Goal: Information Seeking & Learning: Learn about a topic

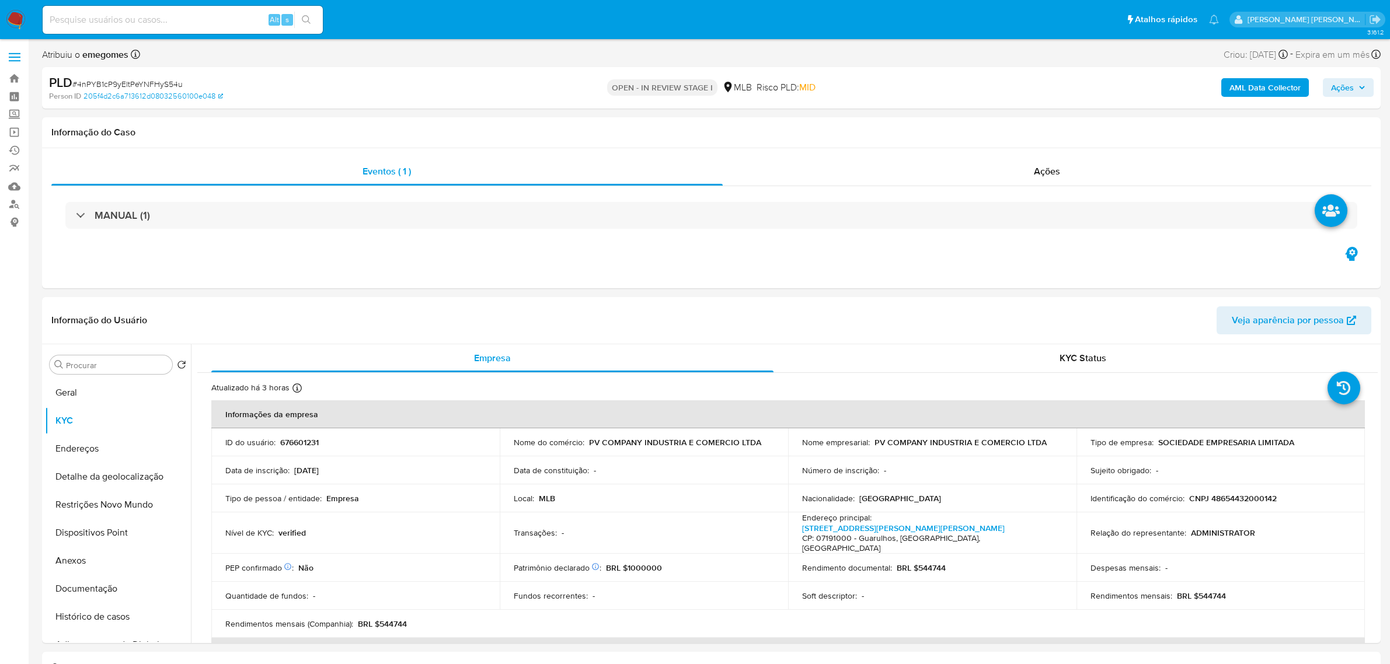
select select "10"
click at [75, 393] on button "Geral" at bounding box center [113, 393] width 137 height 28
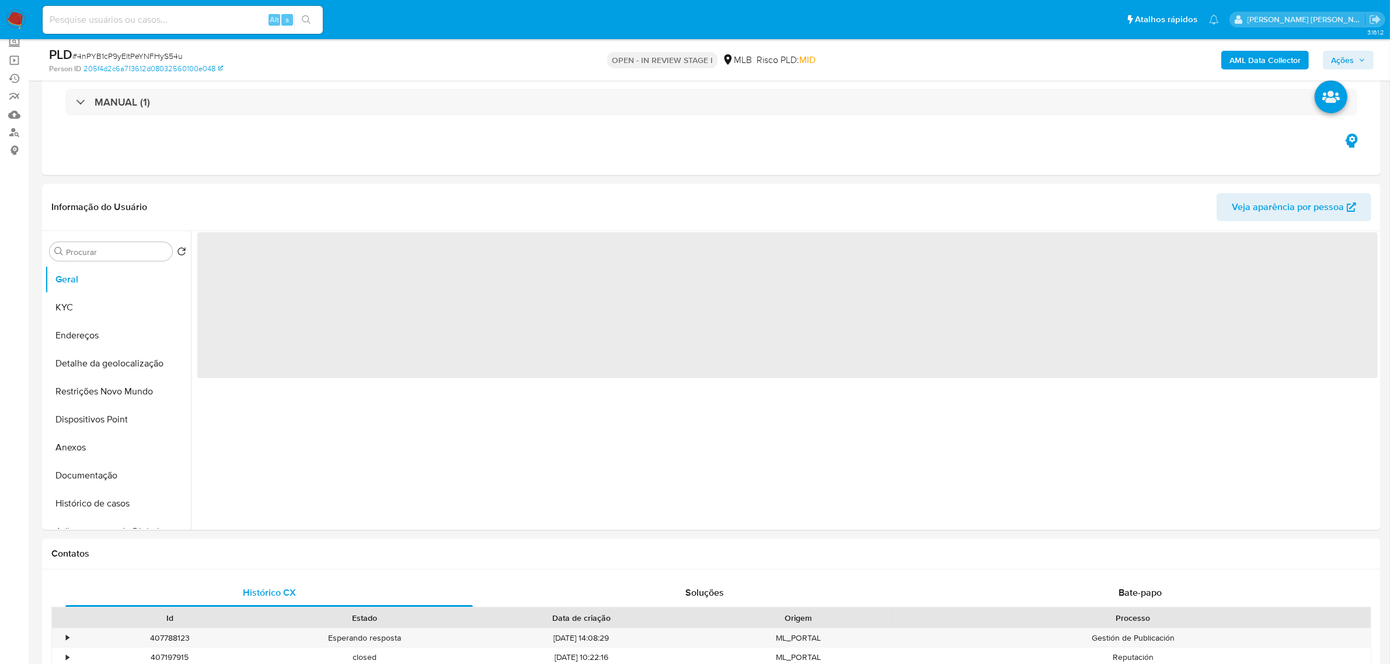
scroll to position [73, 0]
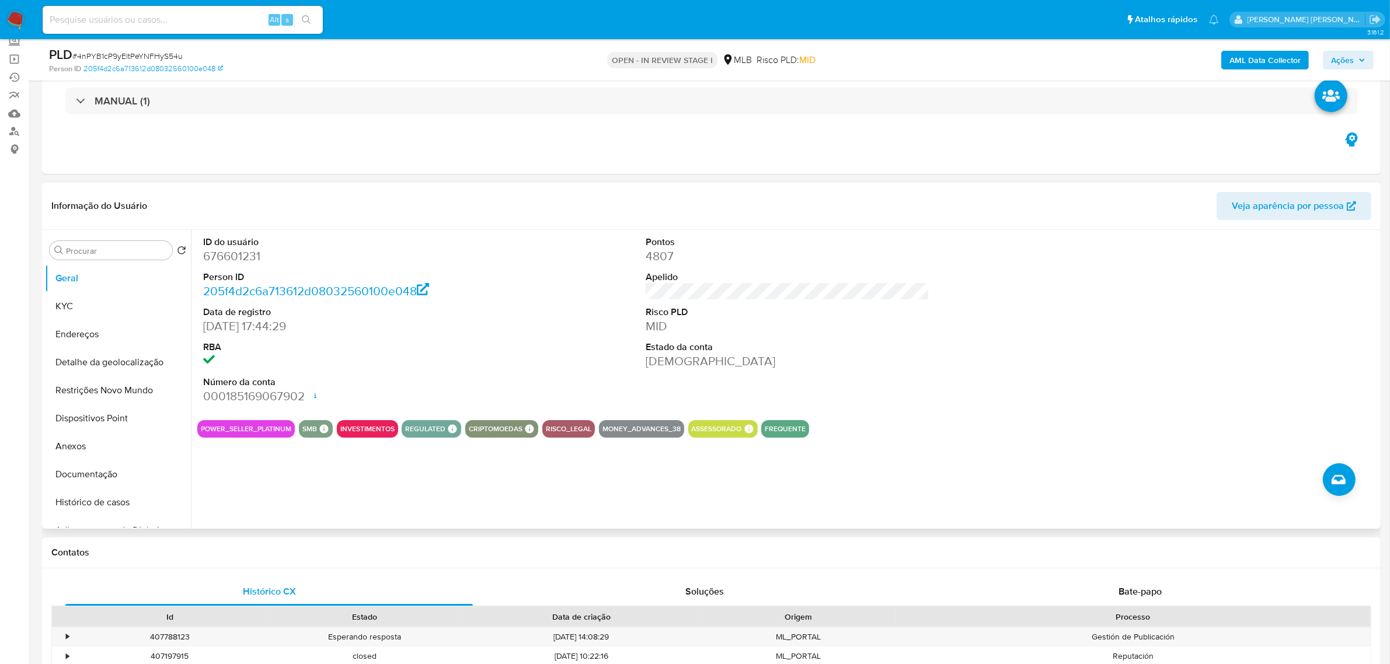
click at [500, 183] on div "Informação do Usuário Veja aparência por pessoa" at bounding box center [711, 206] width 1339 height 47
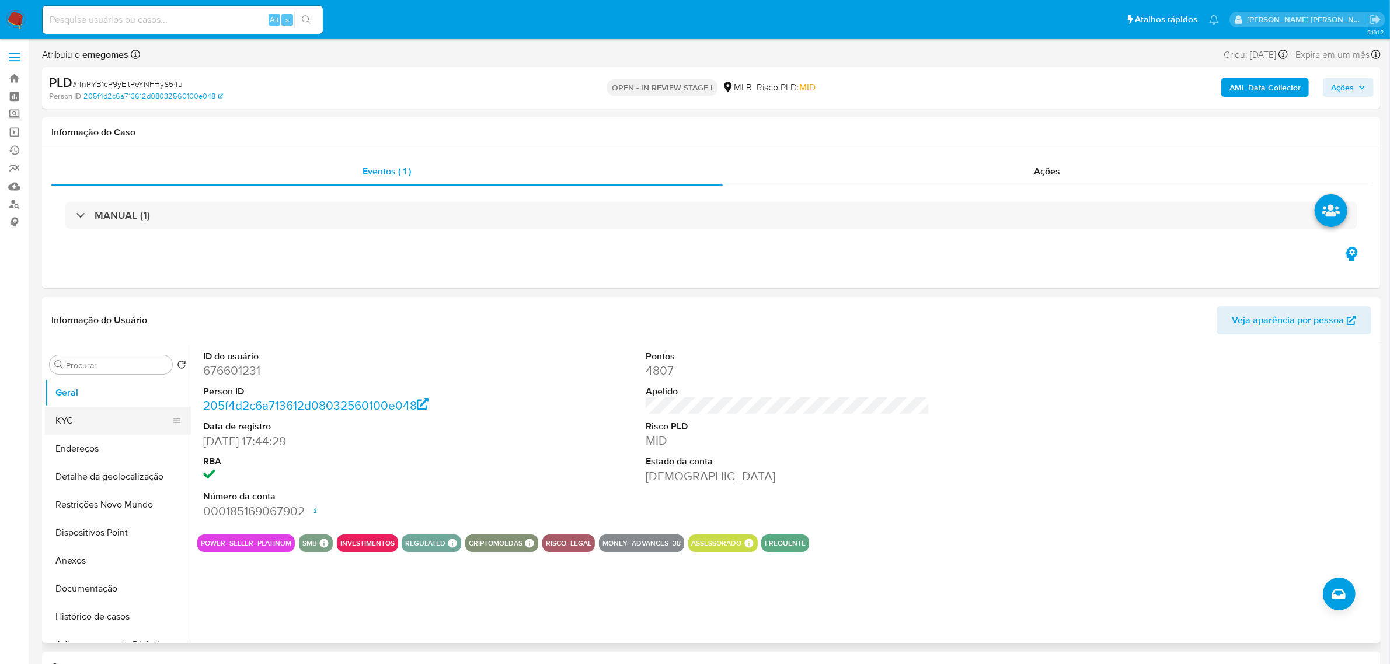
click at [79, 424] on button "KYC" at bounding box center [113, 421] width 137 height 28
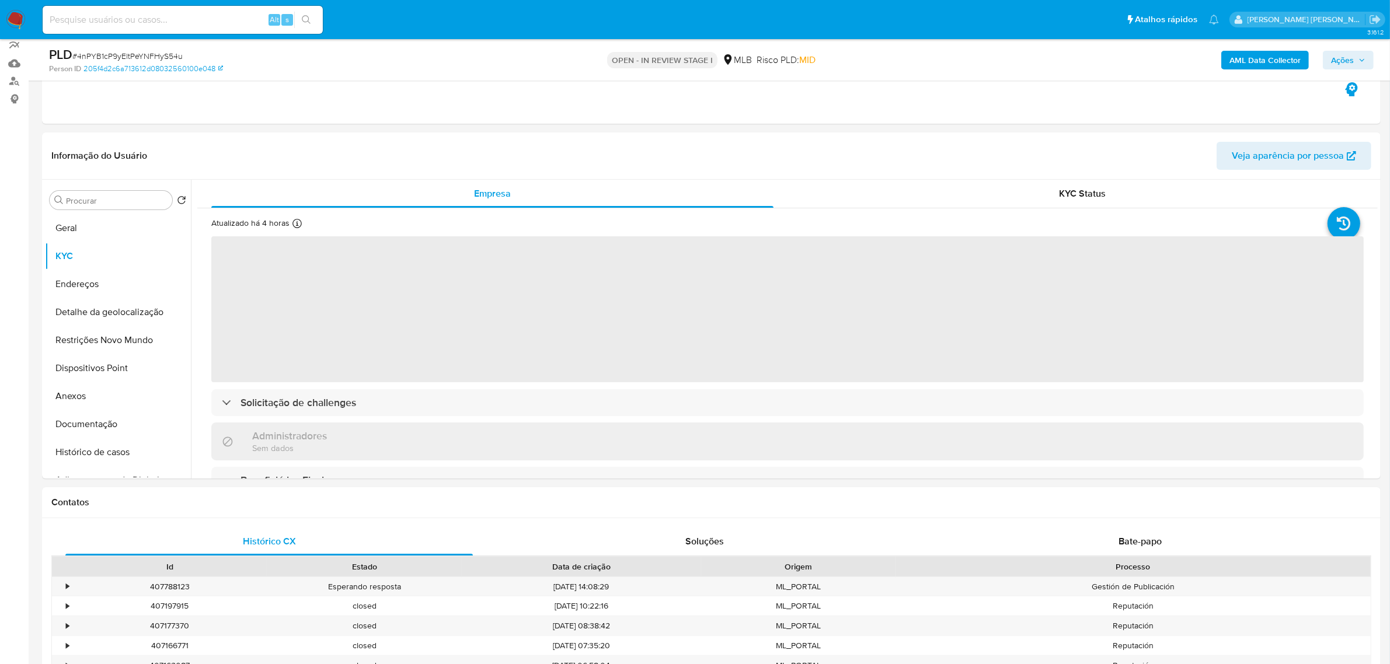
scroll to position [146, 0]
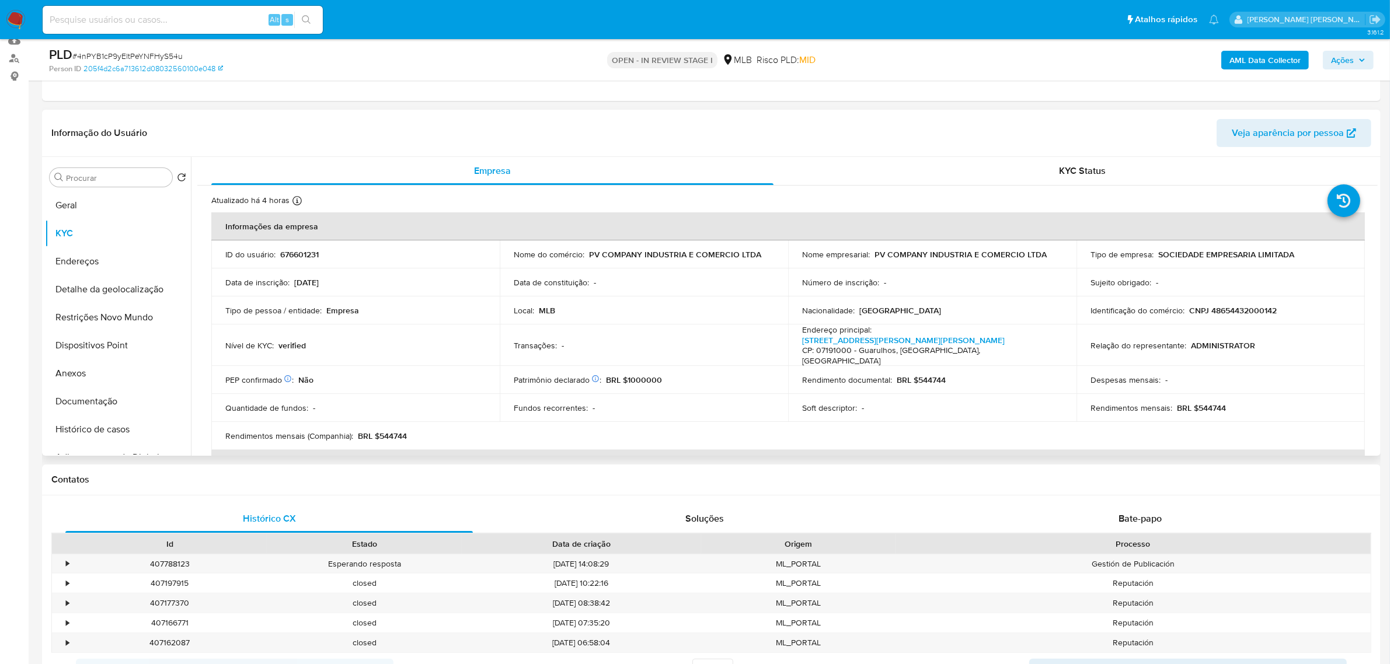
click at [744, 123] on header "Informação do Usuário Veja aparência por pessoa" at bounding box center [711, 133] width 1320 height 28
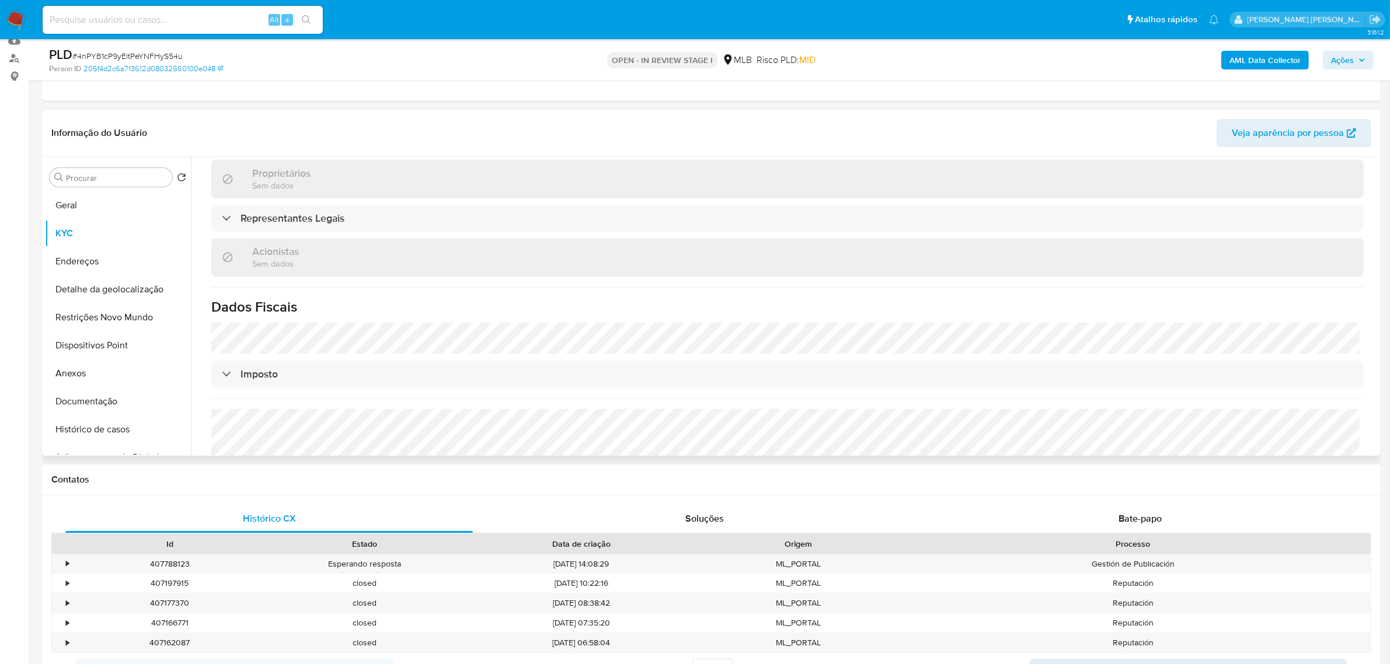
scroll to position [625, 0]
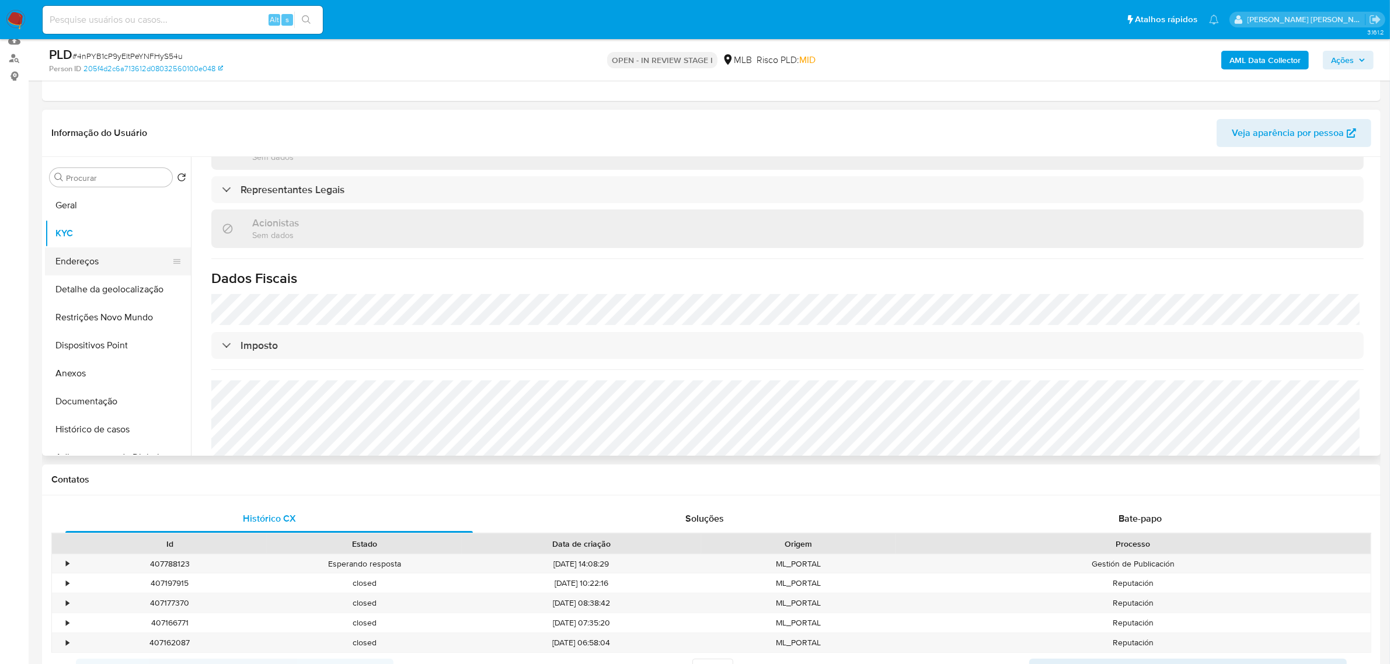
click at [95, 255] on button "Endereços" at bounding box center [113, 262] width 137 height 28
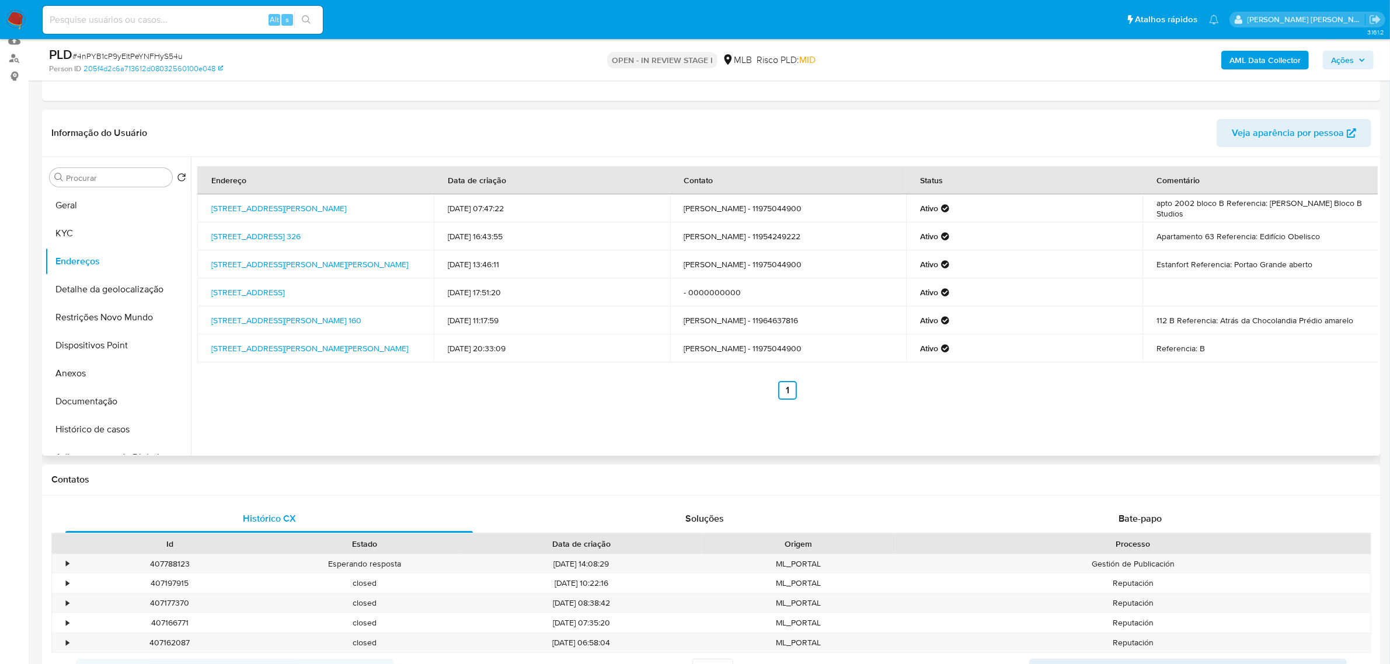
click at [294, 127] on header "Informação do Usuário Veja aparência por pessoa" at bounding box center [711, 133] width 1320 height 28
click at [117, 287] on button "Detalhe da geolocalização" at bounding box center [113, 290] width 137 height 28
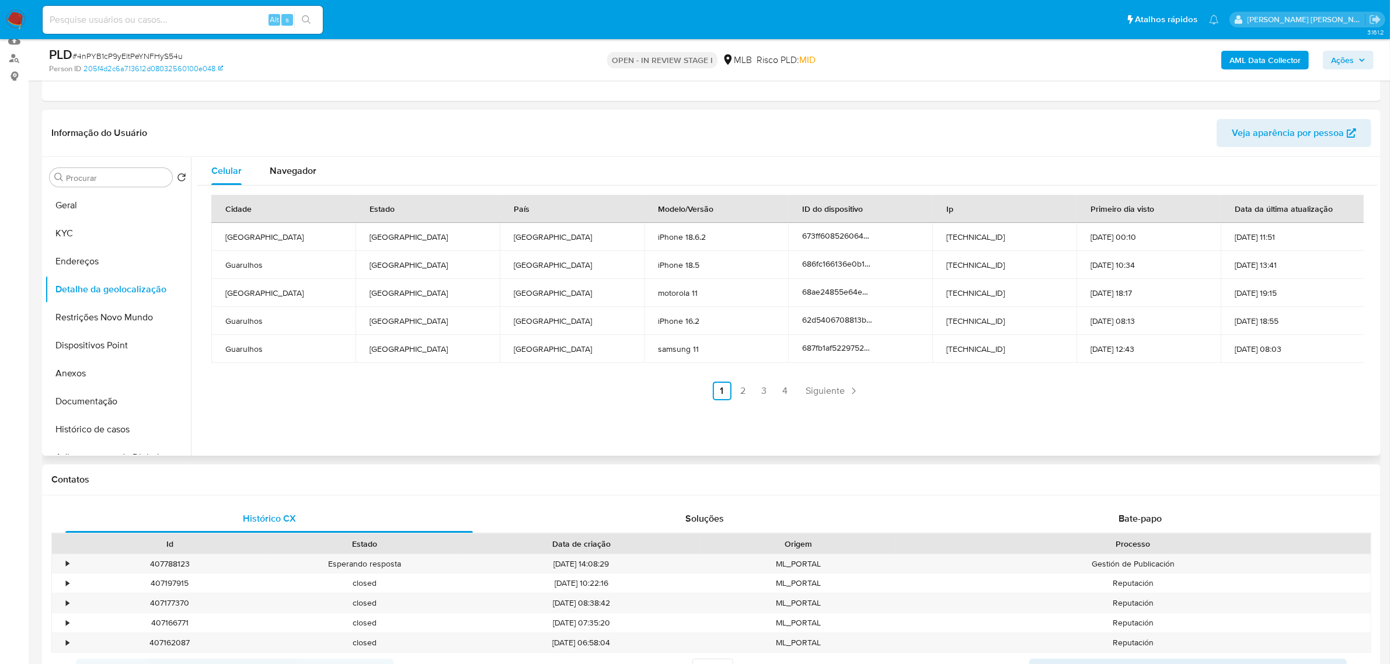
click at [359, 112] on div "Informação do Usuário Veja aparência por pessoa" at bounding box center [711, 133] width 1339 height 47
click at [94, 314] on button "Restrições Novo Mundo" at bounding box center [113, 318] width 137 height 28
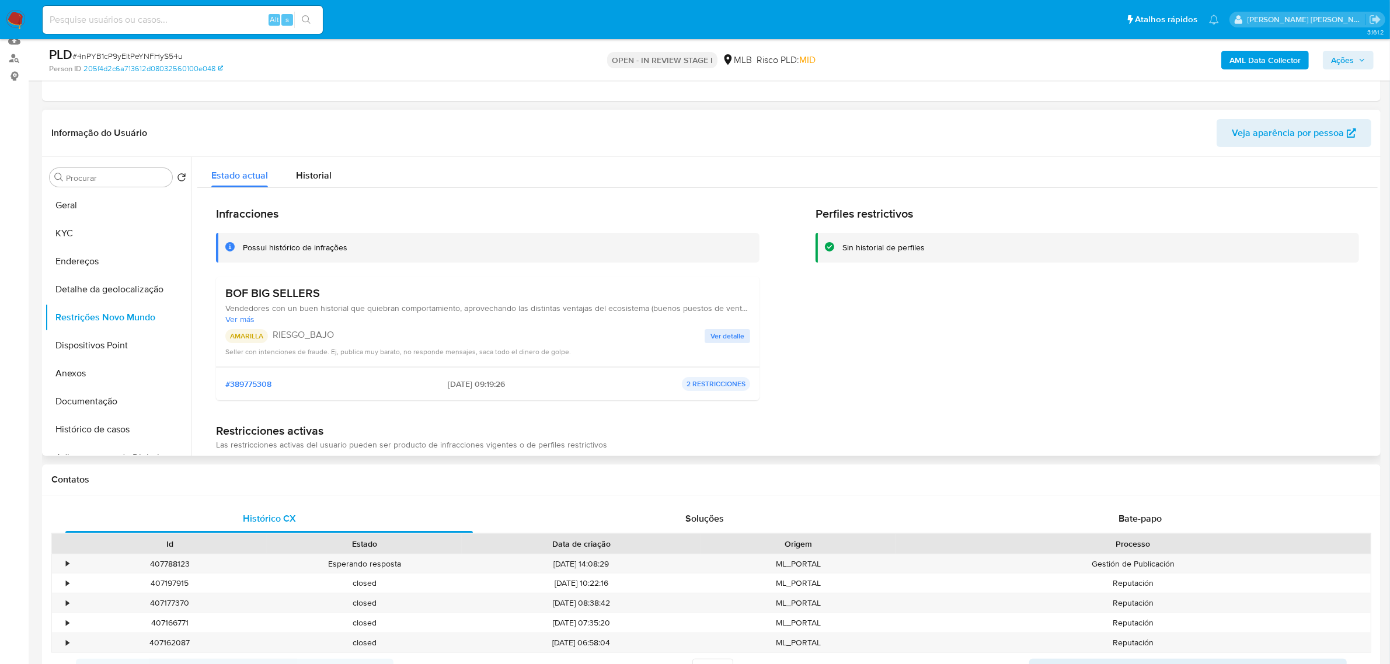
click at [500, 193] on div "Infracciones Possui histórico de infrações BOF BIG SELLERS Vendedores con un bu…" at bounding box center [787, 358] width 1181 height 340
click at [127, 343] on button "Dispositivos Point" at bounding box center [113, 346] width 137 height 28
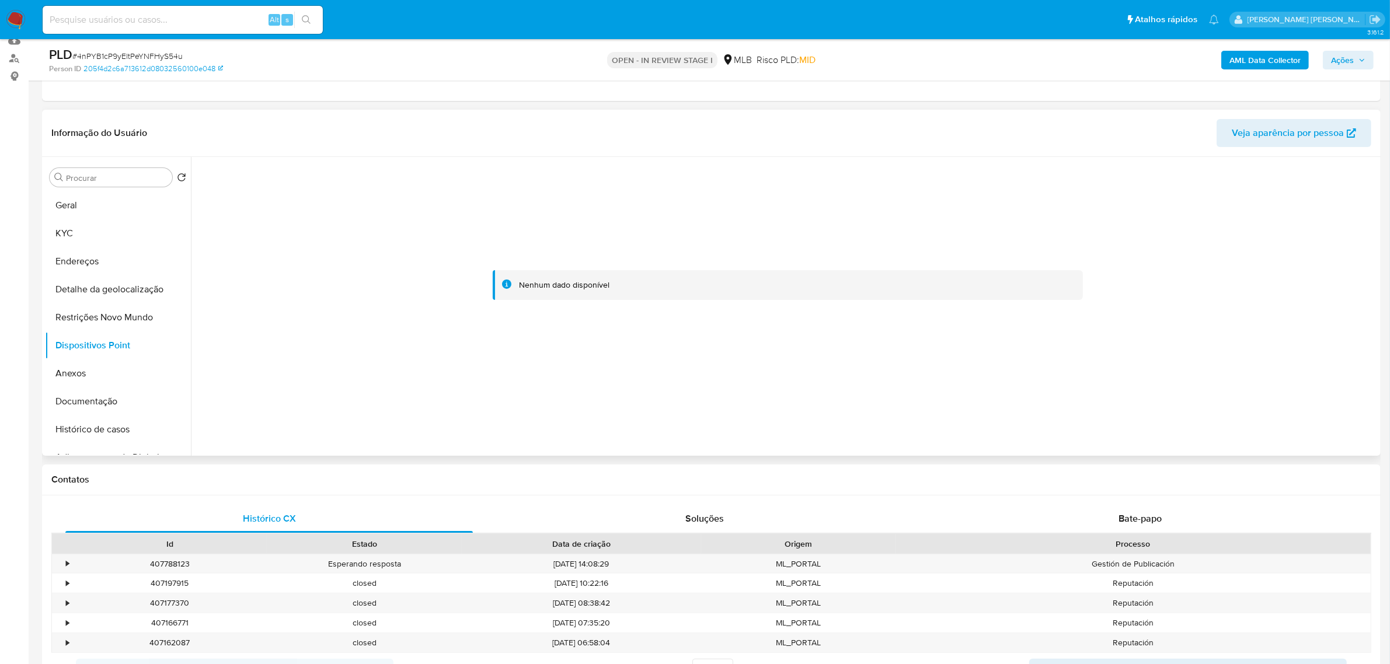
click at [664, 124] on header "Informação do Usuário Veja aparência por pessoa" at bounding box center [711, 133] width 1320 height 28
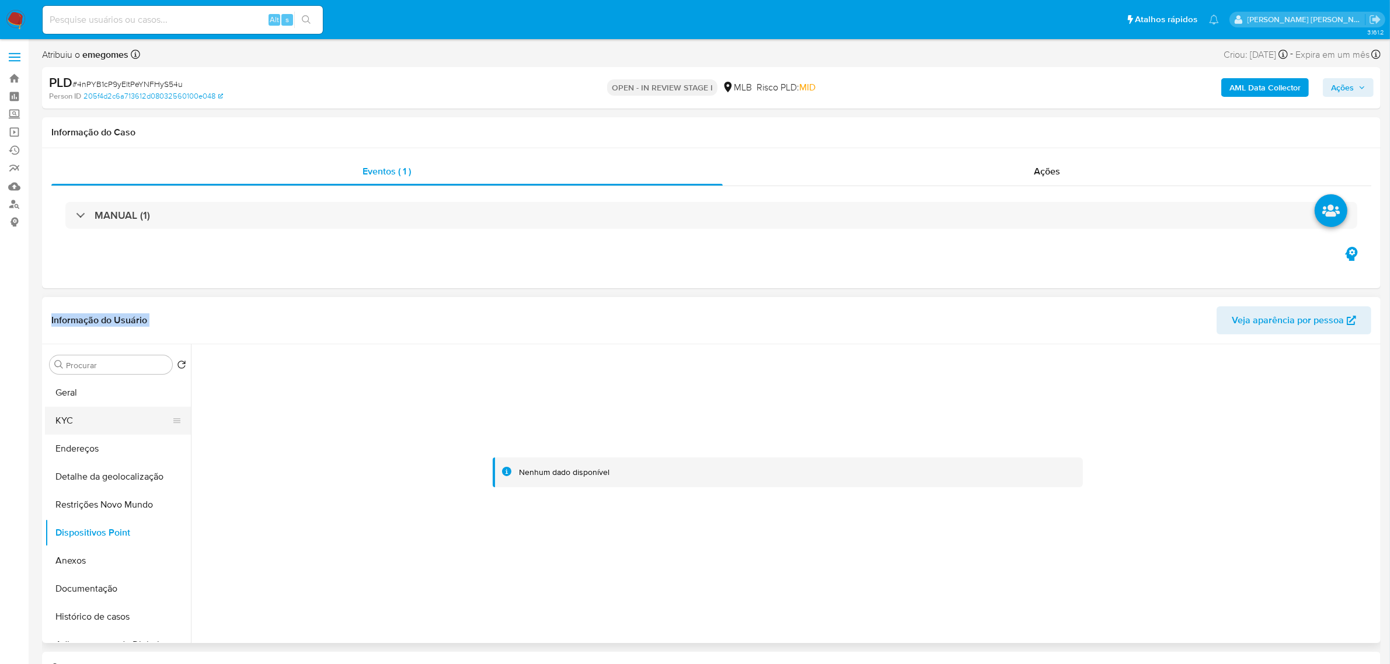
click at [75, 424] on button "KYC" at bounding box center [113, 421] width 137 height 28
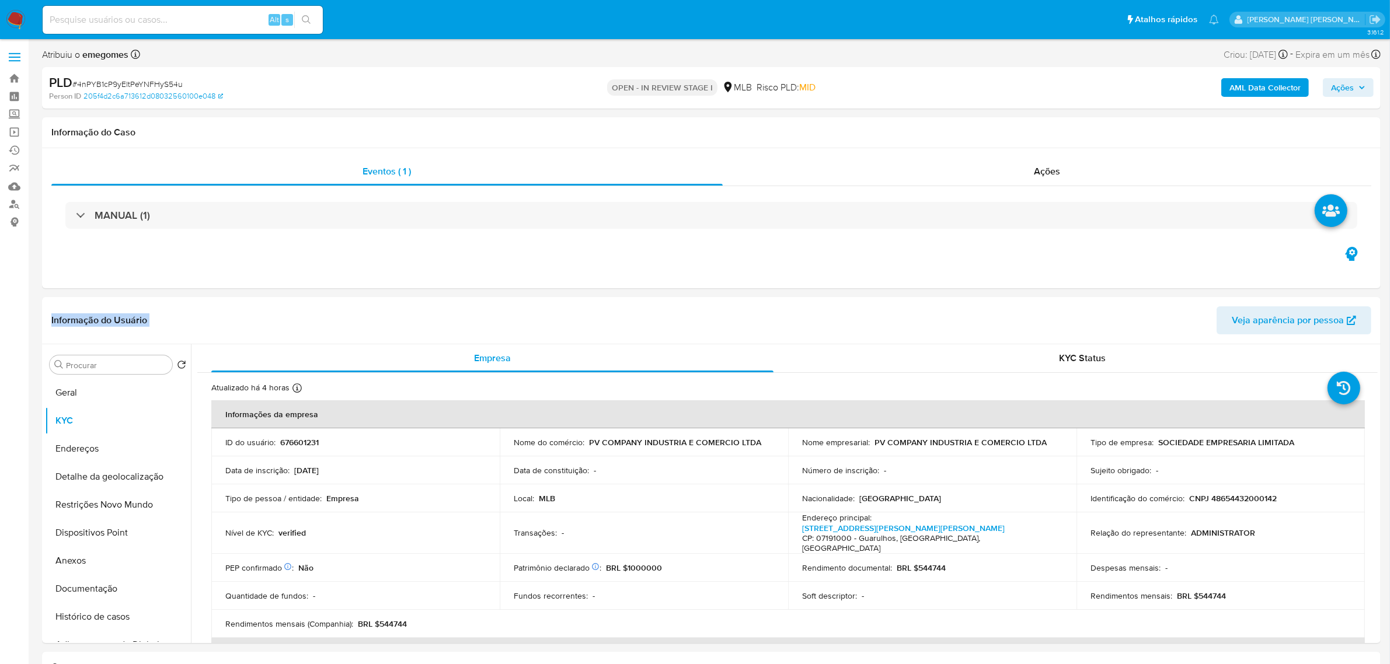
click at [1286, 88] on b "AML Data Collector" at bounding box center [1265, 87] width 71 height 19
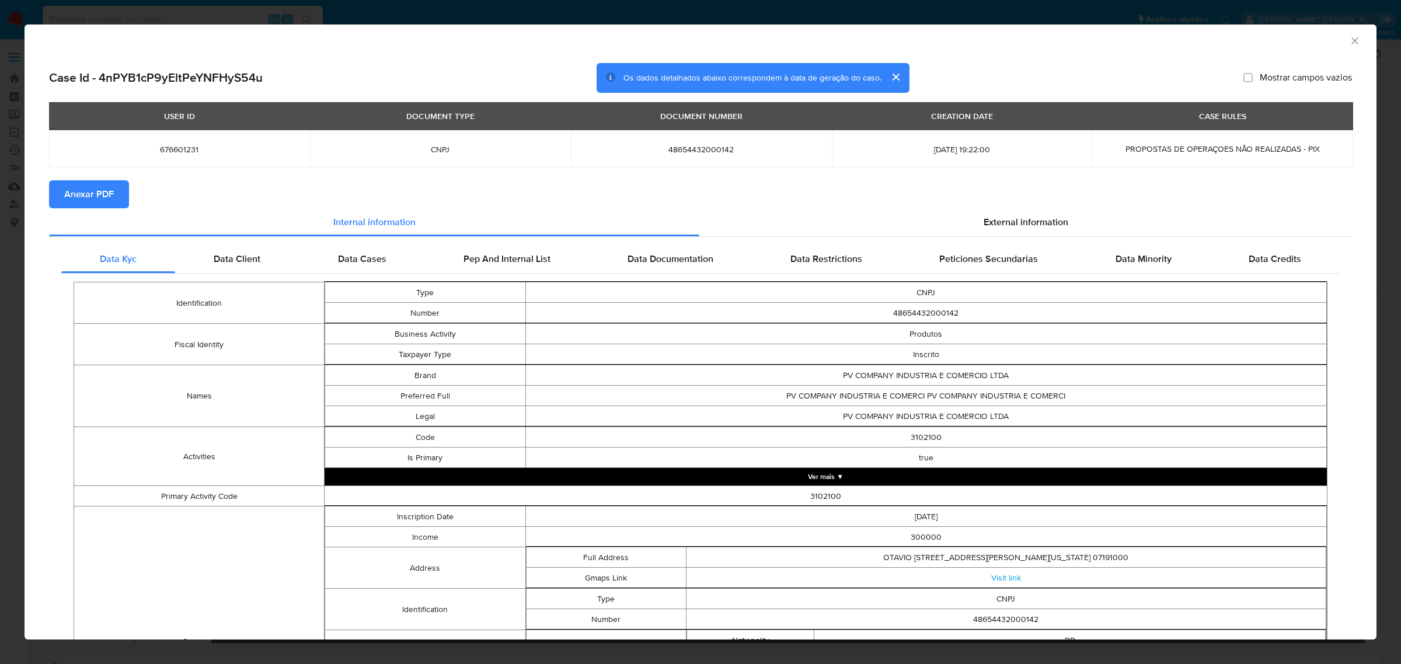
click at [95, 192] on span "Anexar PDF" at bounding box center [89, 195] width 50 height 26
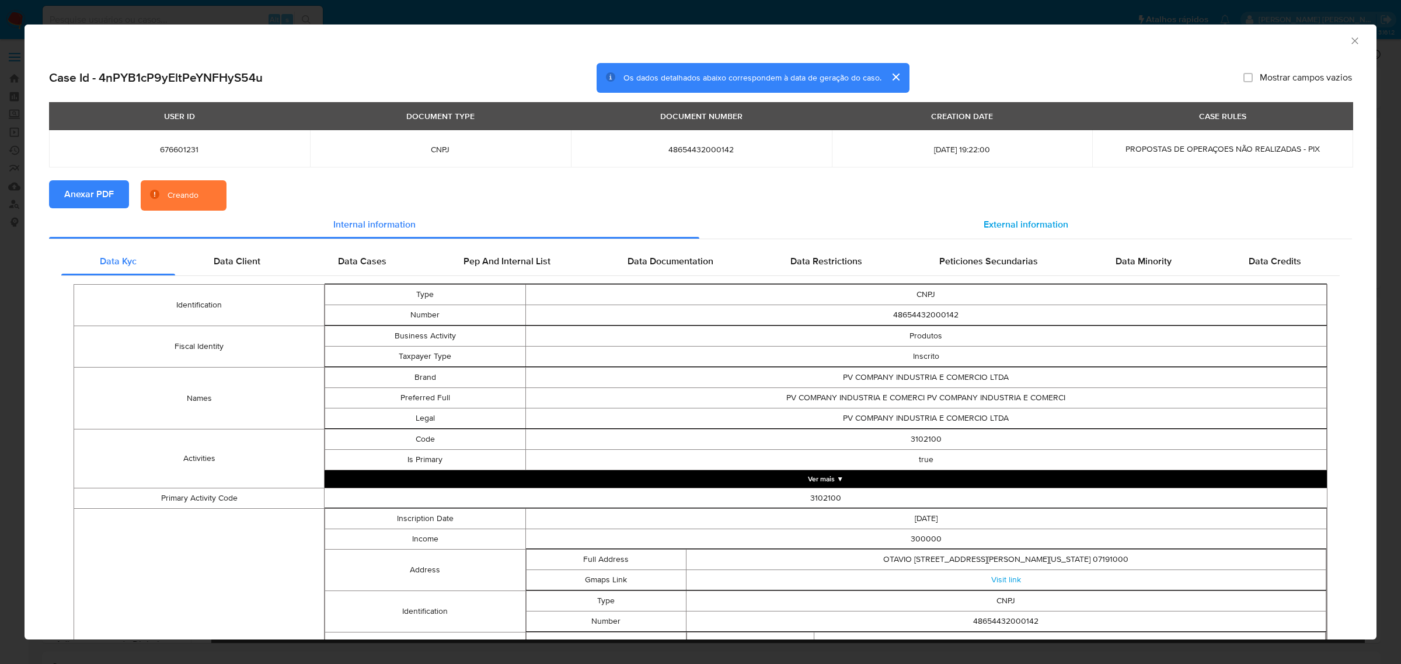
click at [997, 222] on span "External information" at bounding box center [1026, 224] width 85 height 13
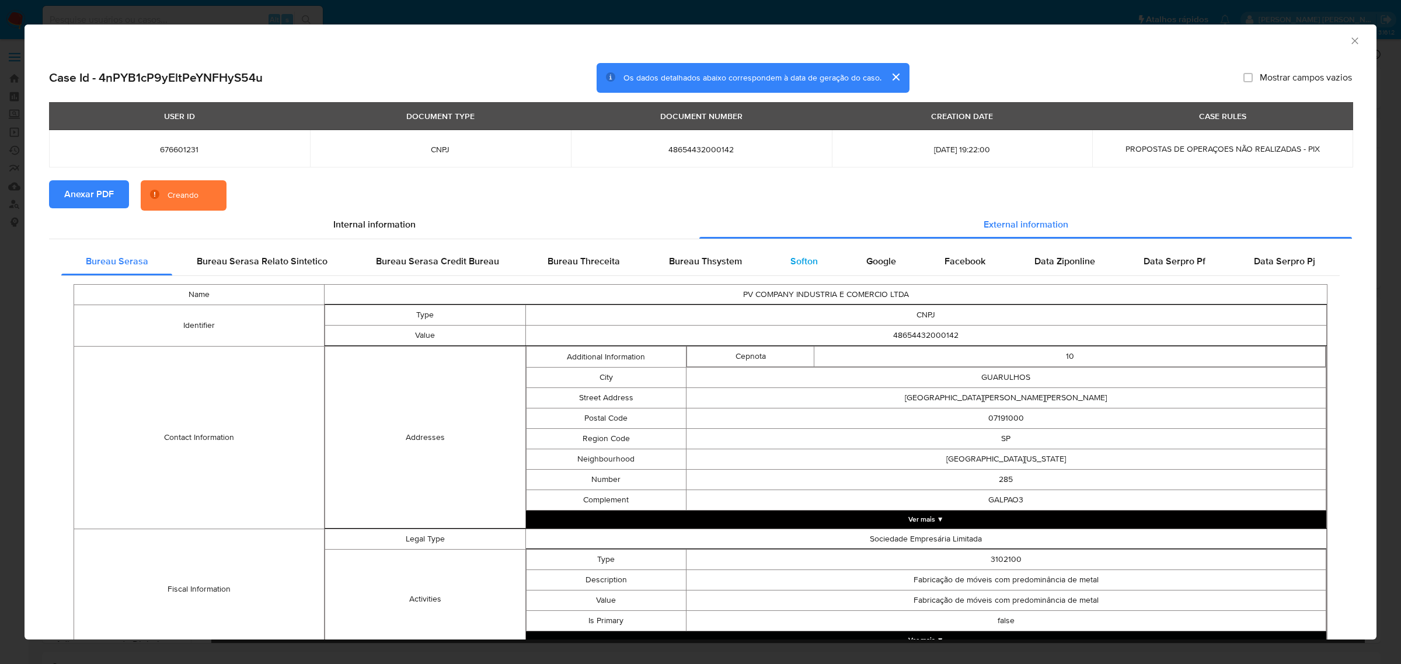
click at [798, 266] on span "Softon" at bounding box center [804, 261] width 27 height 13
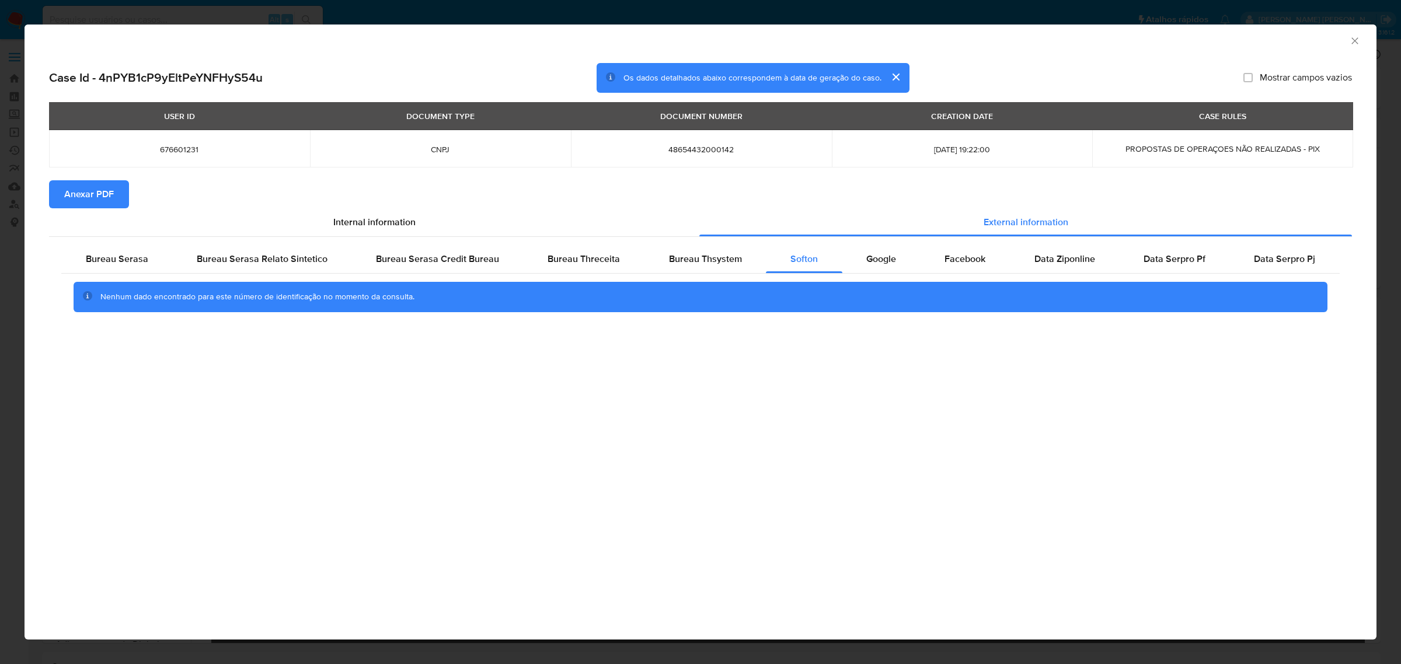
click at [664, 381] on div "AML Data Collector Case Id - 4nPYB1cP9yEltPeYNFHyS54u Os dados detalhados abaix…" at bounding box center [701, 332] width 1352 height 615
click at [1359, 37] on icon "Fechar a janela" at bounding box center [1355, 41] width 12 height 12
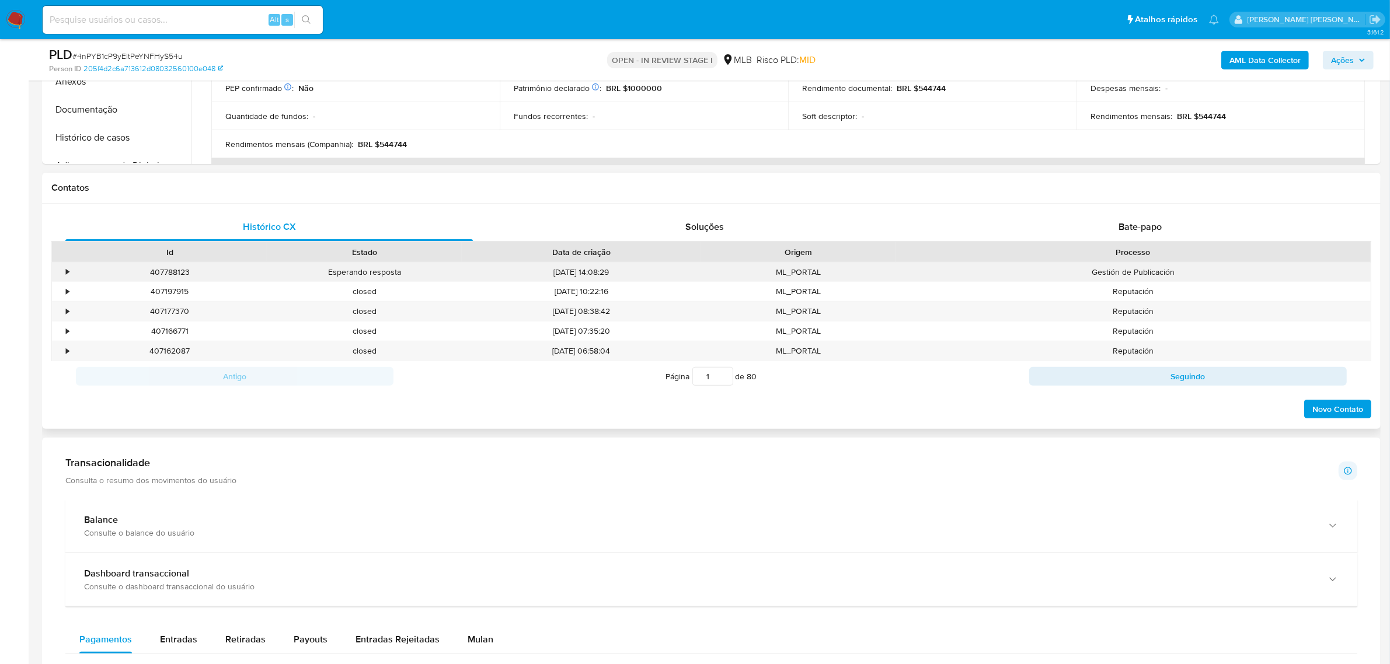
scroll to position [657, 0]
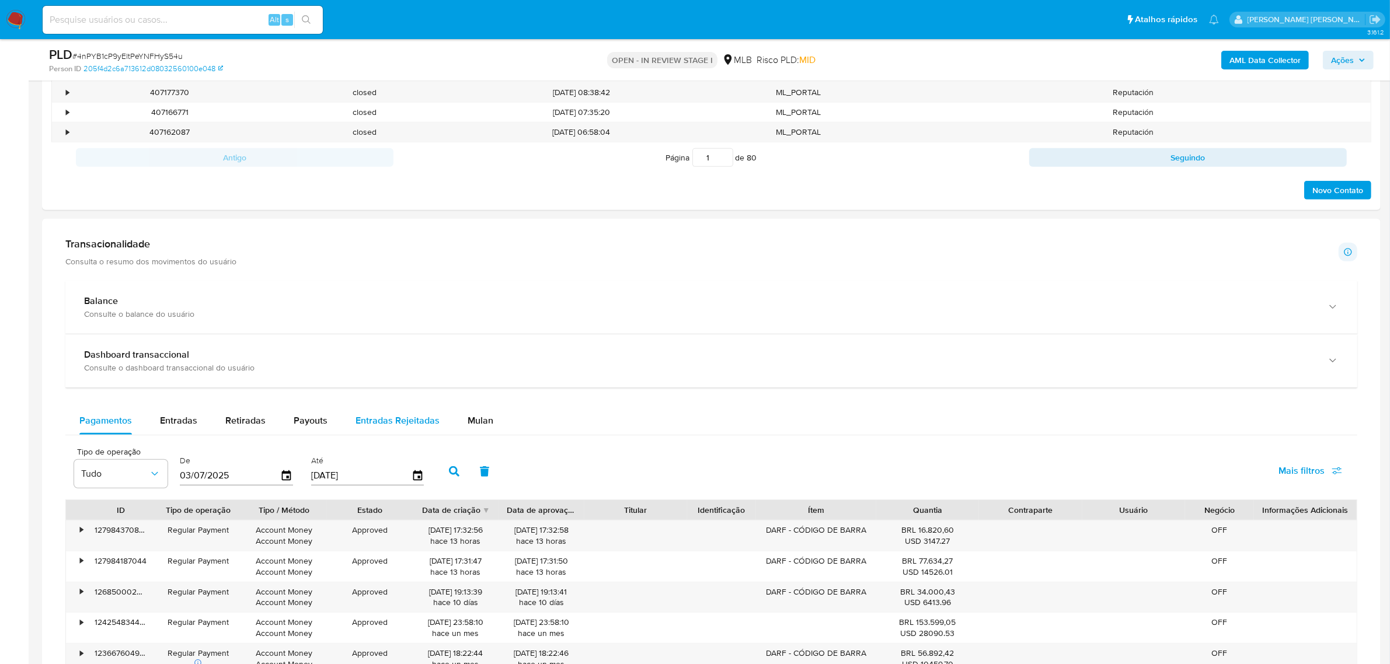
click at [396, 426] on span "Entradas Rejeitadas" at bounding box center [398, 420] width 84 height 13
select select "10"
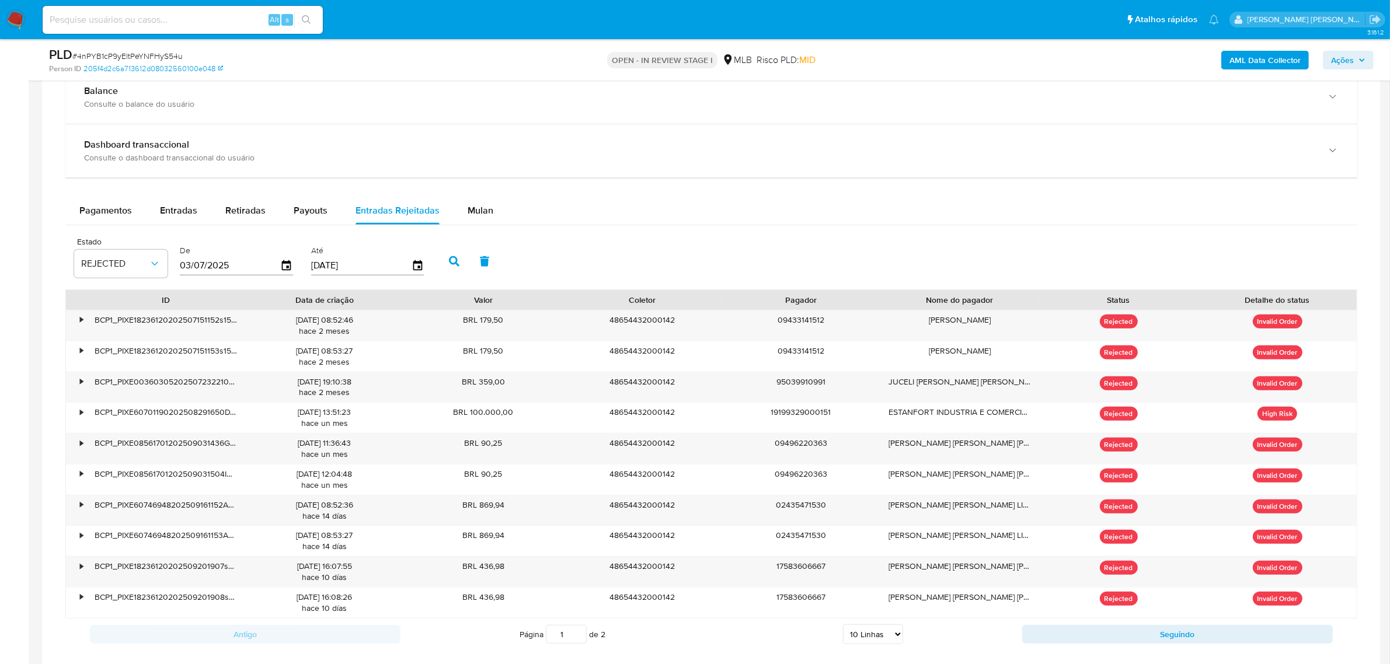
scroll to position [876, 0]
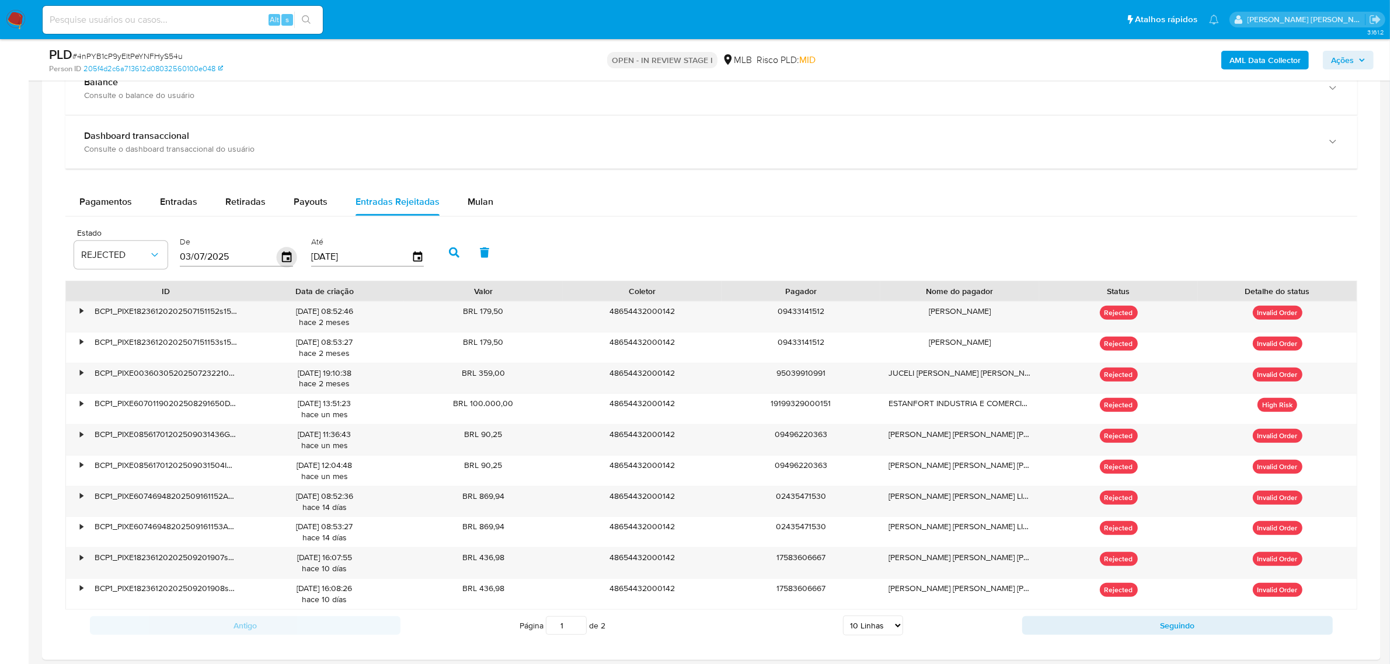
click at [288, 261] on icon "button" at bounding box center [286, 257] width 9 height 11
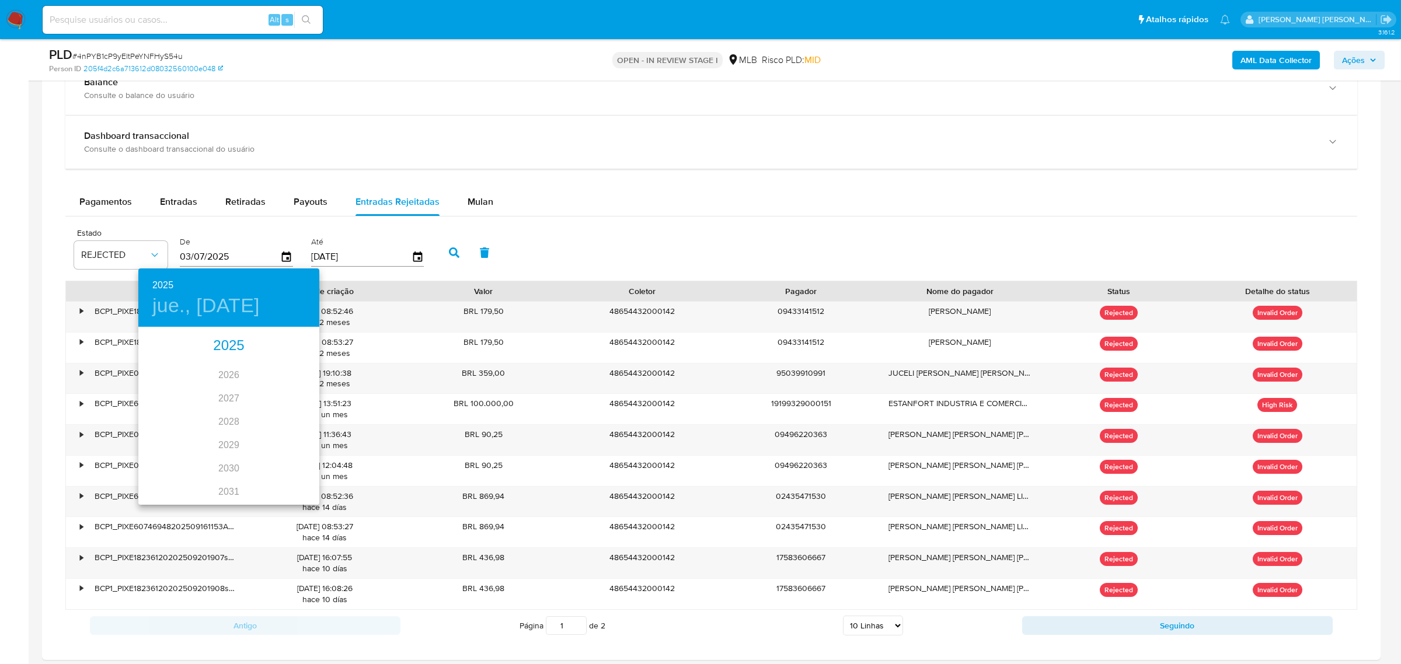
click at [231, 346] on div "2025" at bounding box center [228, 346] width 181 height 23
click at [231, 439] on div "ago." at bounding box center [229, 438] width 60 height 44
click at [250, 384] on p "1" at bounding box center [252, 389] width 5 height 12
type input "01/08/2025"
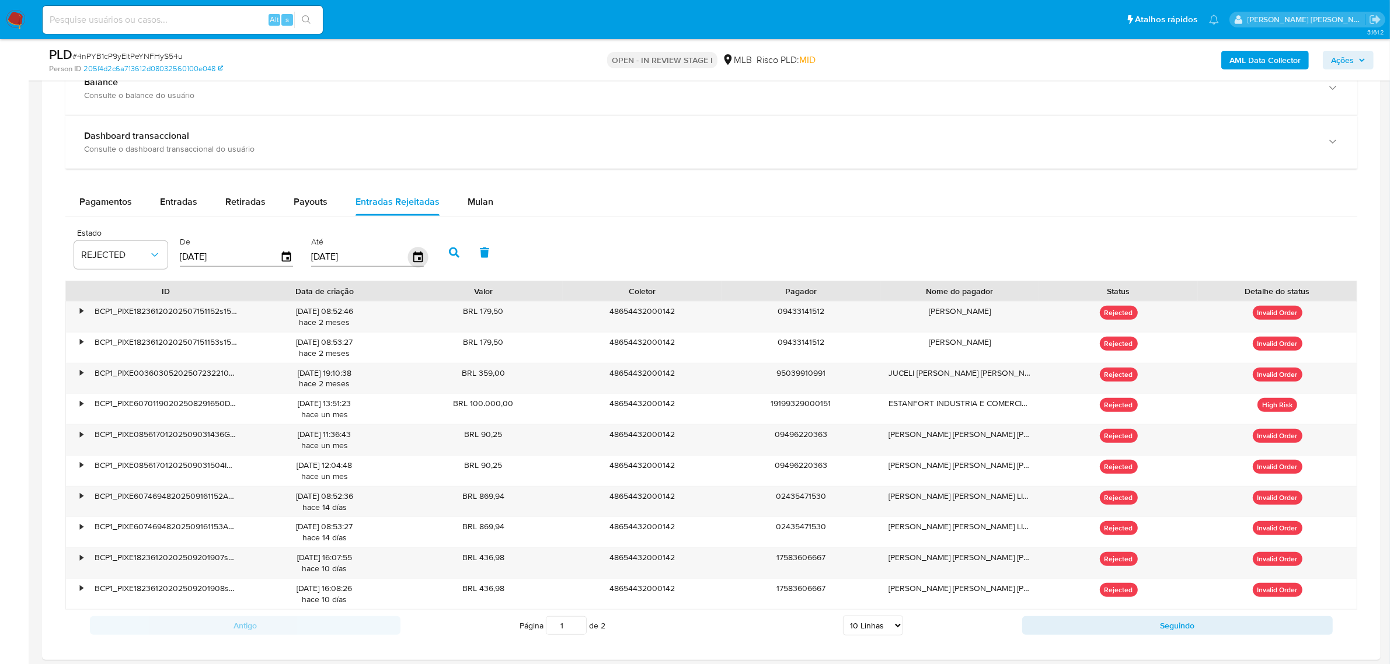
click at [415, 259] on icon "button" at bounding box center [417, 257] width 9 height 11
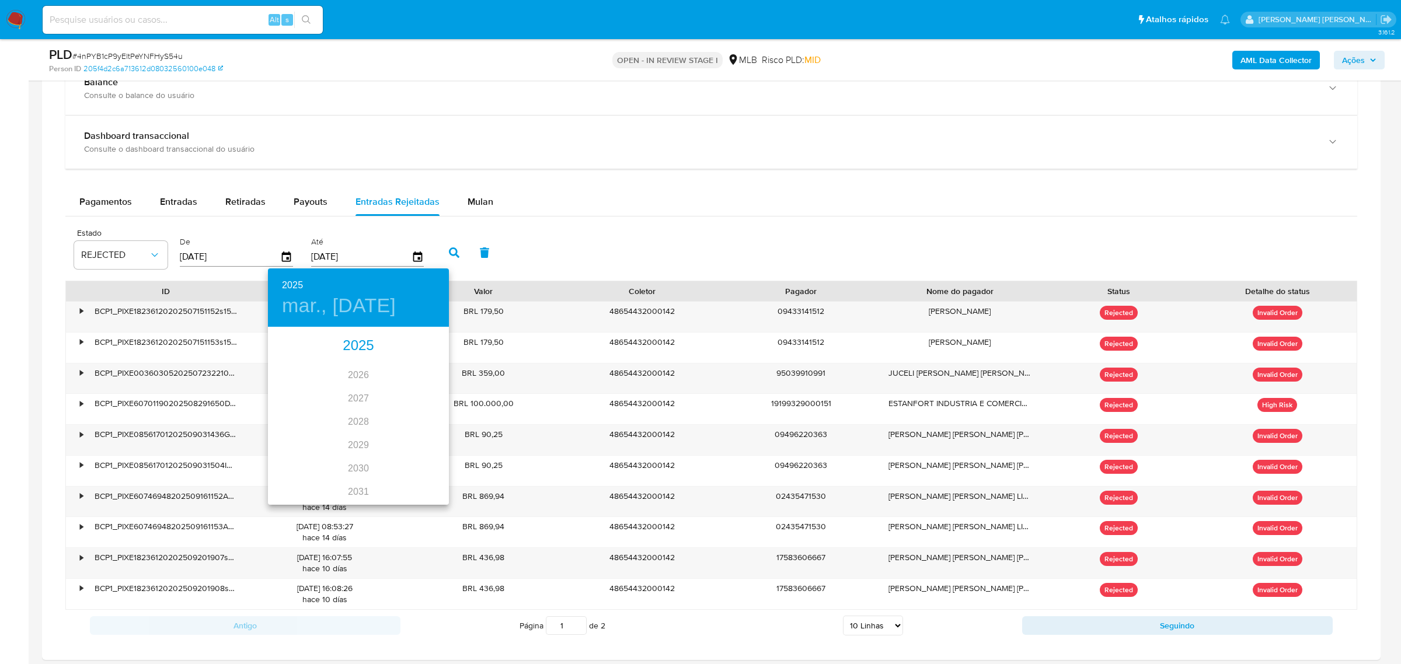
click at [354, 348] on div "2025" at bounding box center [358, 346] width 181 height 23
click at [419, 441] on div "sep." at bounding box center [419, 438] width 60 height 44
click at [288, 479] on p "29" at bounding box center [288, 473] width 9 height 12
type input "29/09/2025"
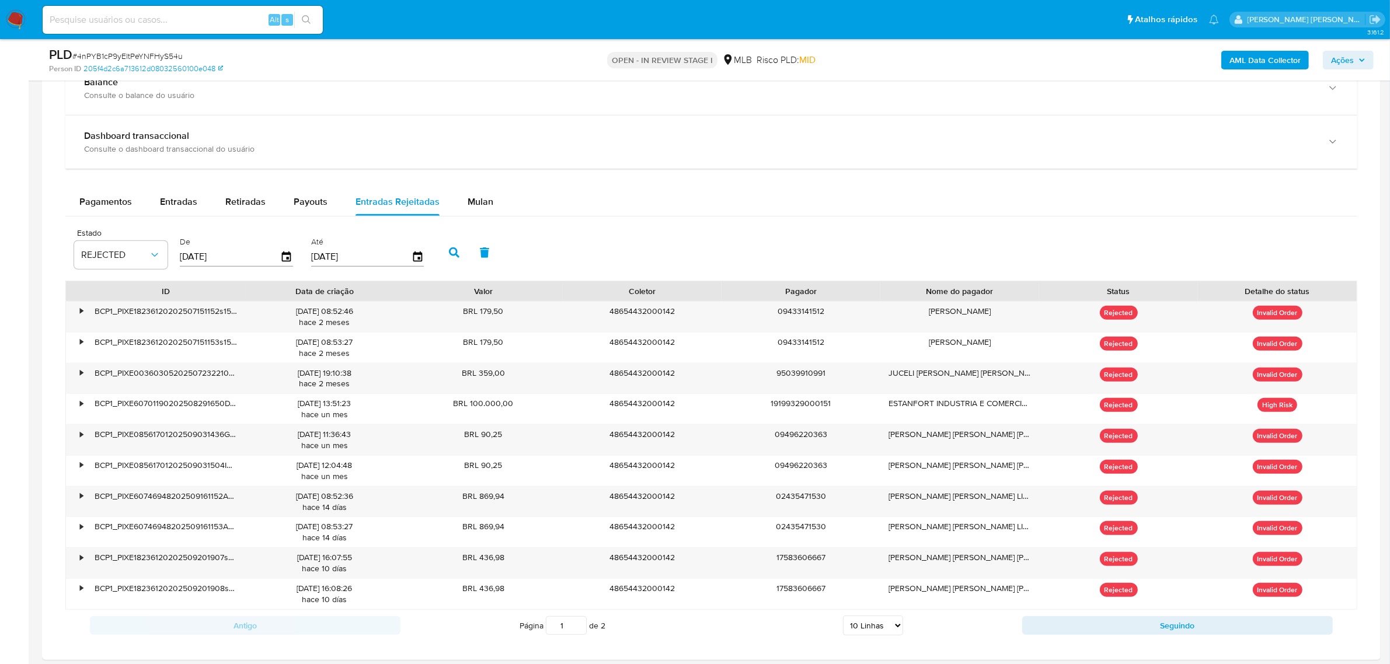
click at [444, 251] on button "button" at bounding box center [454, 253] width 30 height 28
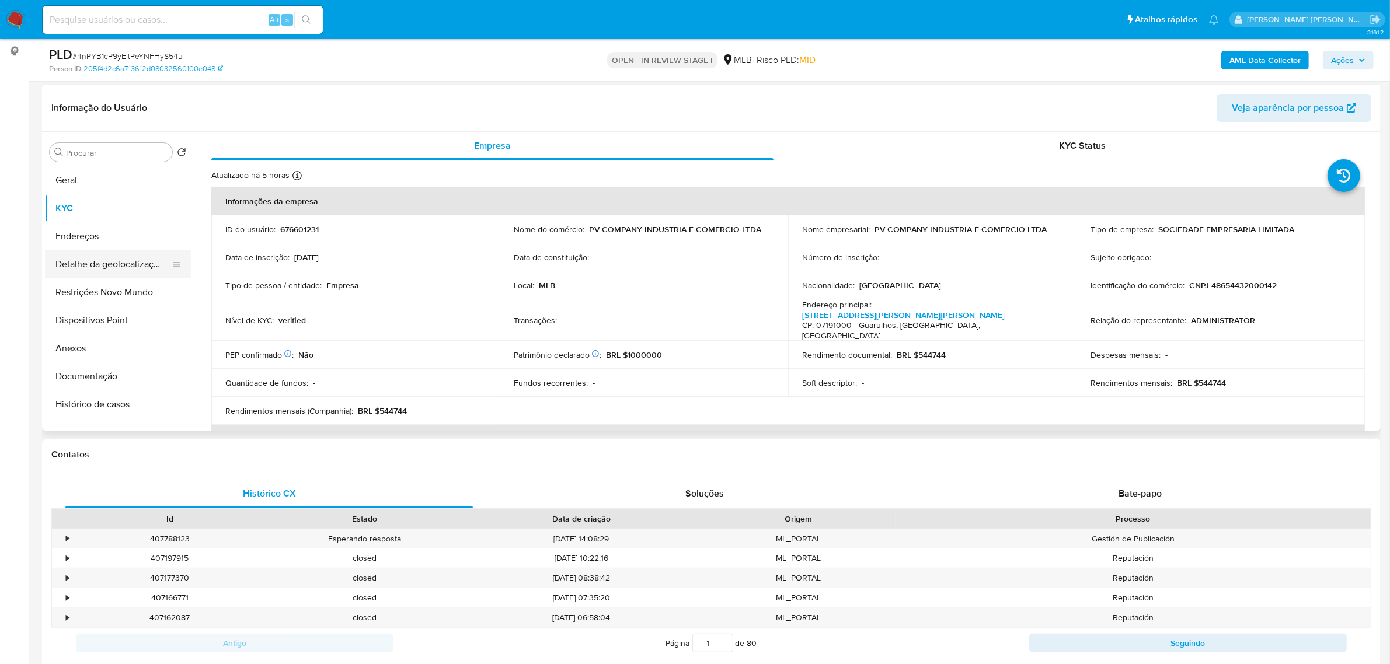
scroll to position [146, 0]
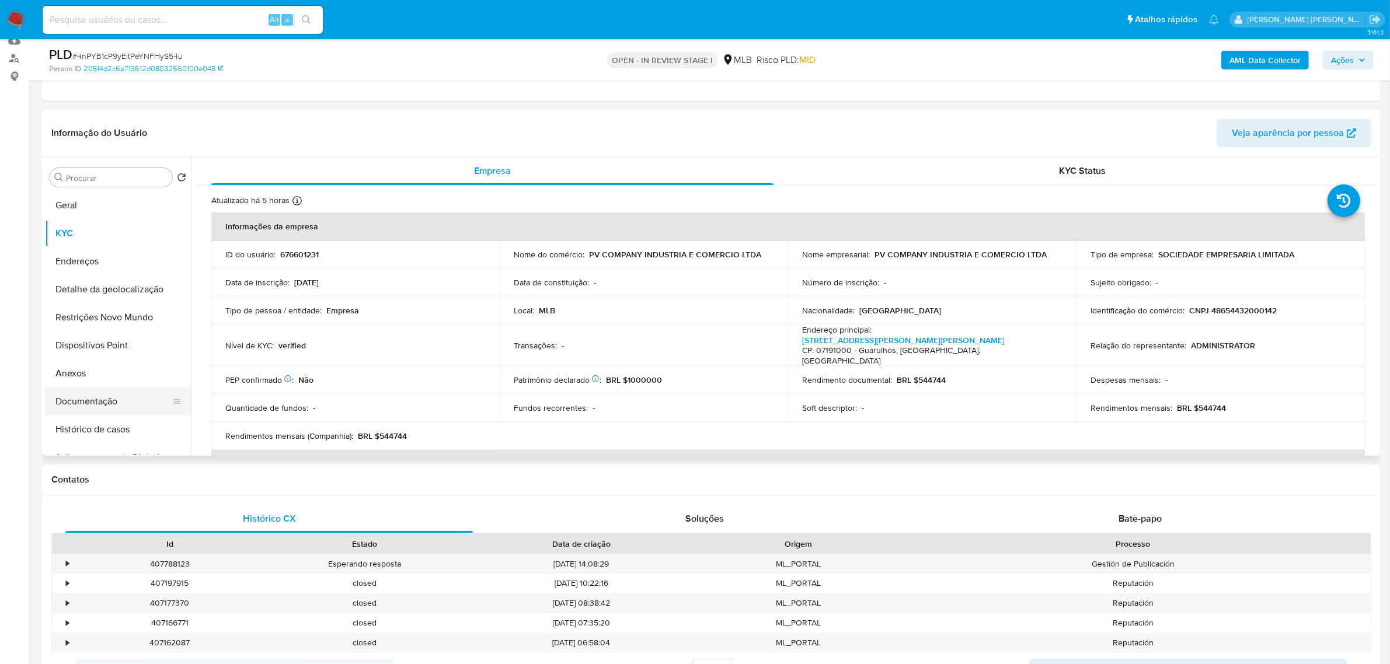
click at [106, 404] on button "Documentação" at bounding box center [113, 402] width 137 height 28
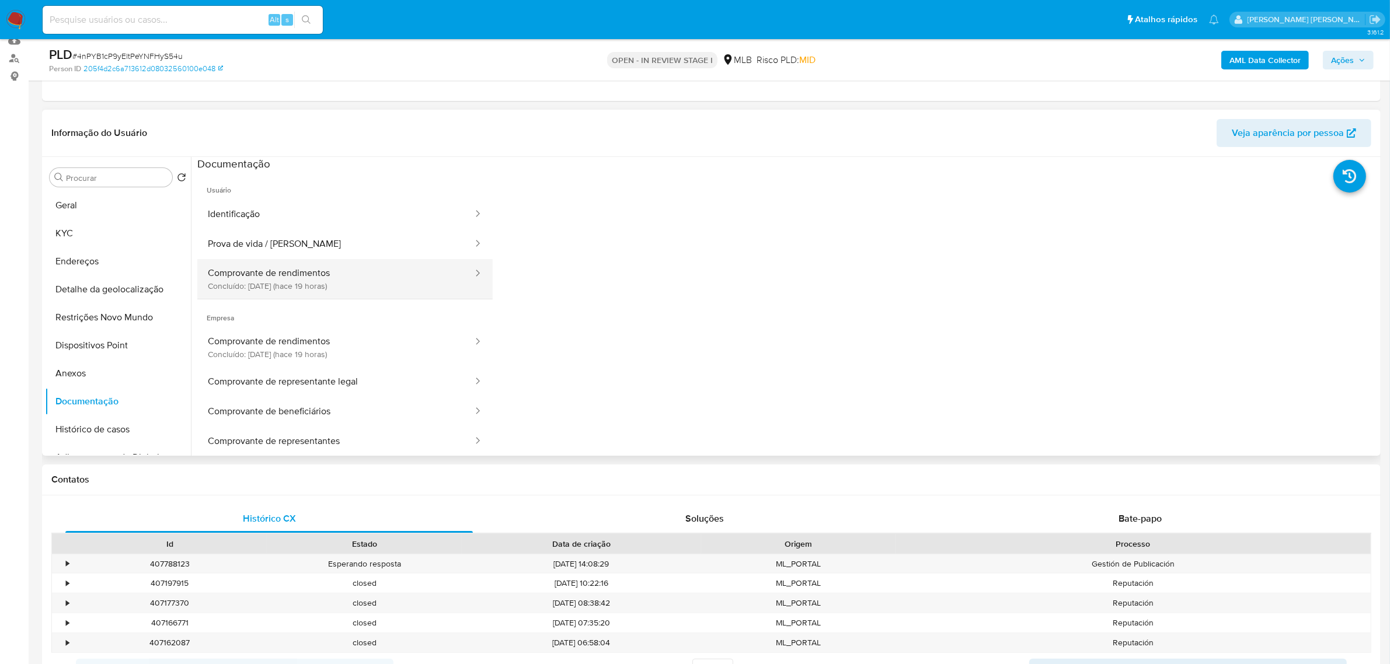
click at [308, 286] on button "Comprovante de rendimentos Concluído: 29/09/2025 (hace 19 horas)" at bounding box center [335, 279] width 277 height 40
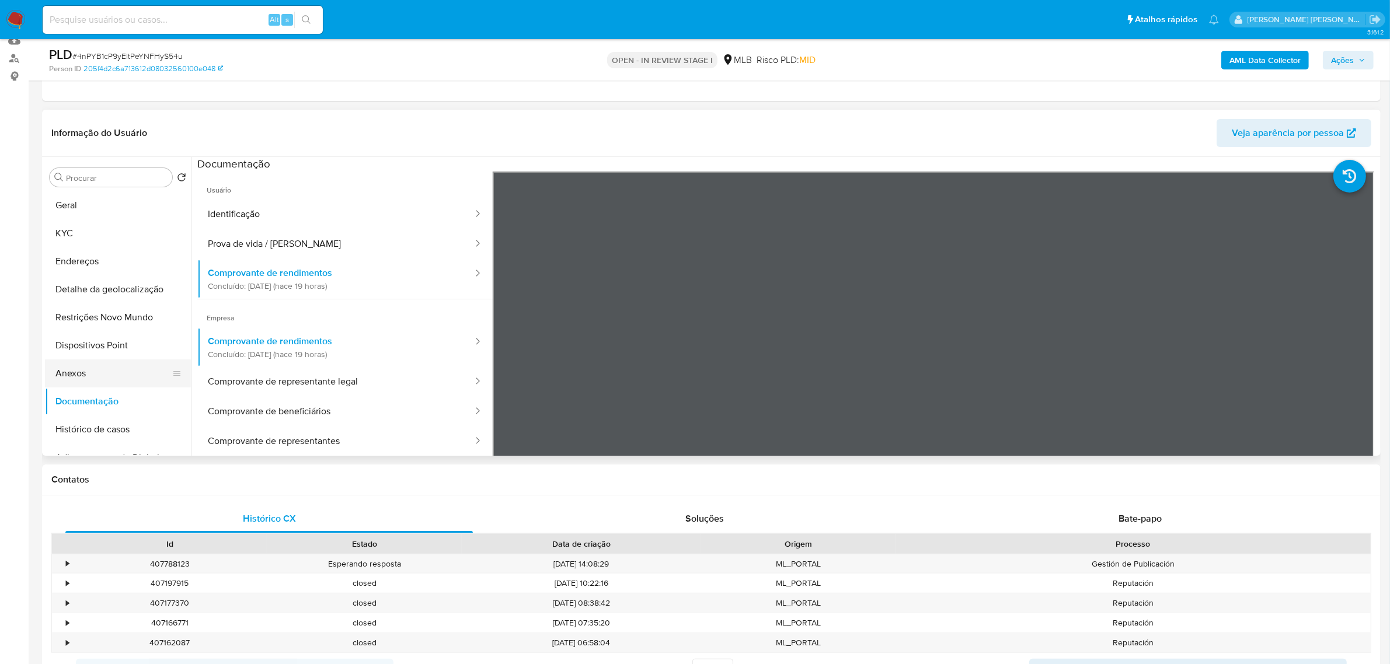
click at [98, 369] on button "Anexos" at bounding box center [113, 374] width 137 height 28
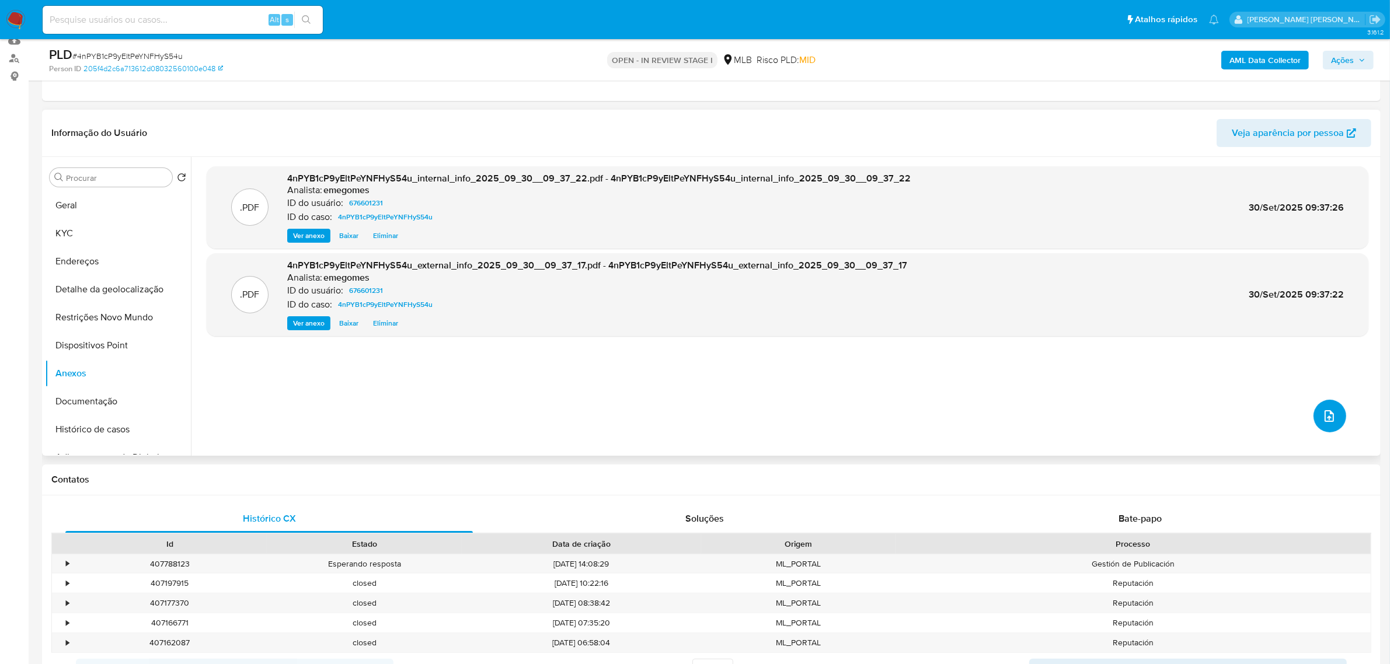
click at [1331, 412] on span "upload-file" at bounding box center [1330, 416] width 14 height 14
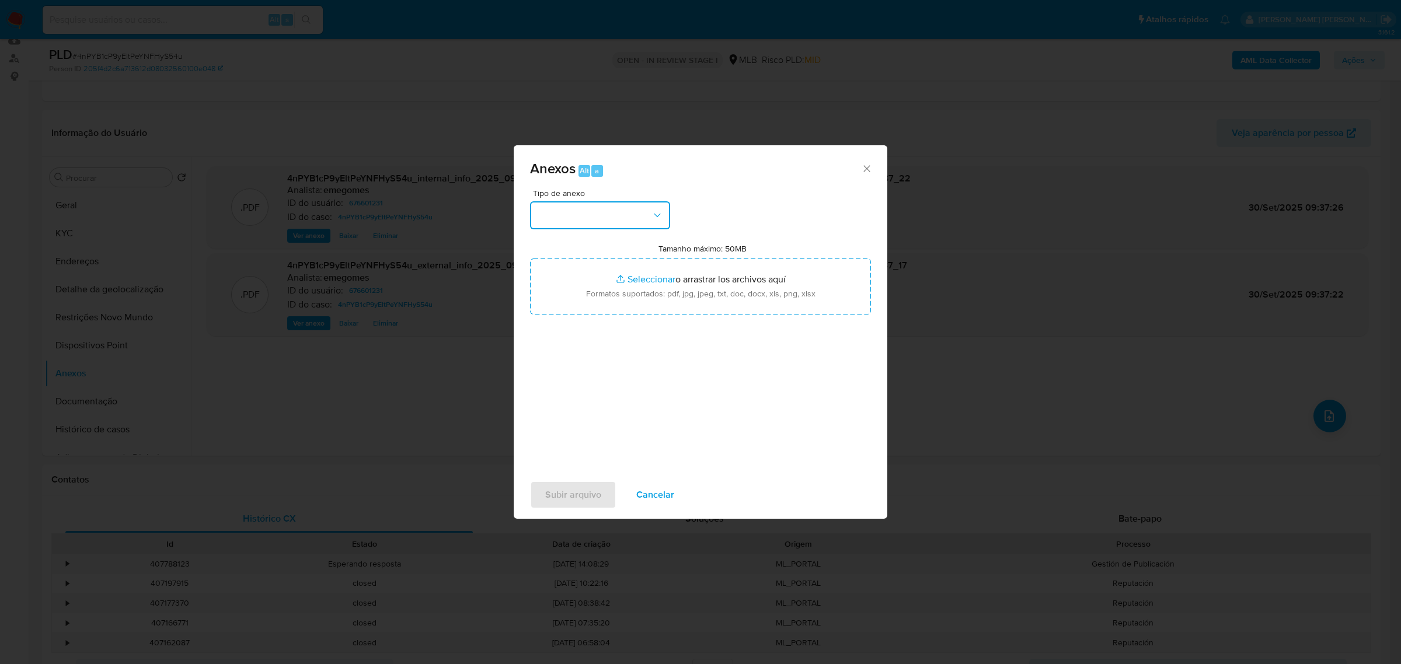
click at [660, 216] on icon "button" at bounding box center [658, 216] width 12 height 12
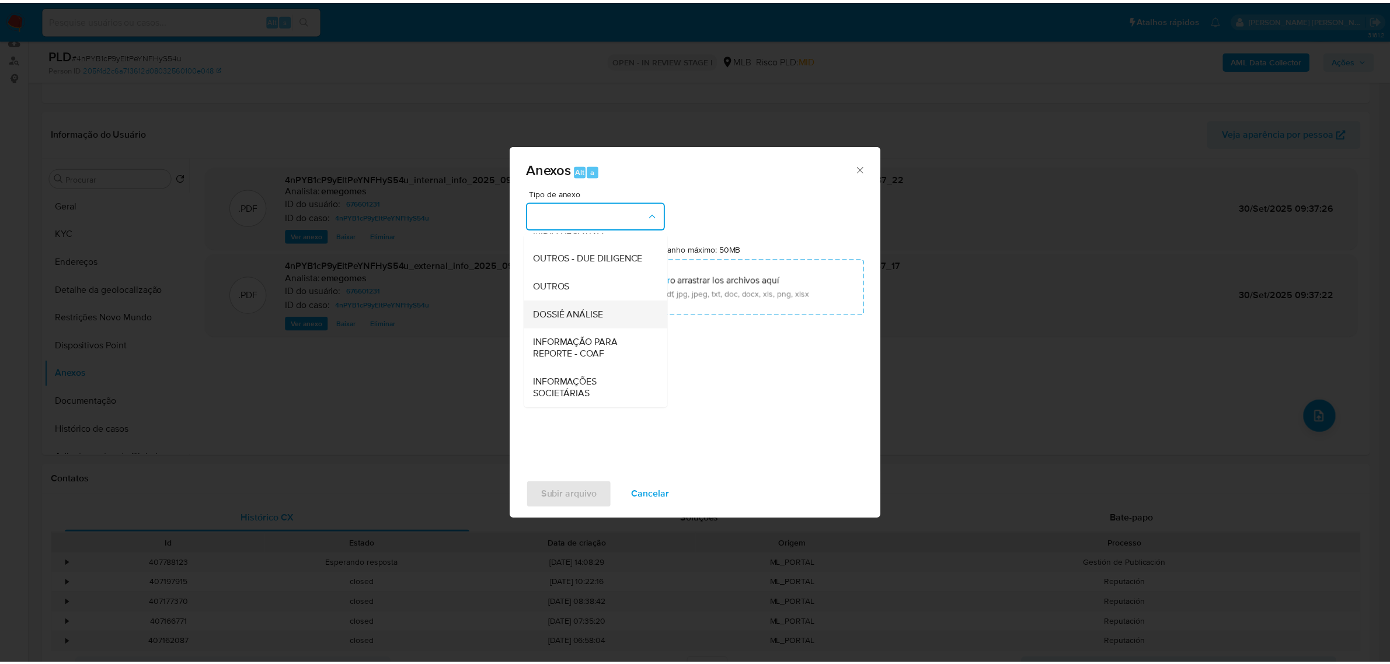
scroll to position [179, 0]
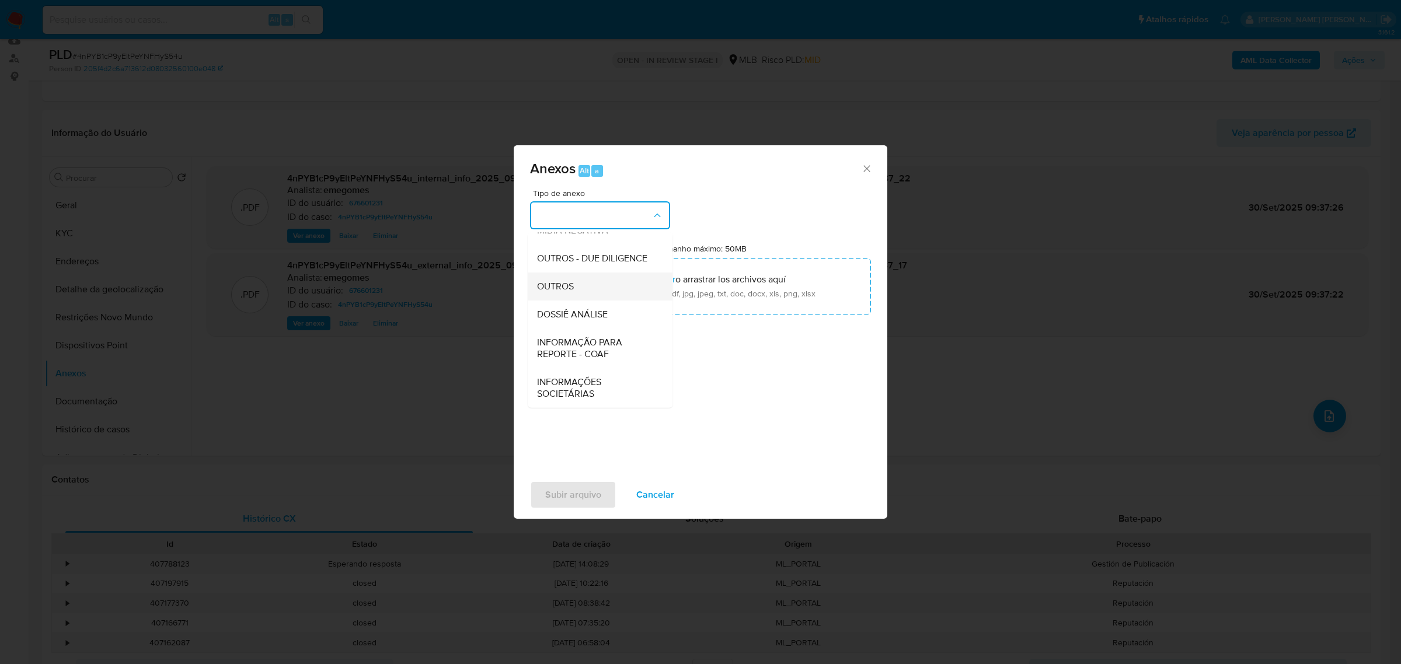
click at [552, 280] on span "OUTROS" at bounding box center [555, 286] width 37 height 12
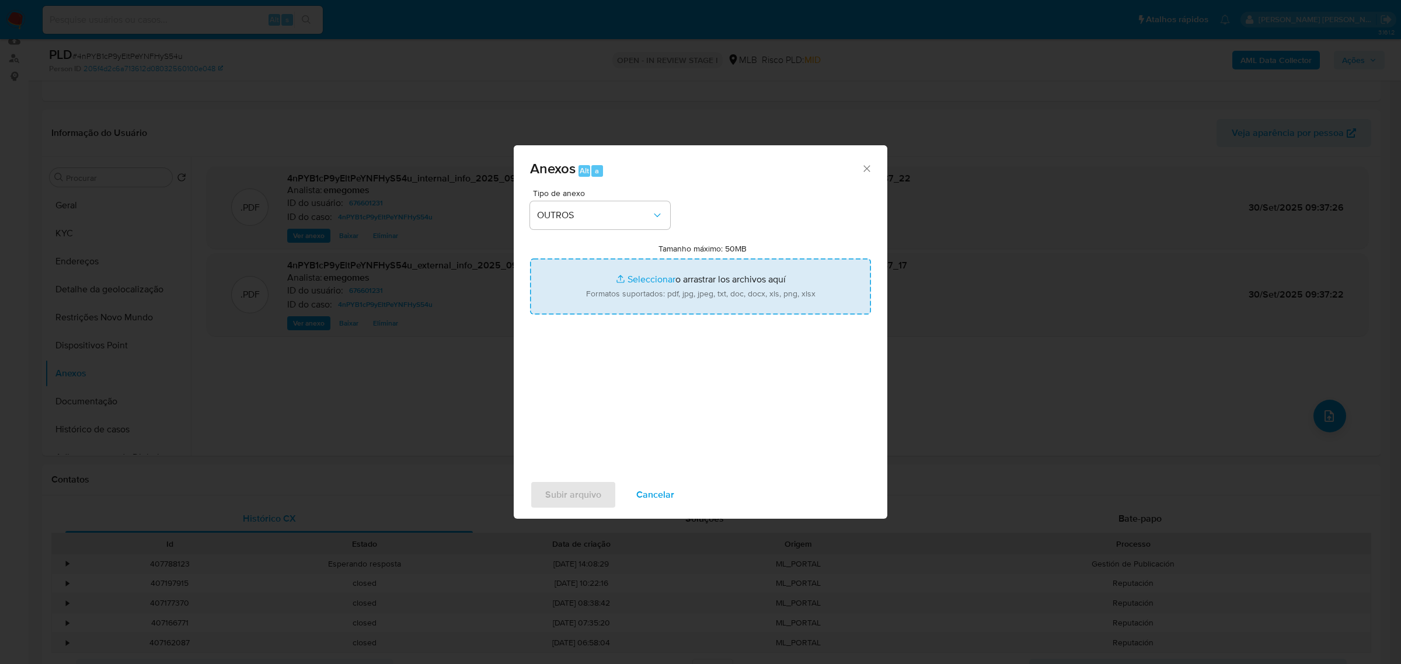
click at [634, 281] on input "Tamanho máximo: 50MB Seleccionar archivos" at bounding box center [700, 287] width 341 height 56
click at [637, 277] on input "Tamanho máximo: 50MB Seleccionar archivos" at bounding box center [700, 287] width 341 height 56
type input "C:\fakepath\DECLÍNIO - 4nPYB1cP9yEltPeYNFHyS54u - CNPJ 48654432000142 - PV COMP…"
click at [530, 259] on input "Tamanho máximo: 50MB Seleccionar archivos" at bounding box center [700, 287] width 341 height 56
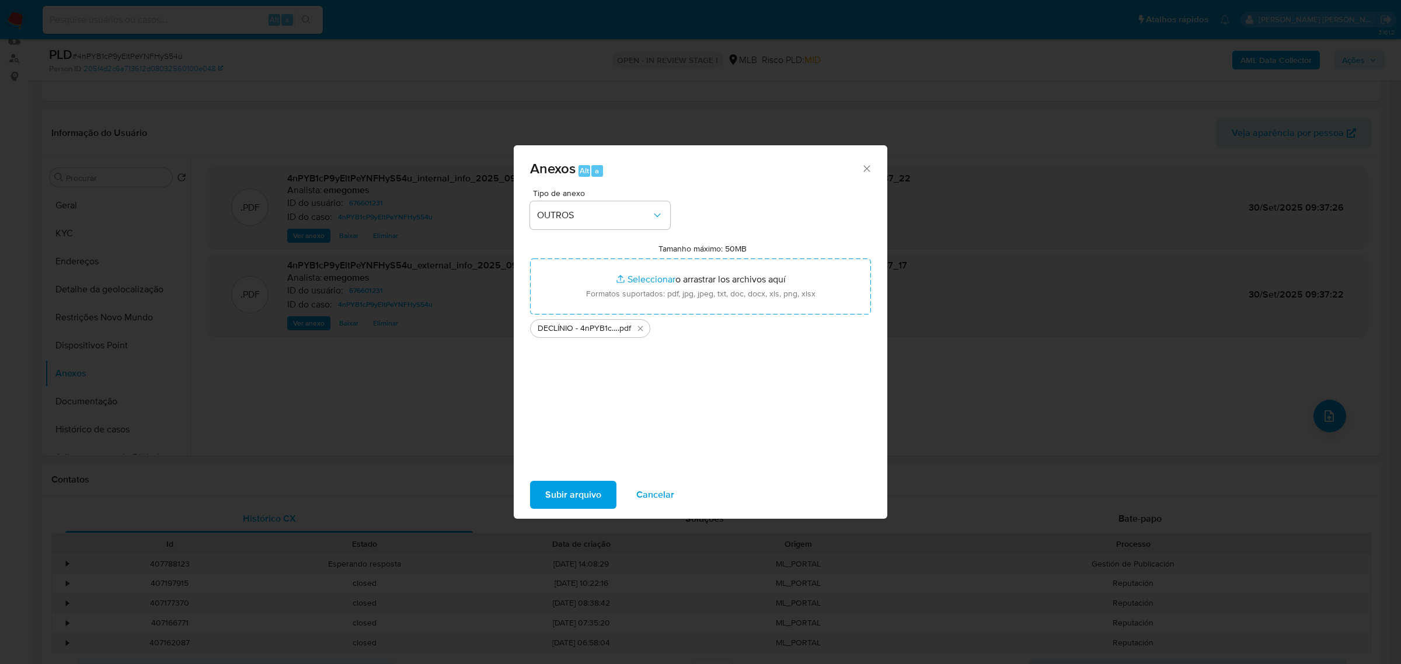
click at [573, 488] on span "Subir arquivo" at bounding box center [573, 495] width 56 height 26
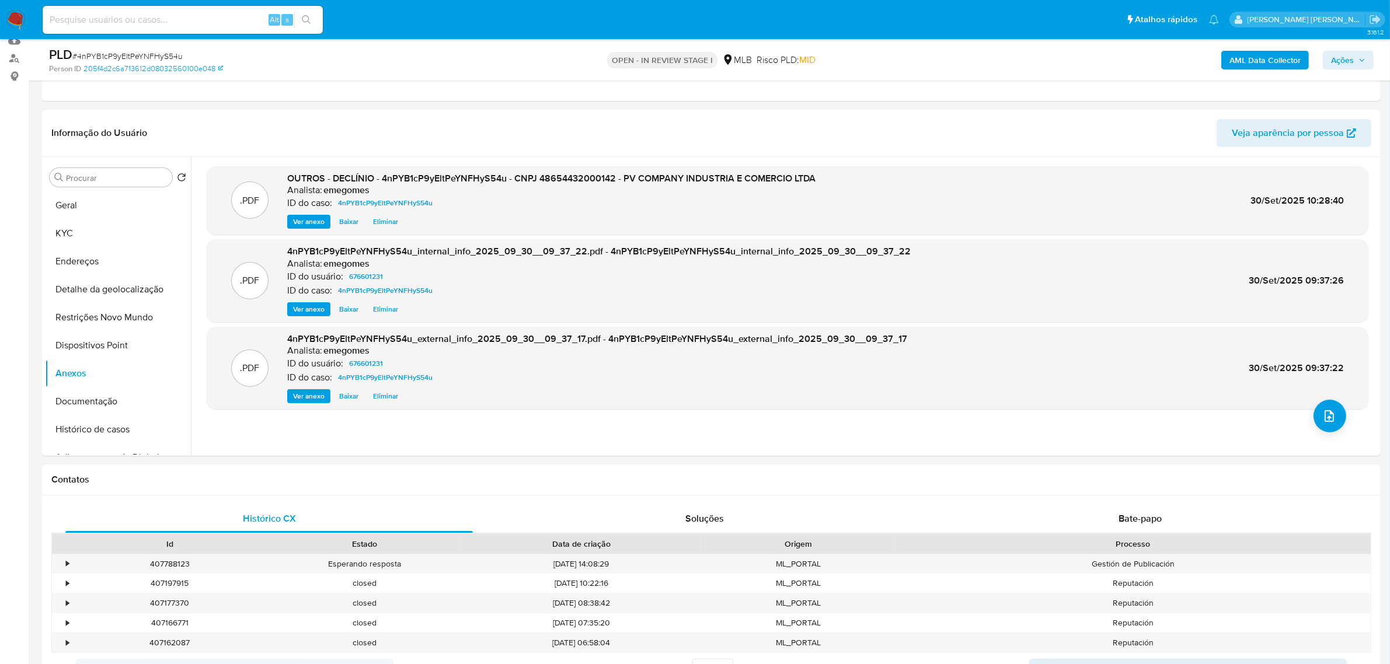
click at [1362, 61] on icon "button" at bounding box center [1362, 59] width 5 height 3
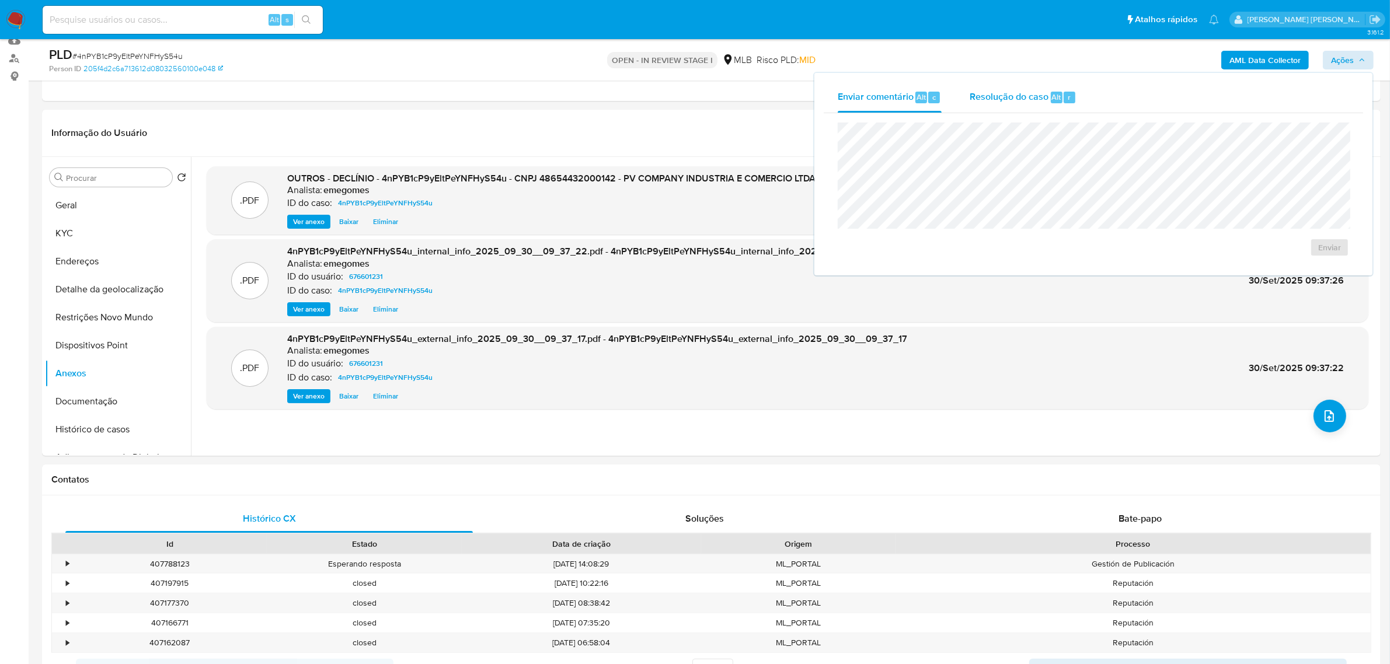
click at [1000, 102] on span "Resolução do caso" at bounding box center [1009, 96] width 79 height 13
click at [1206, 267] on span "No ROI" at bounding box center [1215, 266] width 61 height 16
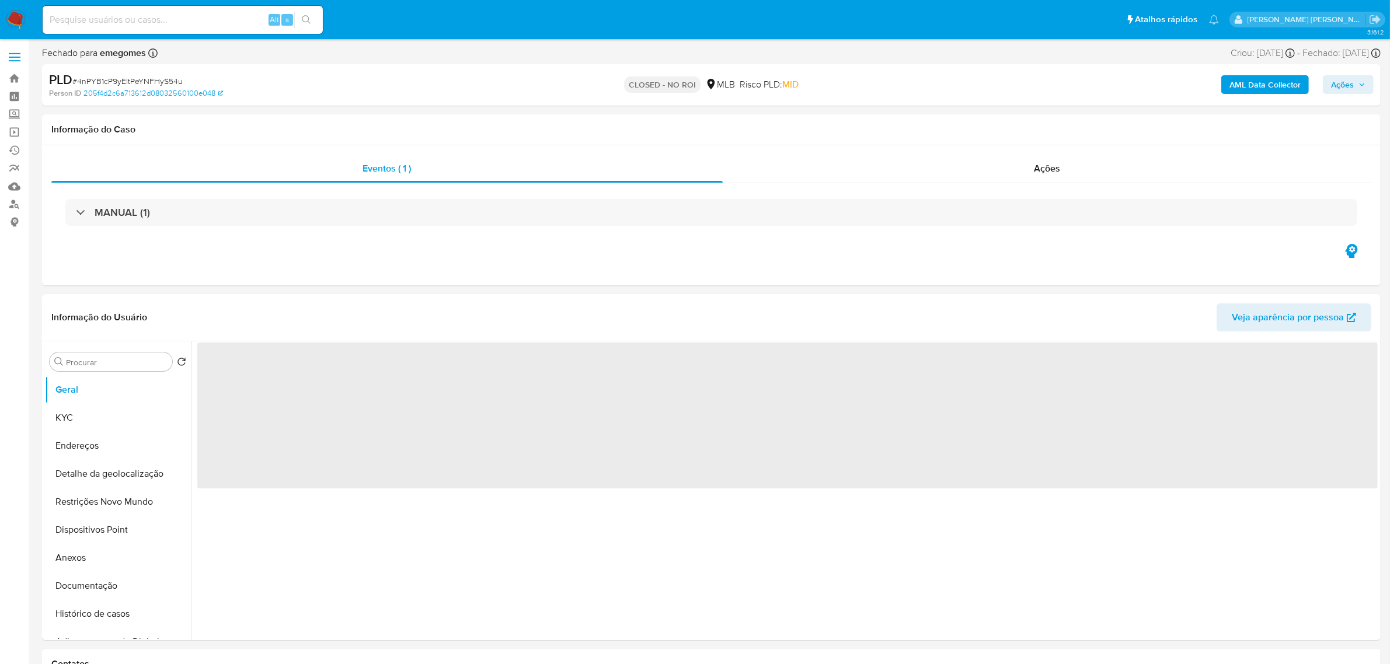
select select "10"
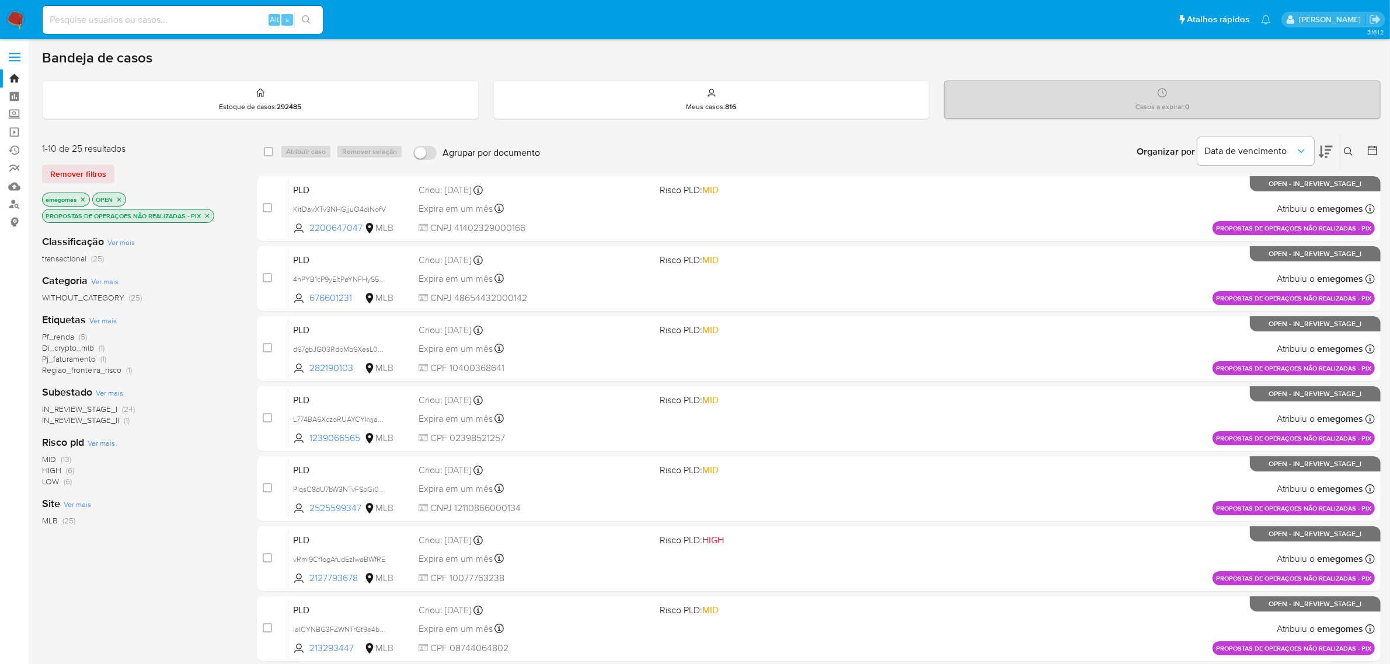
click at [211, 214] on icon "close-filter" at bounding box center [207, 216] width 7 height 7
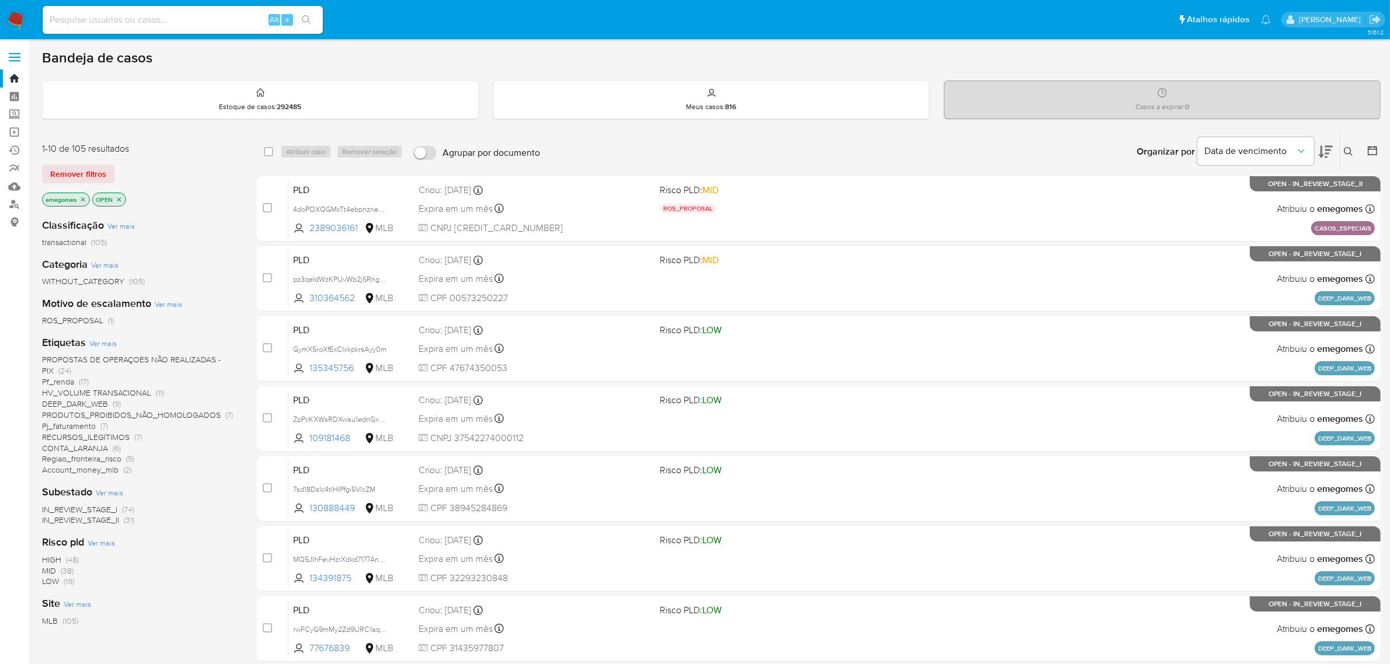
click at [85, 446] on span "CONTA_LARANJA" at bounding box center [75, 449] width 66 height 12
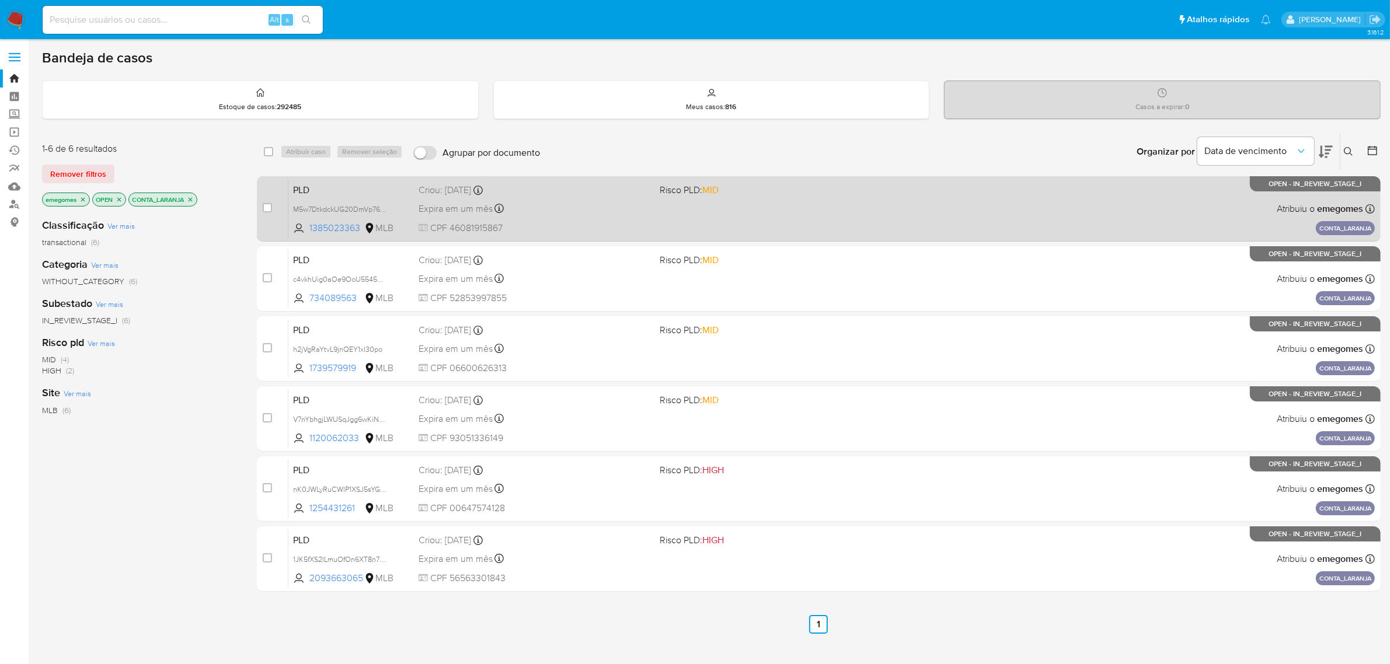
click at [627, 203] on div "Expira em um mês Expira em 27/10/2025 16:21:34" at bounding box center [535, 209] width 232 height 16
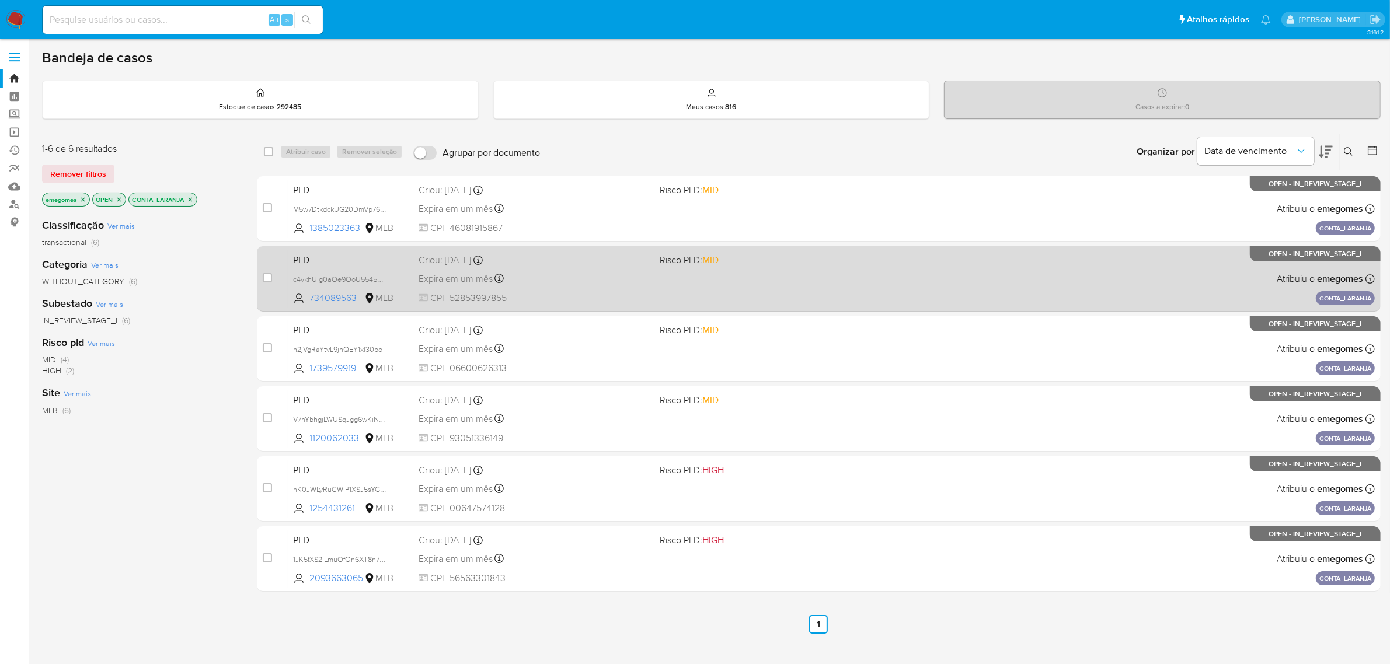
click at [570, 293] on span "CPF 52853997855" at bounding box center [535, 298] width 232 height 13
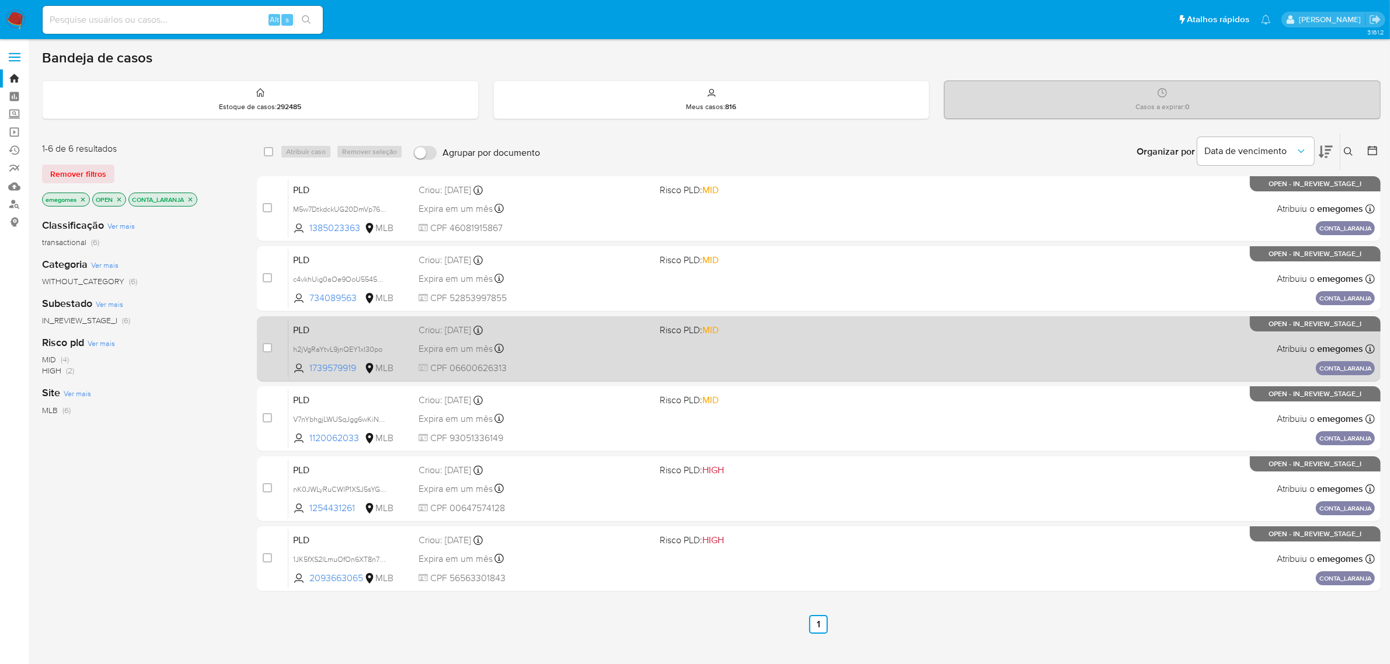
click at [562, 336] on div "PLD h2jVgRaYtvL9jnQEY1xl30po 1739579919 MLB Risco PLD: MID Criou: 12/09/2025 Cr…" at bounding box center [831, 348] width 1087 height 59
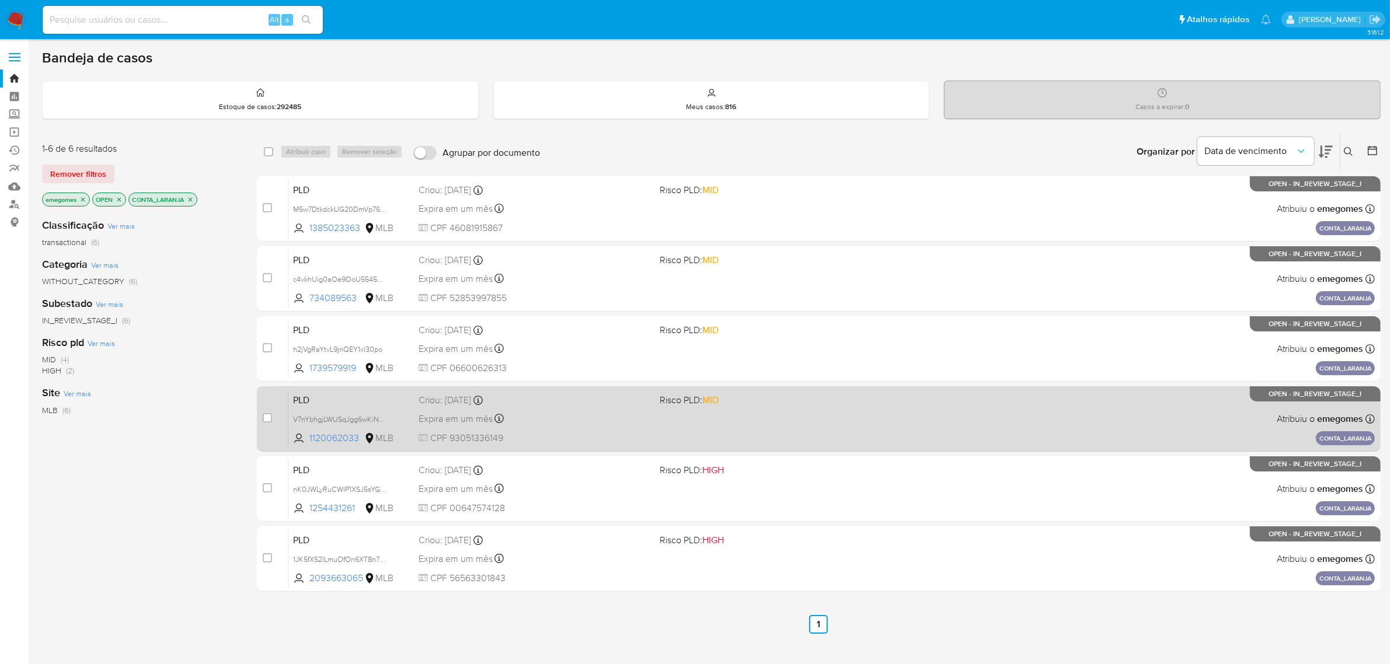
click at [572, 418] on div "Expira em um mês Expira em 27/10/2025 16:20:22" at bounding box center [535, 419] width 232 height 16
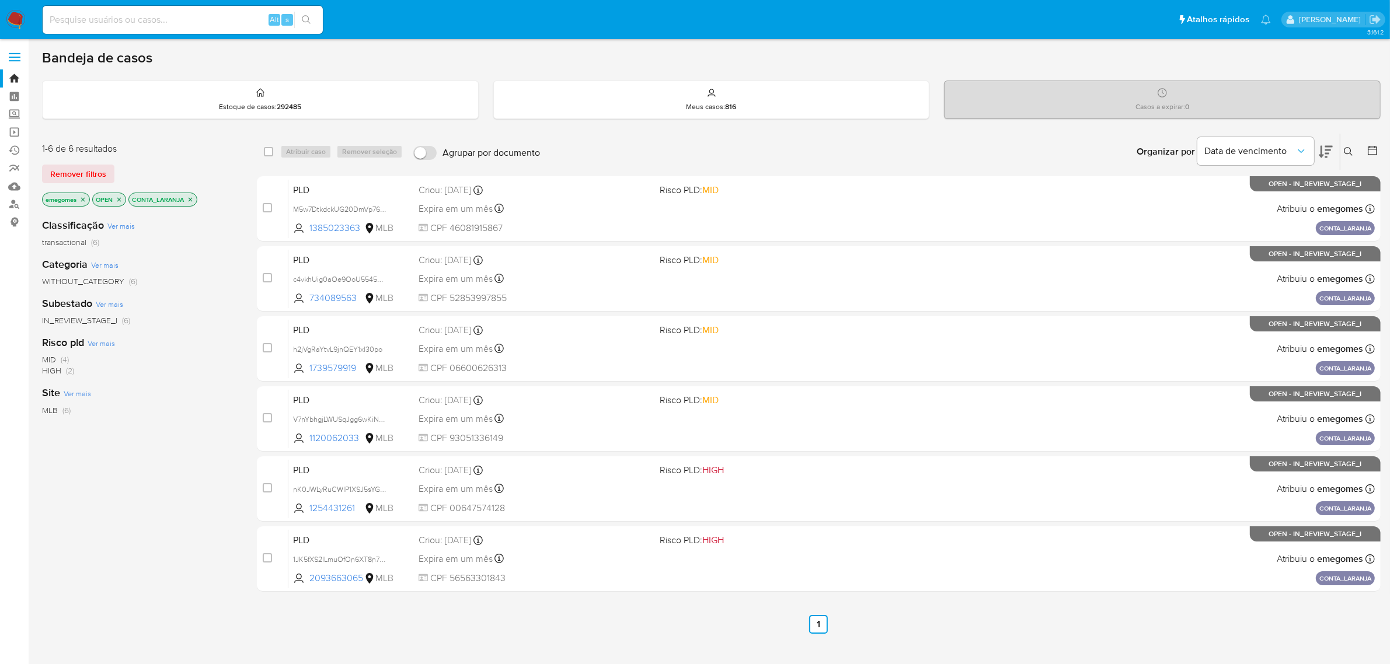
click at [193, 194] on p "CONTA_LARANJA" at bounding box center [163, 199] width 68 height 13
click at [193, 203] on p "CONTA_LARANJA" at bounding box center [163, 199] width 68 height 13
click at [193, 199] on icon "close-filter" at bounding box center [190, 199] width 7 height 7
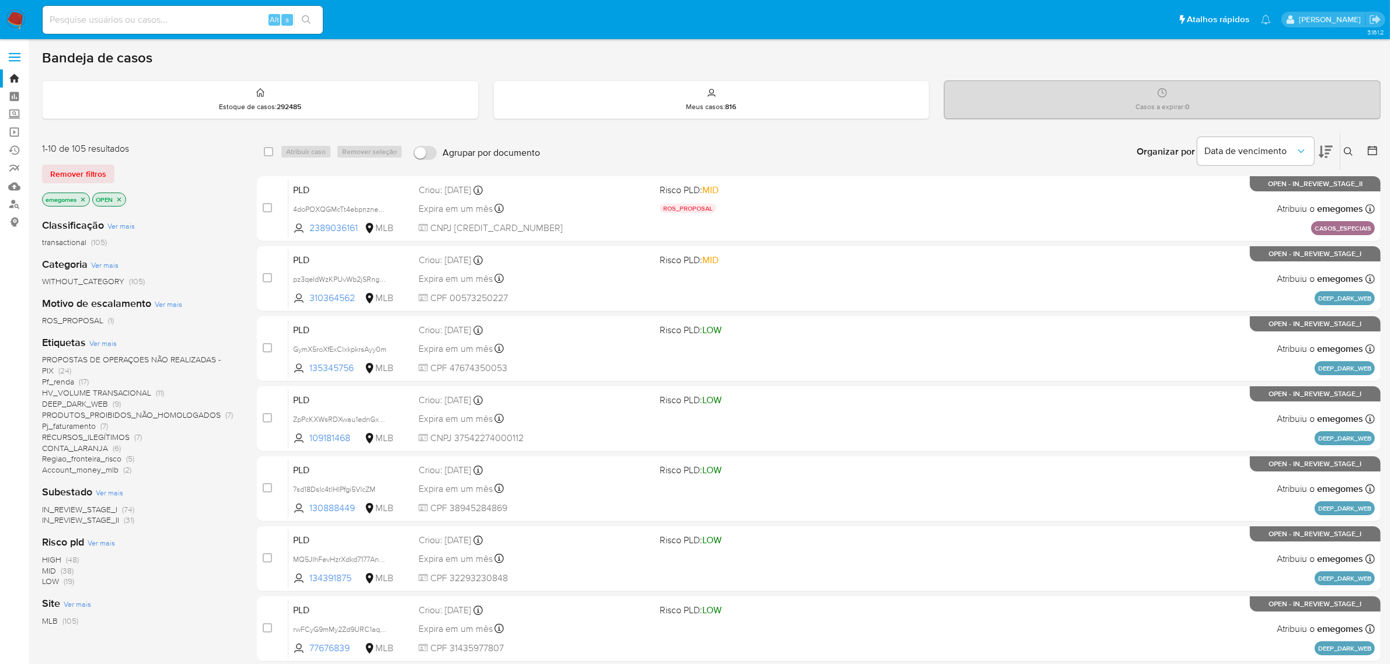
click at [61, 383] on span "Pf_renda" at bounding box center [58, 382] width 32 height 12
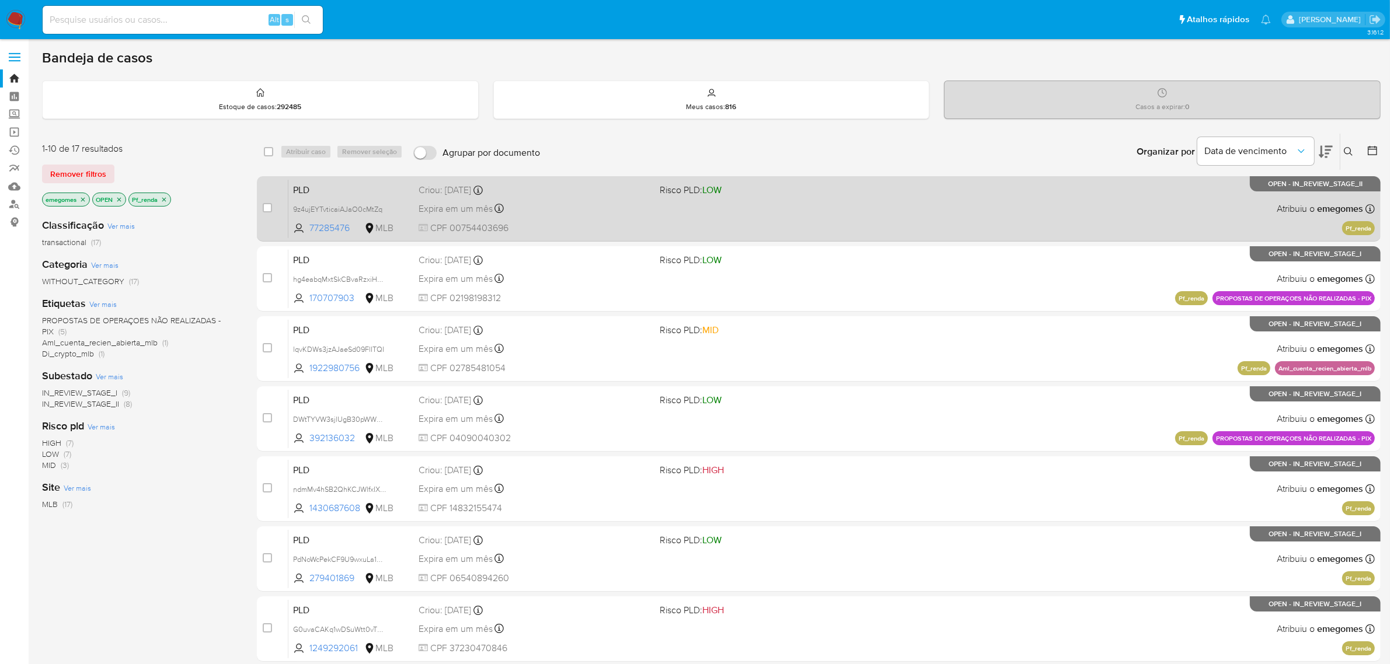
click at [570, 207] on div "Expira em um mês Expira em 27/10/2025 00:40:14" at bounding box center [535, 209] width 232 height 16
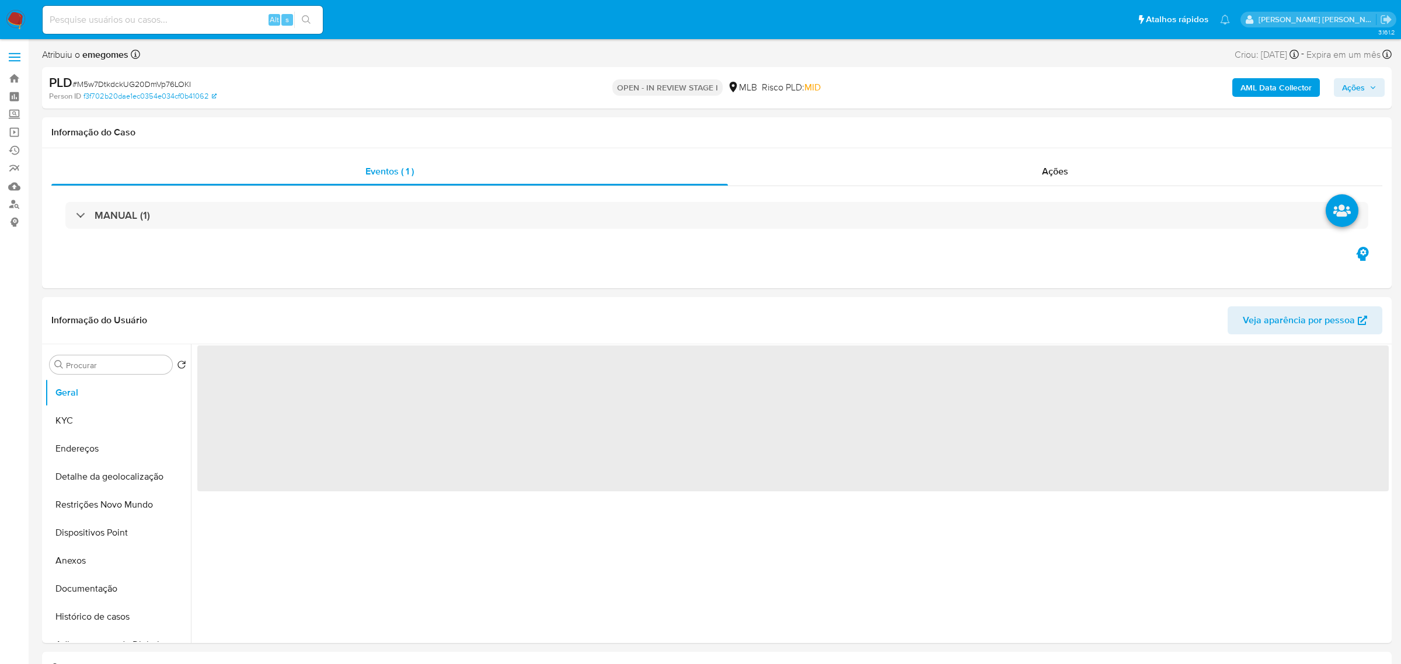
select select "10"
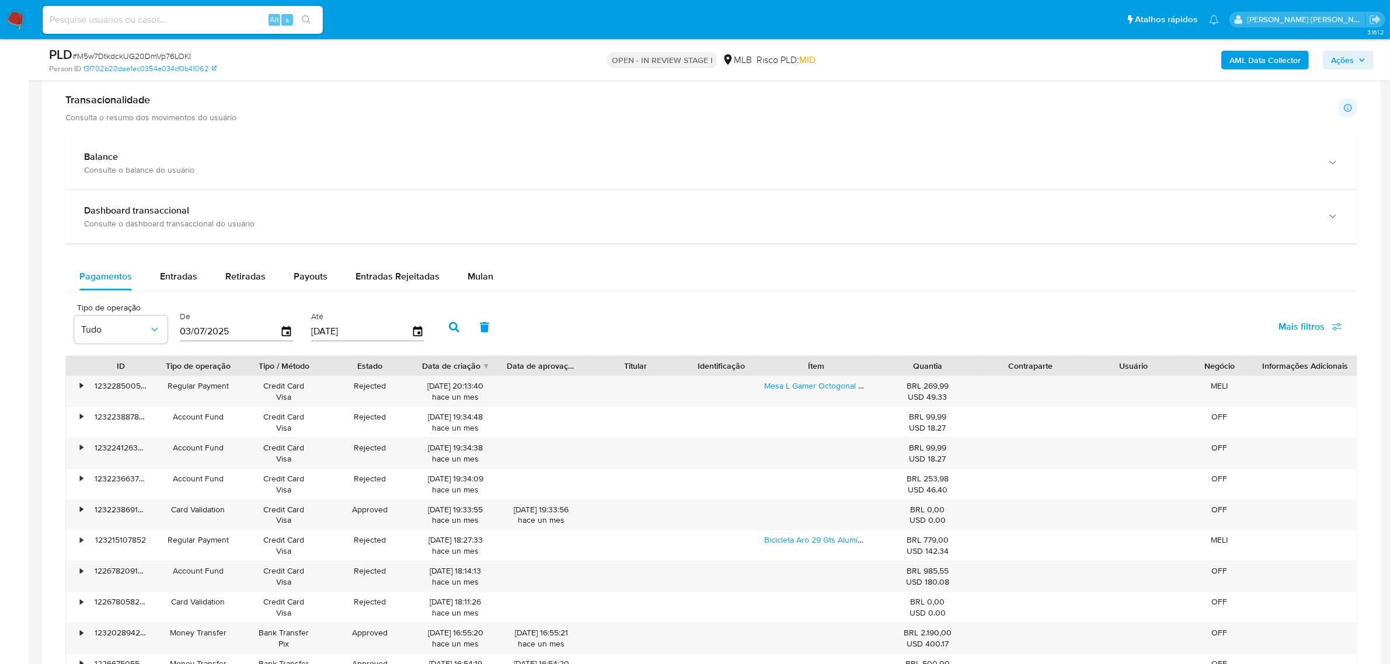
scroll to position [803, 0]
click at [392, 275] on span "Entradas Rejeitadas" at bounding box center [398, 274] width 84 height 13
select select "10"
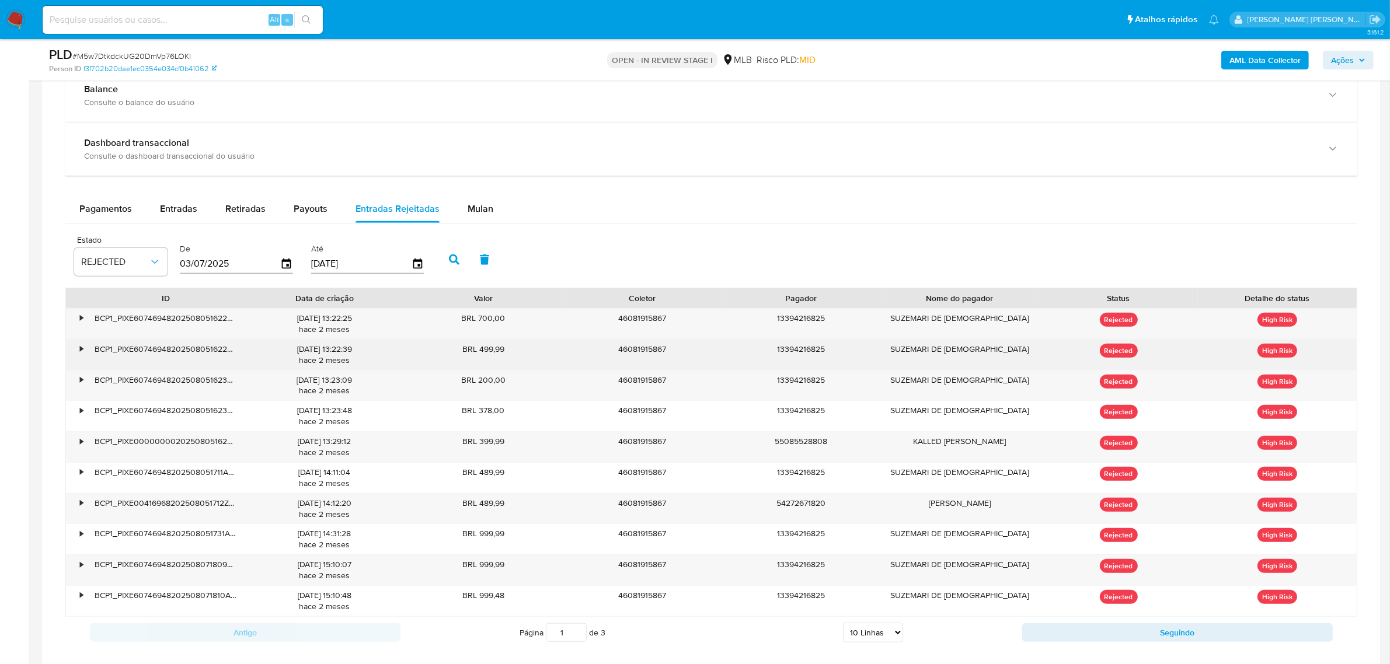
scroll to position [949, 0]
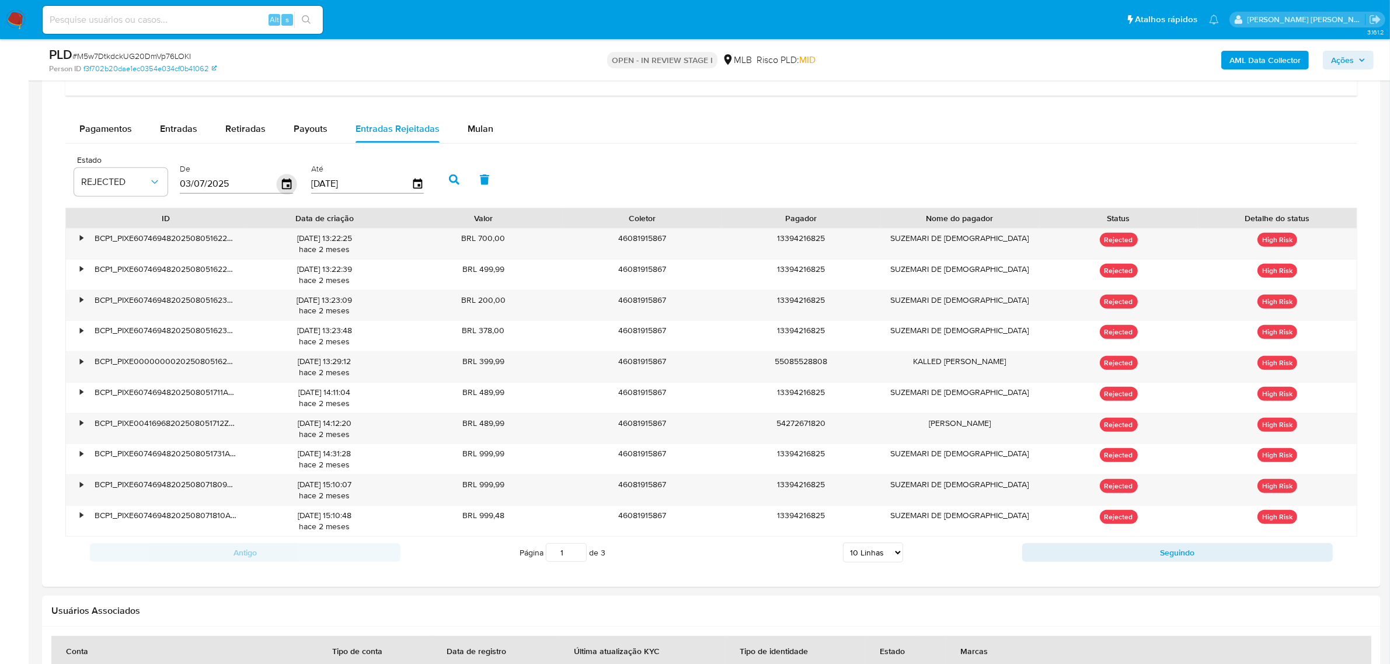
click at [281, 181] on icon "button" at bounding box center [287, 184] width 20 height 20
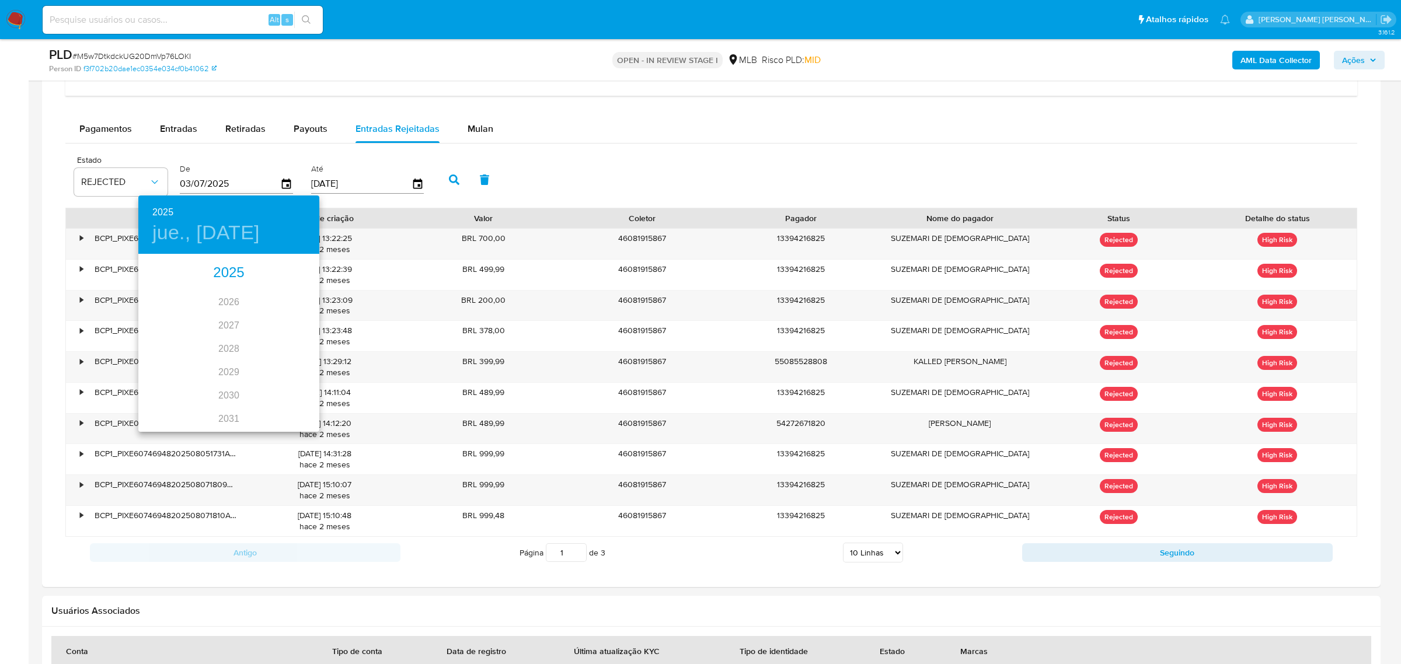
click at [242, 270] on div "2025" at bounding box center [228, 273] width 181 height 23
click at [223, 368] on div "ago." at bounding box center [229, 365] width 60 height 44
click at [255, 312] on span "1" at bounding box center [252, 316] width 21 height 12
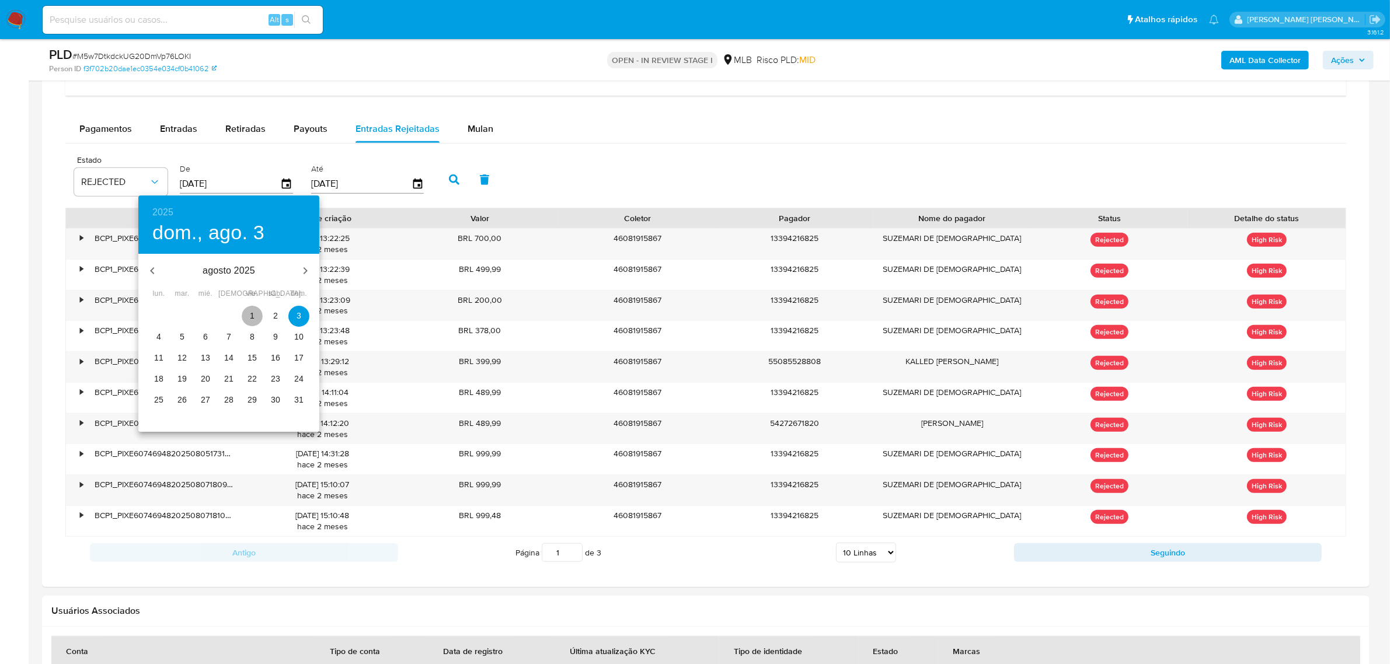
type input "01/08/2025"
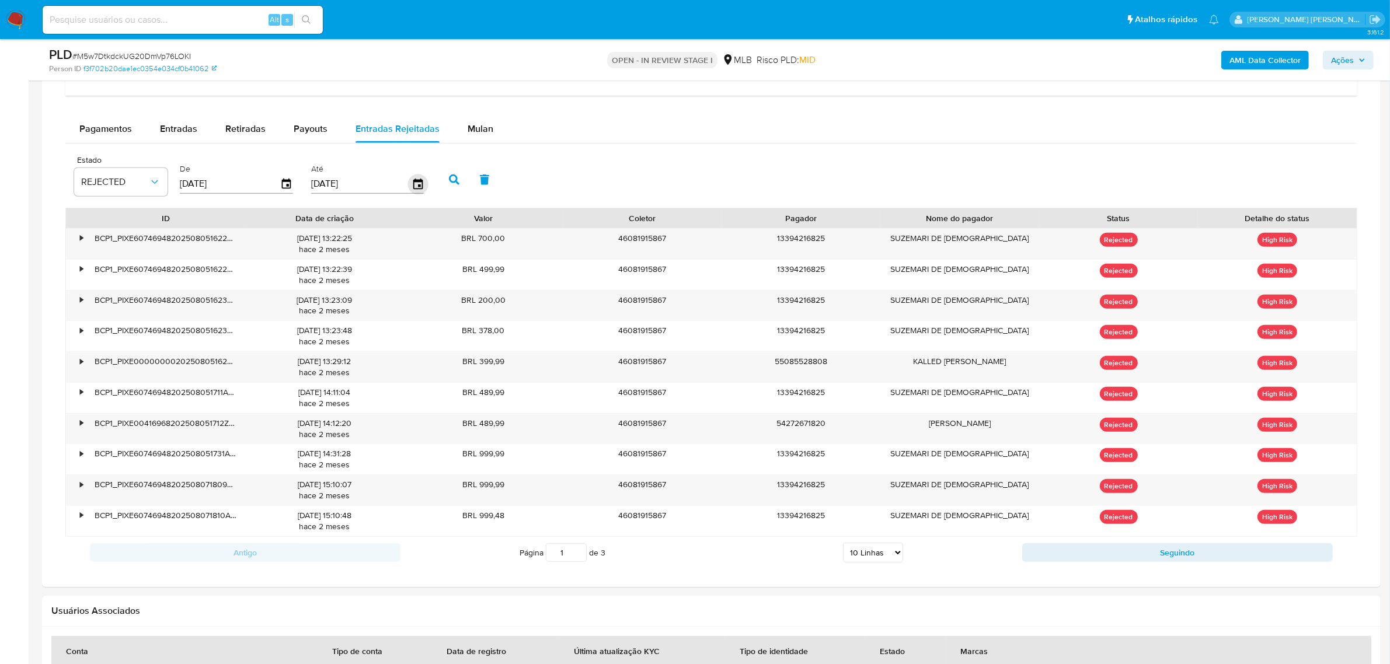
click at [417, 184] on icon "button" at bounding box center [417, 184] width 9 height 11
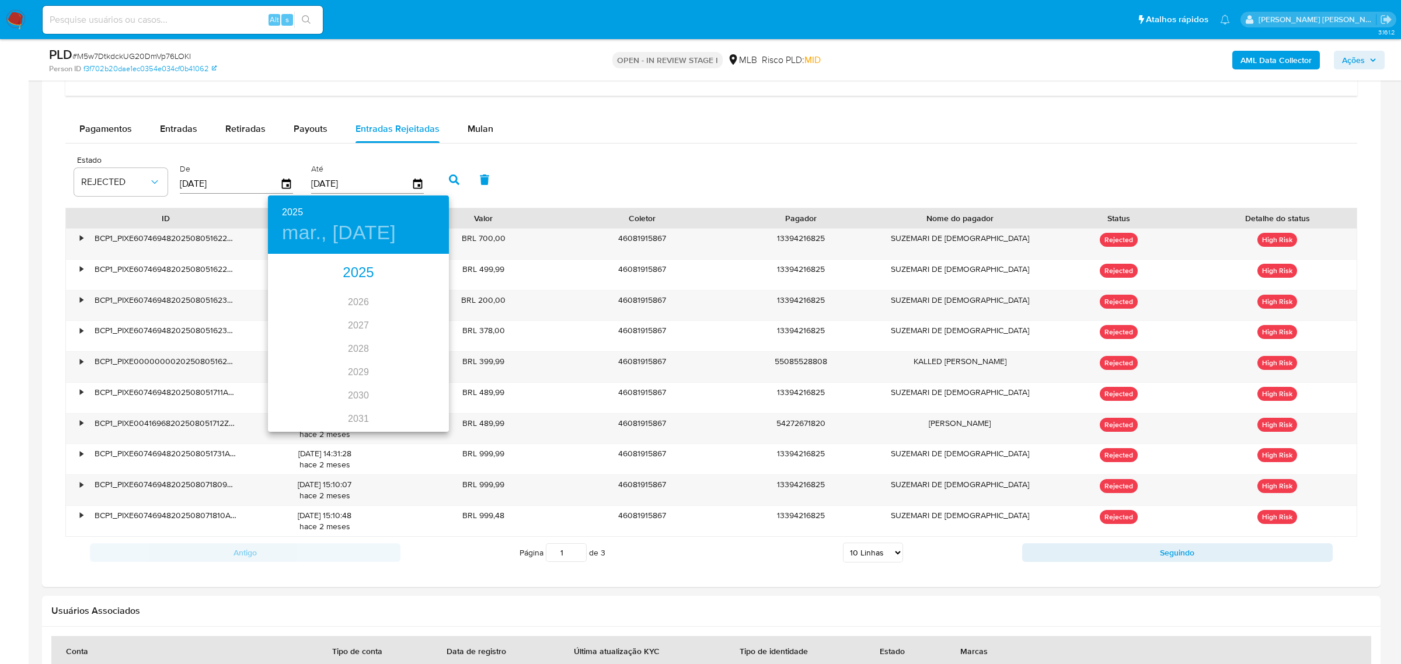
click at [343, 274] on div "2025" at bounding box center [358, 273] width 181 height 23
click at [415, 366] on div "sep." at bounding box center [419, 365] width 60 height 44
click at [291, 398] on p "29" at bounding box center [288, 400] width 9 height 12
type input "29/09/2025"
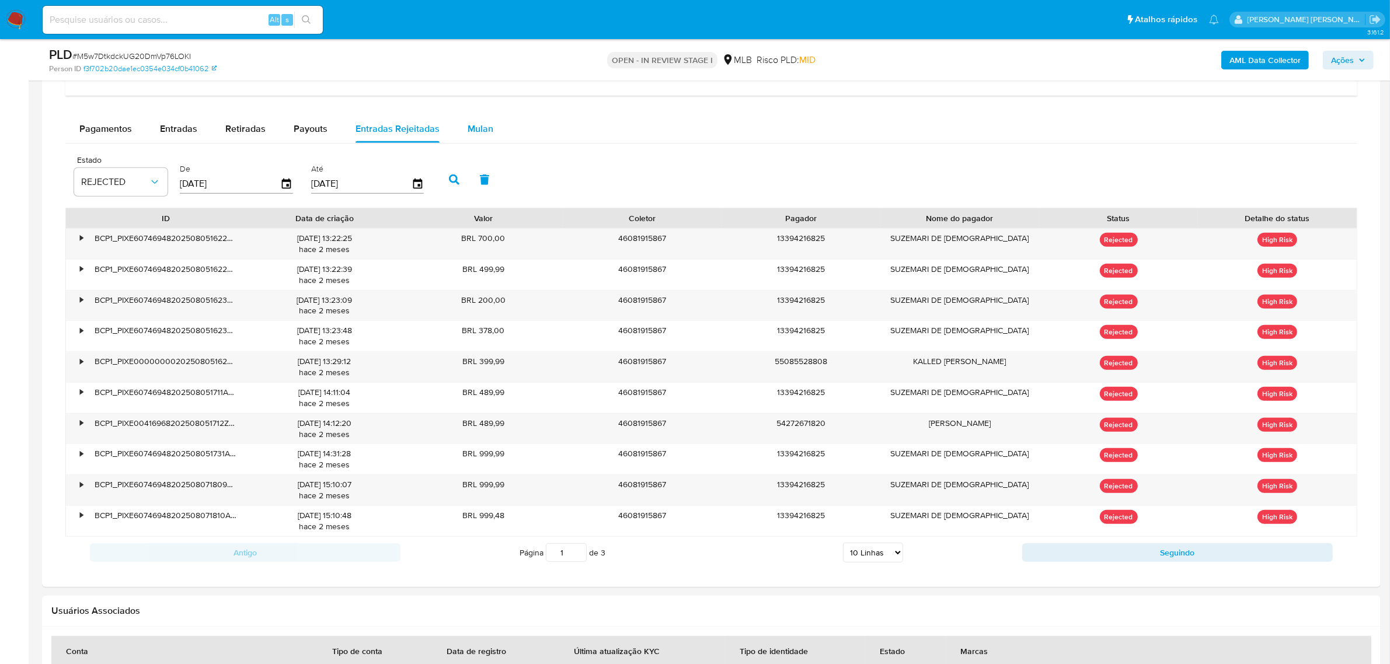
click at [474, 127] on span "Mulan" at bounding box center [481, 128] width 26 height 13
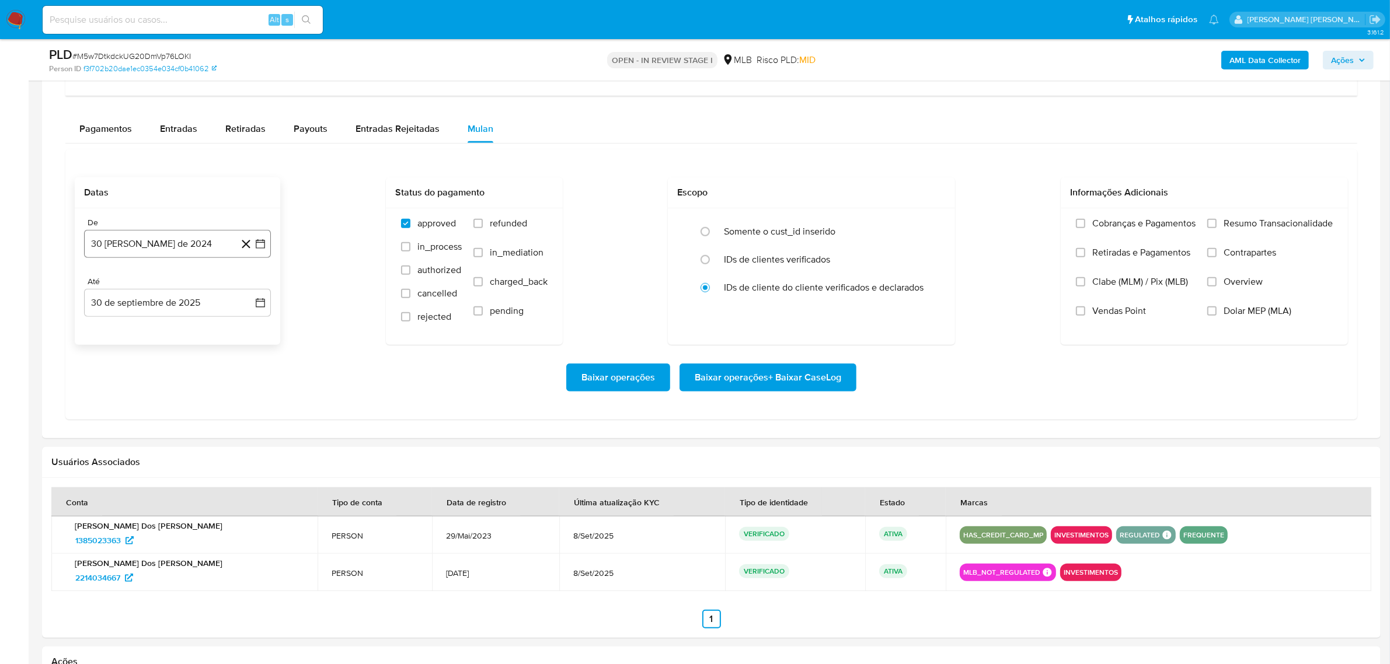
click at [265, 245] on icon "button" at bounding box center [260, 243] width 9 height 9
click at [252, 287] on icon "Mes siguiente" at bounding box center [250, 286] width 14 height 14
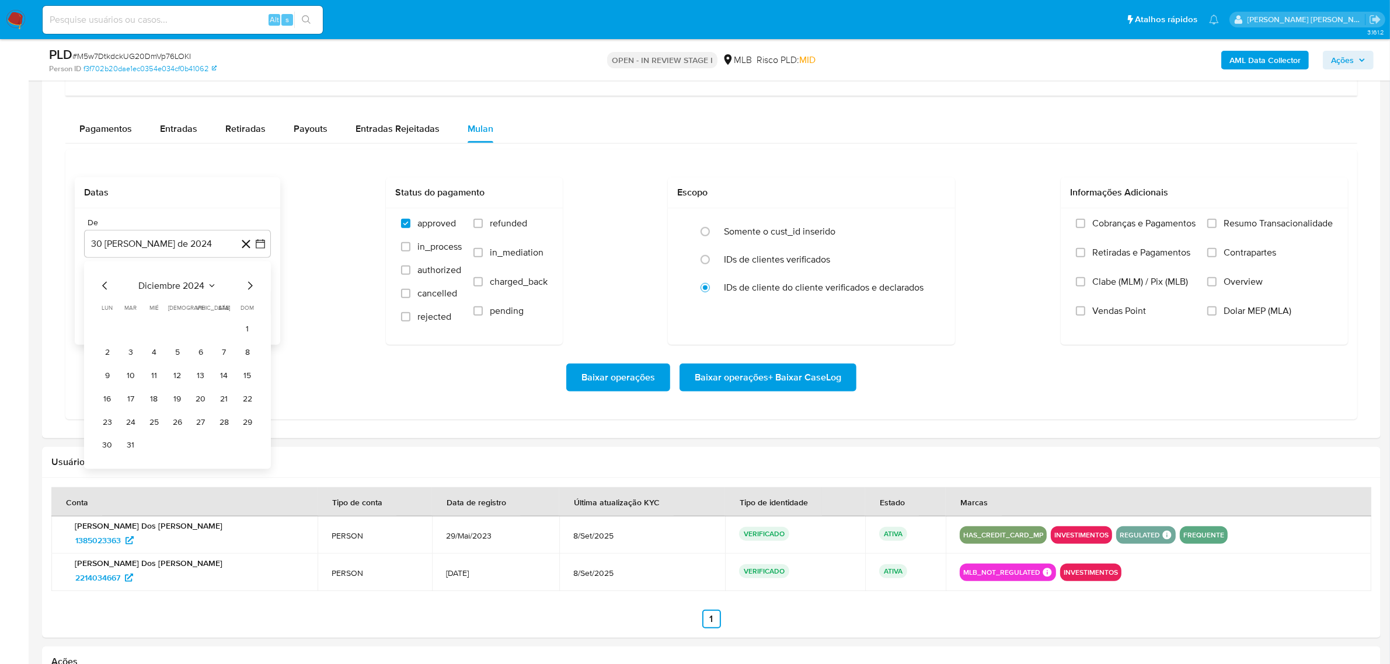
click at [252, 287] on icon "Mes siguiente" at bounding box center [250, 286] width 14 height 14
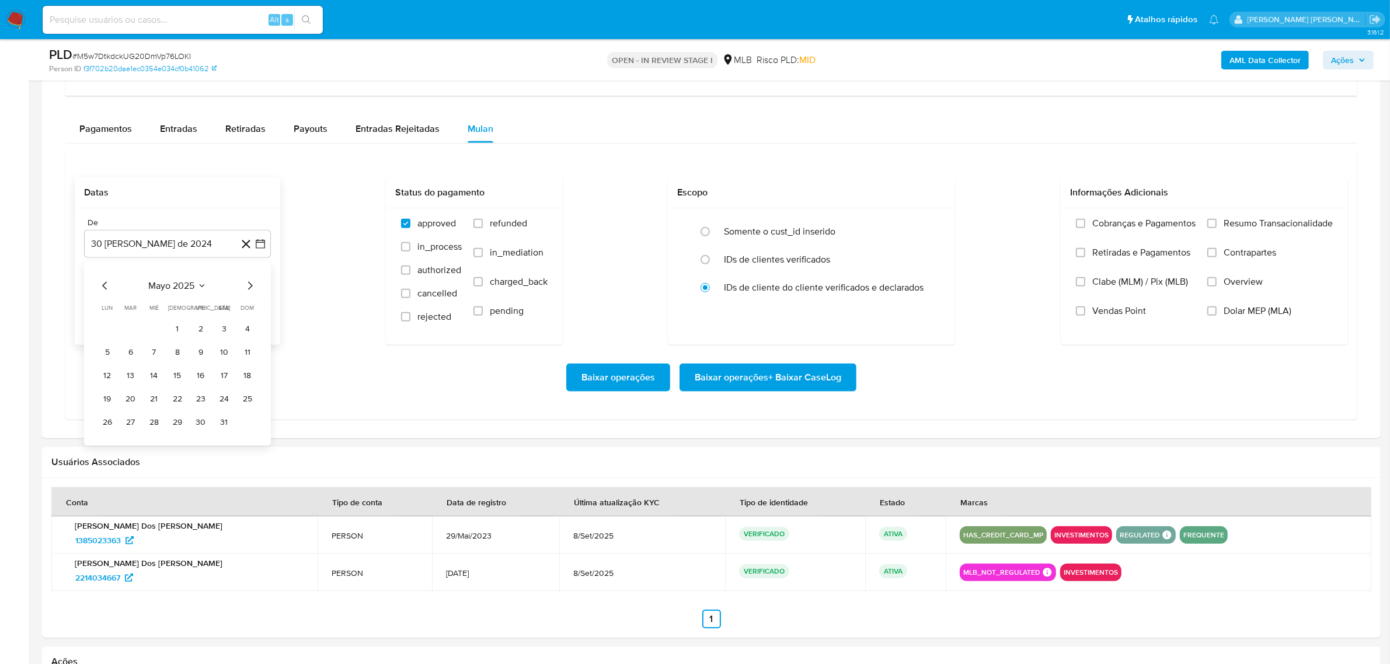
click at [252, 287] on icon "Mes siguiente" at bounding box center [250, 286] width 14 height 14
click at [204, 335] on button "1" at bounding box center [201, 329] width 19 height 19
click at [263, 300] on icon "button" at bounding box center [261, 303] width 12 height 12
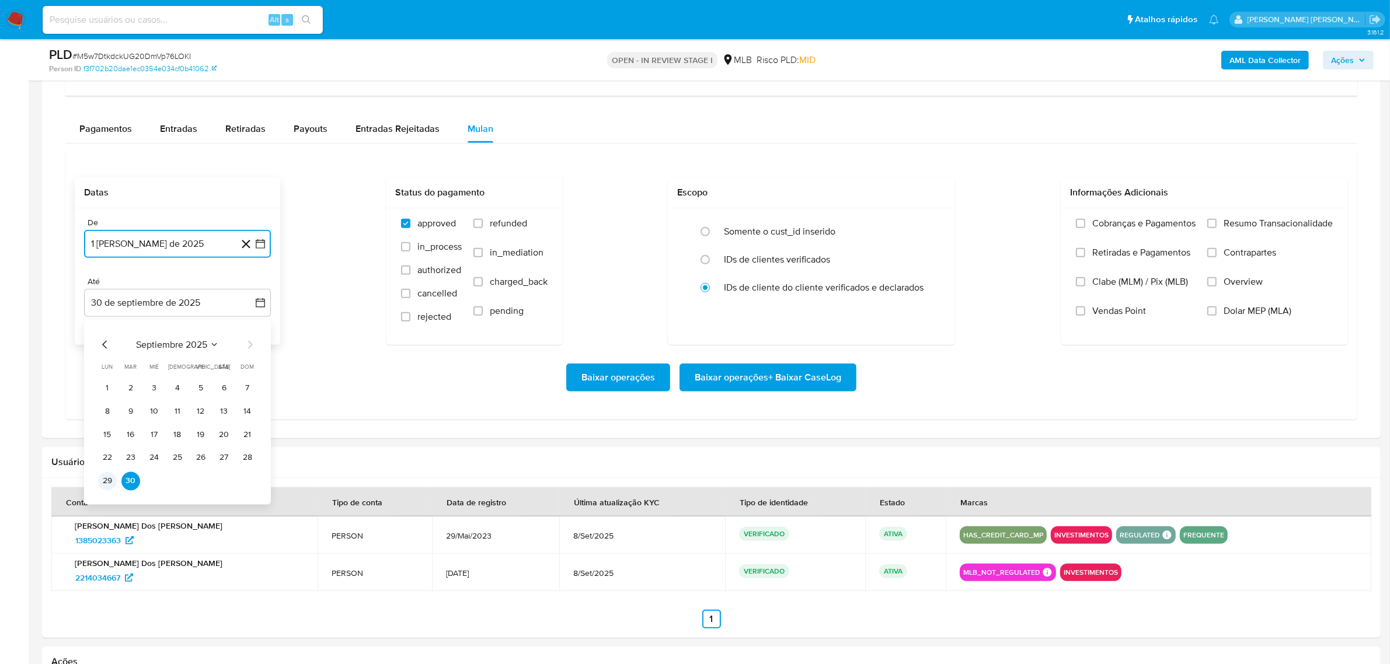
click at [112, 489] on button "29" at bounding box center [107, 481] width 19 height 19
click at [1244, 284] on span "Overview" at bounding box center [1243, 282] width 39 height 12
click at [1217, 284] on input "Overview" at bounding box center [1211, 281] width 9 height 9
click at [1260, 255] on span "Contrapartes" at bounding box center [1250, 253] width 53 height 12
click at [1217, 255] on input "Contrapartes" at bounding box center [1211, 252] width 9 height 9
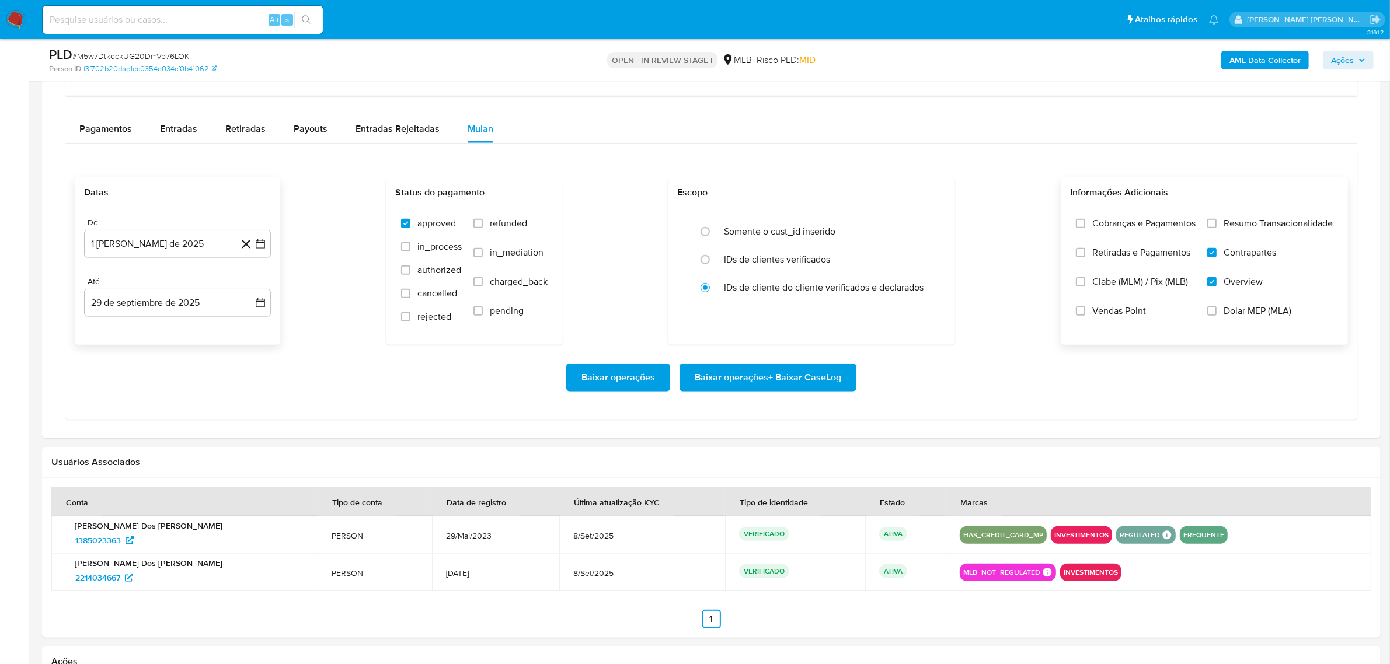
click at [1271, 224] on span "Resumo Transacionalidade" at bounding box center [1278, 224] width 109 height 12
click at [1217, 224] on input "Resumo Transacionalidade" at bounding box center [1211, 223] width 9 height 9
click at [777, 377] on span "Baixar operações + Baixar CaseLog" at bounding box center [768, 378] width 147 height 26
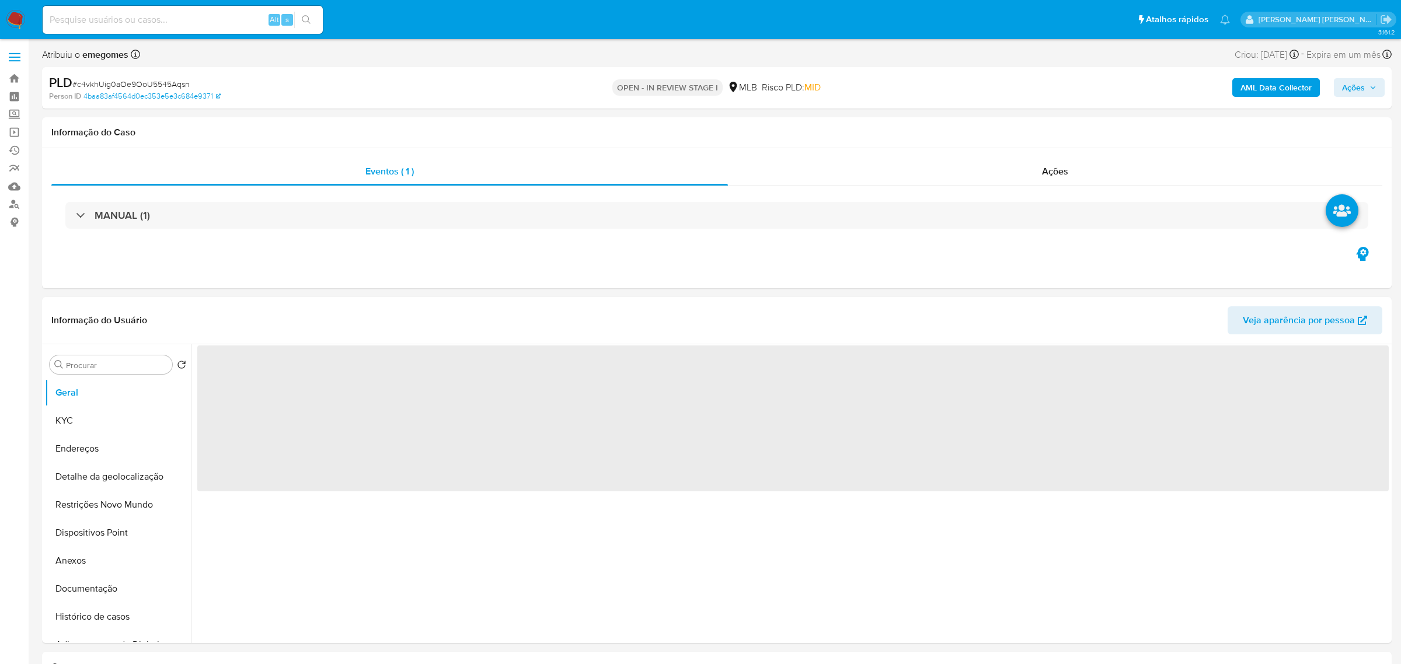
select select "10"
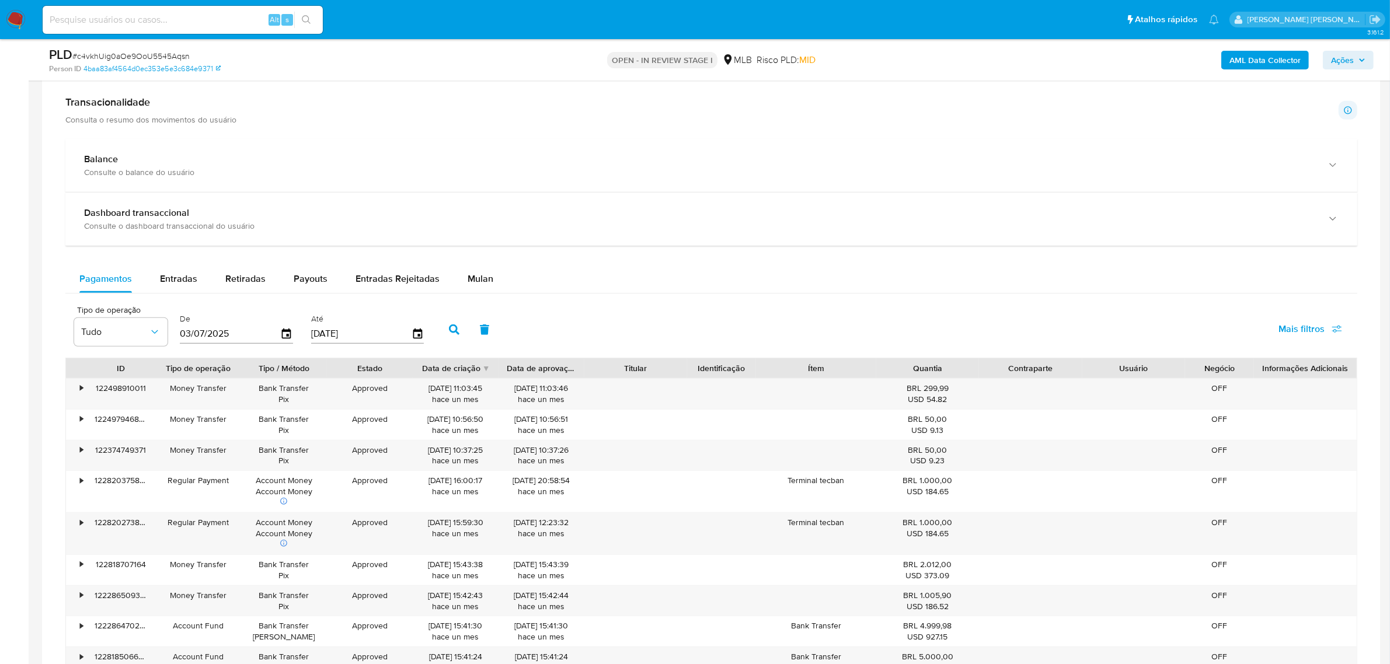
scroll to position [803, 0]
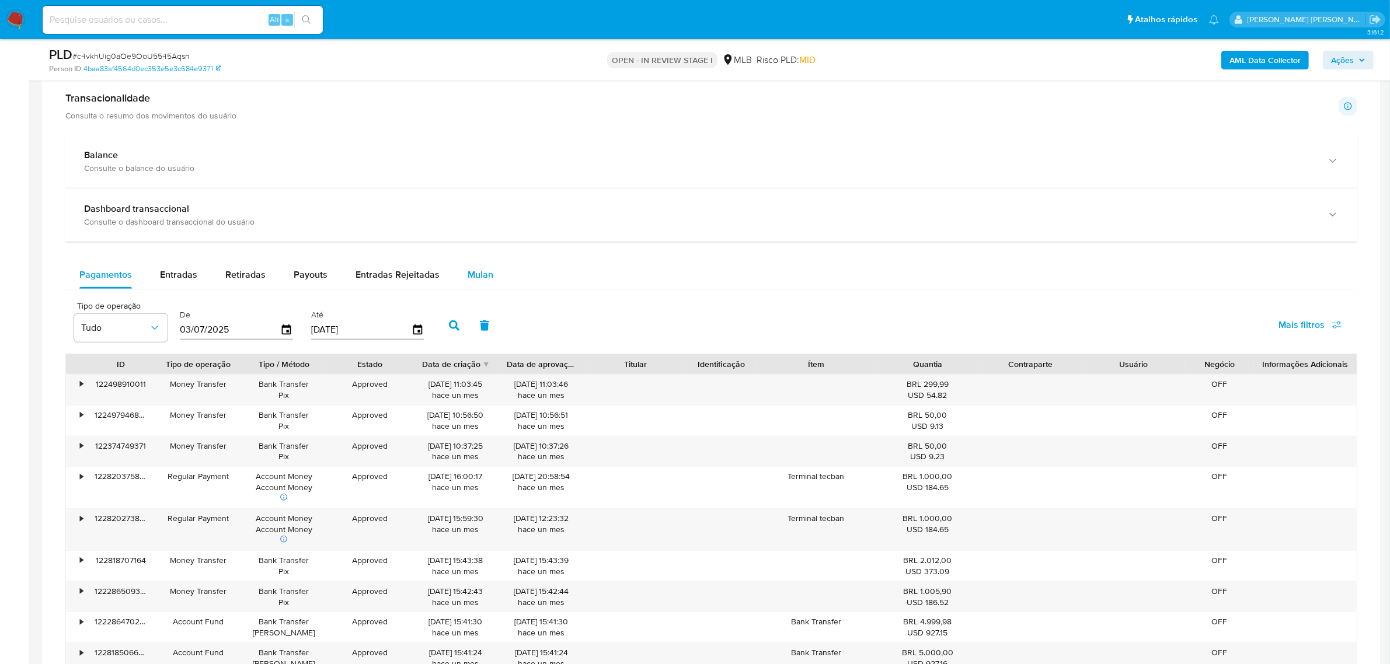
click at [468, 276] on span "Mulan" at bounding box center [481, 274] width 26 height 13
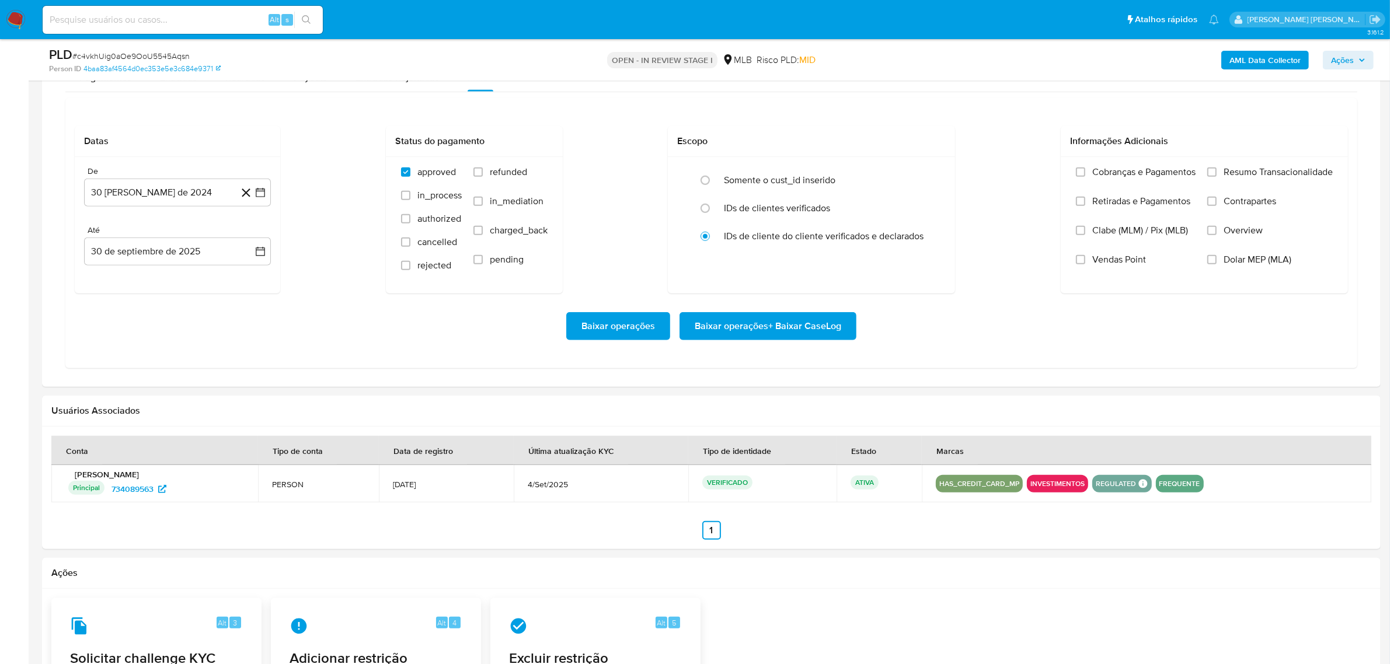
scroll to position [1022, 0]
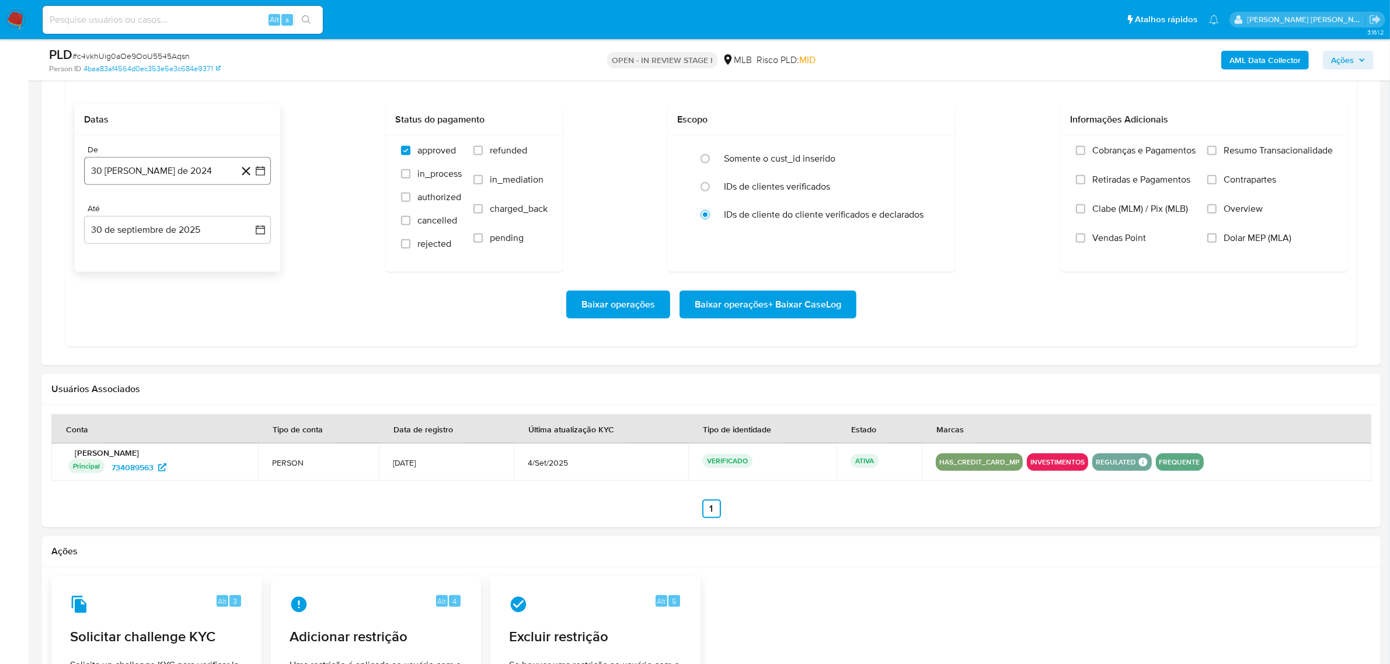
click at [258, 172] on icon "button" at bounding box center [261, 171] width 12 height 12
click at [253, 214] on icon "Mes siguiente" at bounding box center [250, 213] width 14 height 14
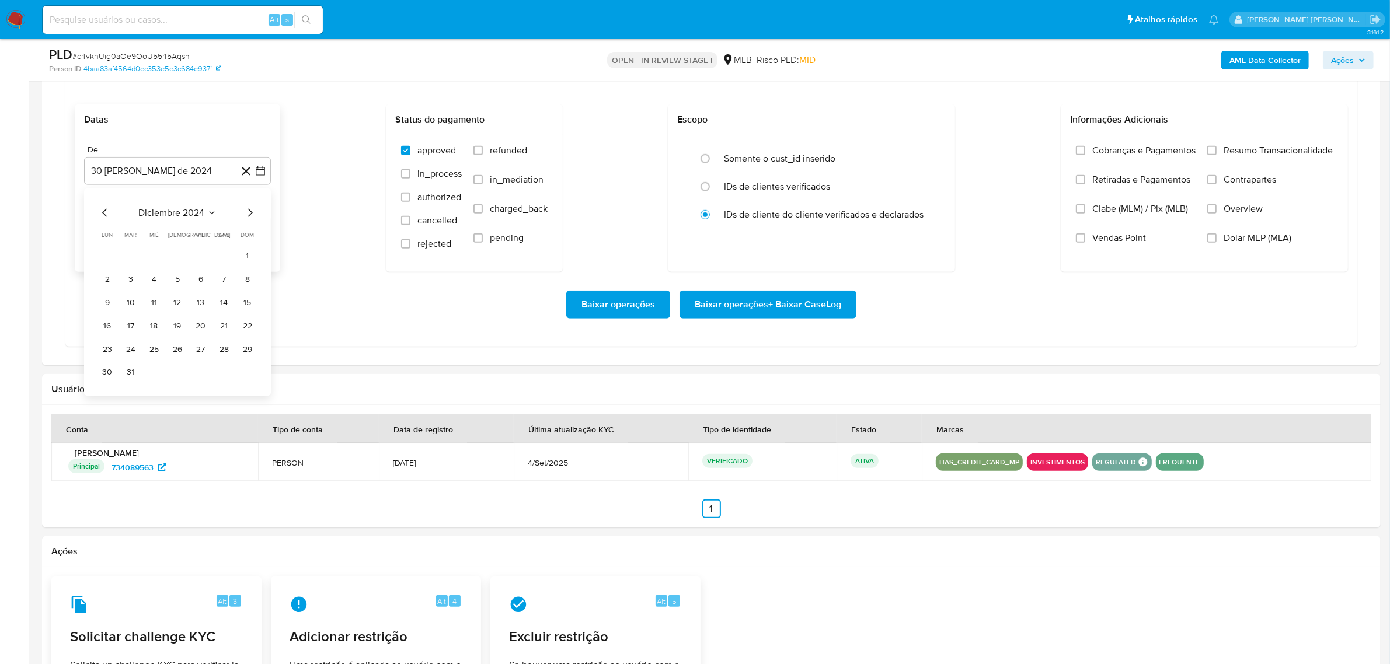
click at [253, 214] on icon "Mes siguiente" at bounding box center [250, 213] width 14 height 14
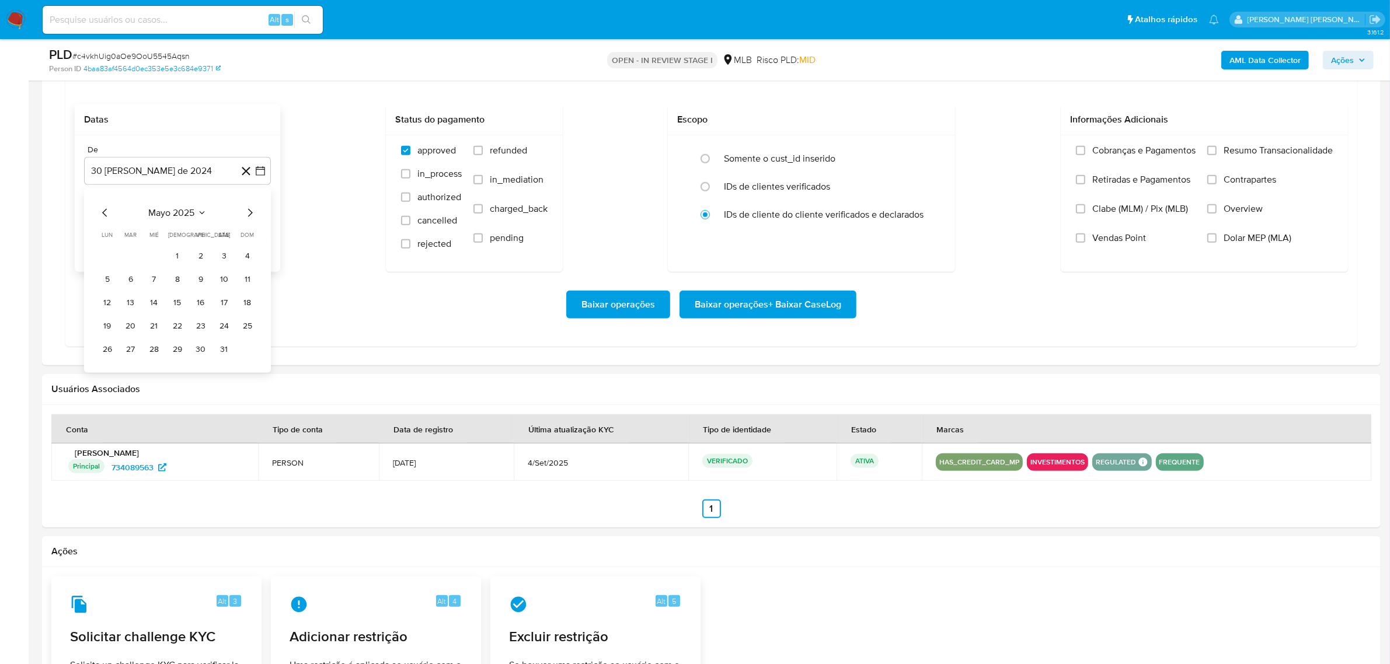
click at [253, 214] on icon "Mes siguiente" at bounding box center [250, 213] width 14 height 14
click at [203, 255] on button "1" at bounding box center [201, 256] width 19 height 19
click at [260, 231] on icon "button" at bounding box center [260, 229] width 9 height 9
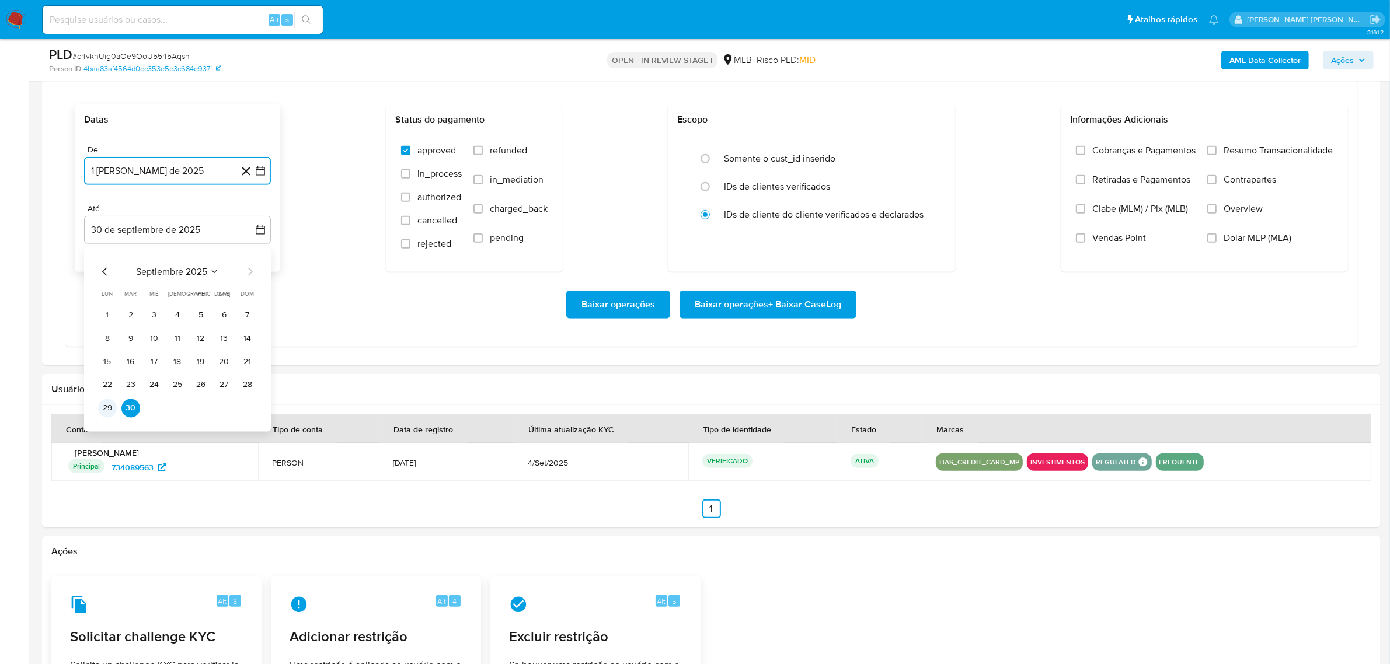
click at [105, 407] on button "29" at bounding box center [107, 408] width 19 height 19
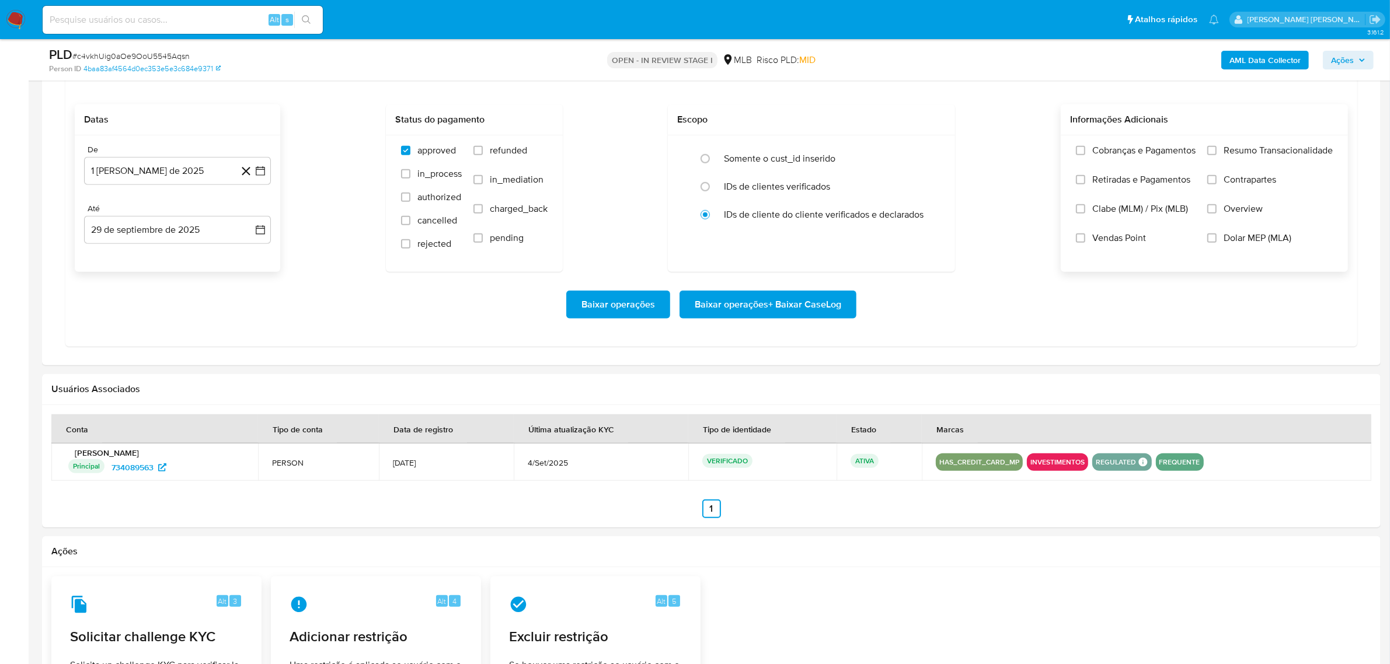
click at [1229, 212] on span "Overview" at bounding box center [1243, 209] width 39 height 12
click at [1217, 212] on input "Overview" at bounding box center [1211, 208] width 9 height 9
click at [1247, 190] on label "Contrapartes" at bounding box center [1270, 188] width 126 height 29
click at [1217, 185] on input "Contrapartes" at bounding box center [1211, 179] width 9 height 9
click at [1252, 149] on span "Resumo Transacionalidade" at bounding box center [1278, 151] width 109 height 12
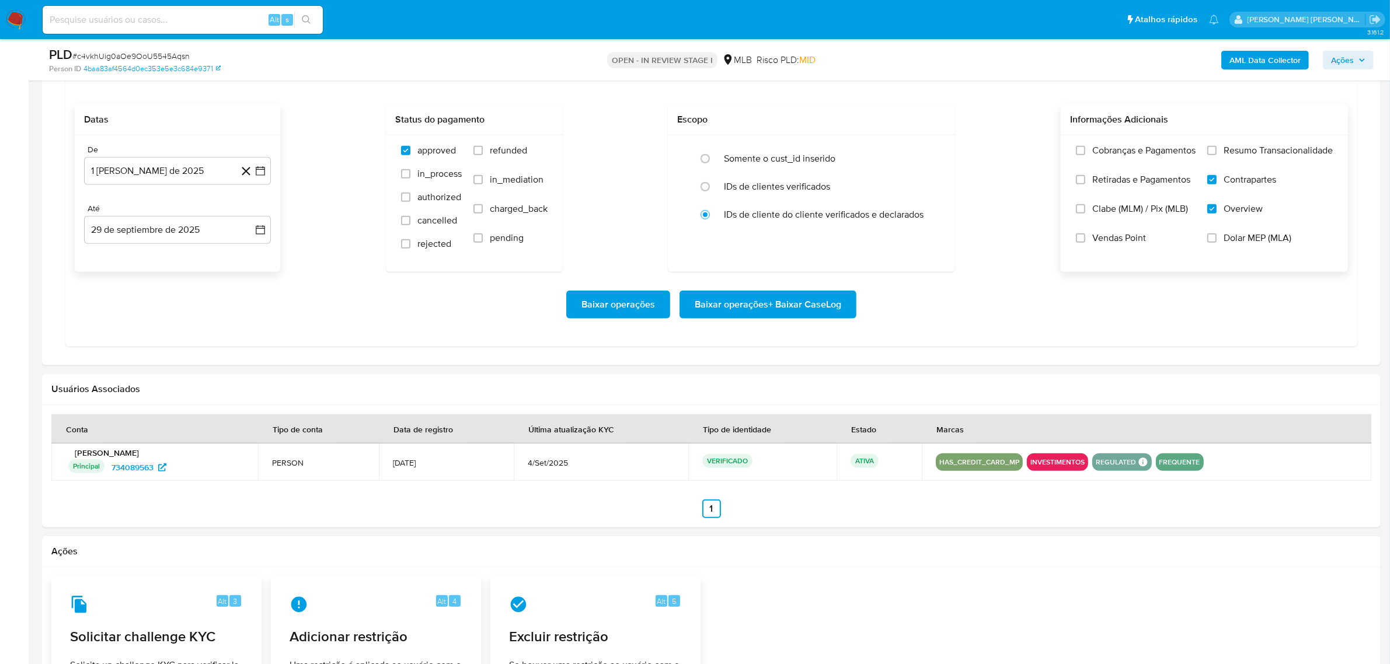
click at [1217, 149] on input "Resumo Transacionalidade" at bounding box center [1211, 150] width 9 height 9
click at [778, 305] on span "Baixar operações + Baixar CaseLog" at bounding box center [768, 305] width 147 height 26
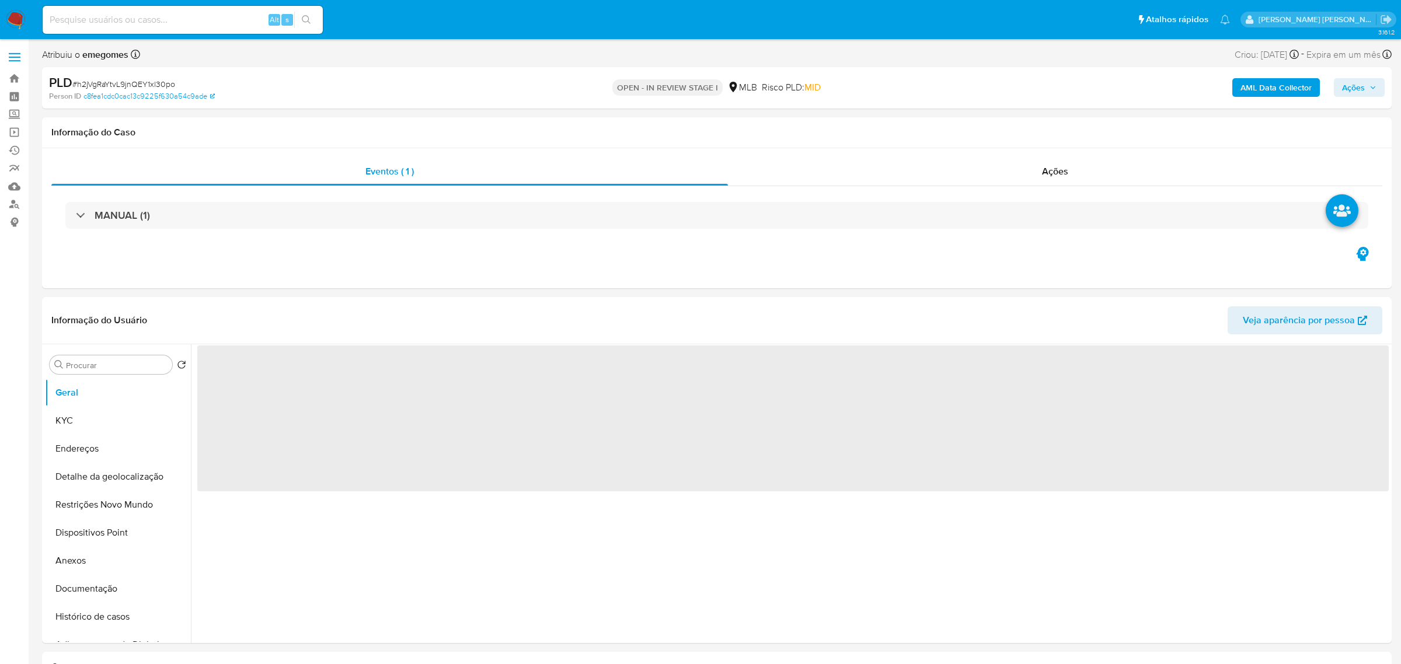
select select "10"
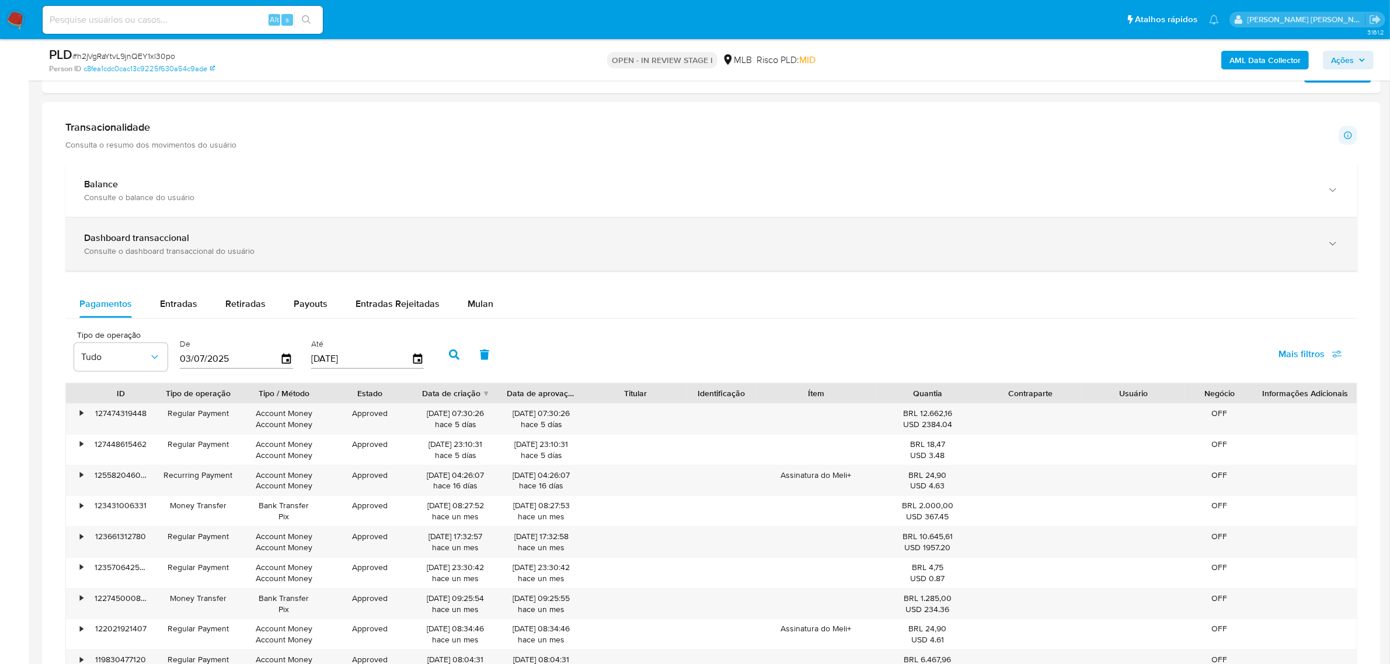
scroll to position [803, 0]
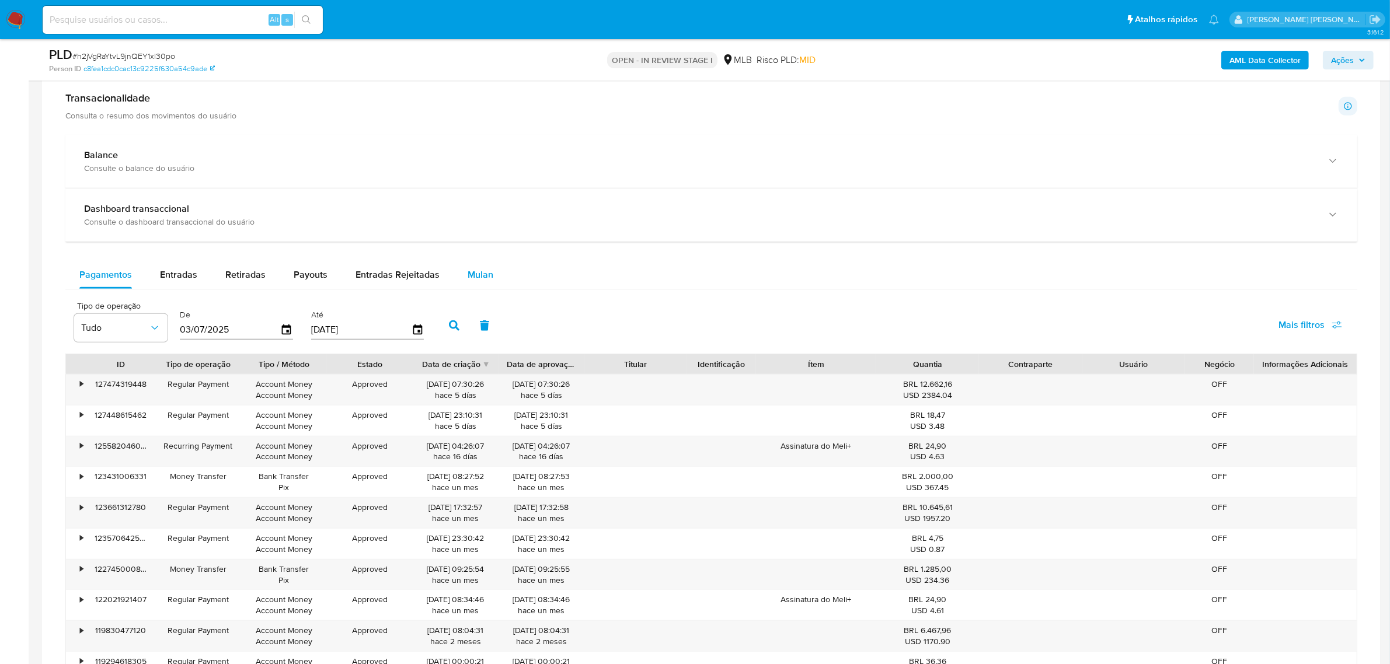
click at [474, 273] on span "Mulan" at bounding box center [481, 274] width 26 height 13
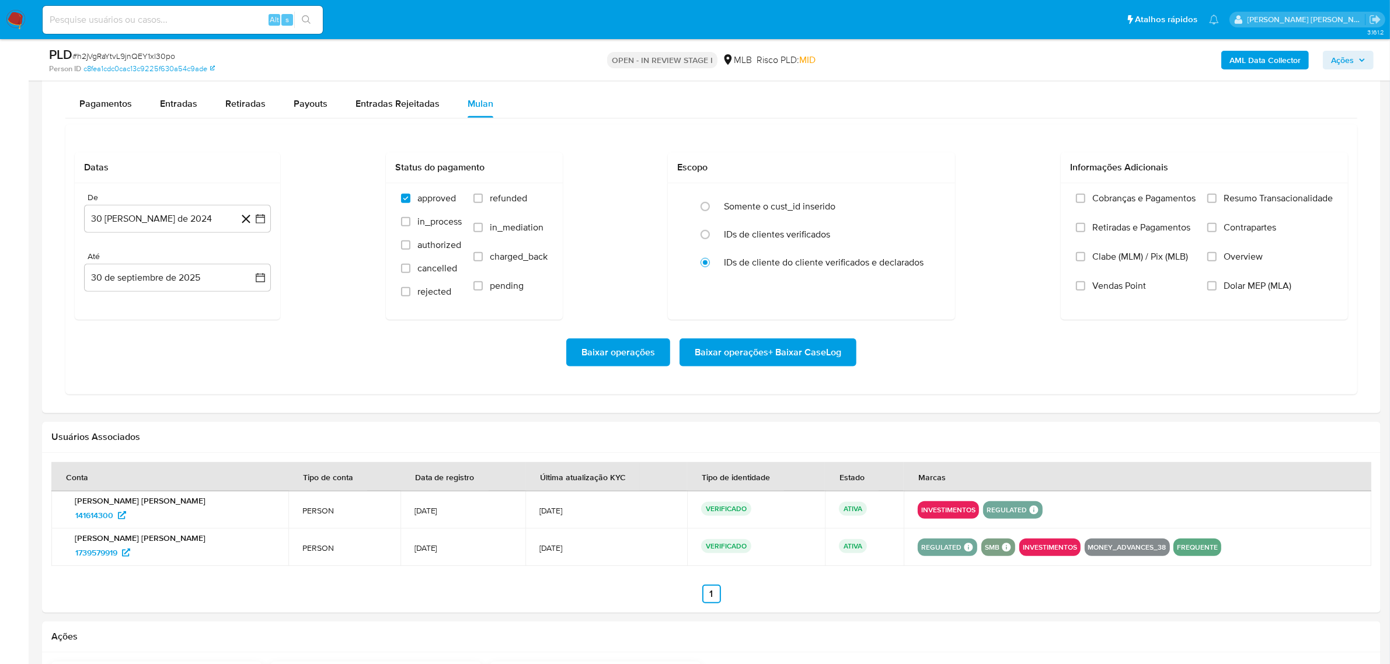
scroll to position [1022, 0]
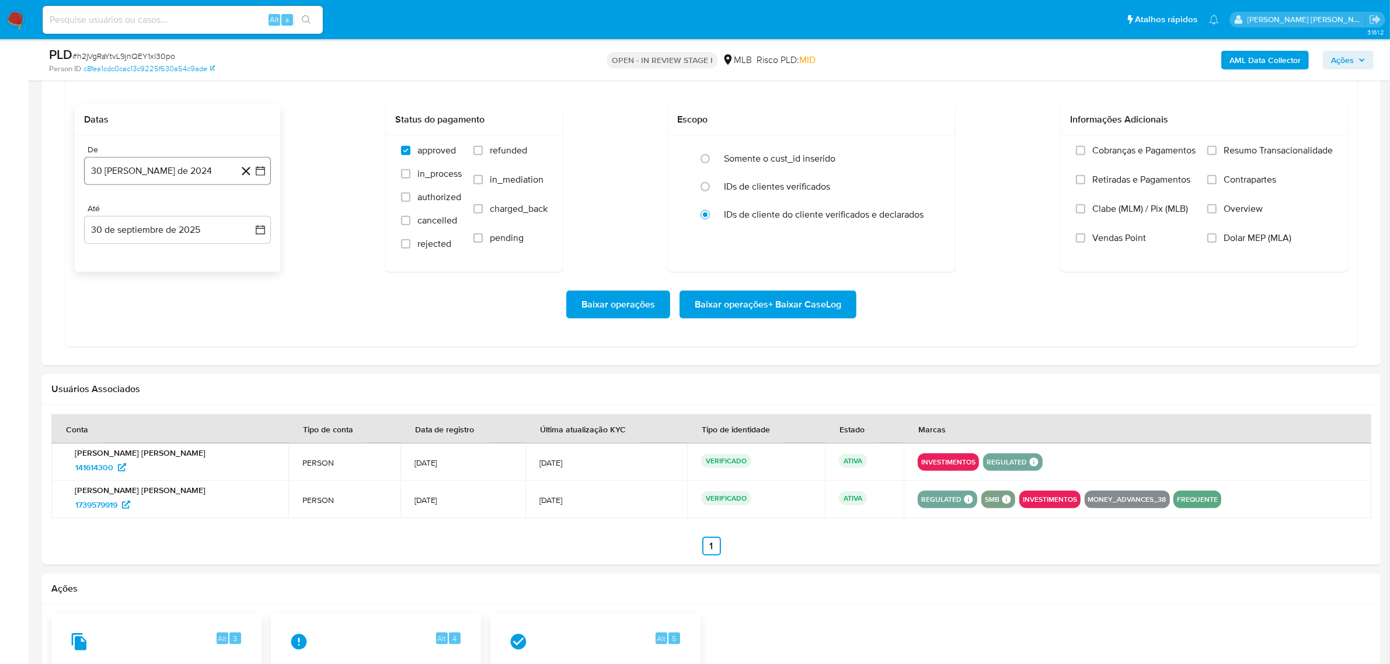
click at [264, 169] on icon "button" at bounding box center [260, 170] width 9 height 9
click at [250, 210] on icon "Mes siguiente" at bounding box center [250, 213] width 14 height 14
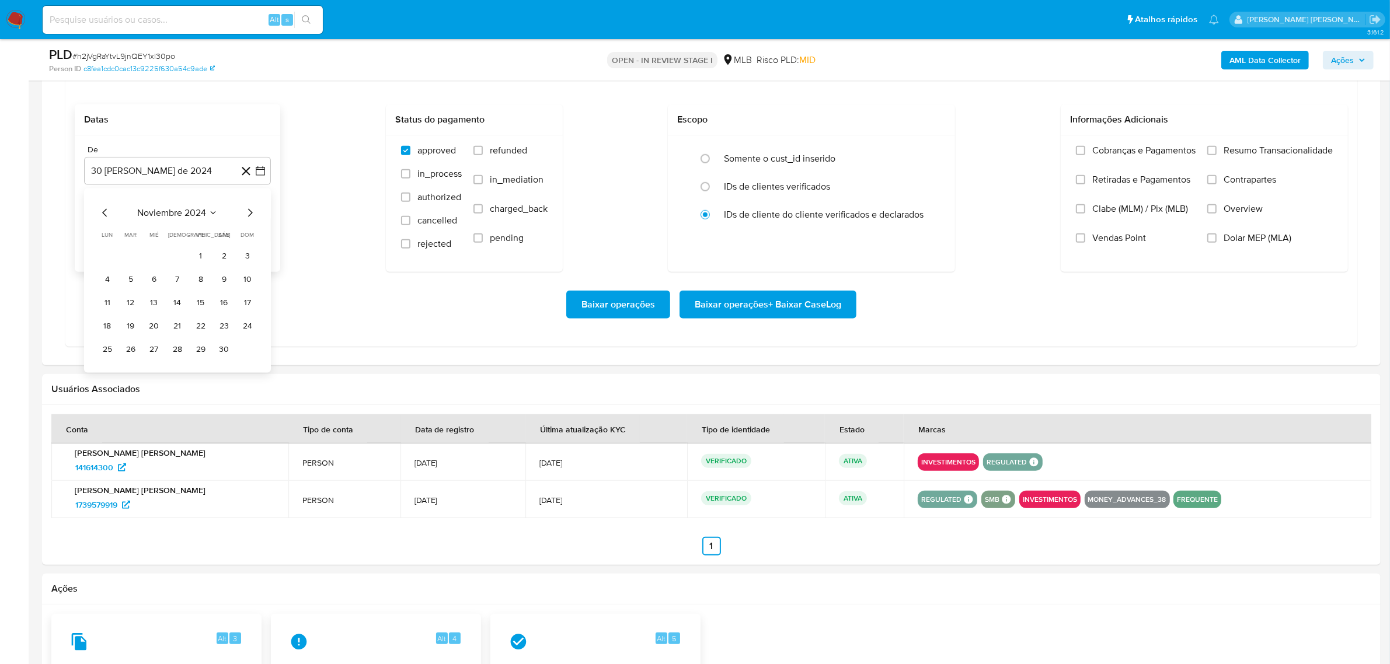
click at [250, 210] on icon "Mes siguiente" at bounding box center [250, 213] width 14 height 14
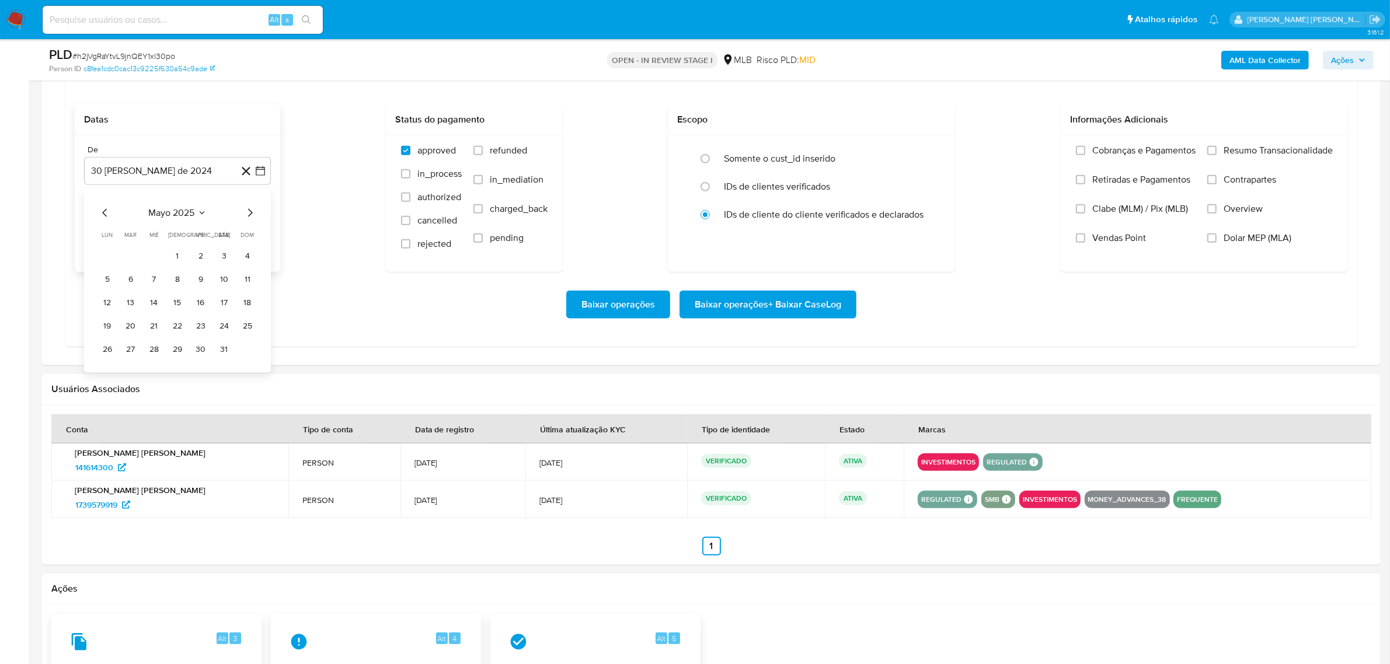
click at [250, 210] on icon "Mes siguiente" at bounding box center [250, 213] width 14 height 14
click at [201, 259] on button "1" at bounding box center [201, 256] width 19 height 19
click at [258, 231] on icon "button" at bounding box center [261, 230] width 12 height 12
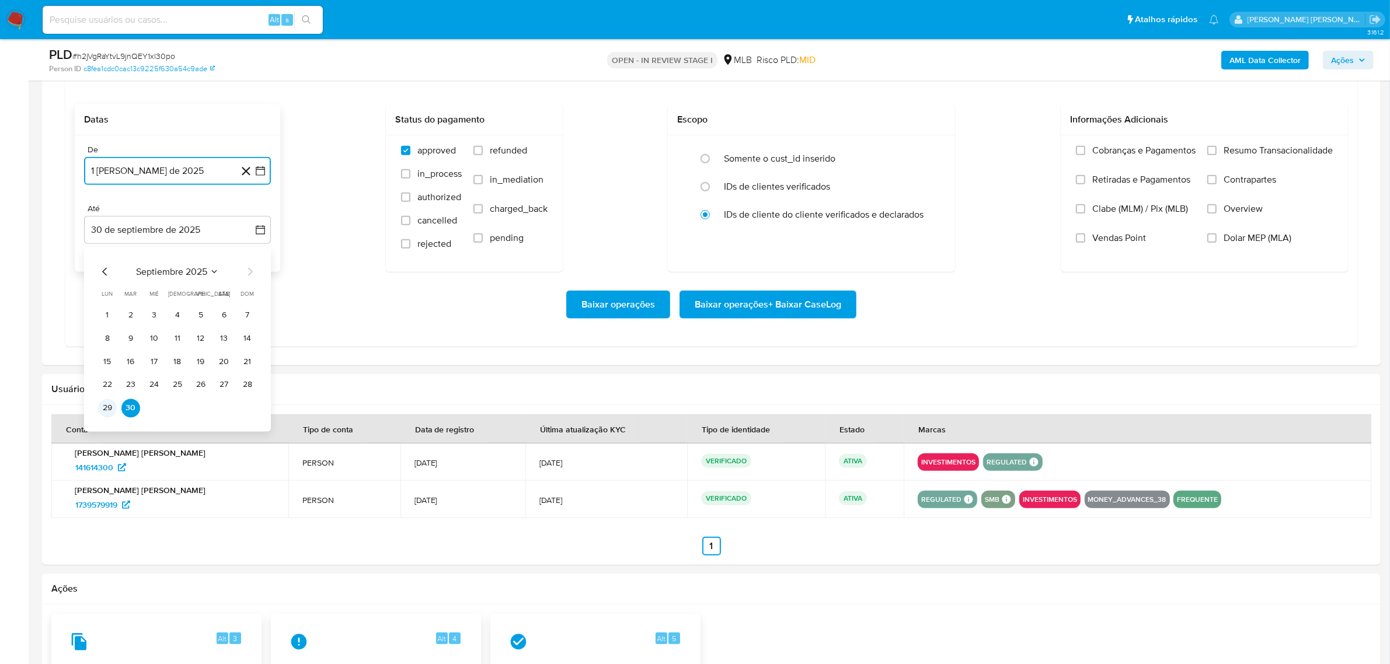
click at [106, 409] on button "29" at bounding box center [107, 408] width 19 height 19
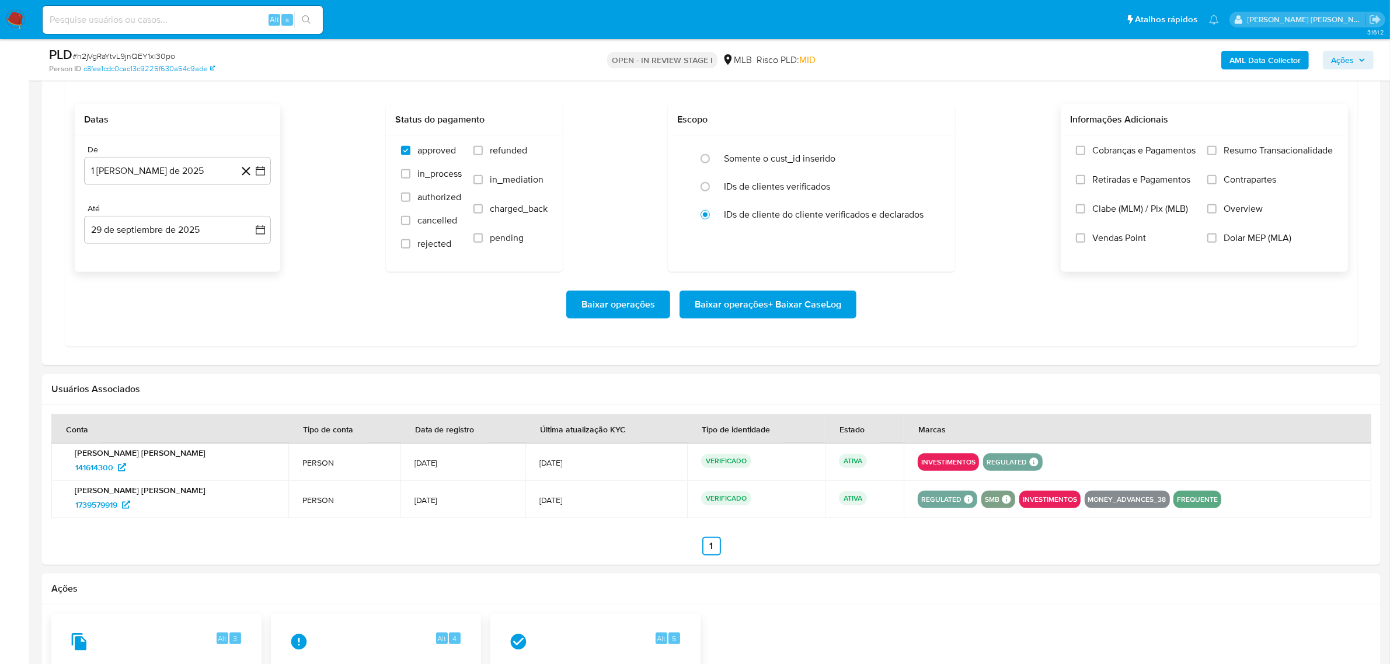
click at [1254, 212] on span "Overview" at bounding box center [1243, 209] width 39 height 12
click at [1217, 212] on input "Overview" at bounding box center [1211, 208] width 9 height 9
click at [1257, 176] on span "Contrapartes" at bounding box center [1250, 180] width 53 height 12
click at [1217, 176] on input "Contrapartes" at bounding box center [1211, 179] width 9 height 9
click at [1264, 139] on div "Cobranças e Pagamentos Retiradas e Pagamentos Clabe (MLM) / Pix (MLB) Vendas Po…" at bounding box center [1204, 202] width 287 height 135
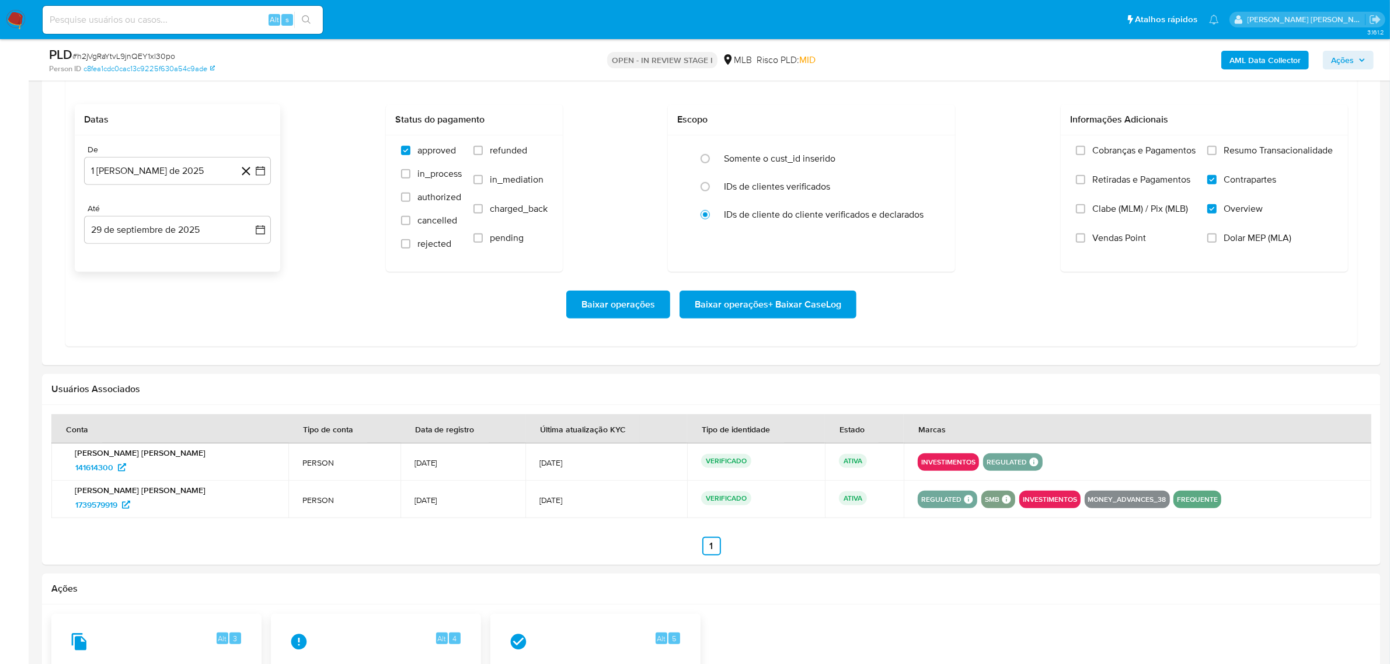
click at [1259, 147] on span "Resumo Transacionalidade" at bounding box center [1278, 151] width 109 height 12
click at [1217, 147] on input "Resumo Transacionalidade" at bounding box center [1211, 150] width 9 height 9
click at [739, 298] on span "Baixar operações + Baixar CaseLog" at bounding box center [768, 305] width 147 height 26
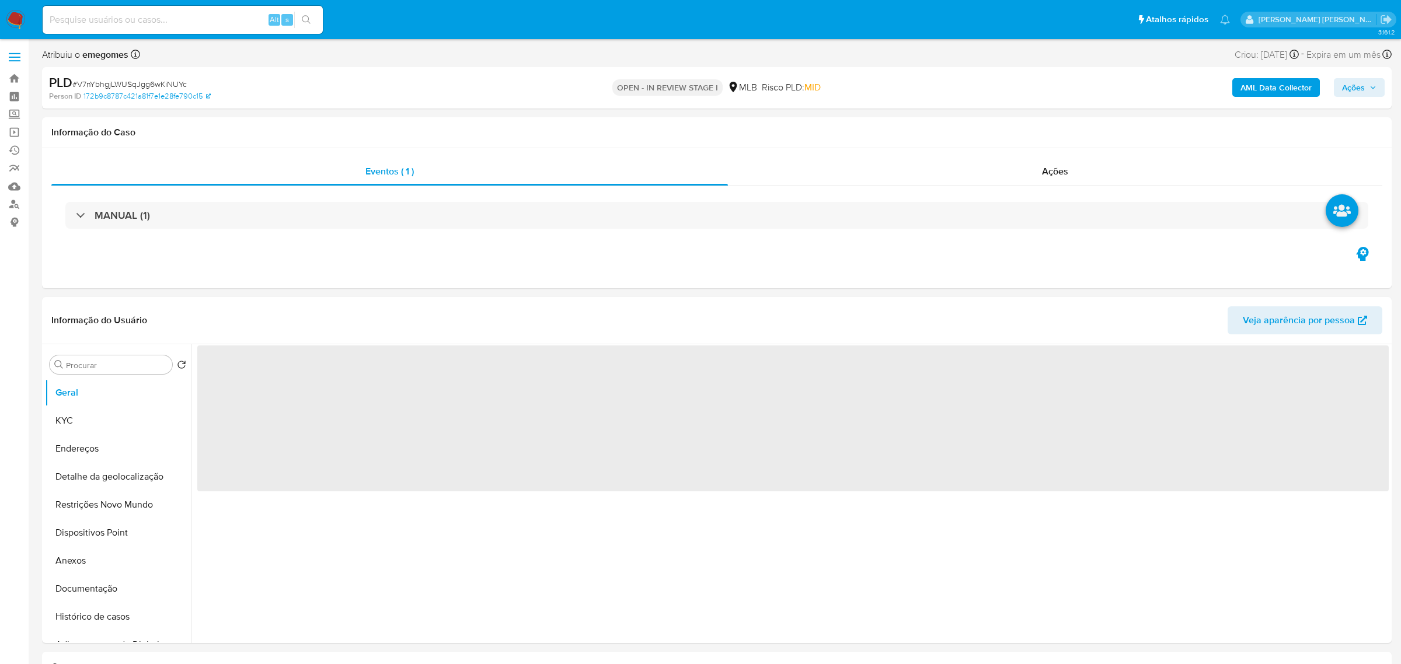
select select "10"
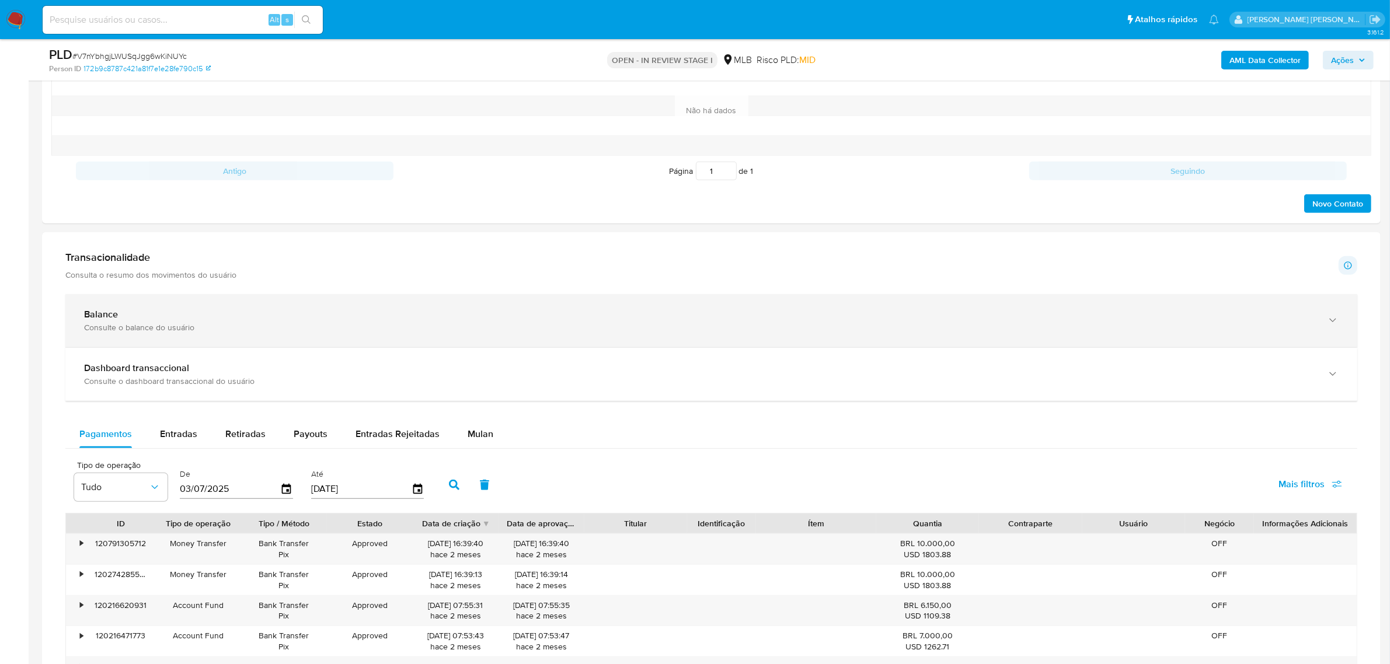
scroll to position [657, 0]
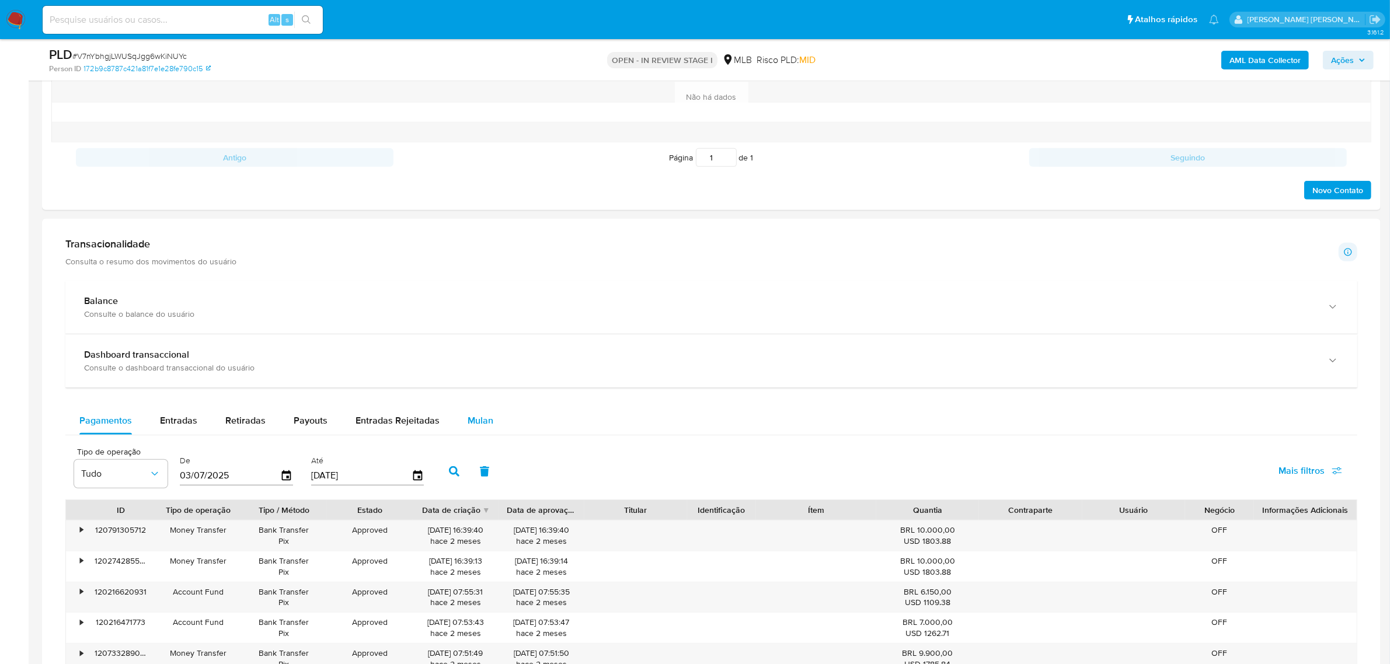
click at [471, 413] on div "Mulan" at bounding box center [481, 421] width 26 height 28
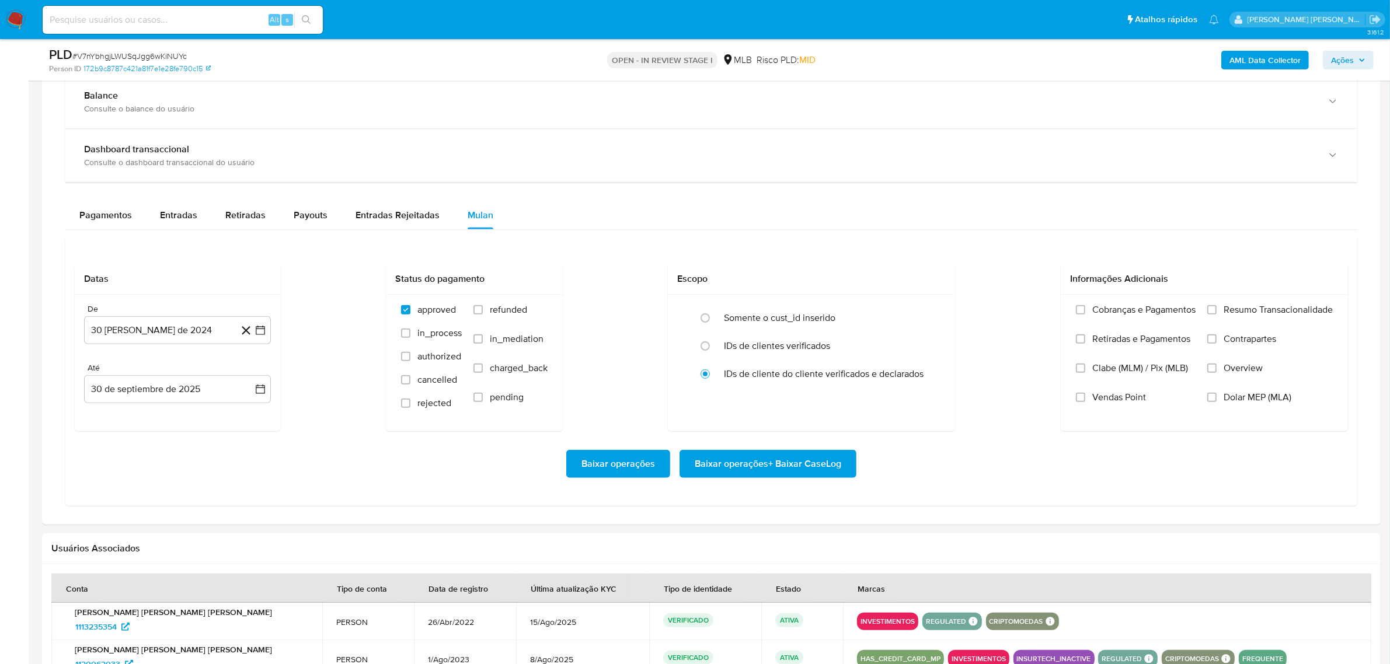
scroll to position [876, 0]
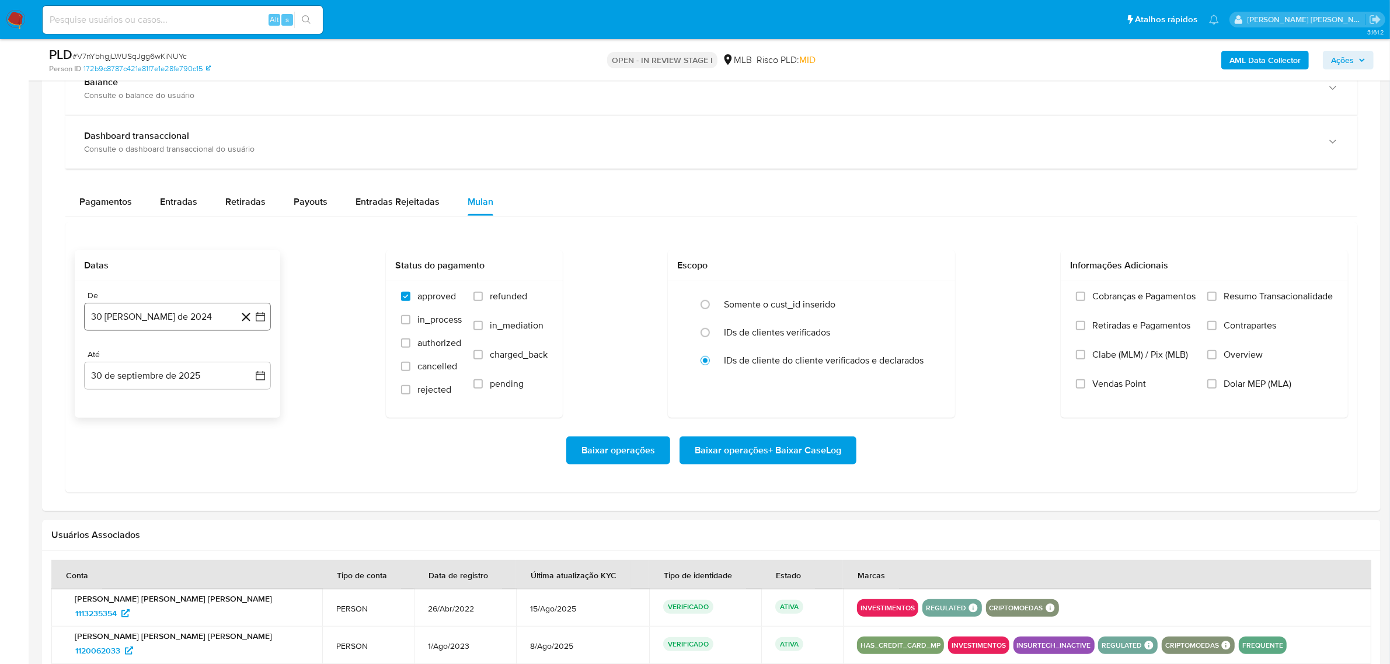
click at [257, 316] on icon "button" at bounding box center [261, 317] width 12 height 12
click at [251, 360] on icon "Mes siguiente" at bounding box center [250, 359] width 5 height 8
click at [251, 360] on icon "Mes siguiente" at bounding box center [250, 359] width 14 height 14
click at [251, 360] on icon "Mes siguiente" at bounding box center [250, 359] width 5 height 8
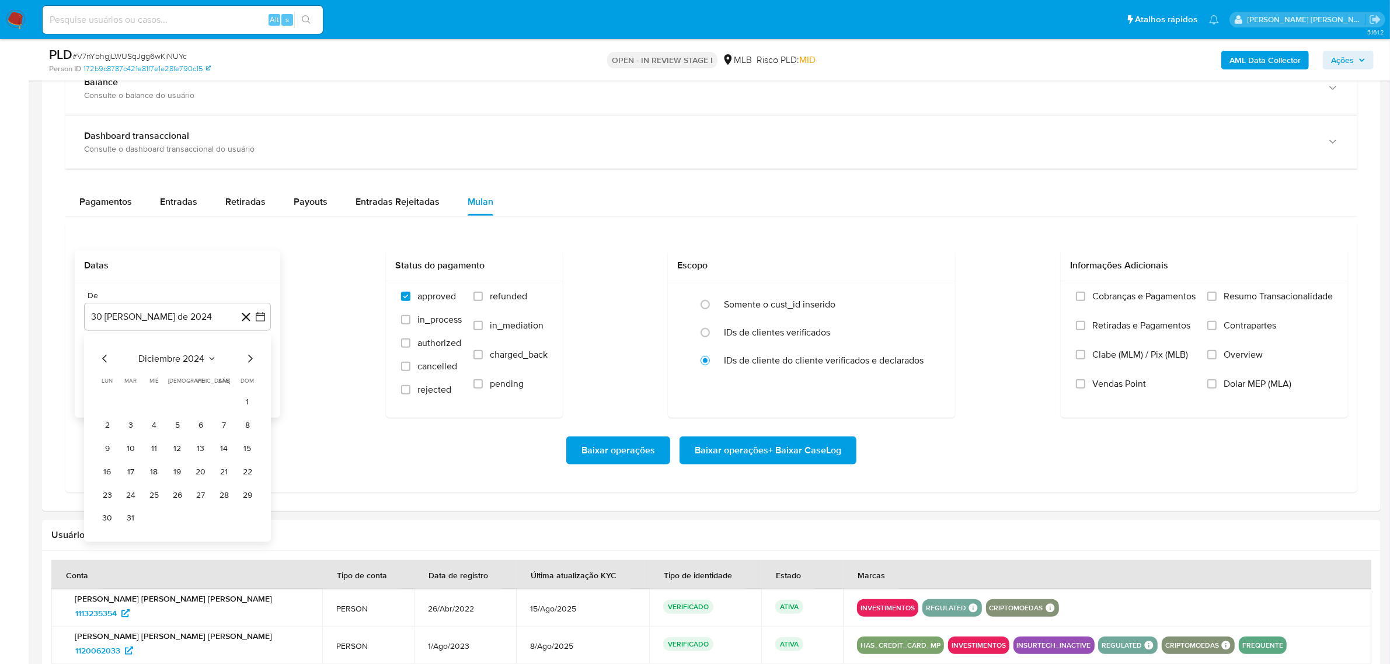
click at [251, 360] on icon "Mes siguiente" at bounding box center [250, 359] width 14 height 14
click at [251, 360] on icon "Mes siguiente" at bounding box center [250, 359] width 5 height 8
click at [251, 360] on icon "Mes siguiente" at bounding box center [250, 359] width 14 height 14
click at [251, 360] on icon "Mes siguiente" at bounding box center [250, 359] width 5 height 8
click at [251, 360] on icon "Mes siguiente" at bounding box center [250, 359] width 14 height 14
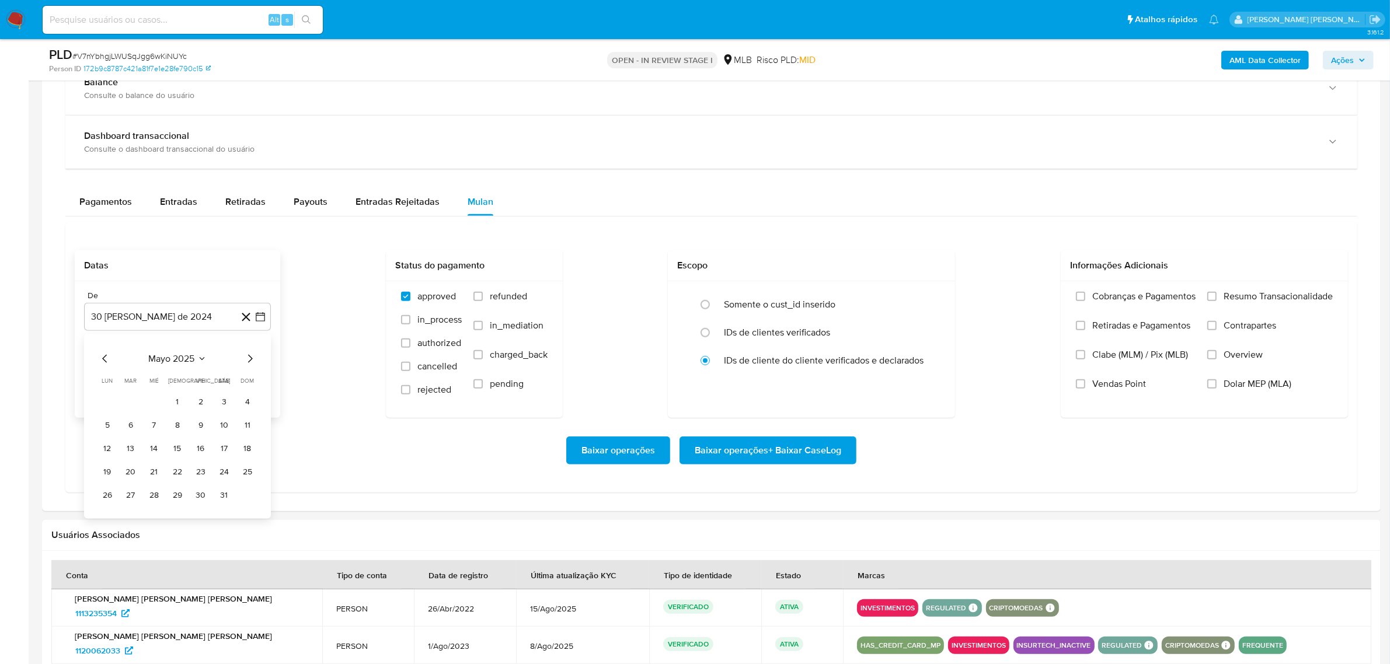
click at [251, 360] on icon "Mes siguiente" at bounding box center [250, 359] width 5 height 8
click at [251, 360] on icon "Mes siguiente" at bounding box center [250, 359] width 14 height 14
click at [251, 360] on icon "Mes siguiente" at bounding box center [250, 359] width 5 height 8
click at [197, 398] on button "1" at bounding box center [201, 402] width 19 height 19
click at [270, 375] on button "30 de septiembre de 2025" at bounding box center [177, 376] width 187 height 28
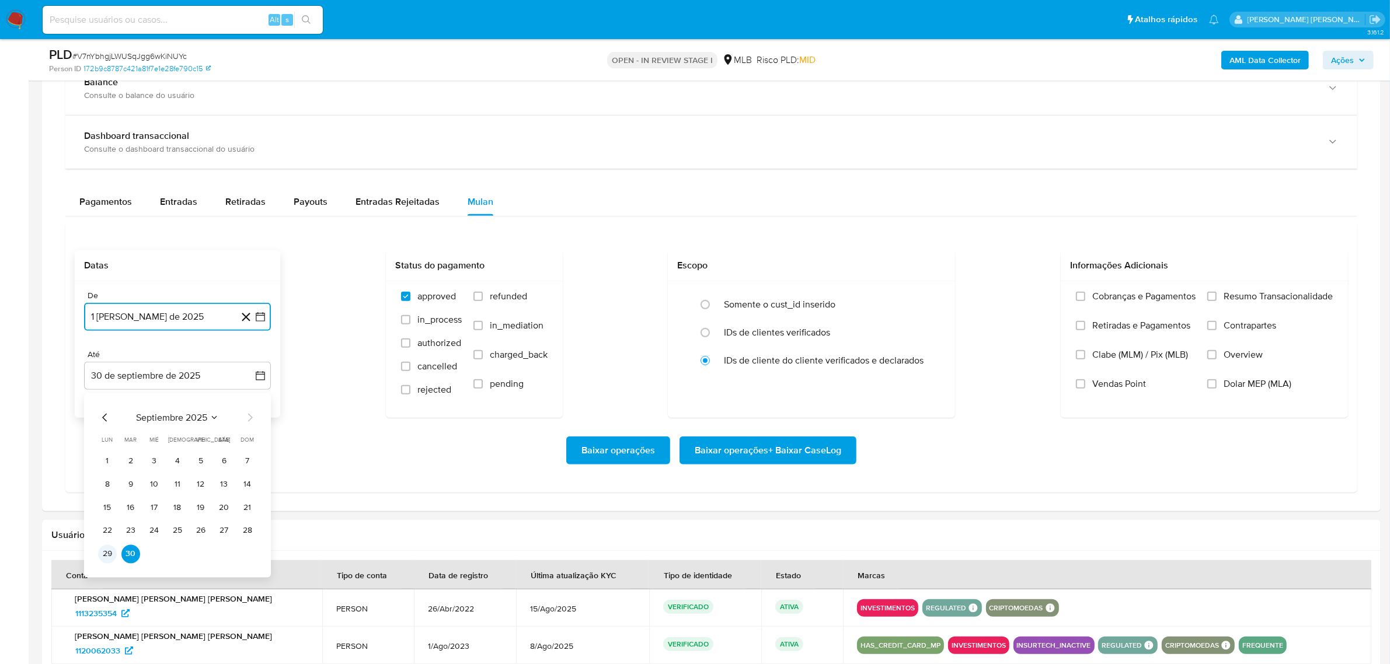
click at [108, 552] on button "29" at bounding box center [107, 554] width 19 height 19
click at [1262, 359] on span "Overview" at bounding box center [1243, 355] width 39 height 12
click at [1217, 359] on input "Overview" at bounding box center [1211, 354] width 9 height 9
click at [1259, 337] on label "Contrapartes" at bounding box center [1270, 334] width 126 height 29
click at [1217, 330] on input "Contrapartes" at bounding box center [1211, 325] width 9 height 9
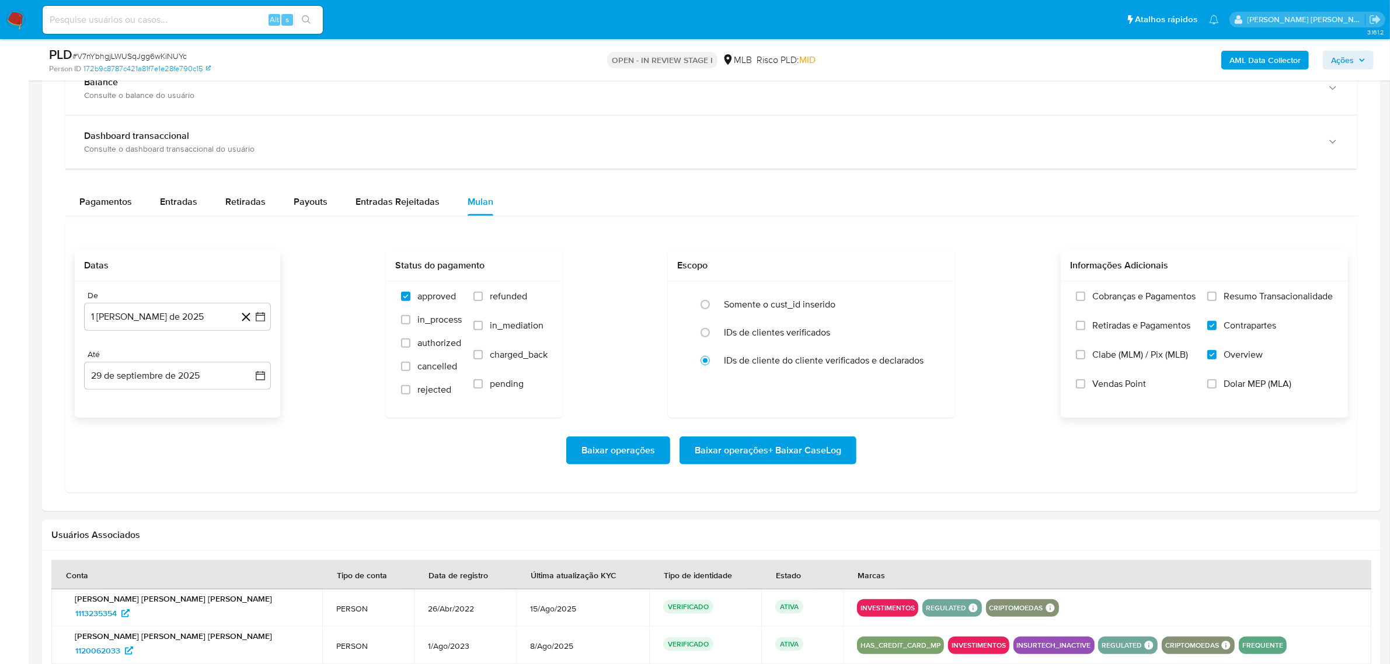
click at [1262, 301] on span "Resumo Transacionalidade" at bounding box center [1278, 297] width 109 height 12
click at [1217, 301] on input "Resumo Transacionalidade" at bounding box center [1211, 296] width 9 height 9
click at [750, 450] on span "Baixar operações + Baixar CaseLog" at bounding box center [768, 451] width 147 height 26
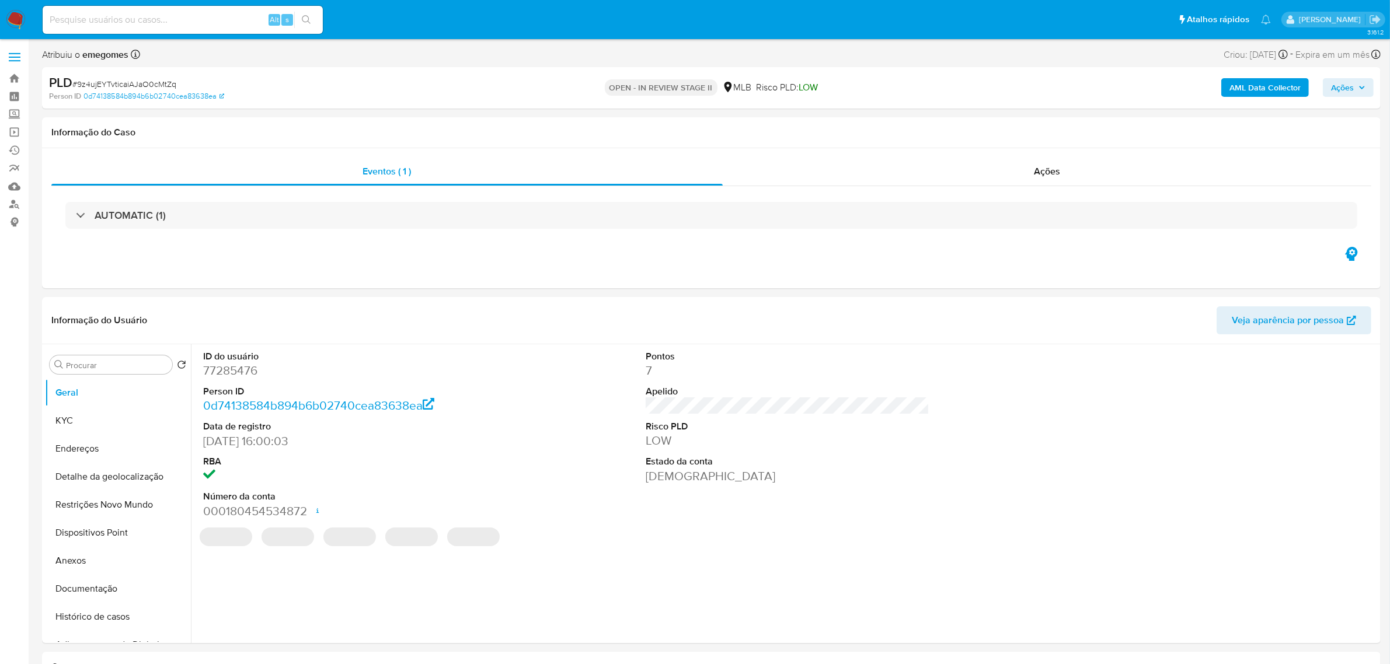
select select "10"
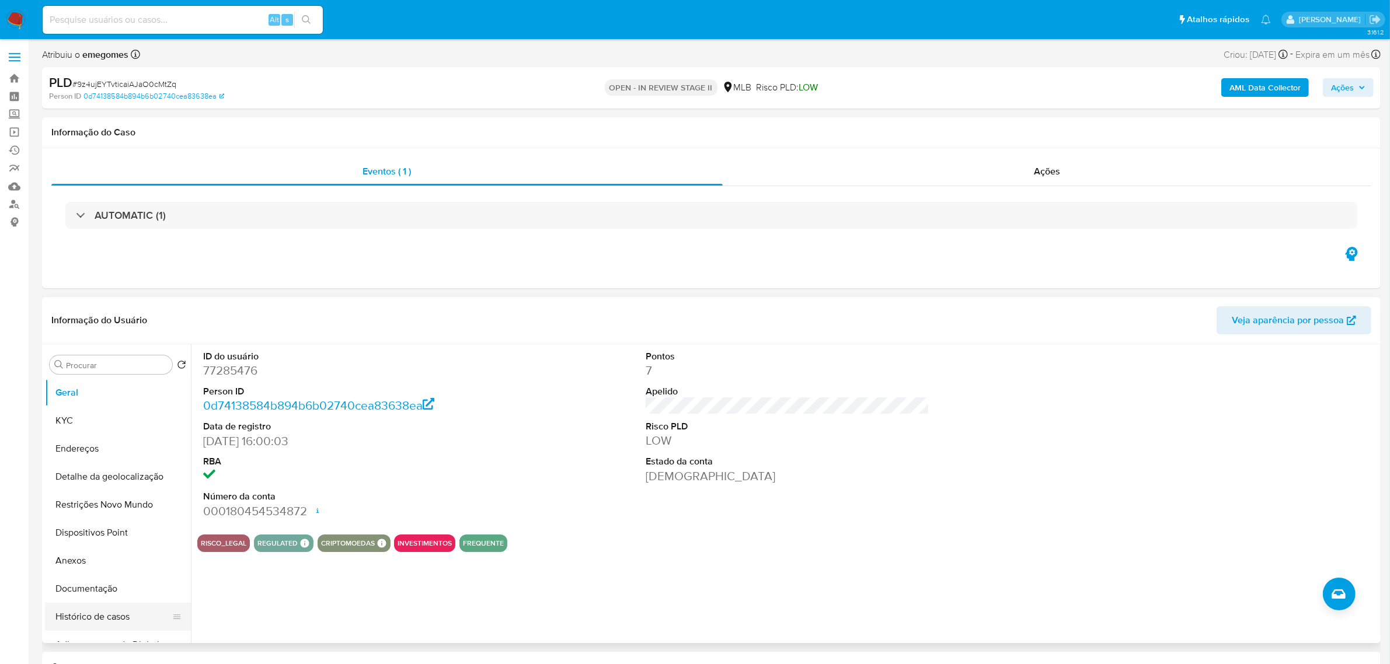
click at [78, 615] on button "Histórico de casos" at bounding box center [113, 617] width 137 height 28
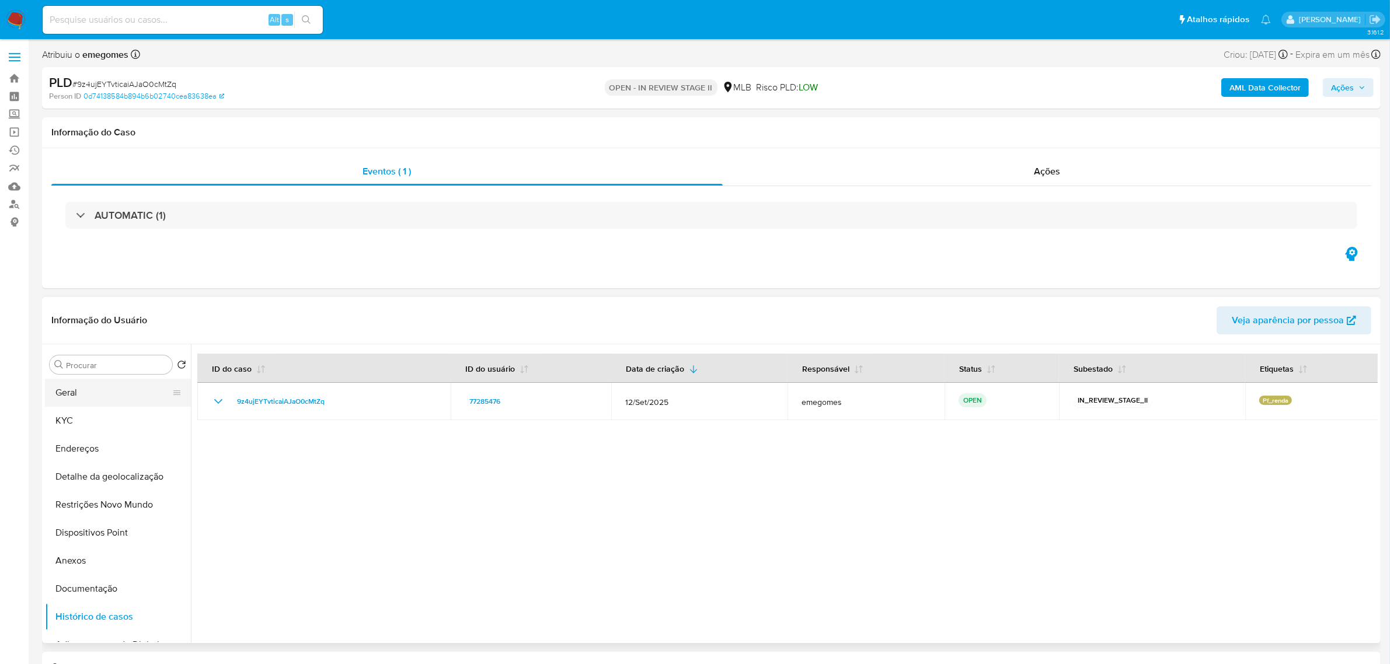
click at [94, 397] on button "Geral" at bounding box center [113, 393] width 137 height 28
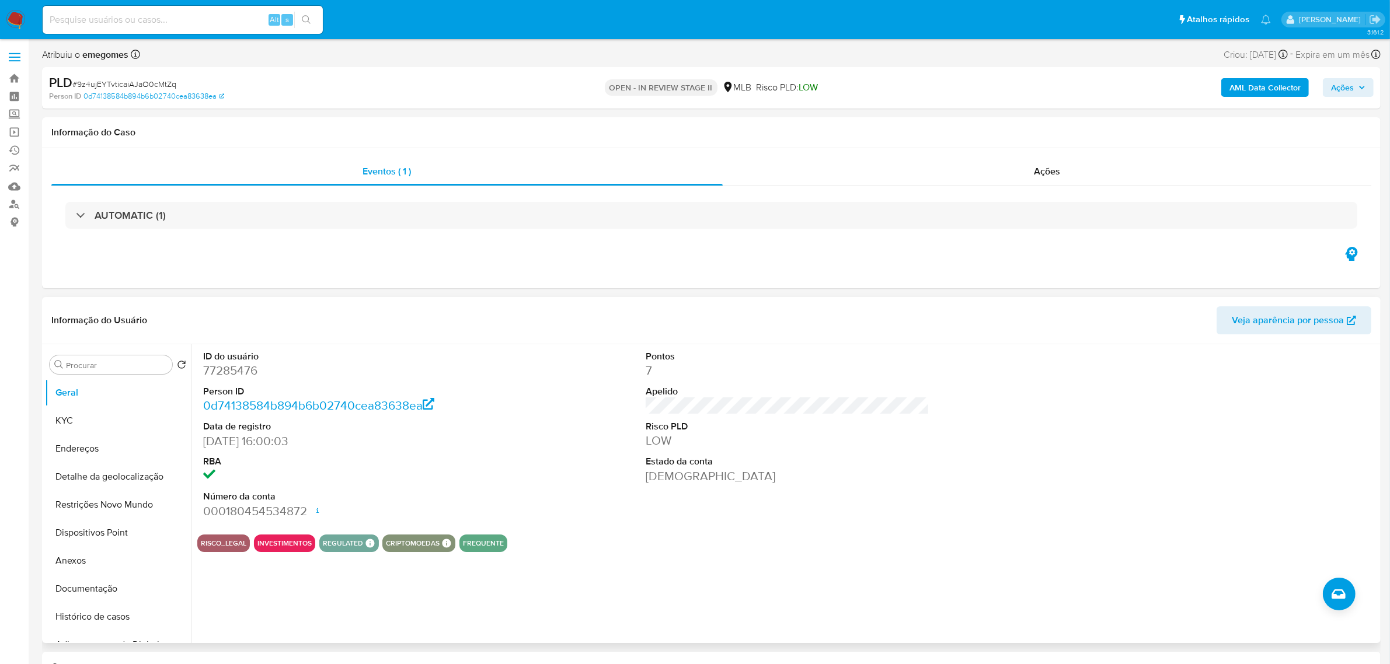
click at [386, 462] on dt "RBA" at bounding box center [345, 461] width 284 height 13
click at [79, 419] on button "KYC" at bounding box center [113, 421] width 137 height 28
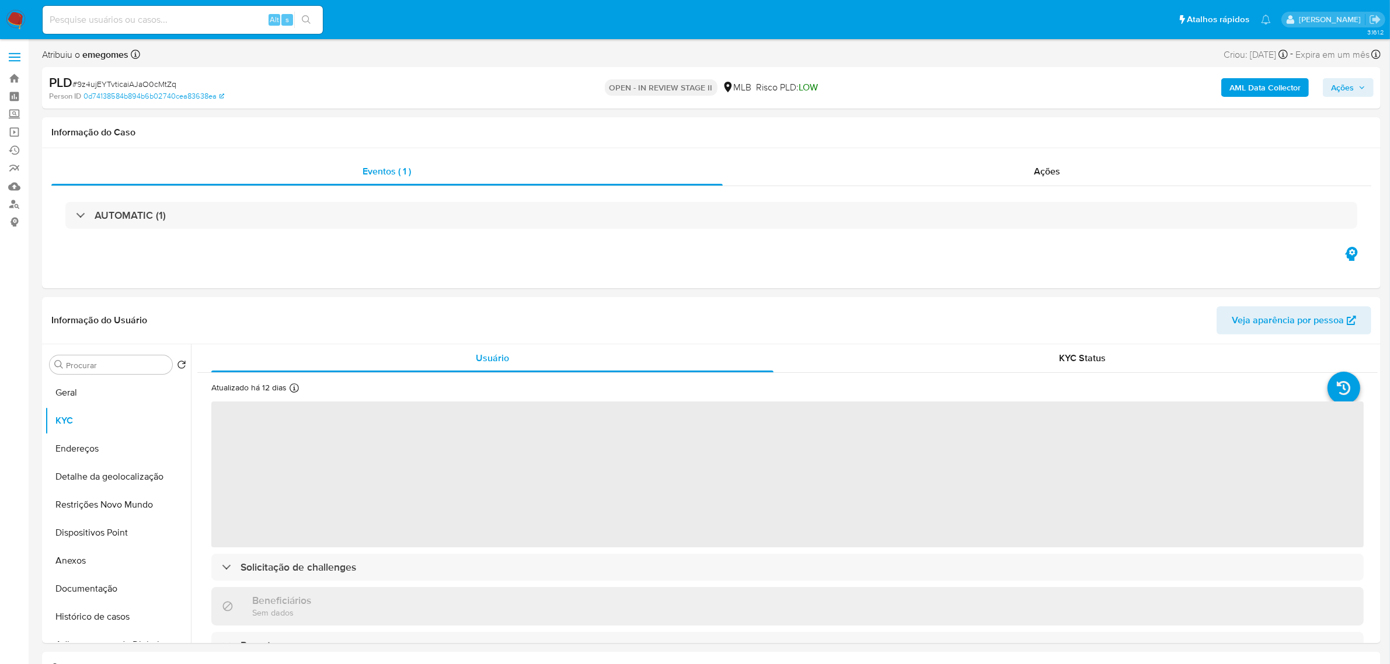
scroll to position [73, 0]
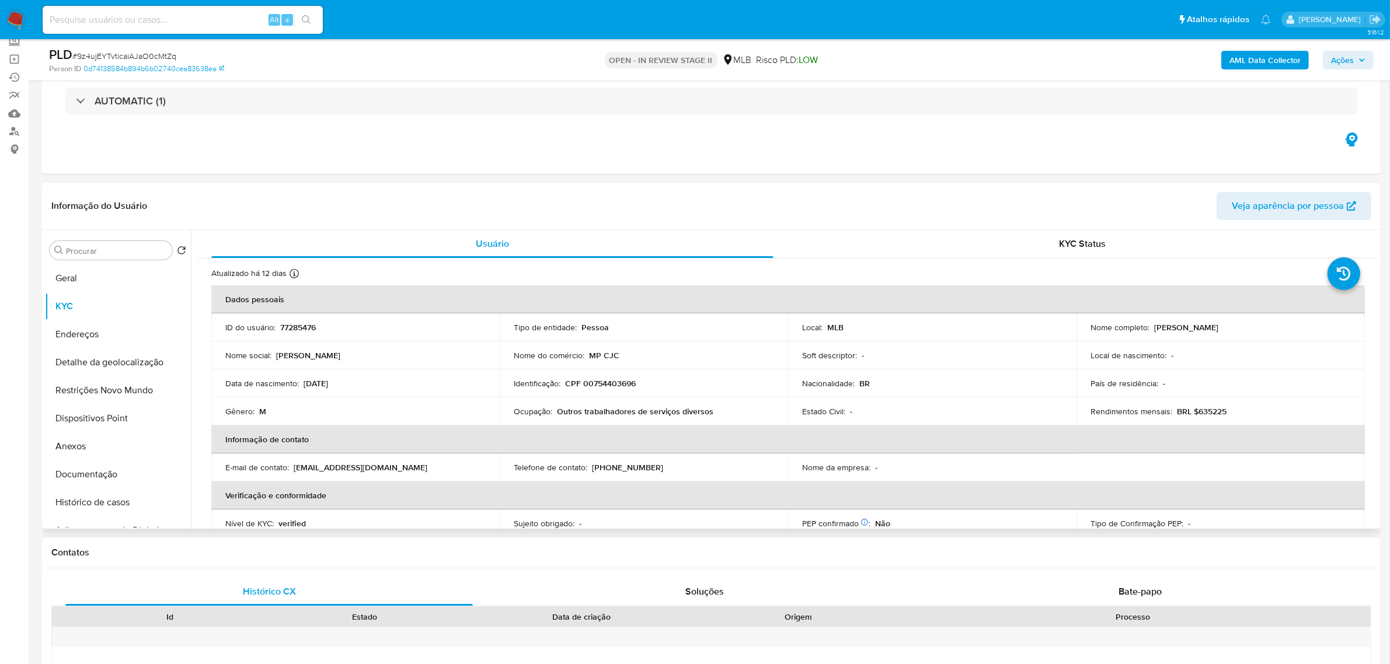
click at [448, 366] on td "Nome social : cezar junior" at bounding box center [355, 356] width 288 height 28
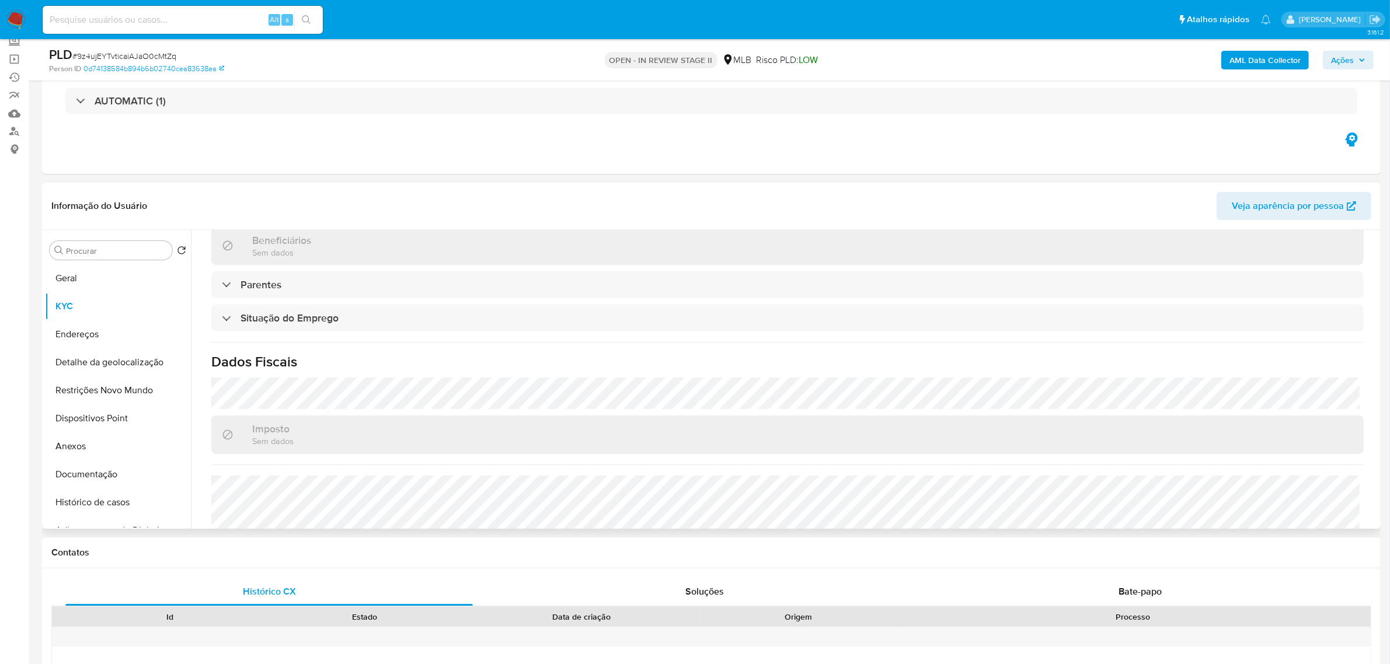
scroll to position [486, 0]
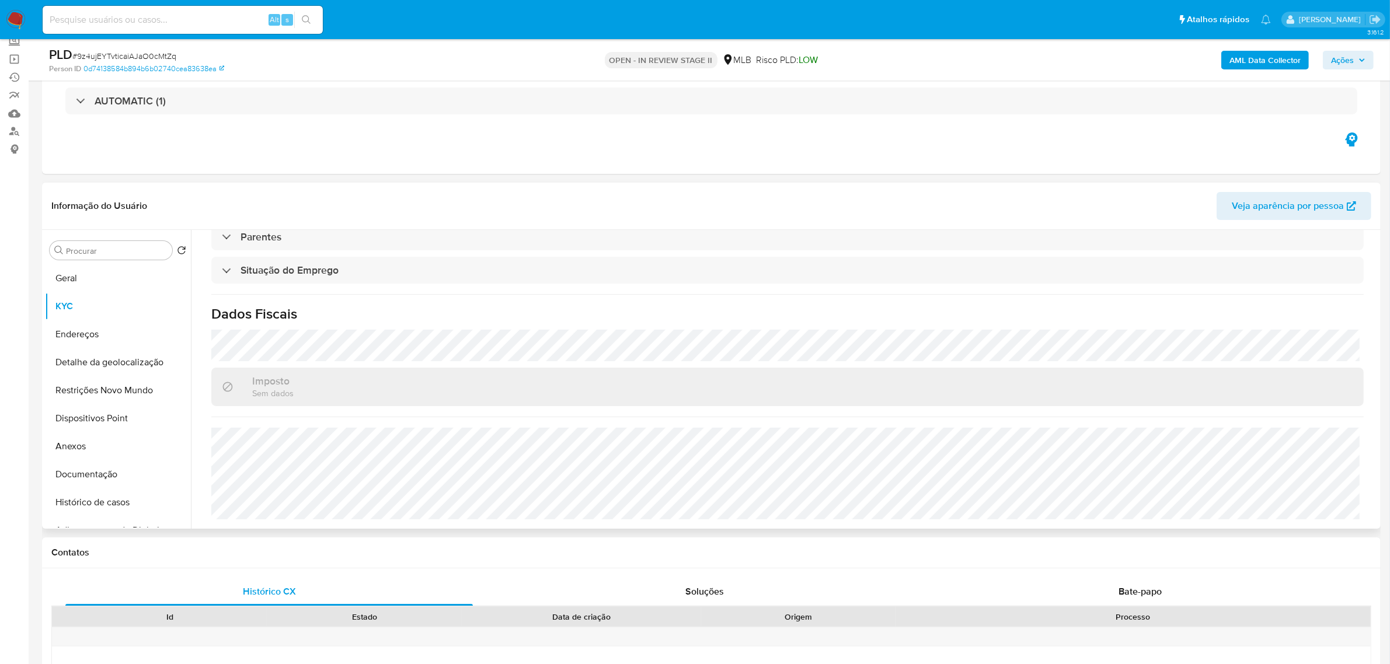
click at [381, 327] on div "Atualizado há 12 dias Criado: 13/10/2020 21:08:49 Atualizado: 18/09/2025 10:27:…" at bounding box center [787, 151] width 1181 height 757
click at [79, 333] on button "Endereços" at bounding box center [113, 335] width 137 height 28
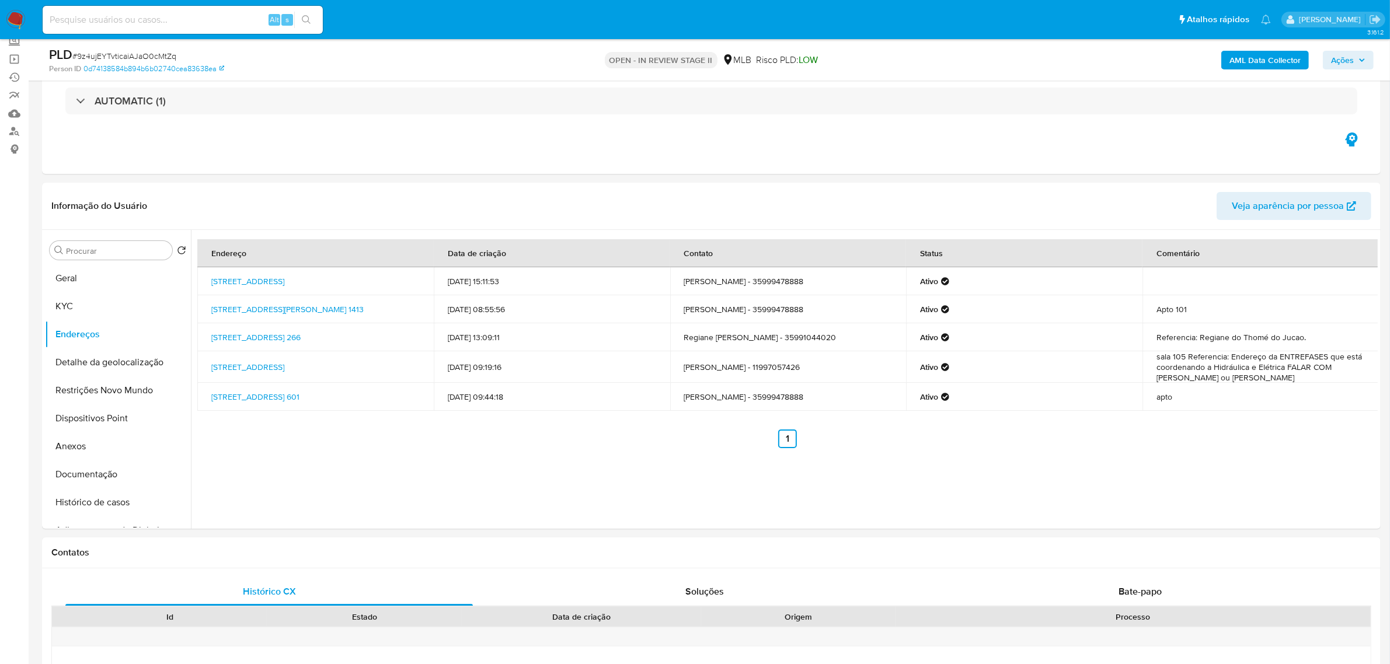
click at [116, 358] on button "Detalhe da geolocalização" at bounding box center [113, 363] width 137 height 28
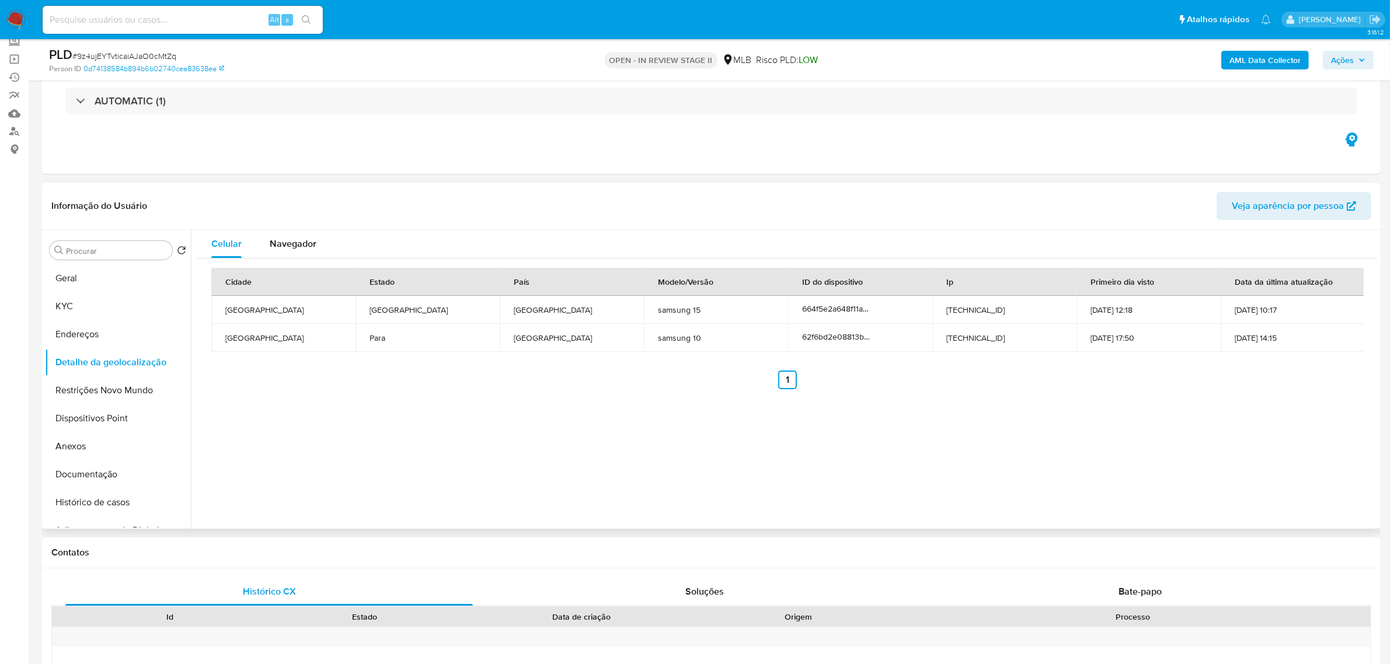
click at [314, 186] on div "Informação do Usuário Veja aparência por pessoa" at bounding box center [711, 206] width 1339 height 47
click at [92, 389] on button "Restrições Novo Mundo" at bounding box center [113, 391] width 137 height 28
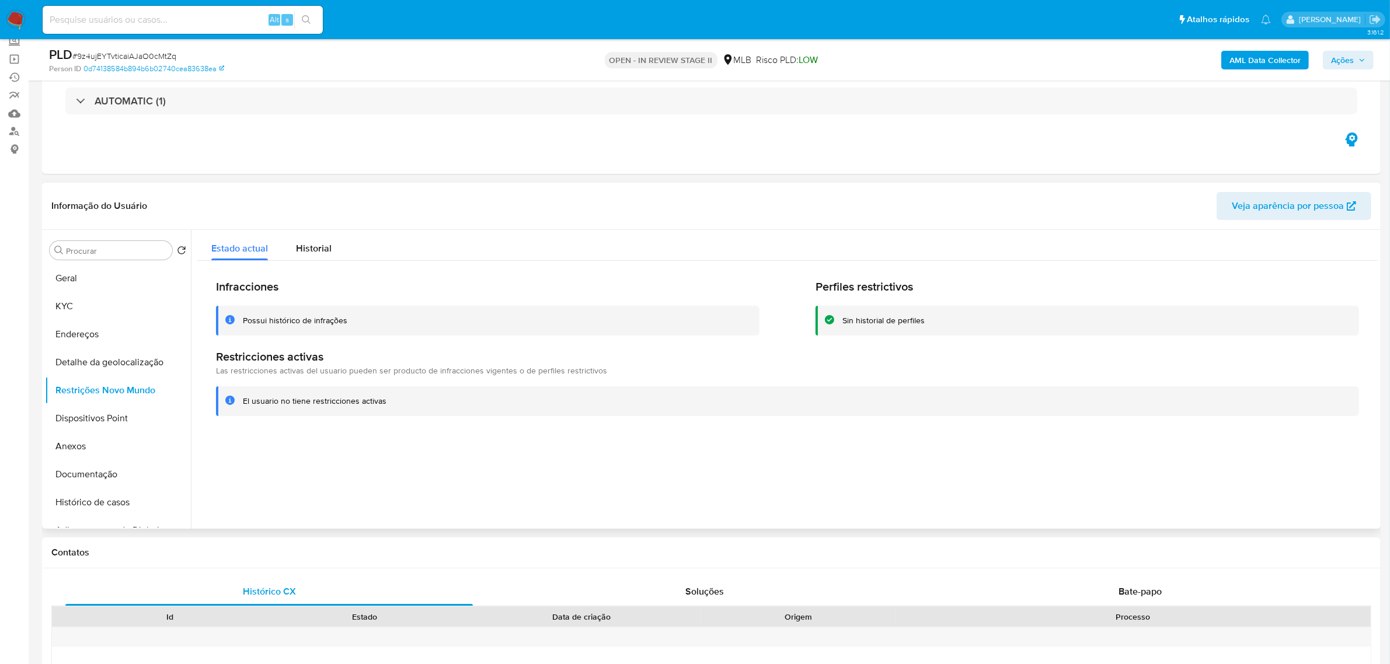
click at [407, 477] on div at bounding box center [784, 379] width 1187 height 299
click at [92, 413] on button "Dispositivos Point" at bounding box center [113, 419] width 137 height 28
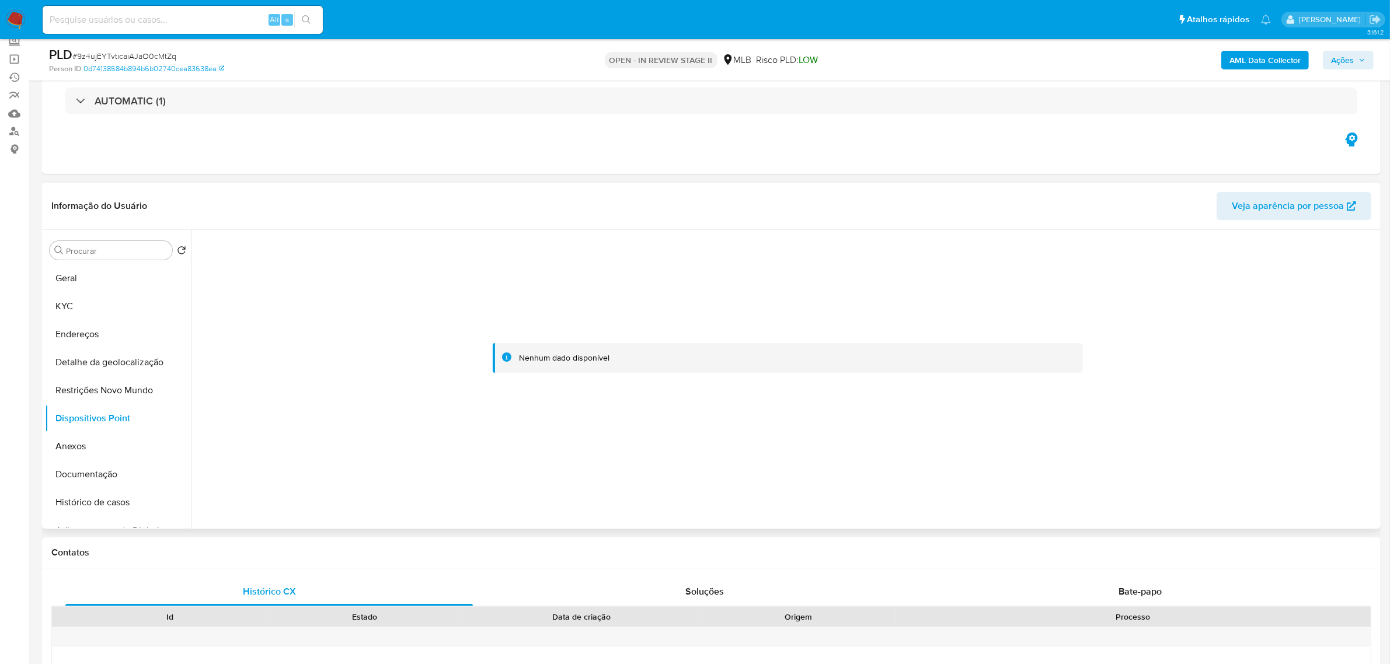
click at [305, 183] on div "Informação do Usuário Veja aparência por pessoa" at bounding box center [711, 206] width 1339 height 47
click at [83, 451] on button "Anexos" at bounding box center [113, 447] width 137 height 28
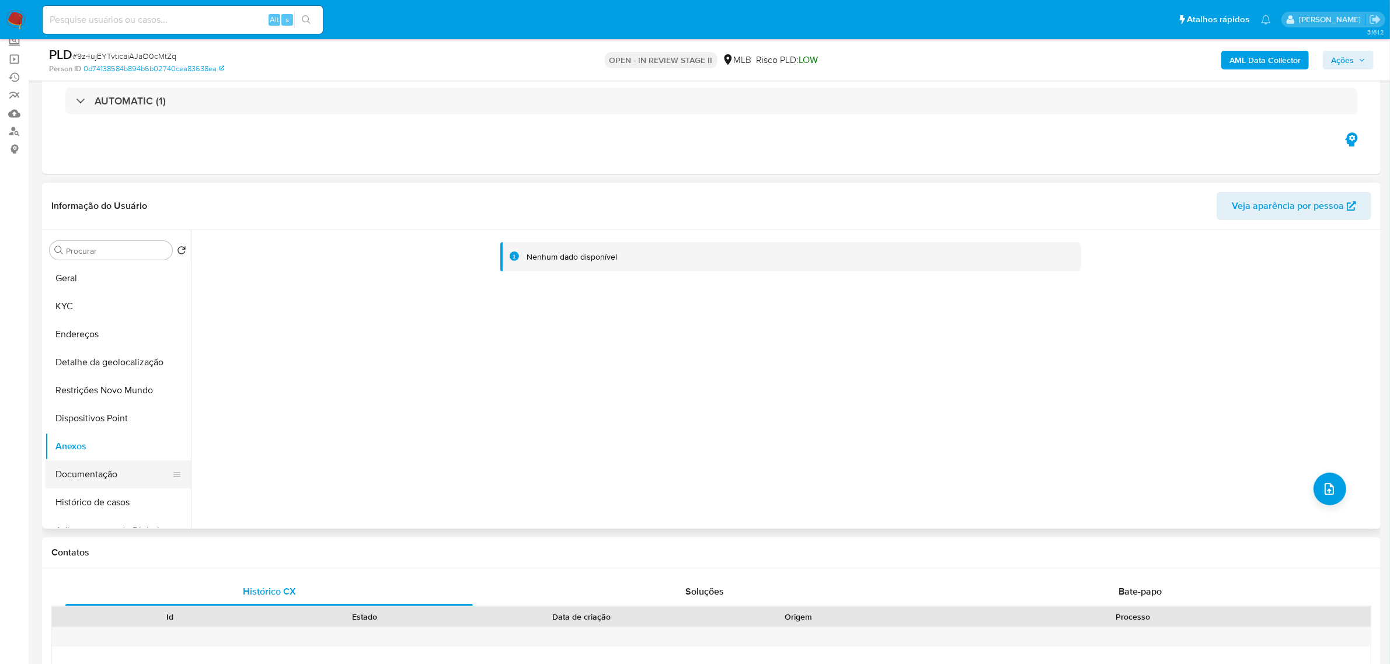
click at [89, 475] on button "Documentação" at bounding box center [113, 475] width 137 height 28
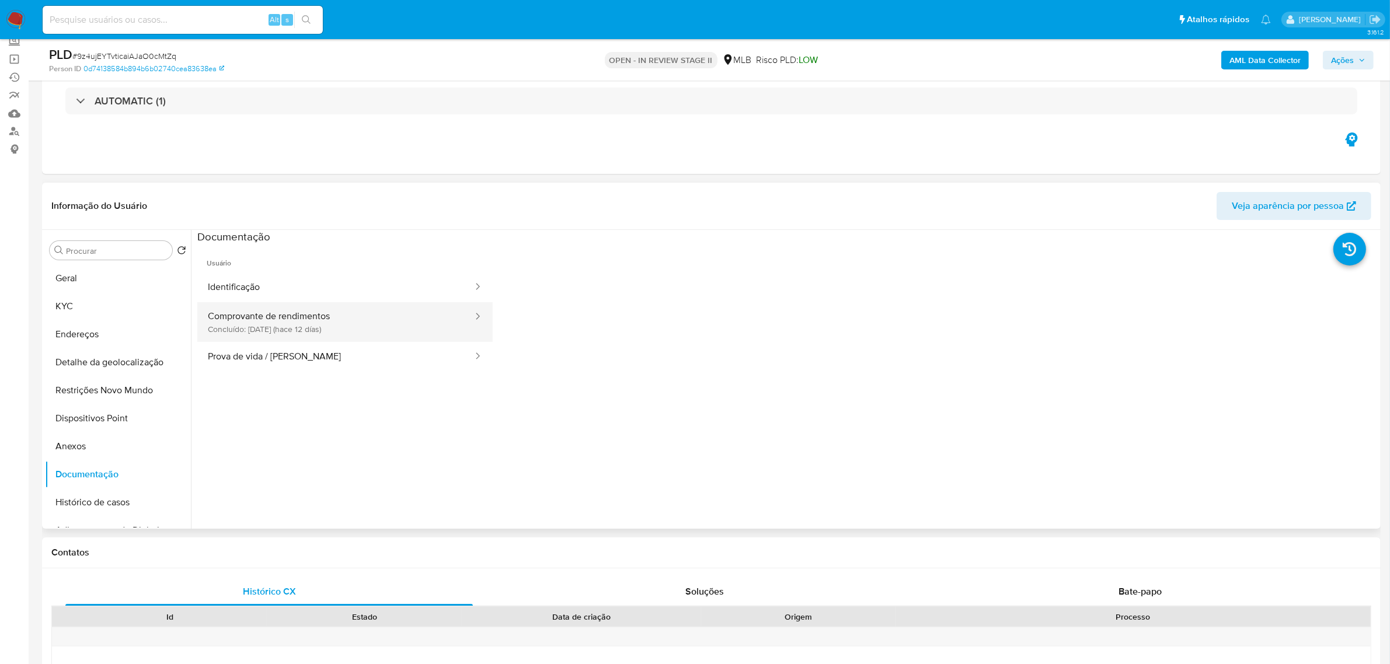
click at [322, 326] on button "Comprovante de rendimentos Concluído: 18/09/2025 (hace 12 días)" at bounding box center [335, 322] width 277 height 40
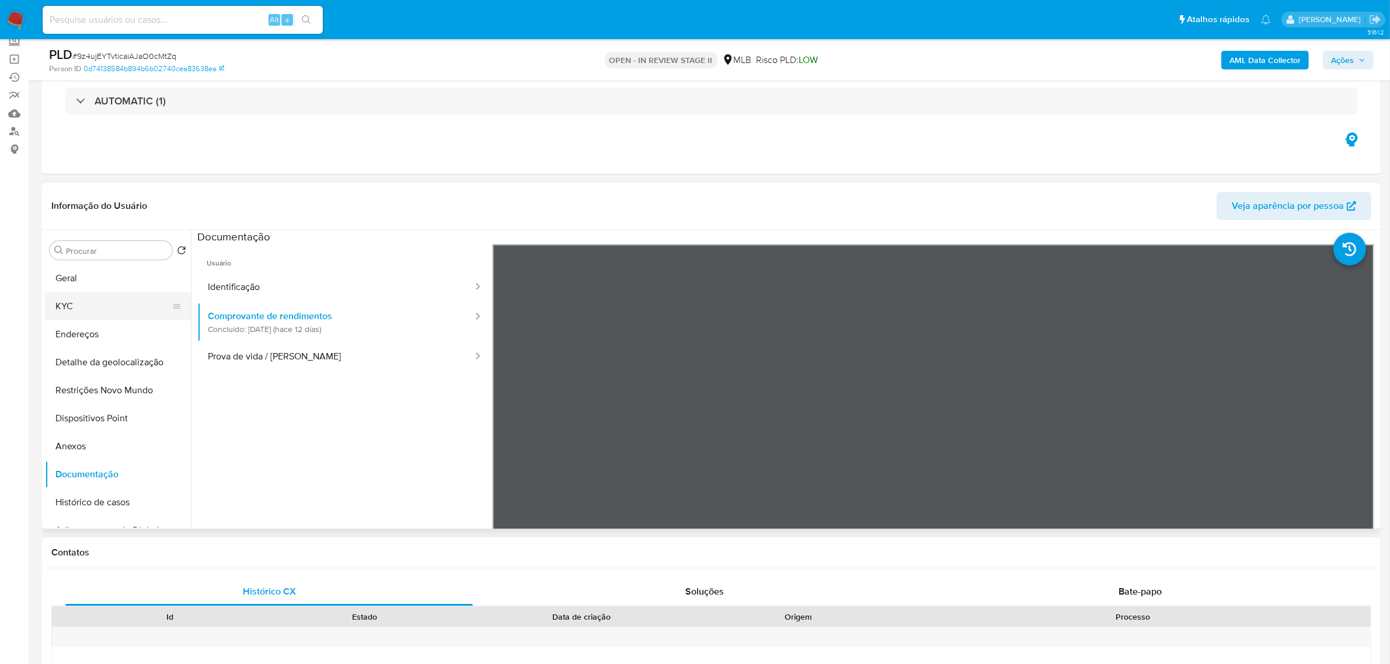
click at [56, 298] on button "KYC" at bounding box center [113, 307] width 137 height 28
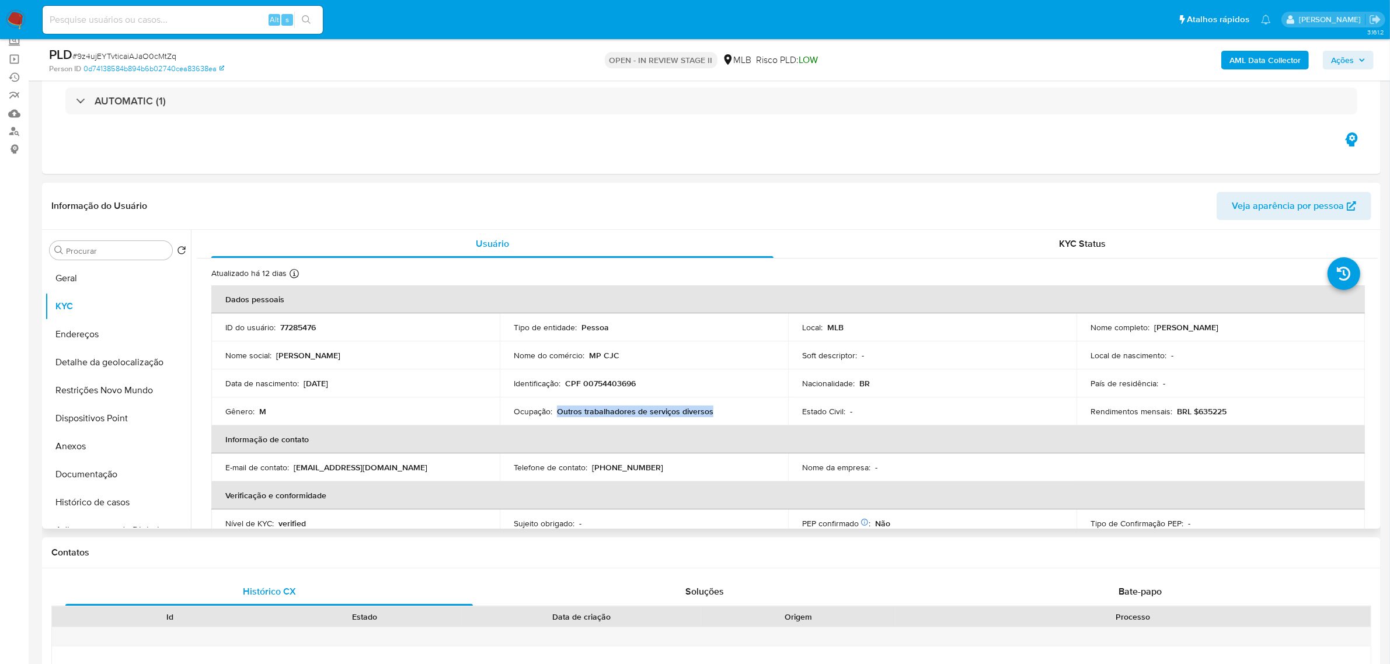
drag, startPoint x: 715, startPoint y: 407, endPoint x: 555, endPoint y: 413, distance: 160.1
click at [555, 413] on div "Ocupação : Outros trabalhadores de serviços diversos" at bounding box center [644, 411] width 260 height 11
copy p "Outros trabalhadores de serviços diversos"
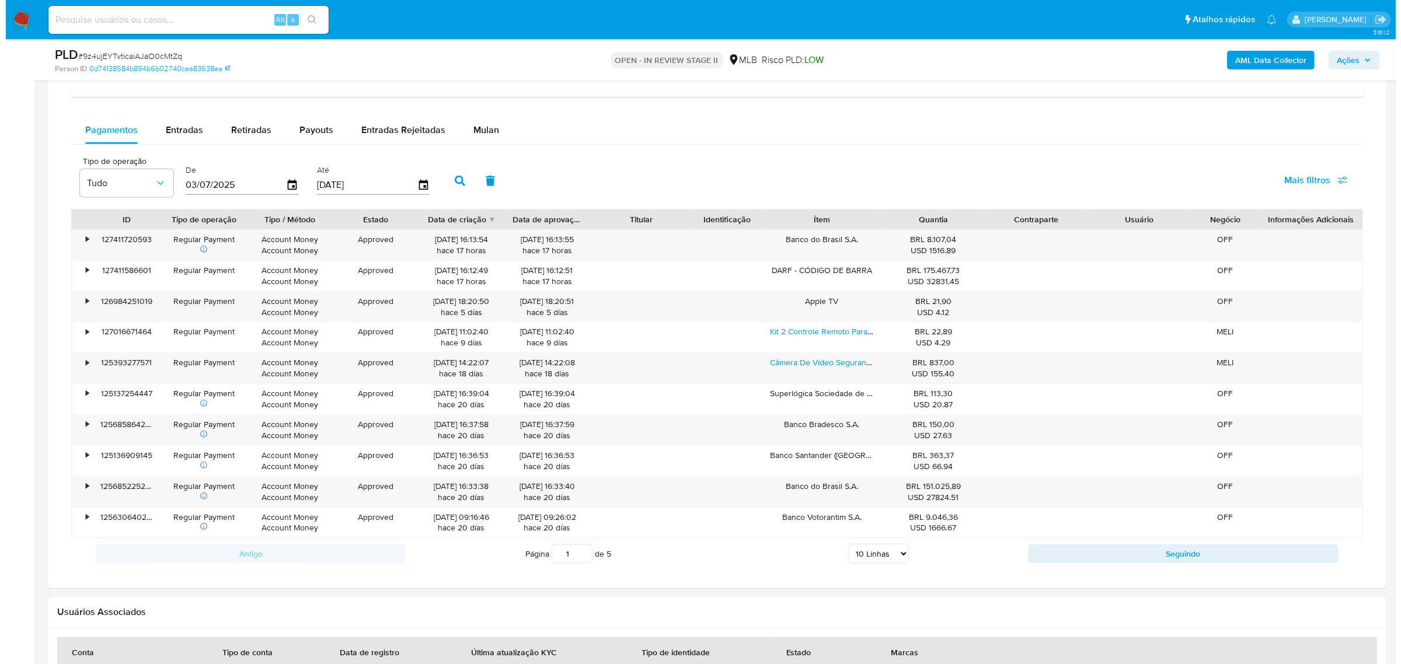
scroll to position [949, 0]
click at [286, 182] on icon "button" at bounding box center [286, 184] width 9 height 11
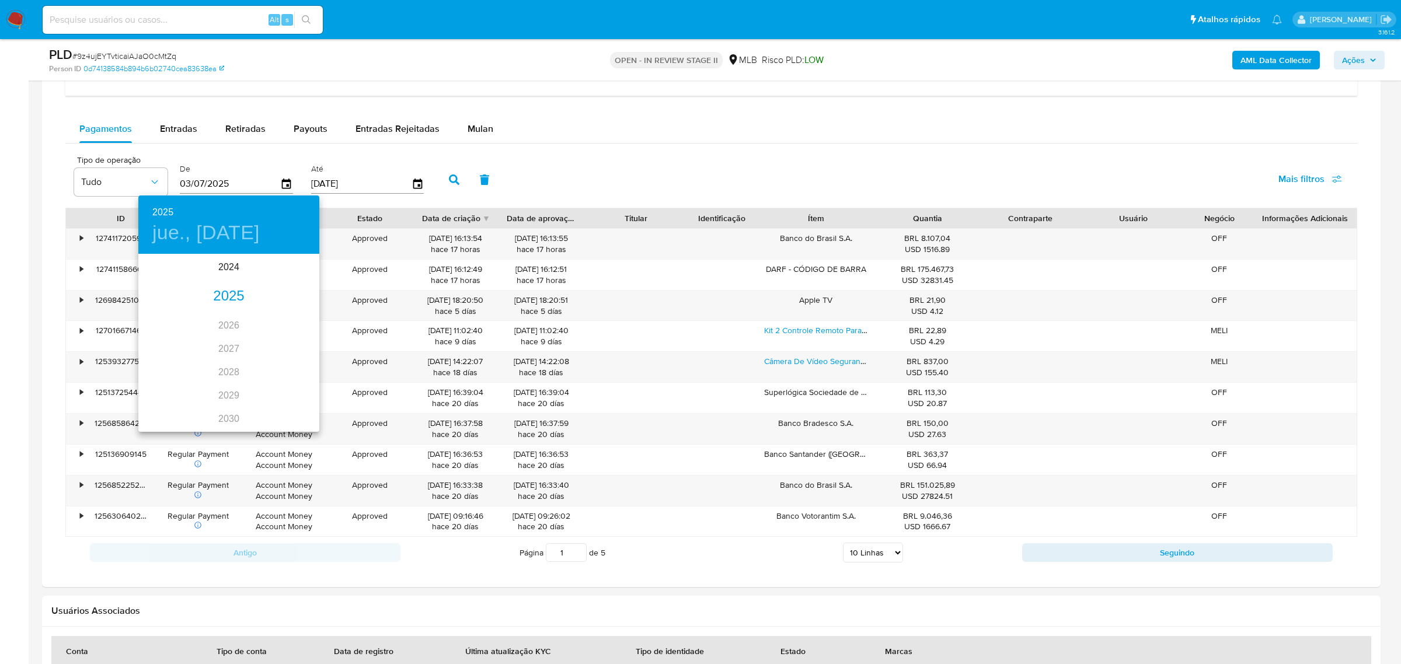
click at [235, 295] on div "2025" at bounding box center [228, 296] width 181 height 23
click at [274, 361] on div "sep." at bounding box center [289, 365] width 60 height 44
click at [256, 377] on p "26" at bounding box center [252, 379] width 9 height 12
type input "26/09/2025"
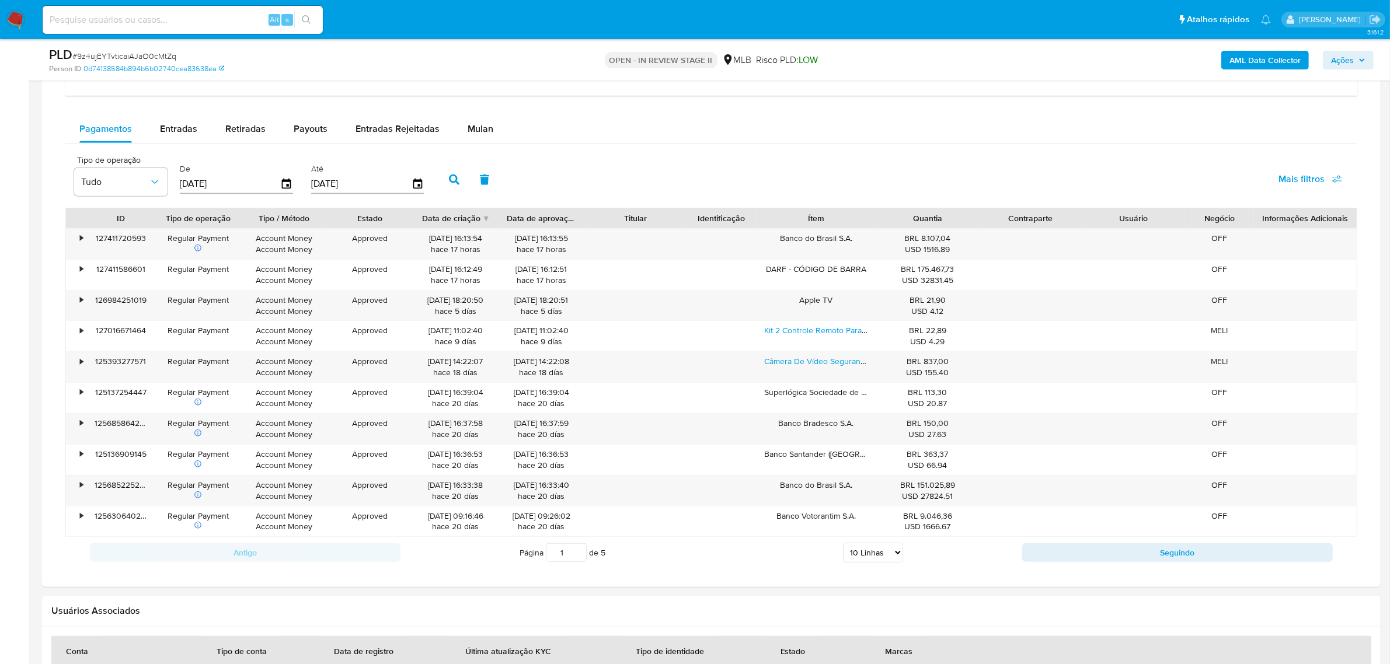
click at [449, 182] on icon "button" at bounding box center [454, 180] width 11 height 11
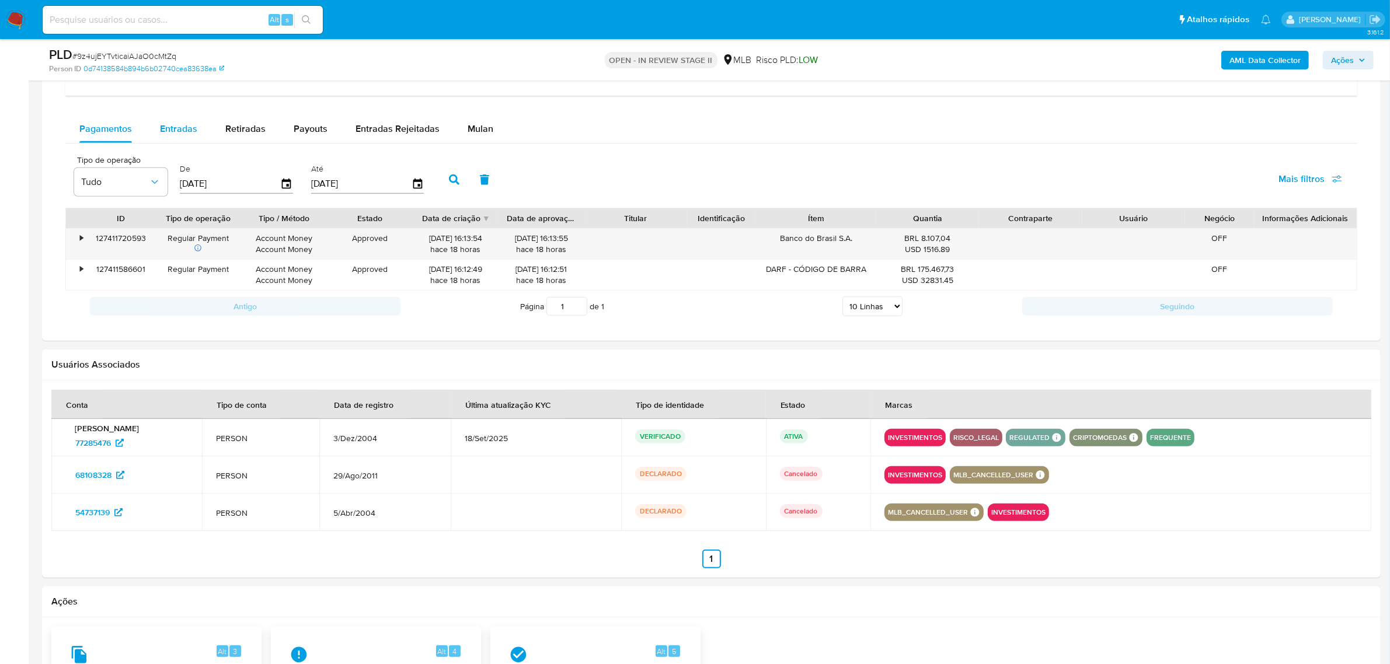
click at [183, 129] on span "Entradas" at bounding box center [178, 128] width 37 height 13
select select "10"
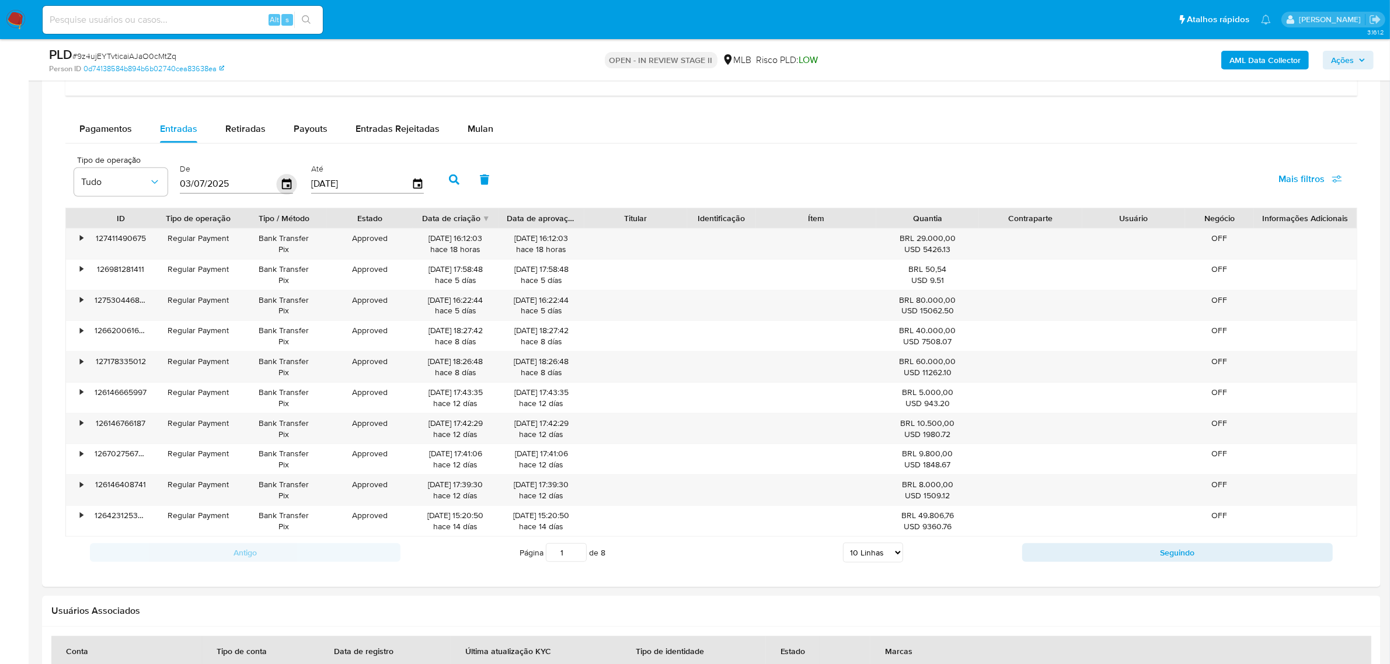
click at [290, 185] on icon "button" at bounding box center [287, 184] width 20 height 20
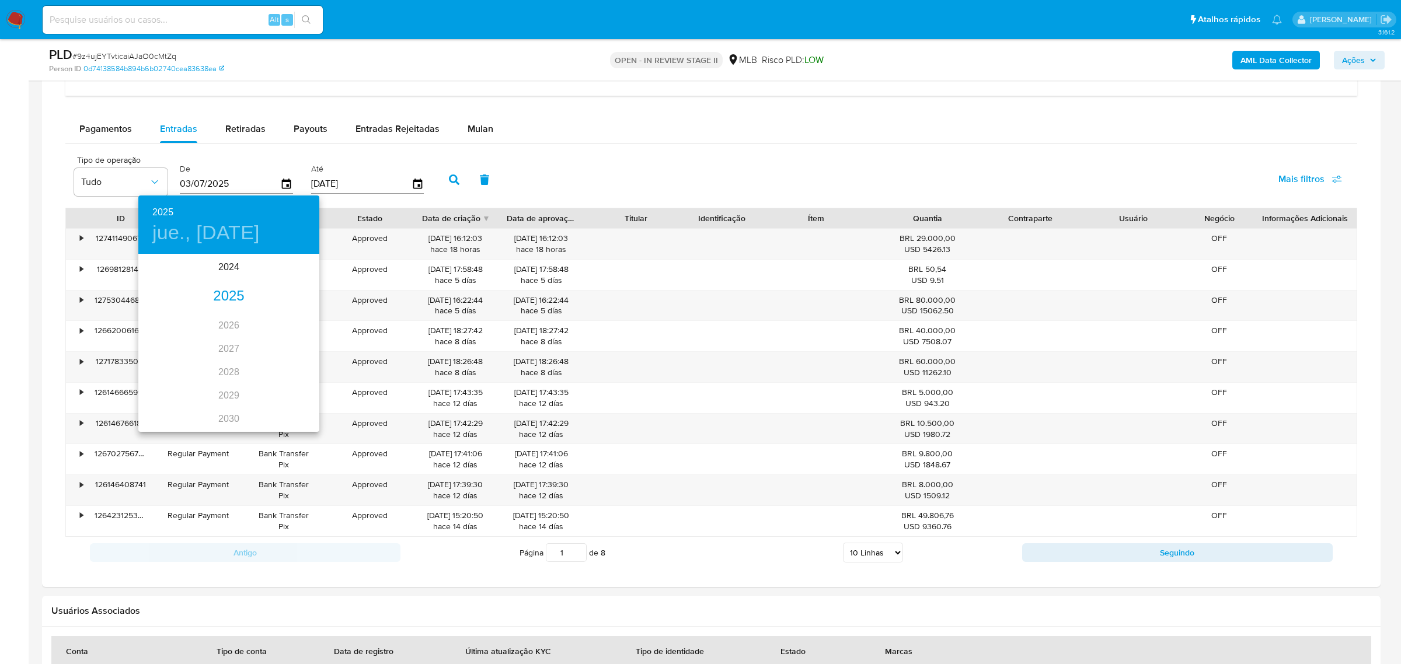
click at [228, 293] on div "2025" at bounding box center [228, 296] width 181 height 23
click at [291, 365] on div "sep." at bounding box center [289, 365] width 60 height 44
click at [257, 380] on span "26" at bounding box center [252, 379] width 21 height 12
type input "26/09/2025"
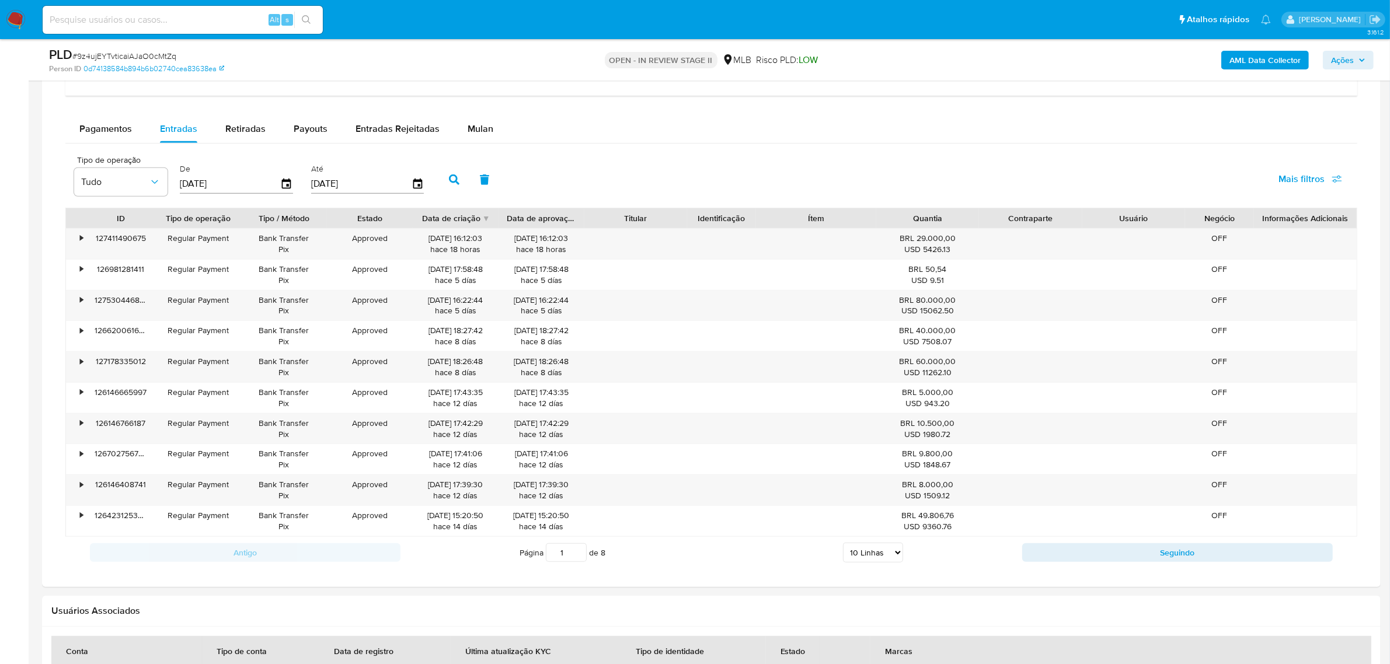
click at [455, 184] on icon "button" at bounding box center [454, 180] width 11 height 11
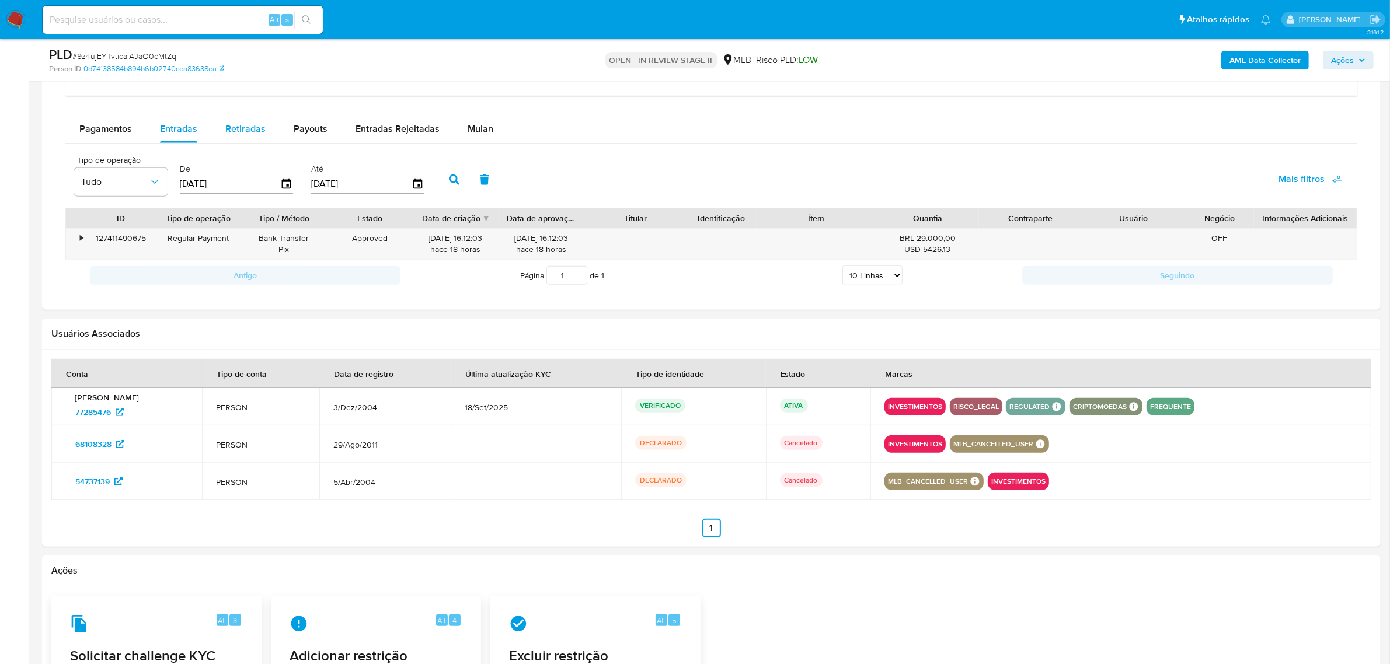
click at [247, 132] on span "Retiradas" at bounding box center [245, 128] width 40 height 13
select select "10"
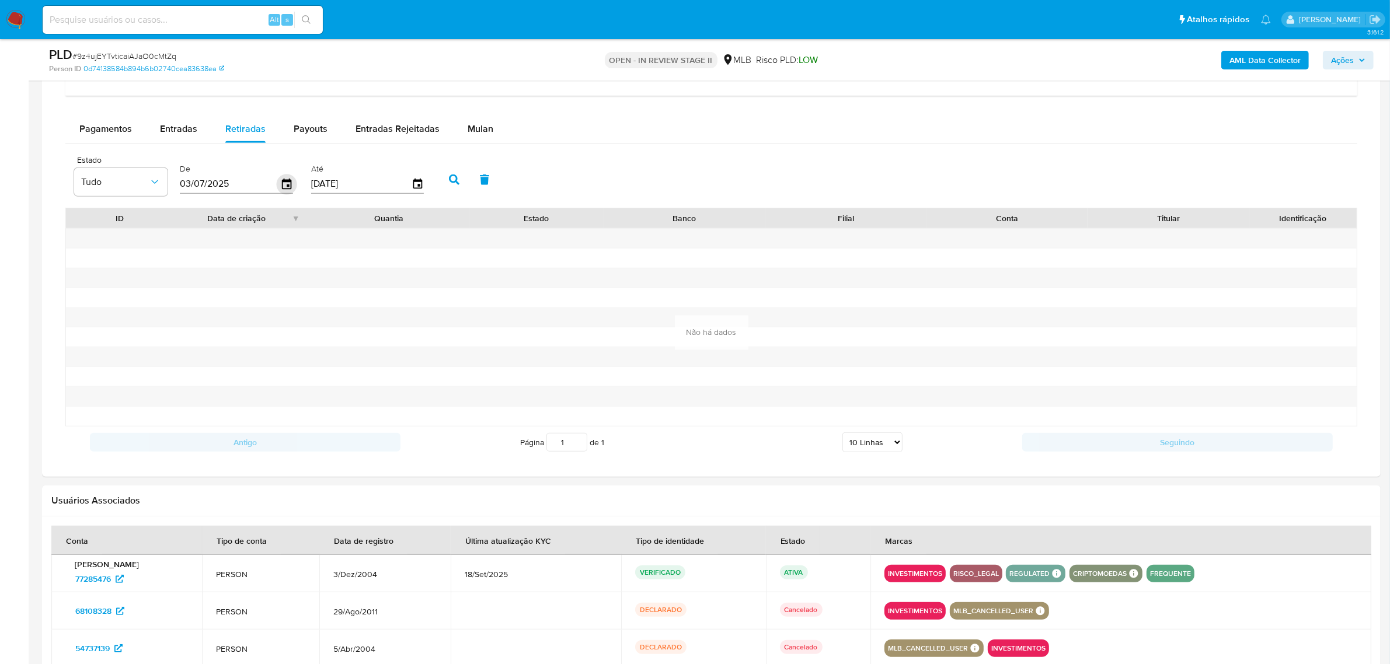
click at [279, 183] on icon "button" at bounding box center [287, 184] width 20 height 20
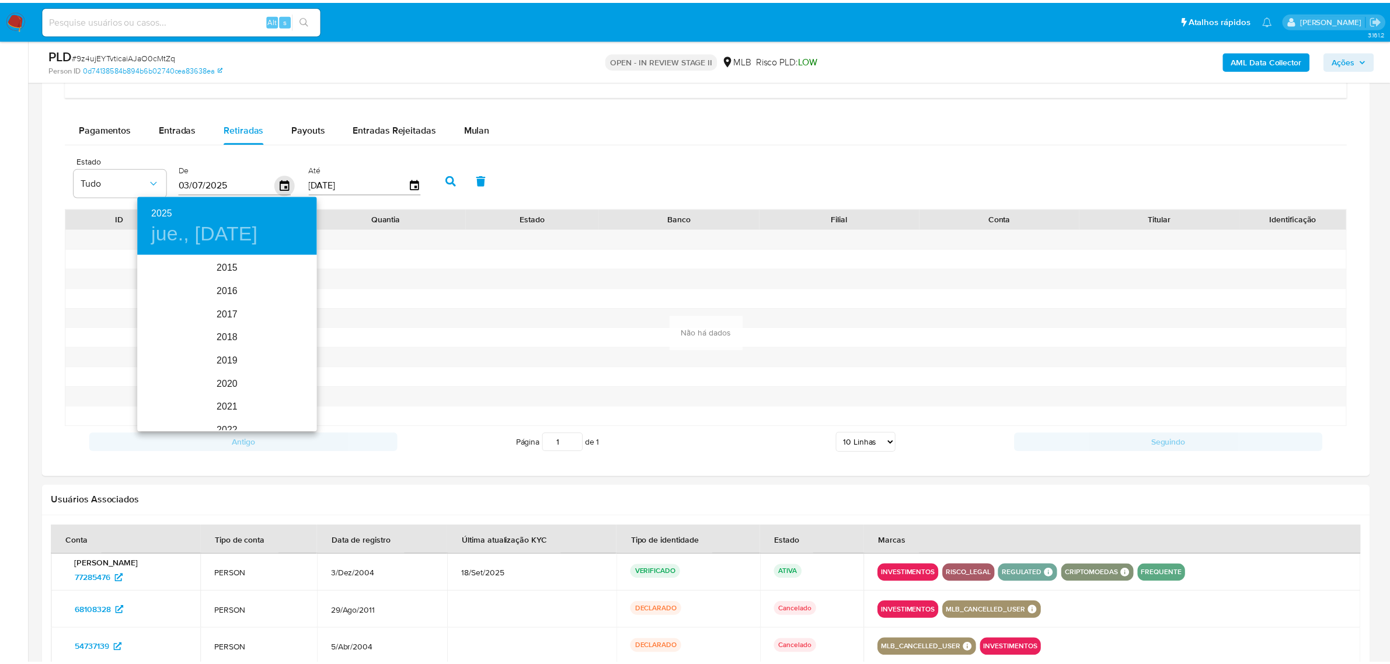
scroll to position [163, 0]
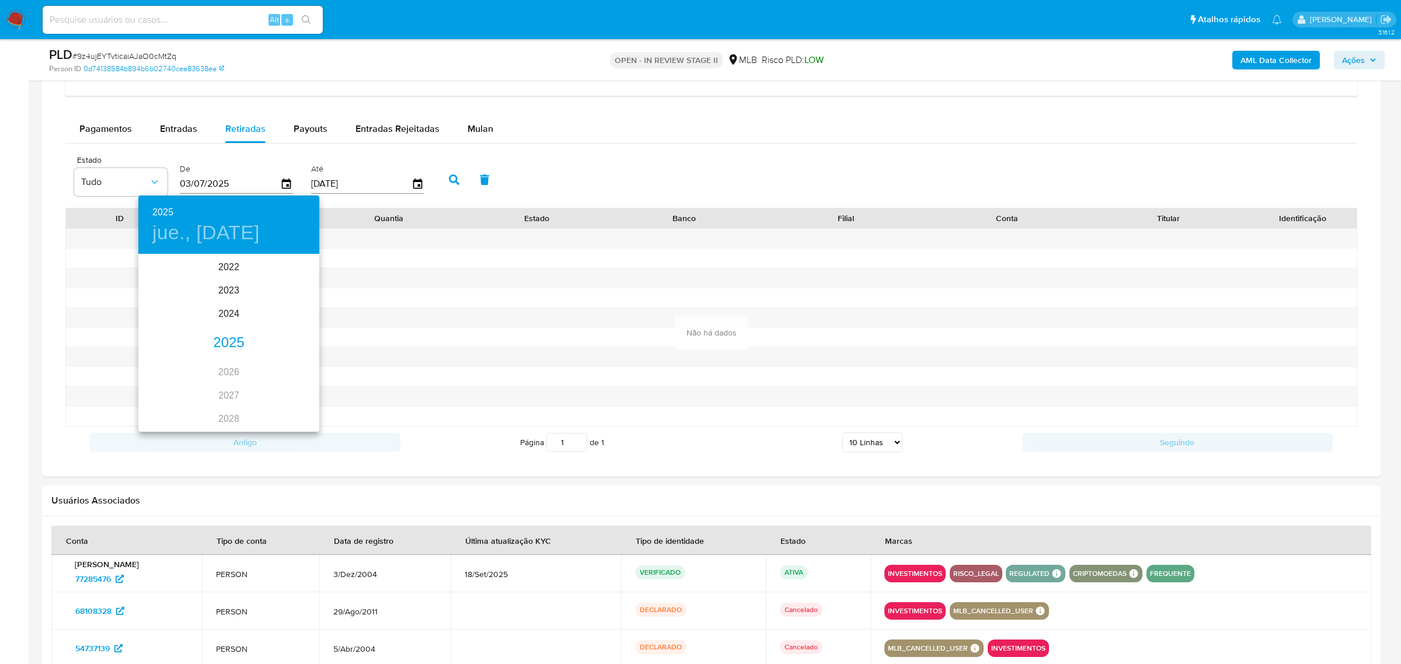
click at [217, 340] on div "2025" at bounding box center [228, 343] width 181 height 23
click at [284, 364] on div "sep." at bounding box center [289, 365] width 60 height 44
click at [255, 380] on p "26" at bounding box center [252, 379] width 9 height 12
type input "26/09/2025"
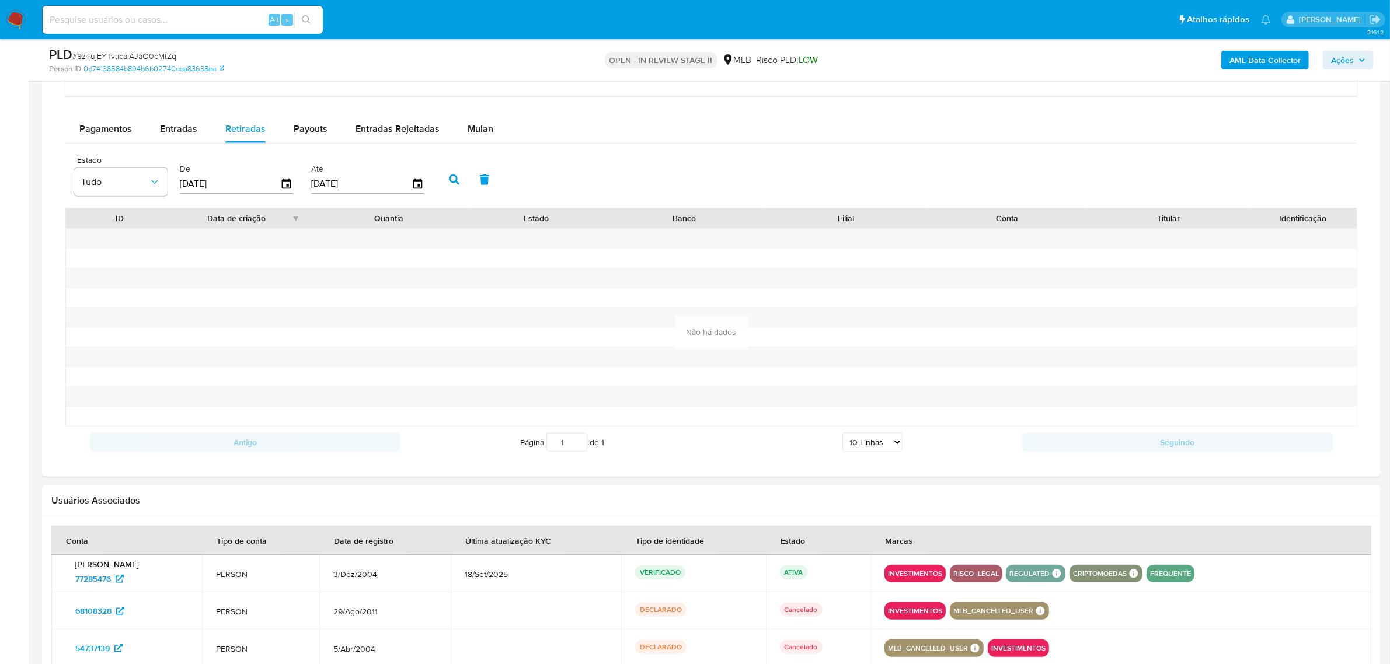
click at [453, 176] on icon "button" at bounding box center [454, 180] width 11 height 11
click at [308, 126] on span "Payouts" at bounding box center [311, 128] width 34 height 13
select select "10"
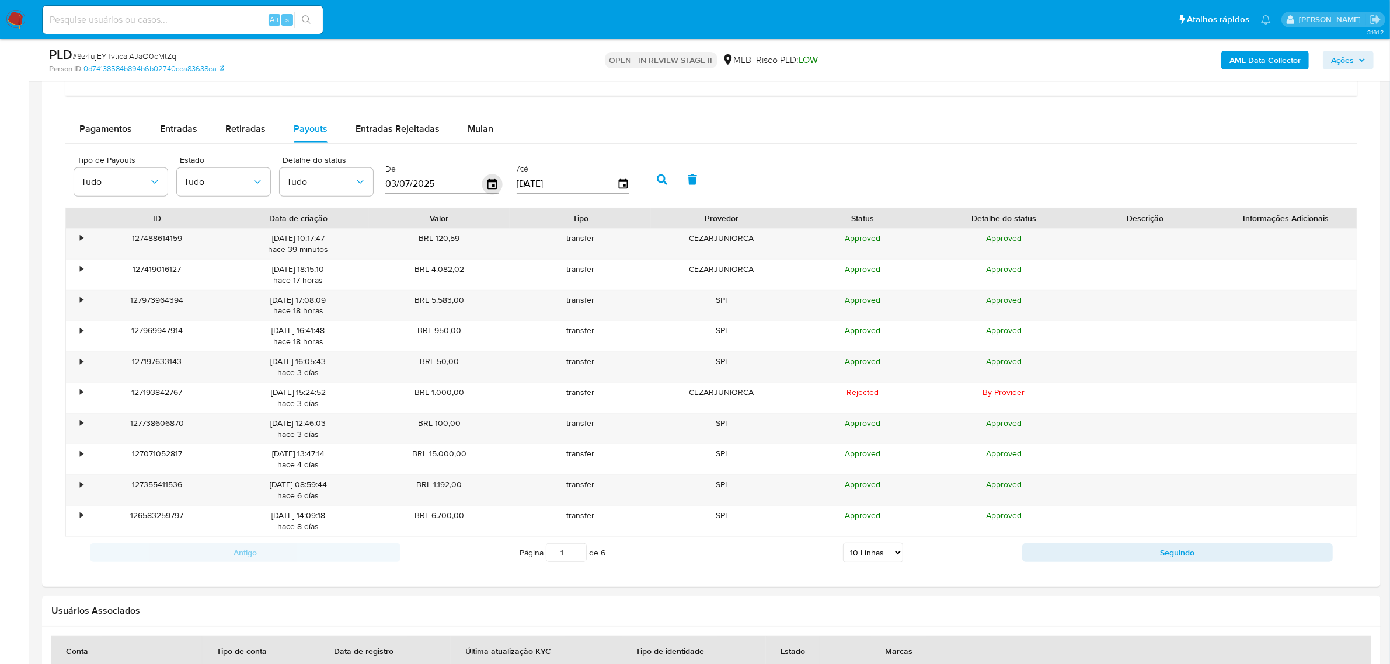
click at [489, 181] on icon "button" at bounding box center [492, 184] width 20 height 20
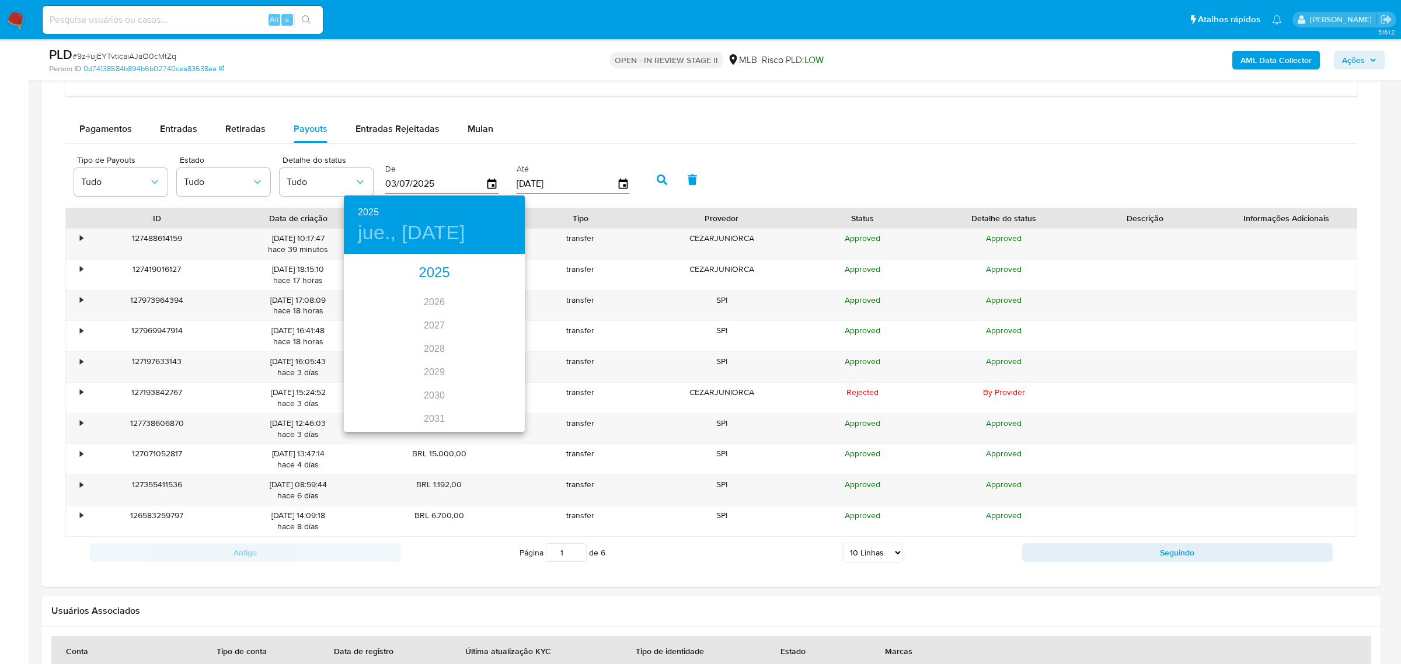
click at [432, 272] on div "2025" at bounding box center [434, 273] width 181 height 23
click at [492, 363] on div "sep." at bounding box center [495, 365] width 60 height 44
click at [455, 380] on p "26" at bounding box center [457, 379] width 9 height 12
type input "26/09/2025"
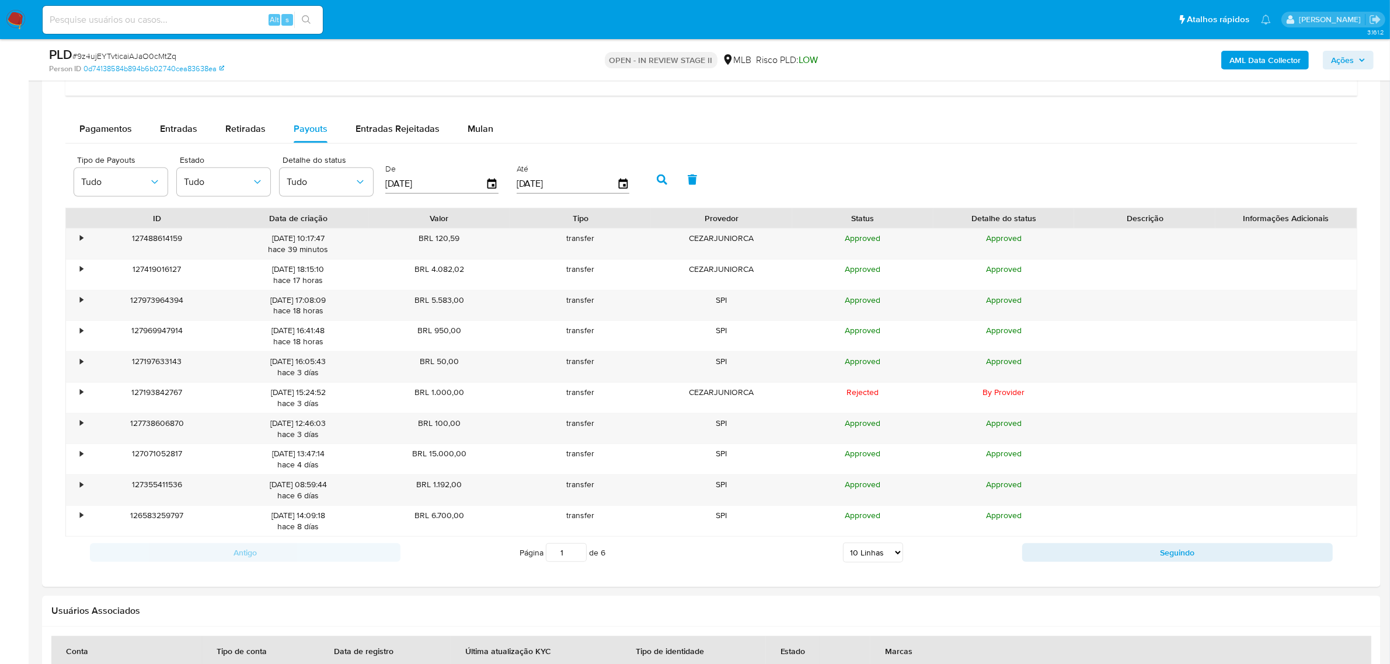
click at [657, 182] on icon "button" at bounding box center [662, 180] width 11 height 11
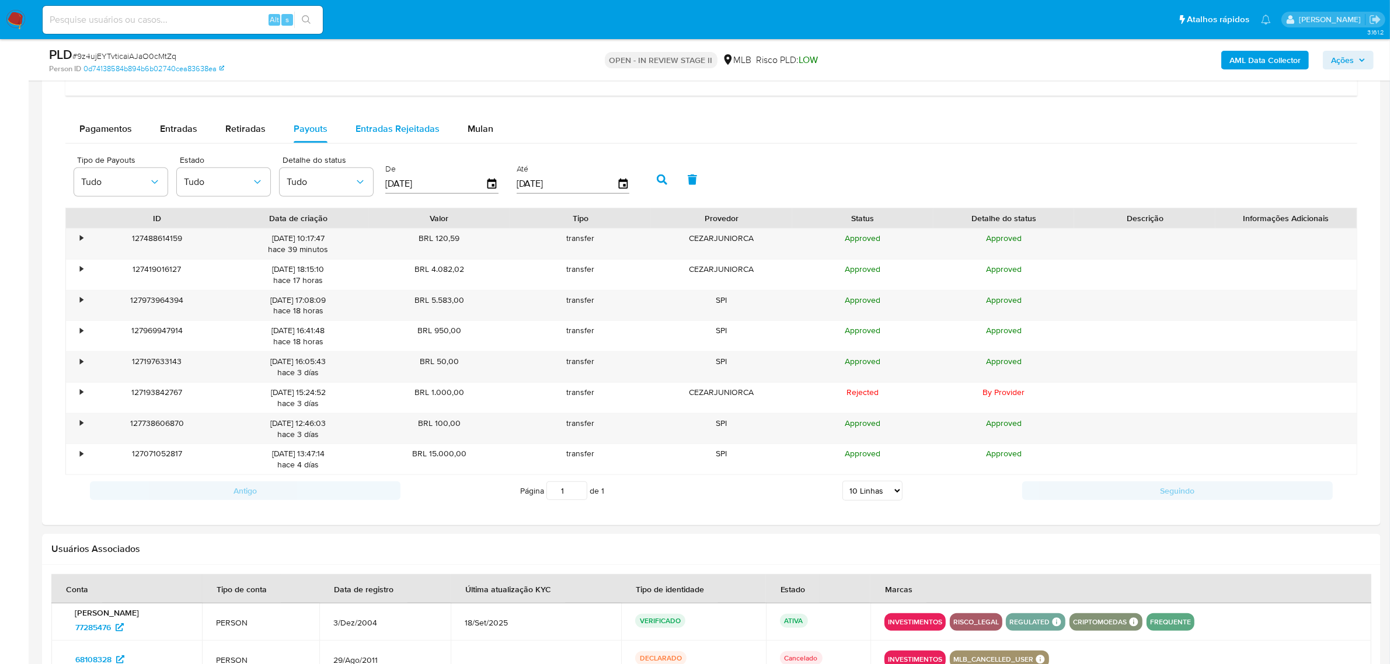
click at [407, 133] on span "Entradas Rejeitadas" at bounding box center [398, 128] width 84 height 13
select select "10"
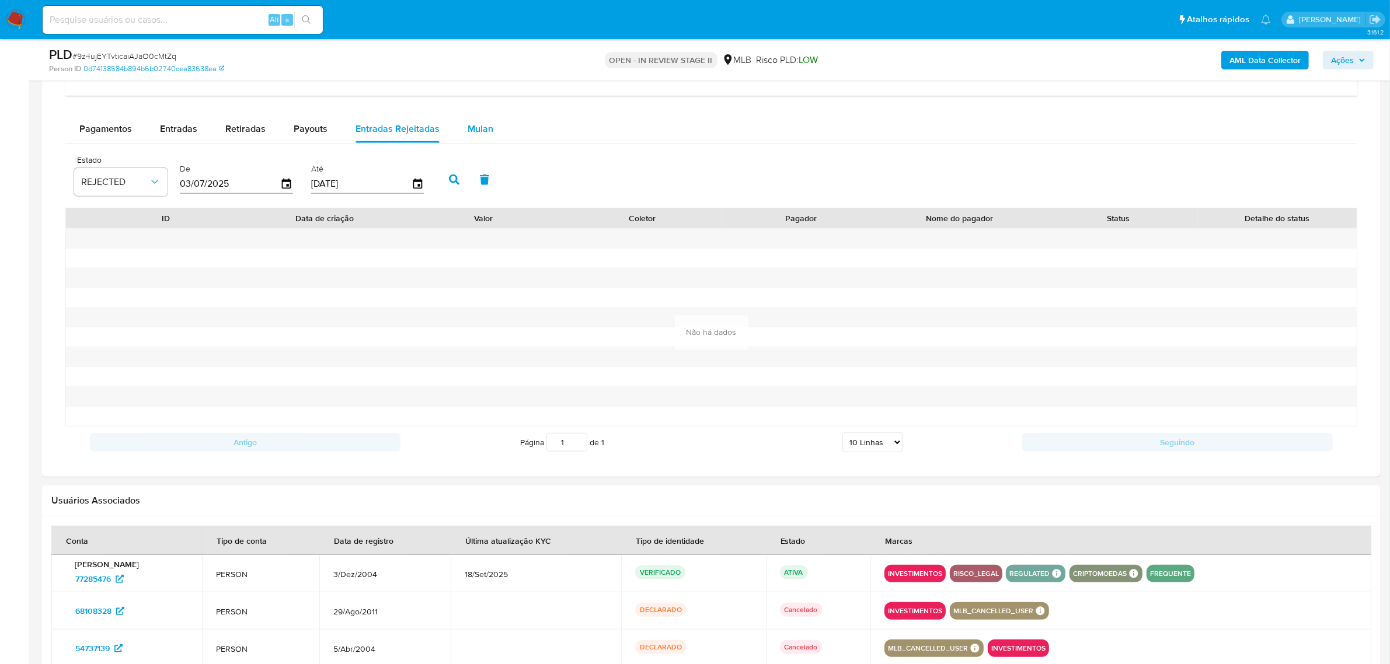
click at [483, 131] on span "Mulan" at bounding box center [481, 128] width 26 height 13
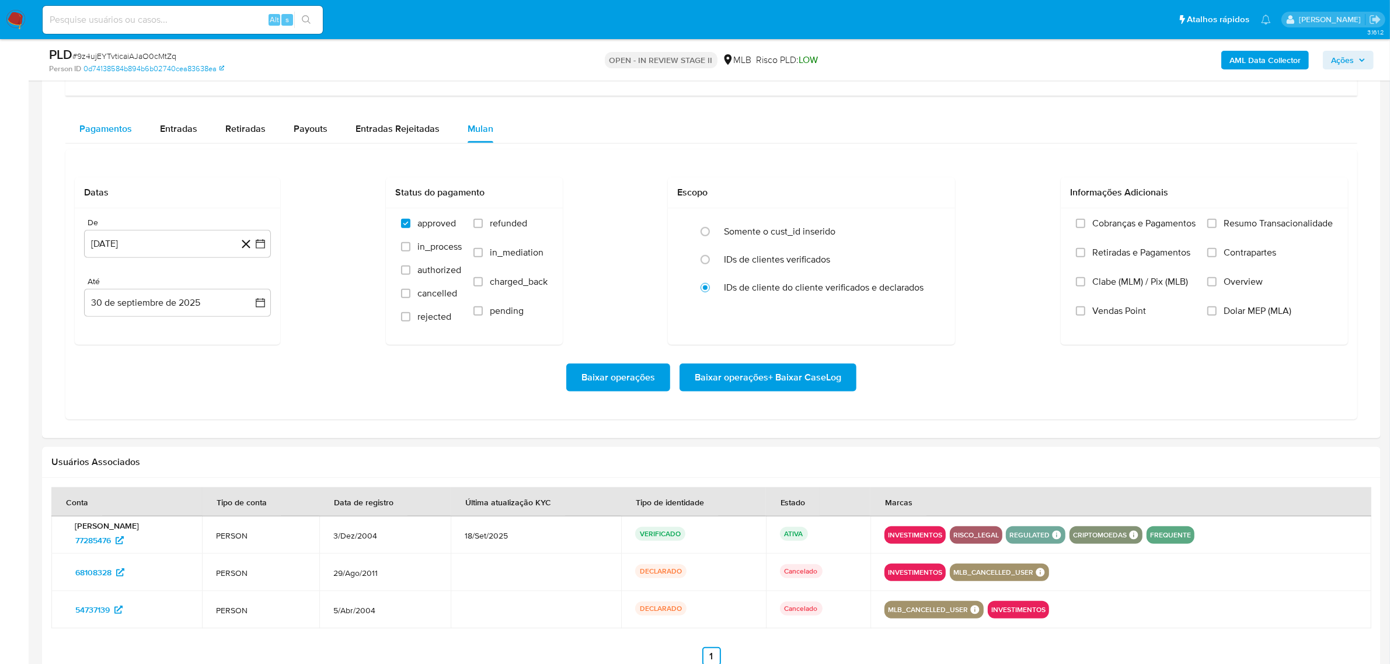
click at [101, 134] on span "Pagamentos" at bounding box center [105, 128] width 53 height 13
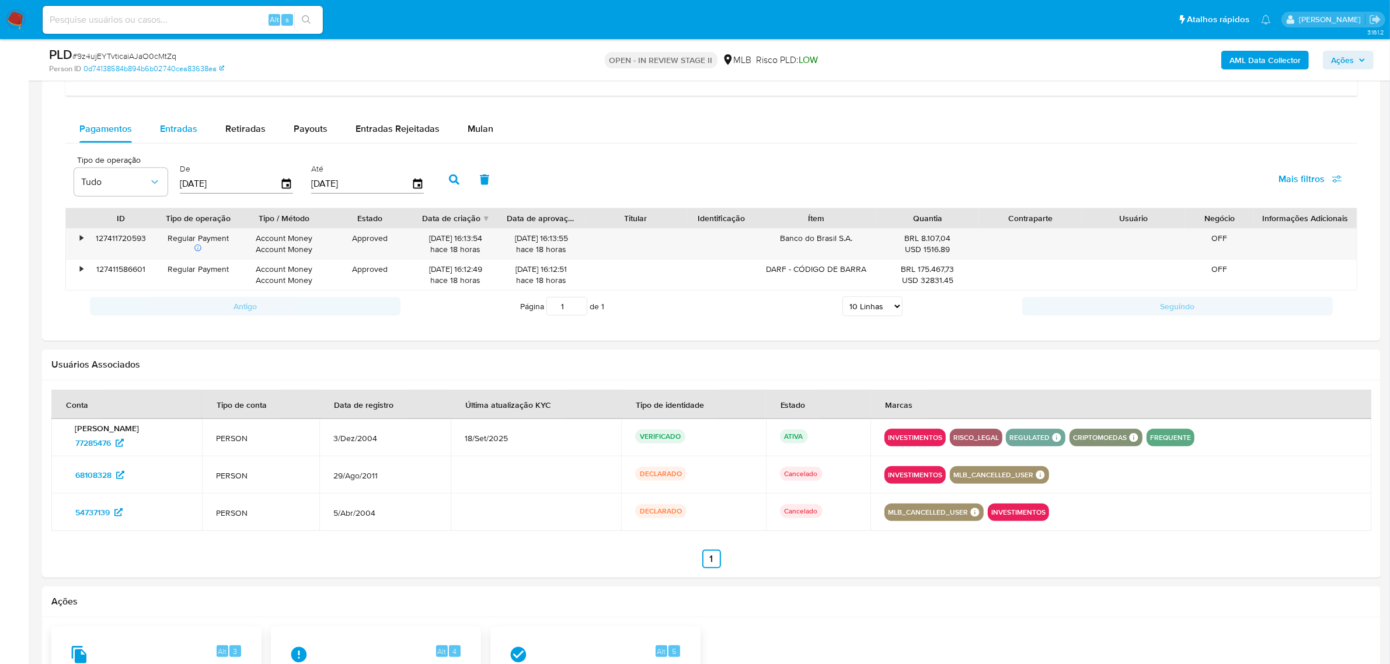
click at [192, 133] on span "Entradas" at bounding box center [178, 128] width 37 height 13
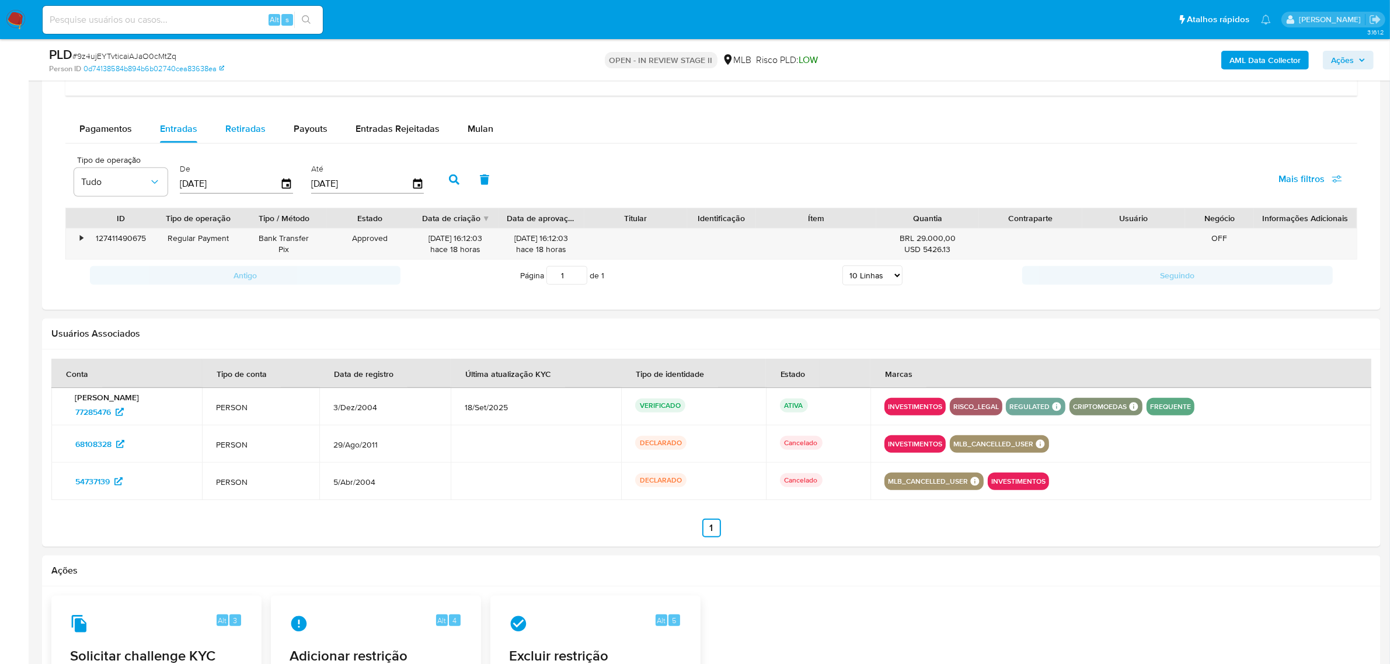
click at [247, 133] on span "Retiradas" at bounding box center [245, 128] width 40 height 13
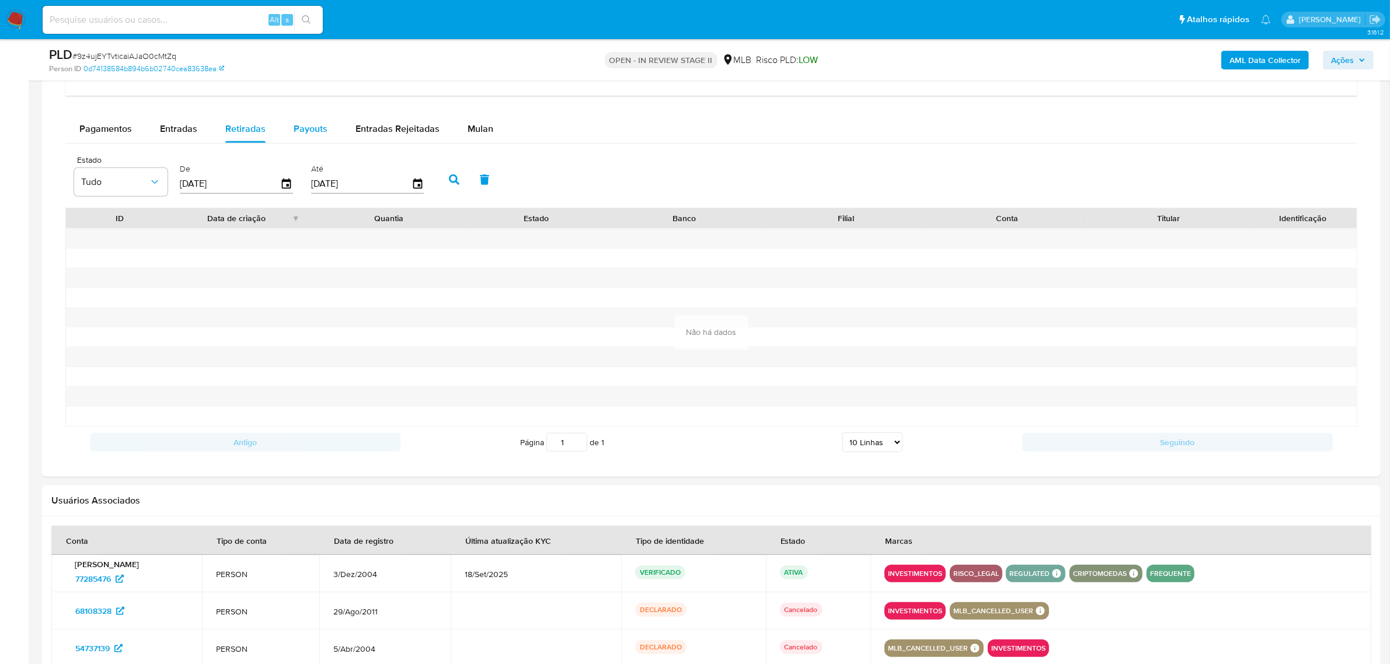
click at [307, 135] on span "Payouts" at bounding box center [311, 128] width 34 height 13
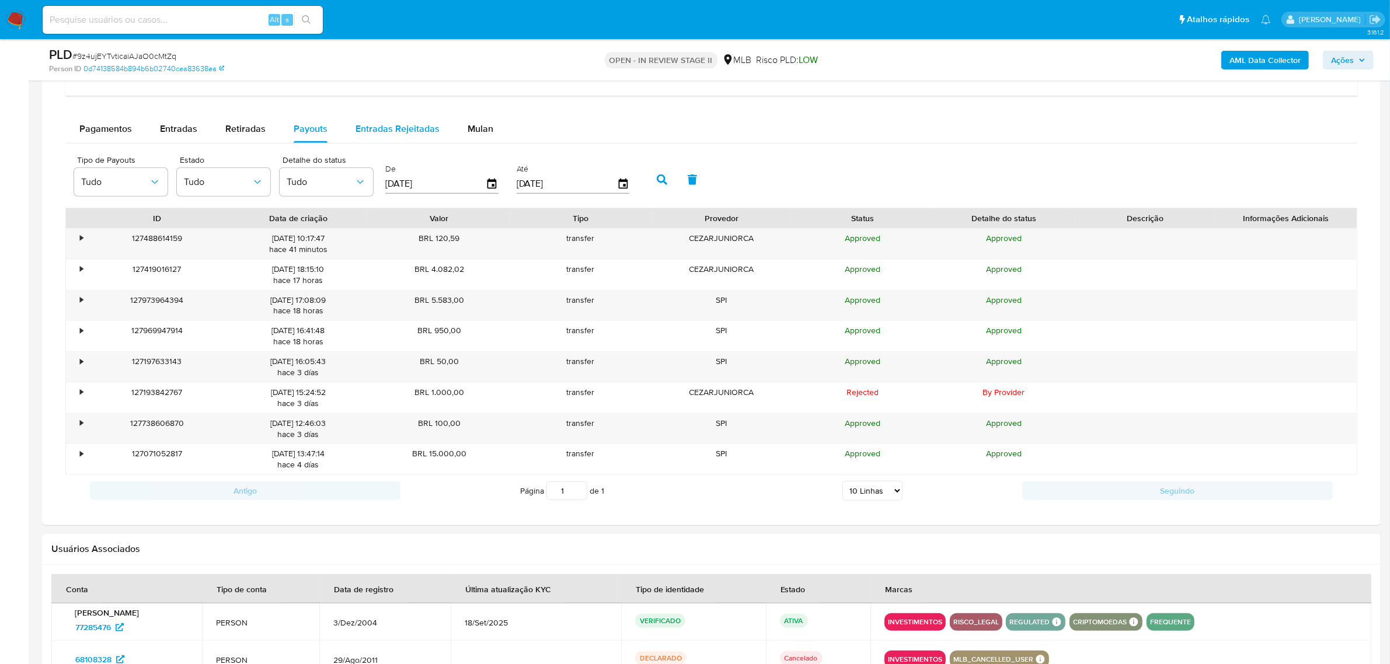
click at [416, 130] on span "Entradas Rejeitadas" at bounding box center [398, 128] width 84 height 13
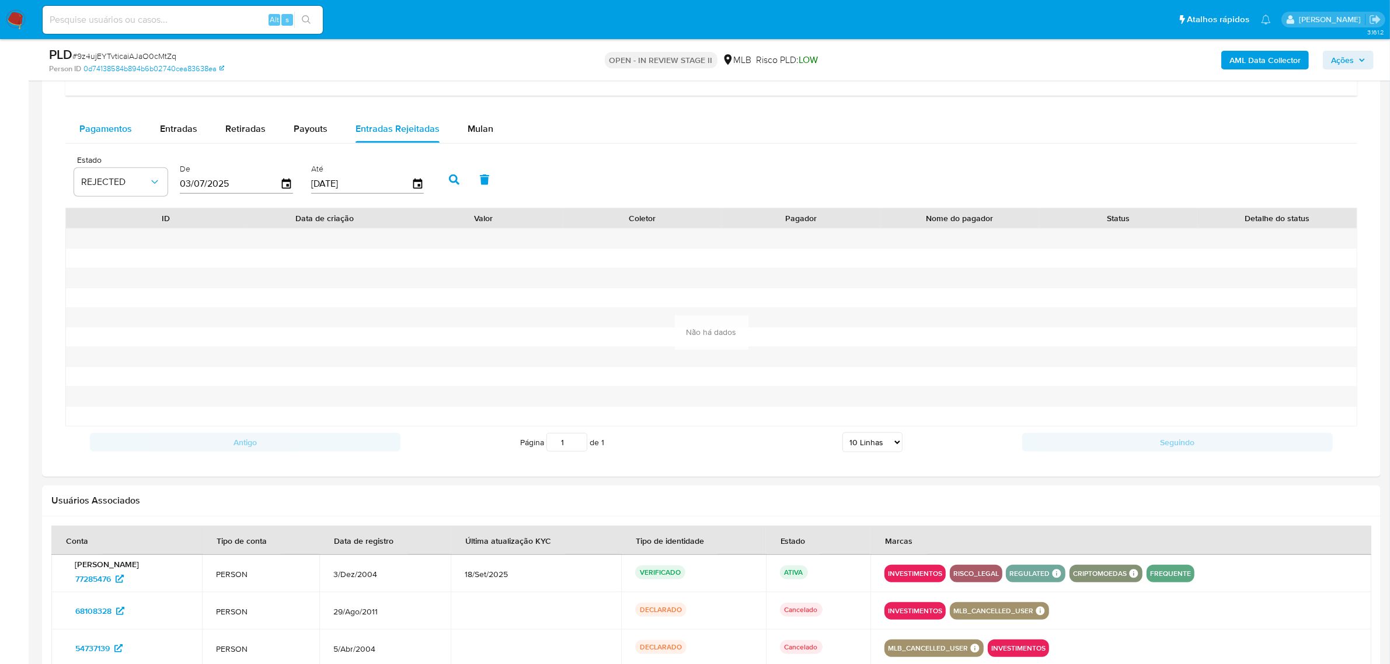
click at [100, 132] on span "Pagamentos" at bounding box center [105, 128] width 53 height 13
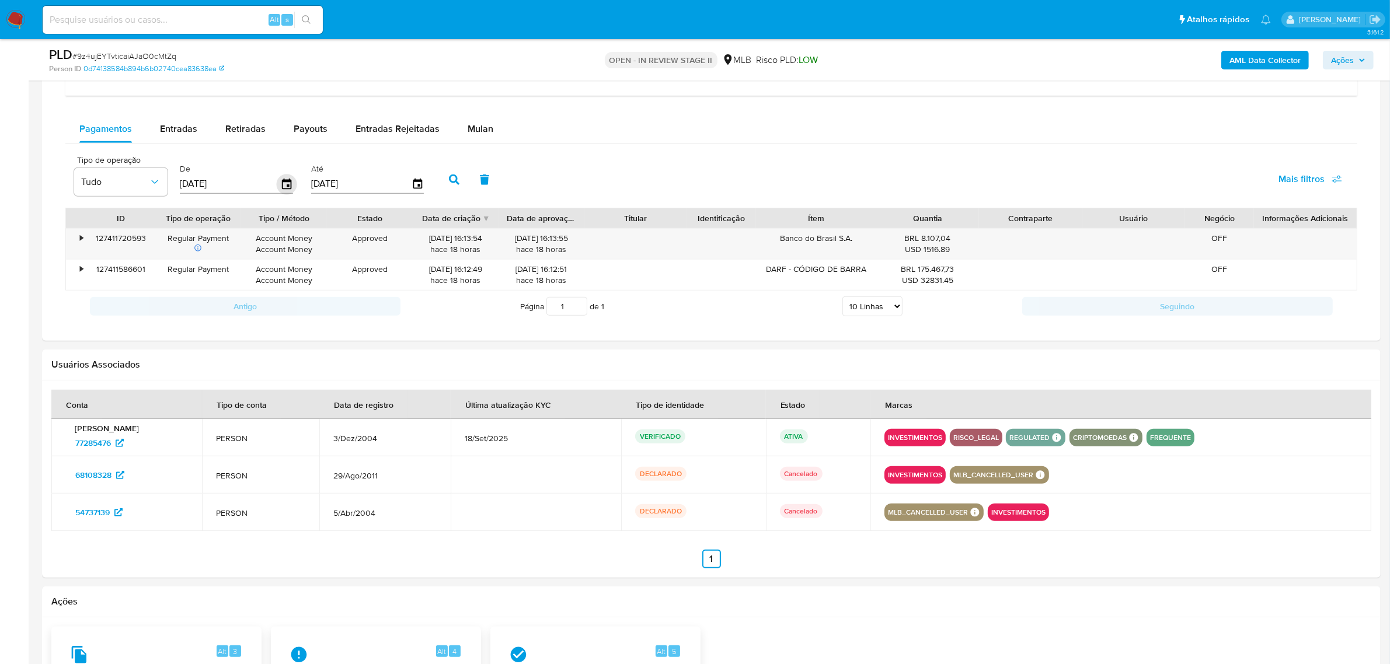
click at [290, 182] on icon "button" at bounding box center [287, 184] width 20 height 20
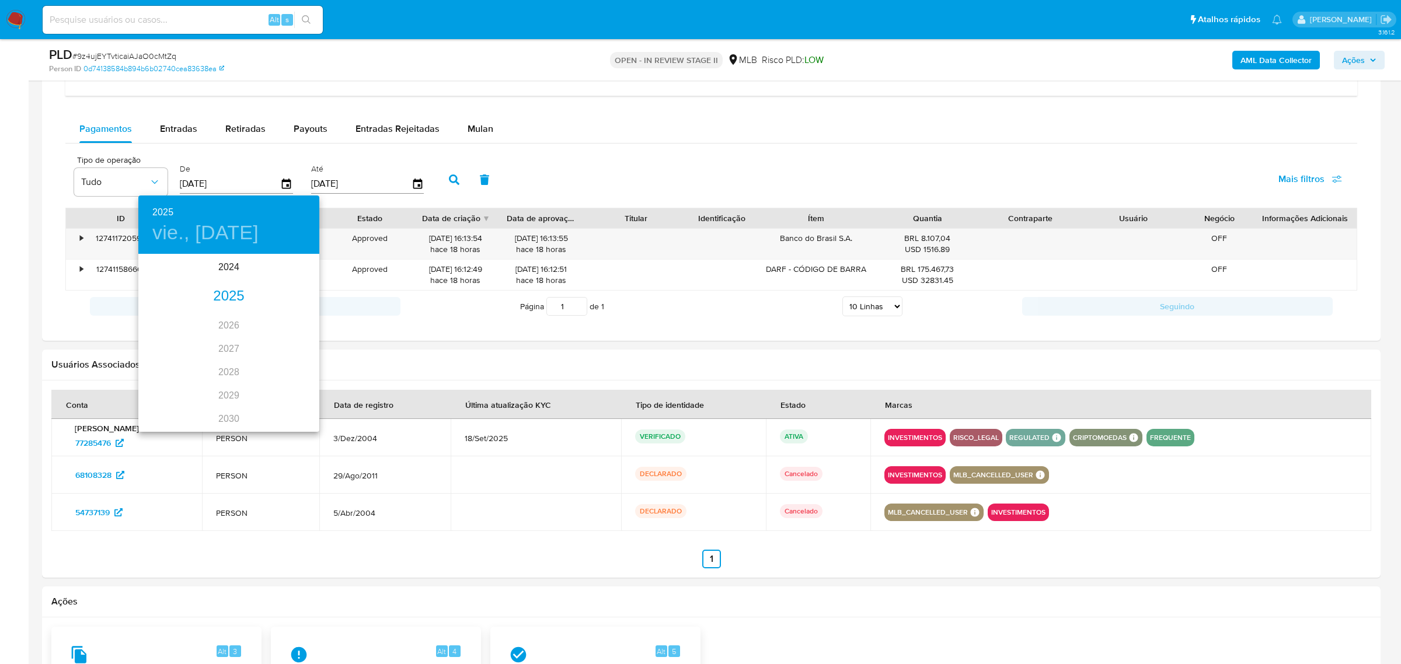
click at [223, 292] on div "2025" at bounding box center [228, 296] width 181 height 23
click at [295, 363] on div "sep." at bounding box center [289, 365] width 60 height 44
click at [202, 378] on p "24" at bounding box center [205, 379] width 9 height 12
type input "24/09/2025"
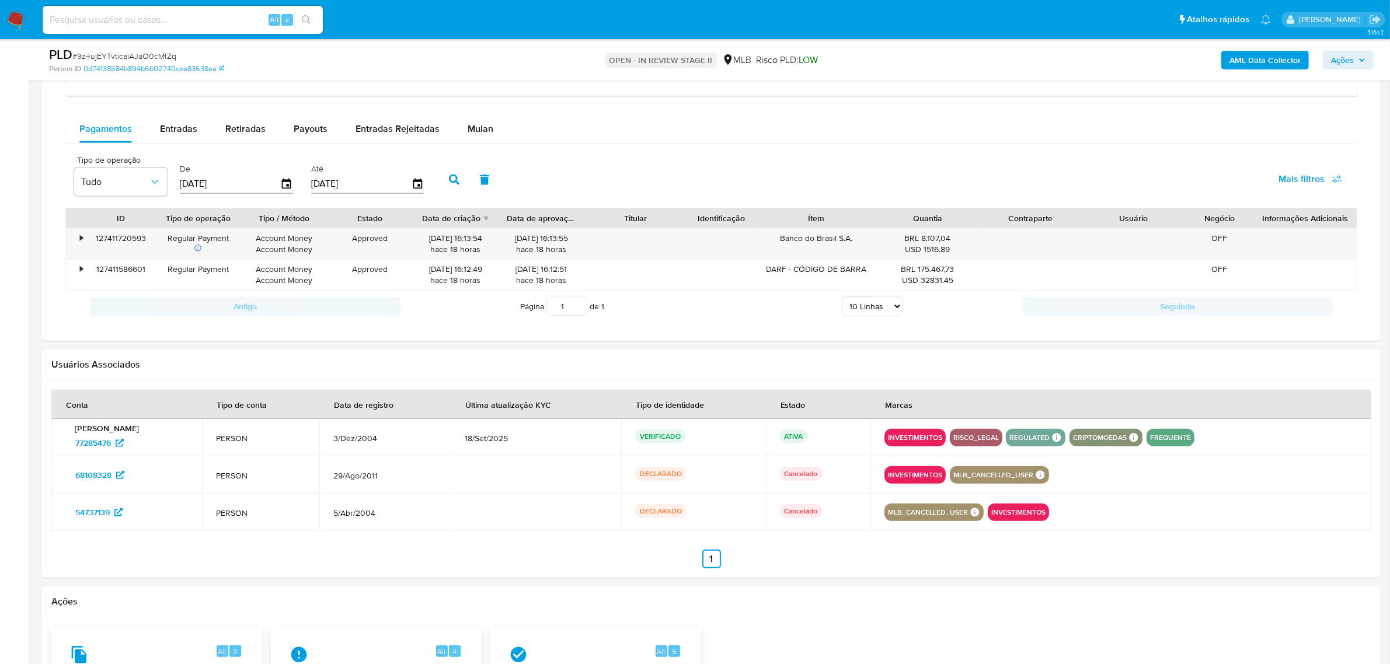
click at [453, 179] on icon "button" at bounding box center [454, 180] width 11 height 11
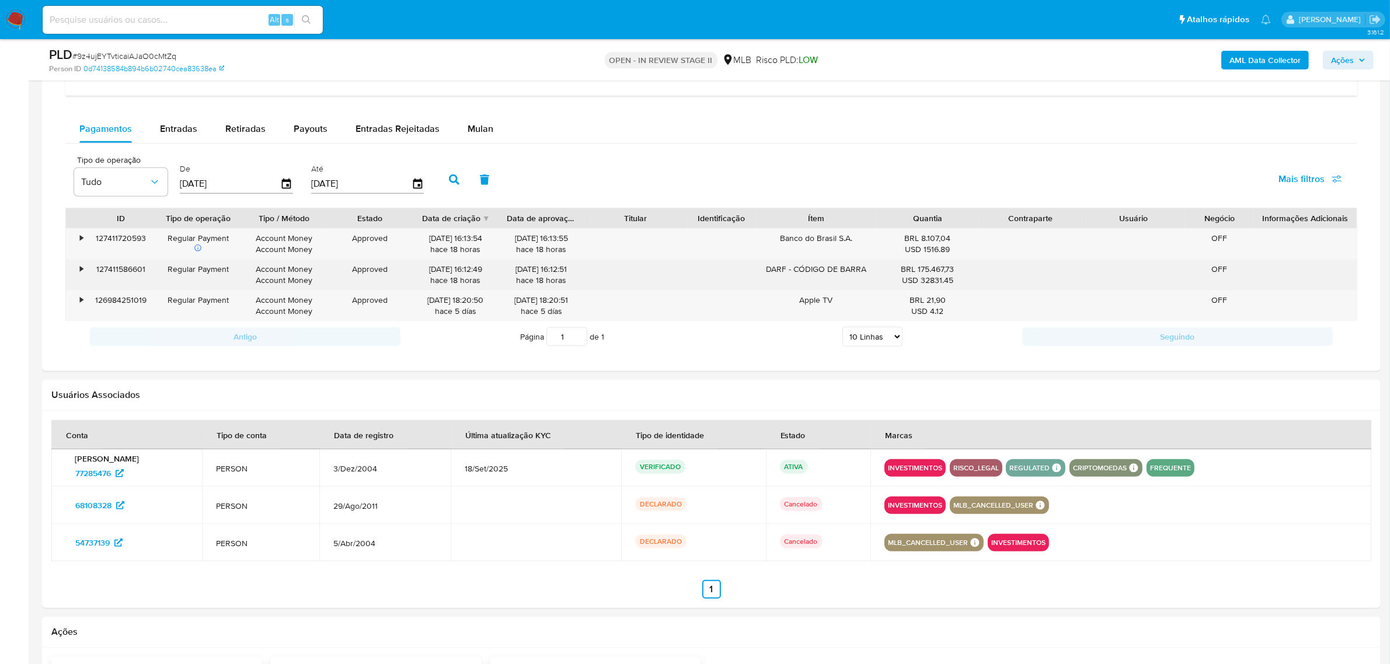
click at [80, 270] on div "•" at bounding box center [81, 269] width 3 height 11
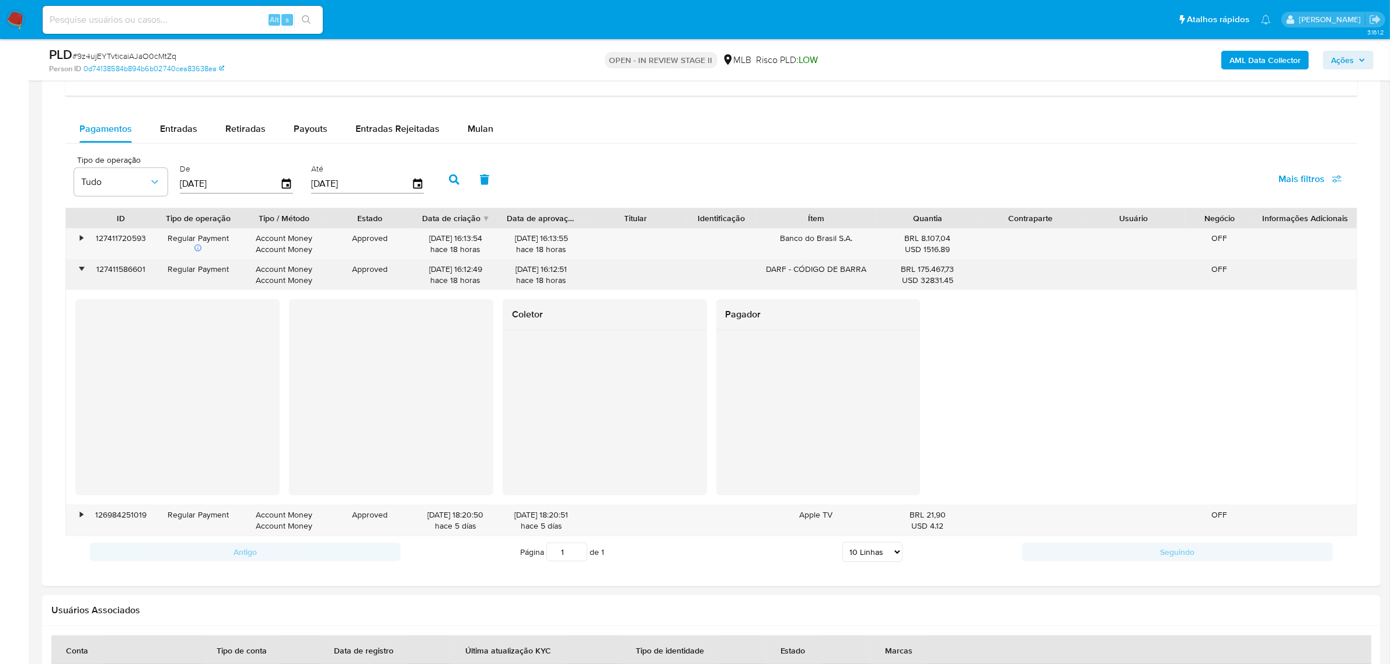
click at [85, 276] on div "•" at bounding box center [76, 275] width 20 height 30
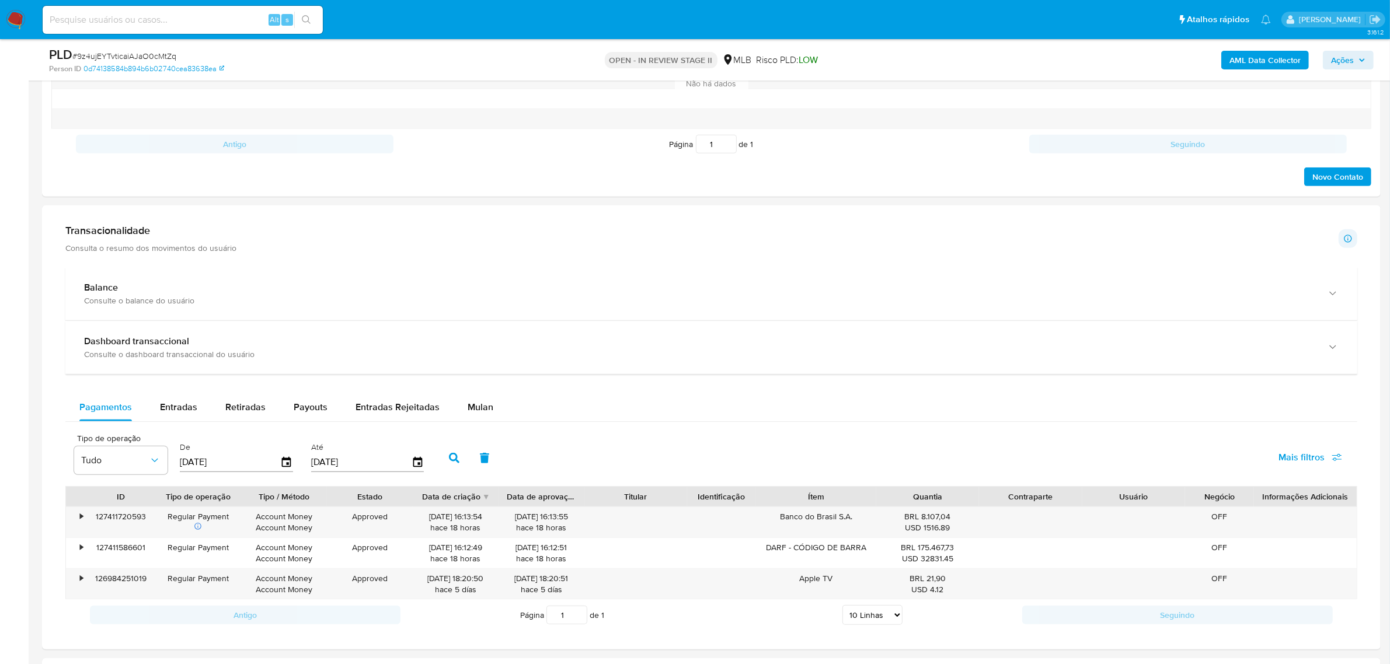
scroll to position [666, 0]
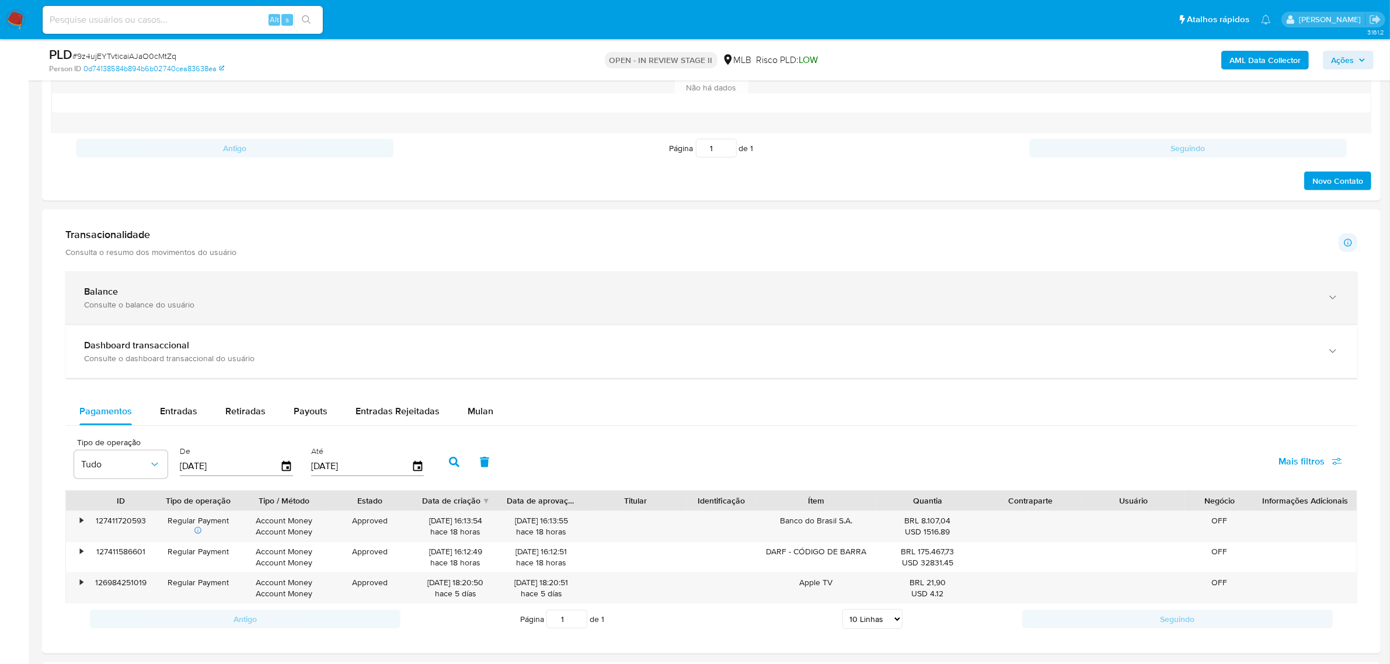
click at [244, 285] on div "Balance Consulte o balance do usuário" at bounding box center [711, 298] width 1292 height 53
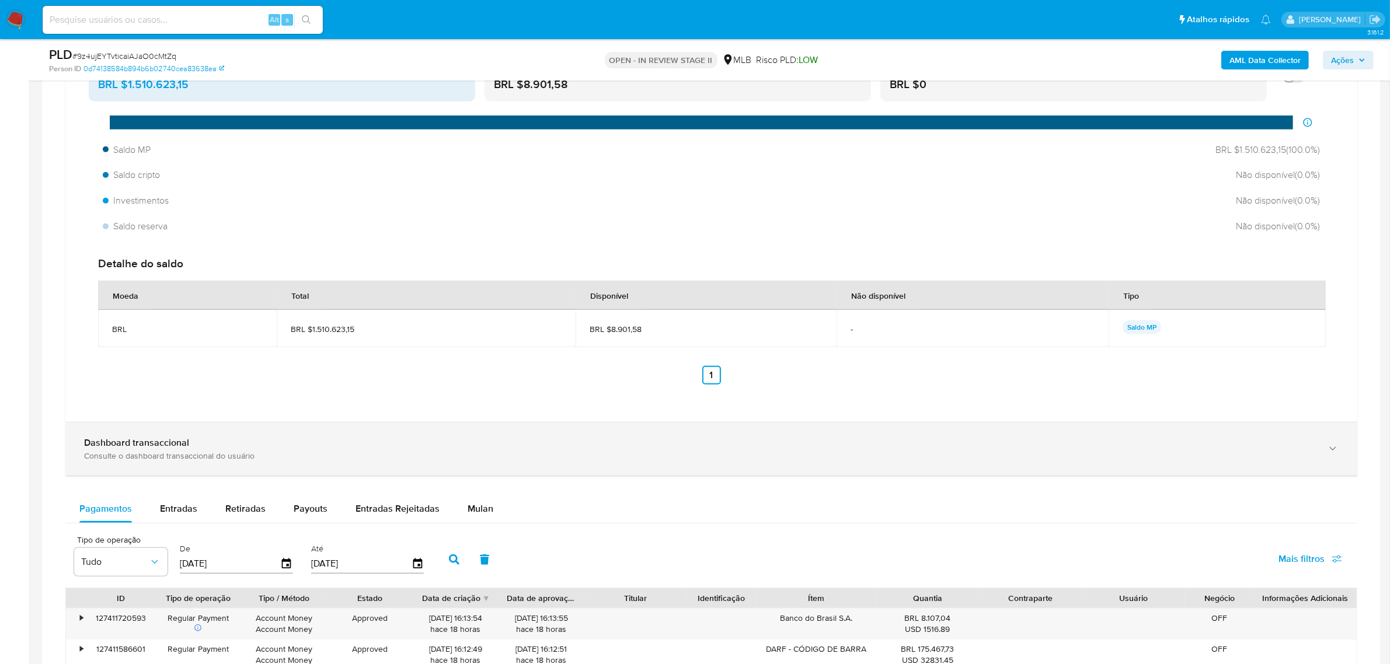
scroll to position [958, 0]
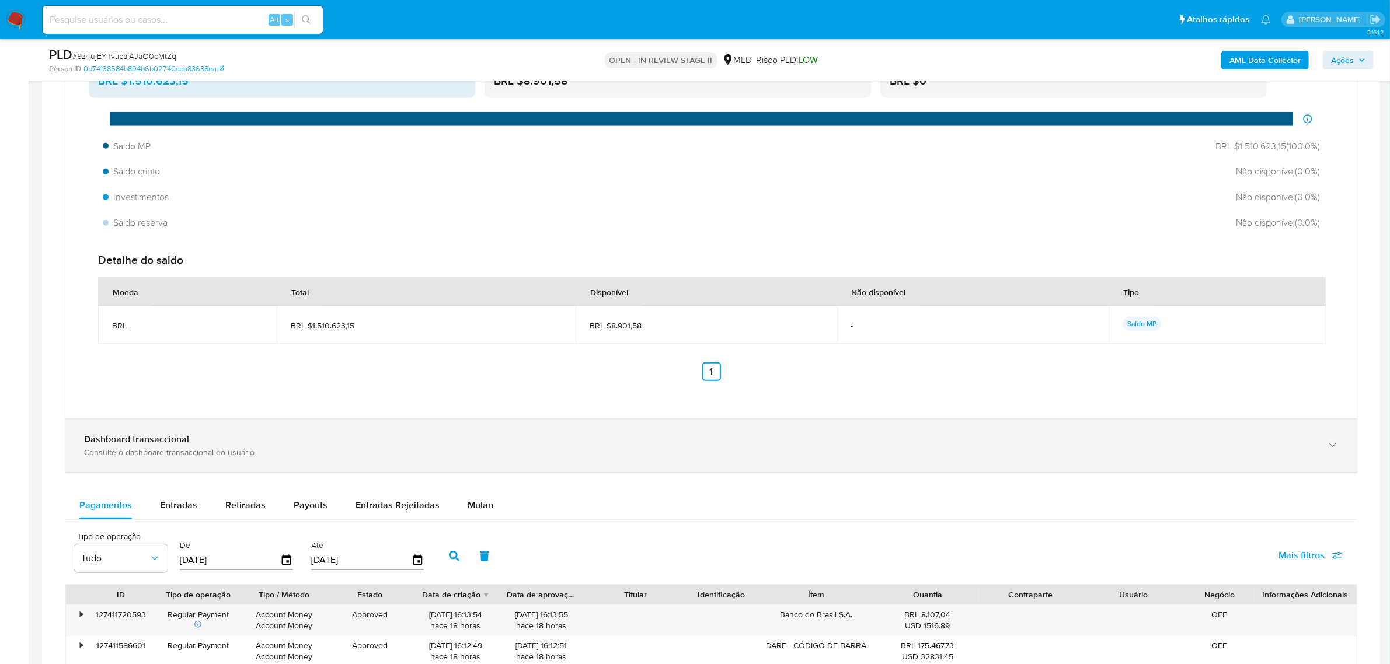
click at [203, 448] on div "Consulte o dashboard transaccional do usuário" at bounding box center [699, 452] width 1231 height 11
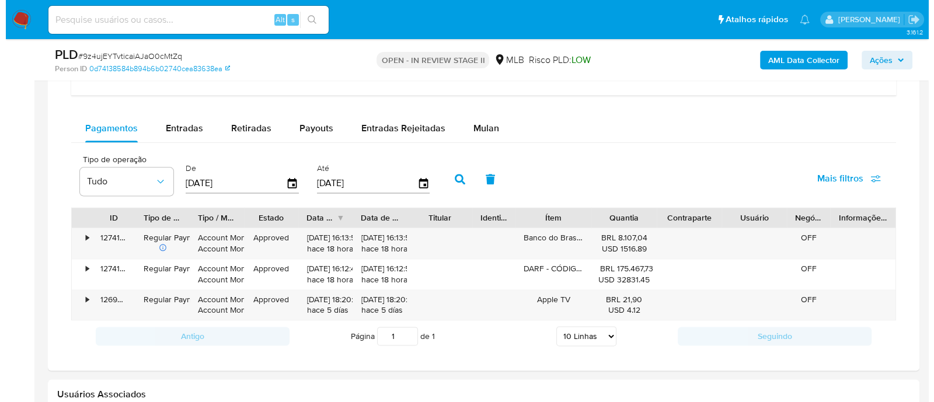
scroll to position [1907, 0]
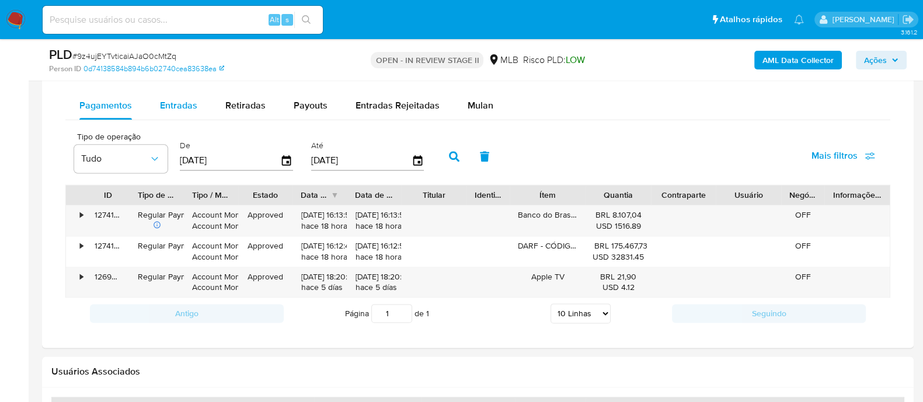
click at [183, 102] on span "Entradas" at bounding box center [178, 105] width 37 height 13
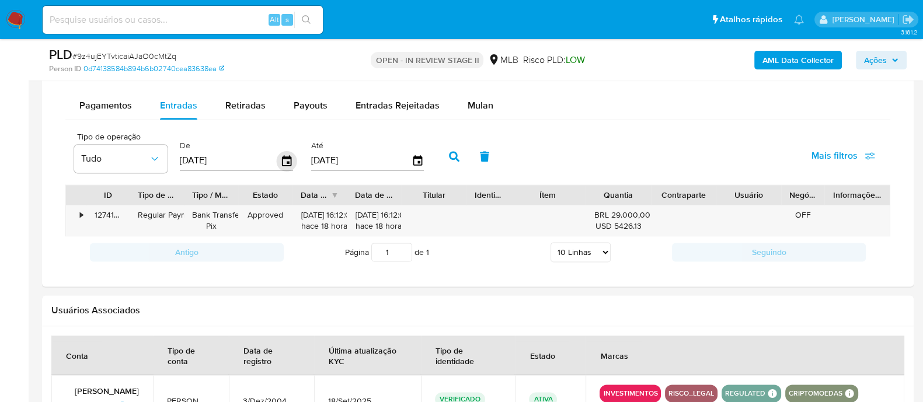
click at [279, 164] on icon "button" at bounding box center [287, 161] width 20 height 20
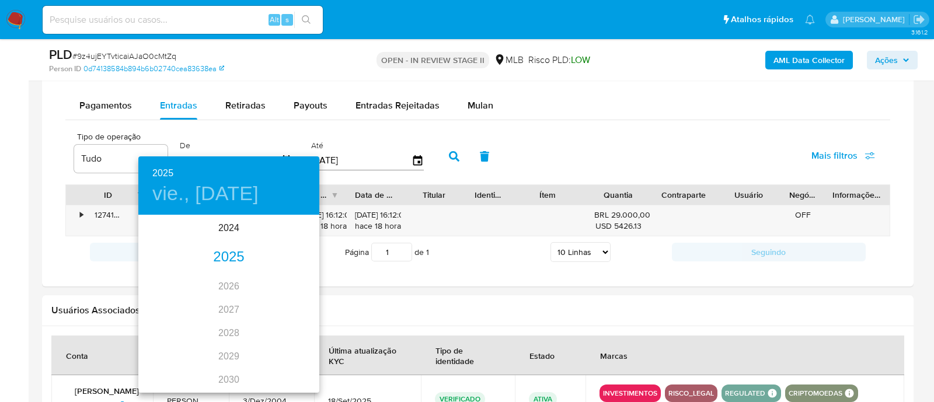
click at [231, 257] on div "2025" at bounding box center [228, 257] width 181 height 23
click at [280, 328] on div "sep." at bounding box center [289, 326] width 60 height 44
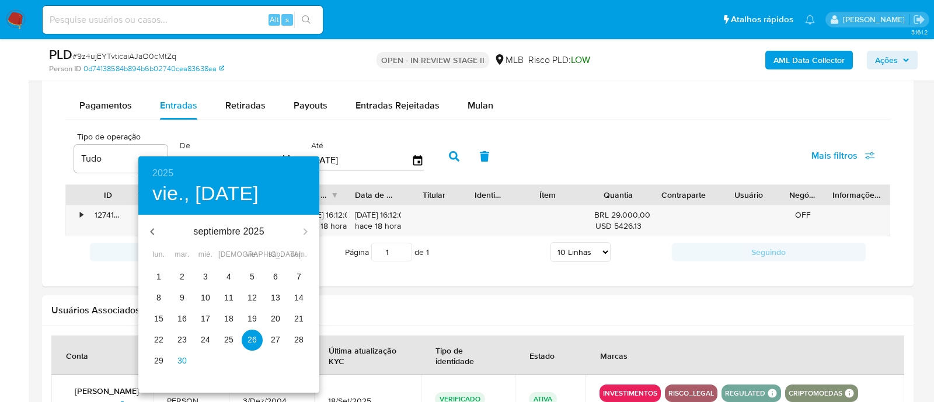
click at [203, 338] on p "24" at bounding box center [205, 340] width 9 height 12
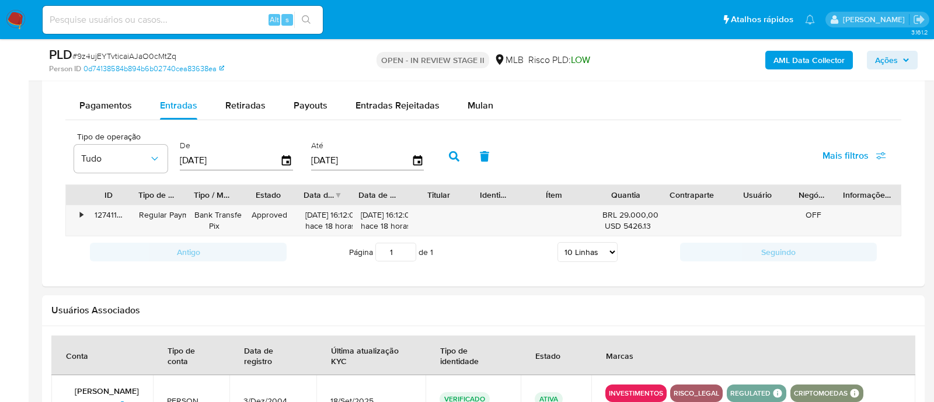
type input "24/09/2025"
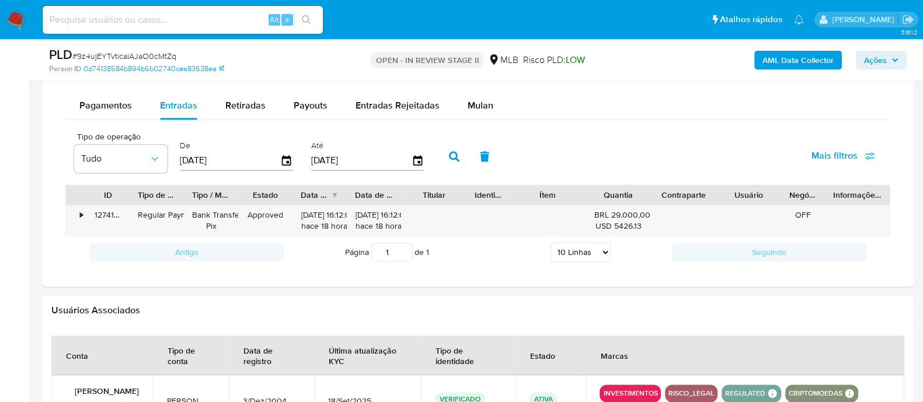
click at [452, 161] on button "button" at bounding box center [454, 156] width 30 height 28
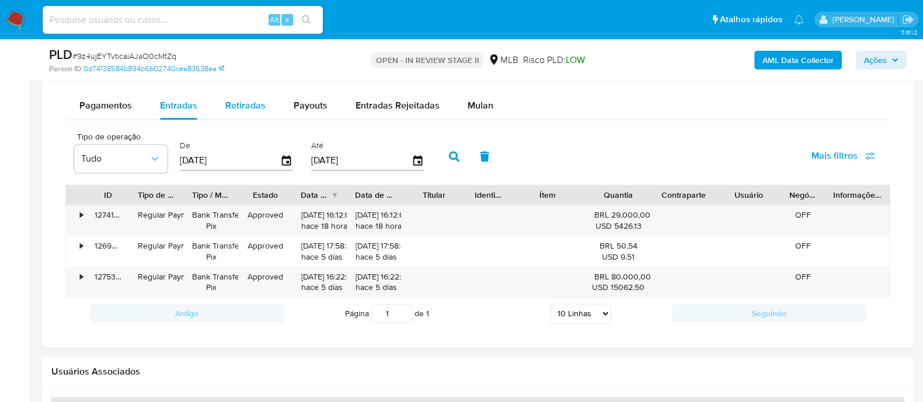
click at [247, 95] on div "Retiradas" at bounding box center [245, 106] width 40 height 28
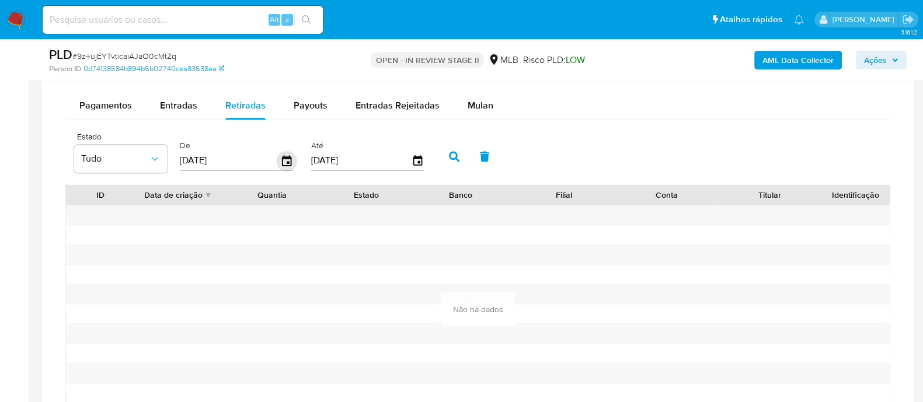
click at [283, 155] on icon "button" at bounding box center [286, 160] width 9 height 11
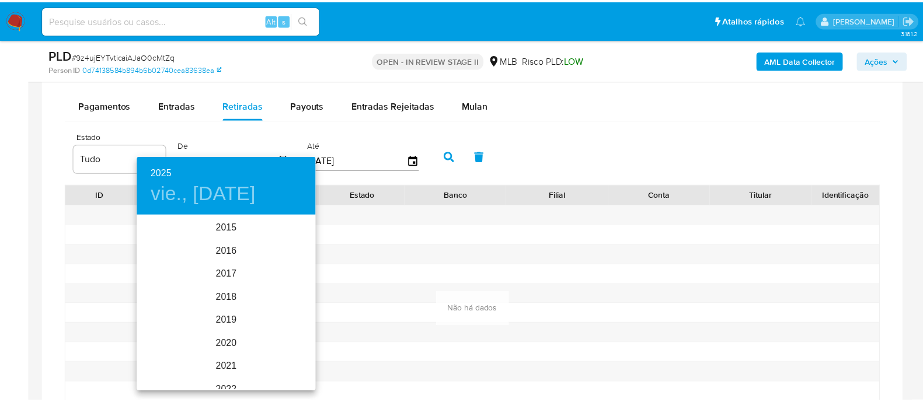
scroll to position [163, 0]
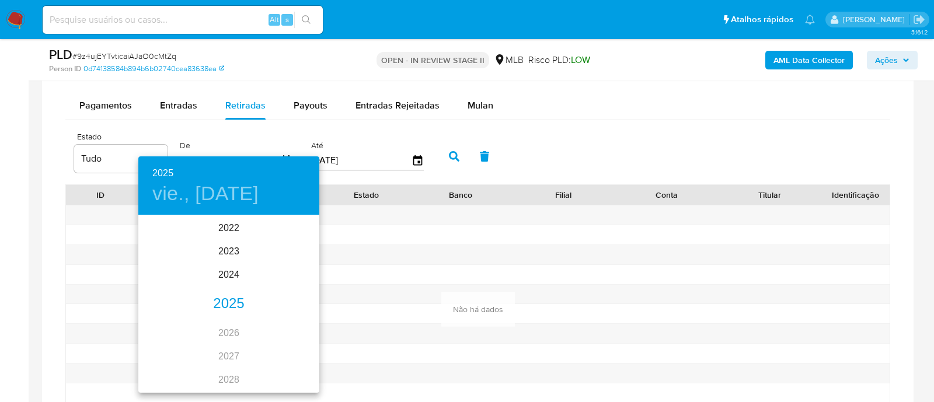
click at [234, 305] on div "2025" at bounding box center [228, 304] width 181 height 23
click at [283, 323] on div "sep." at bounding box center [289, 326] width 60 height 44
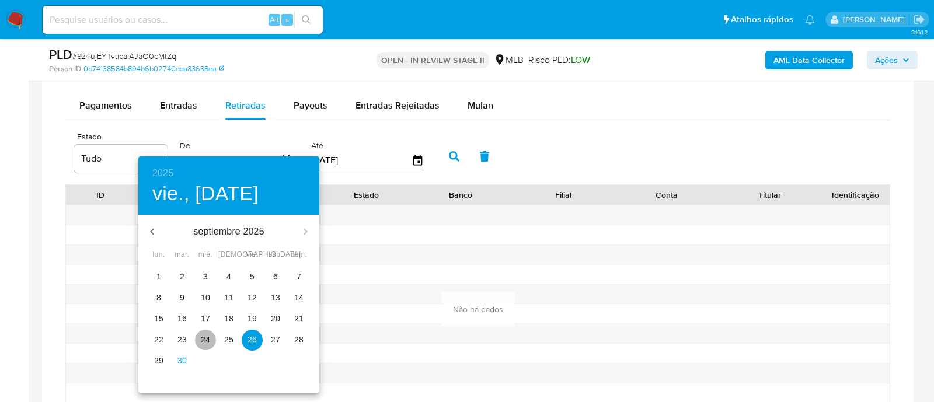
click at [208, 341] on p "24" at bounding box center [205, 340] width 9 height 12
type input "24/09/2025"
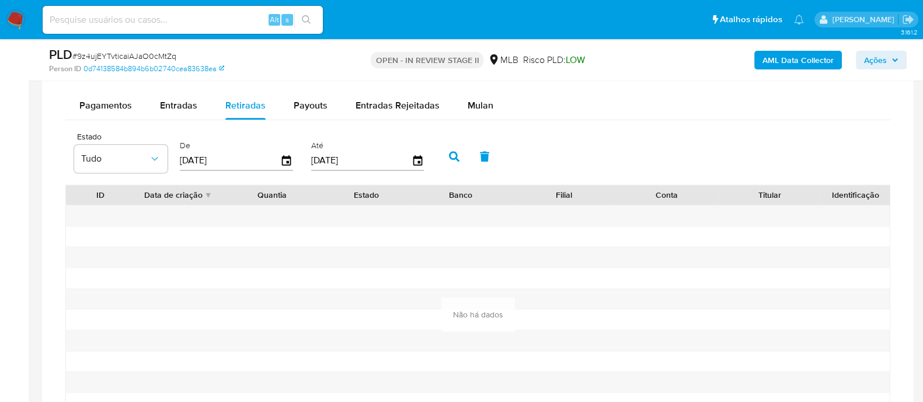
click at [450, 148] on button "button" at bounding box center [454, 156] width 30 height 28
click at [311, 100] on span "Payouts" at bounding box center [311, 105] width 34 height 13
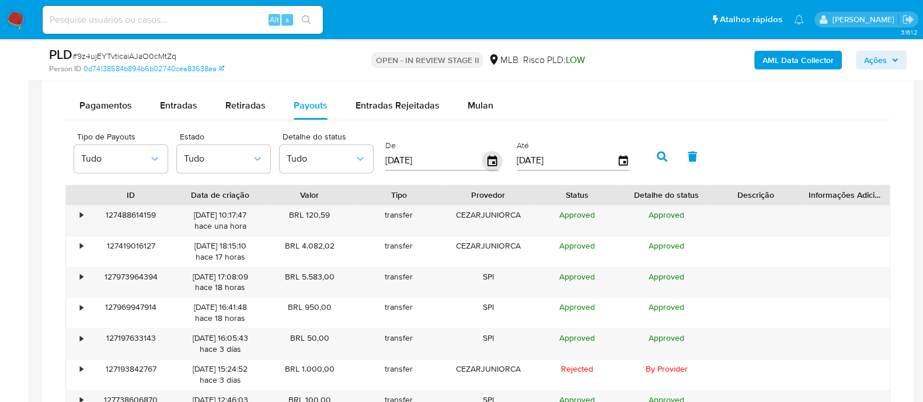
click at [487, 159] on icon "button" at bounding box center [492, 161] width 20 height 20
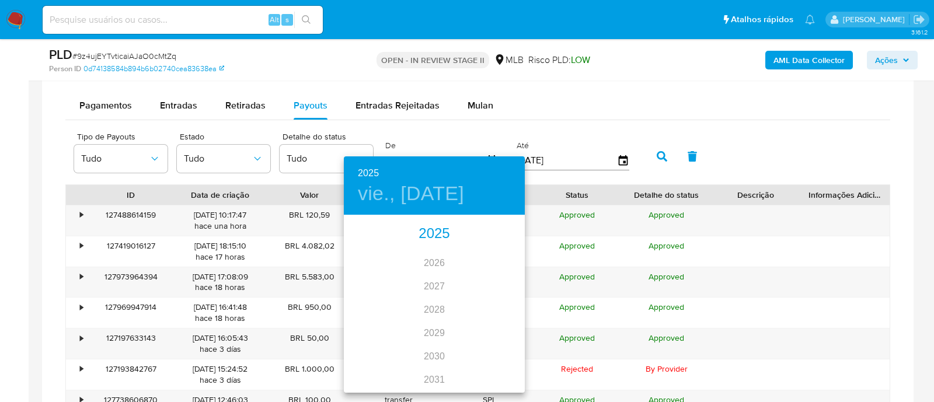
click at [433, 236] on div "2025" at bounding box center [434, 233] width 181 height 23
click at [488, 325] on div "sep." at bounding box center [495, 326] width 60 height 44
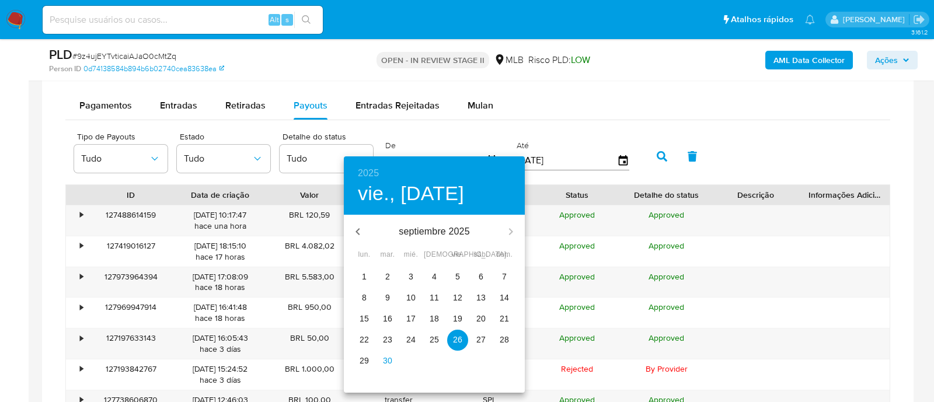
click at [406, 337] on p "24" at bounding box center [410, 340] width 9 height 12
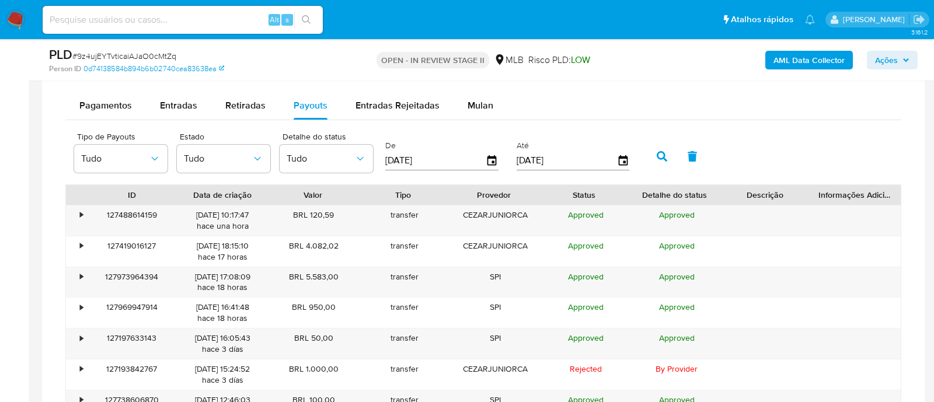
type input "24/09/2025"
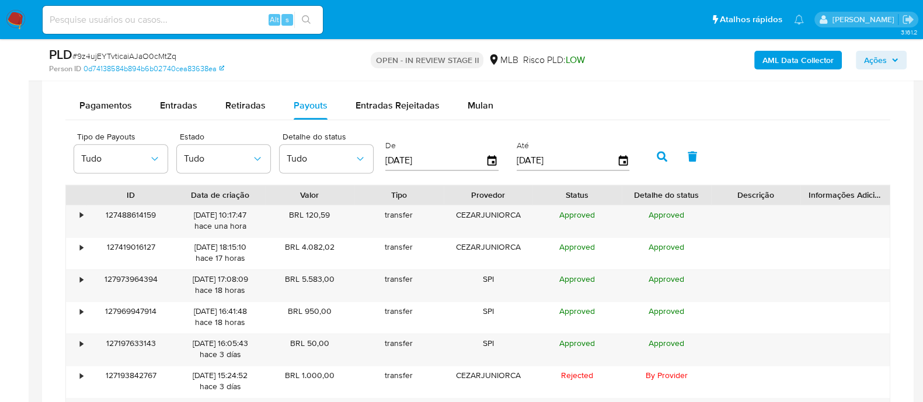
click at [648, 155] on button "button" at bounding box center [662, 156] width 30 height 28
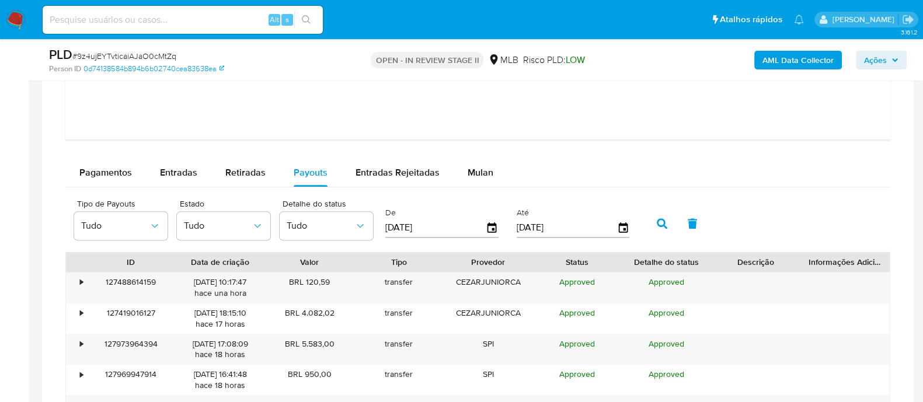
scroll to position [1834, 0]
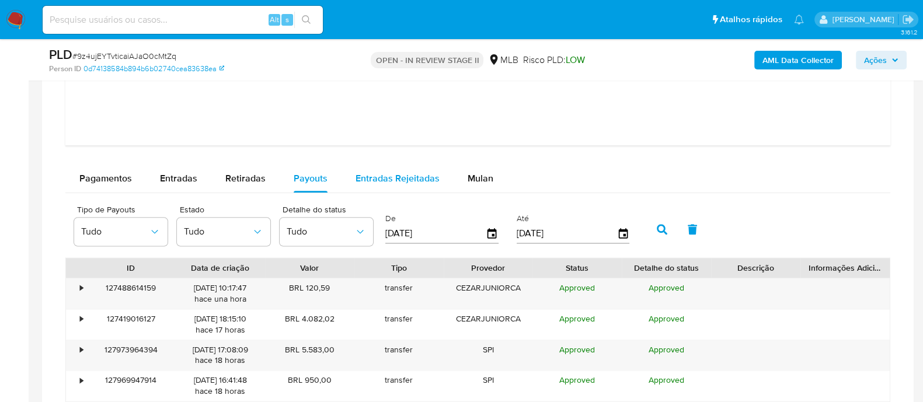
click at [404, 179] on span "Entradas Rejeitadas" at bounding box center [398, 178] width 84 height 13
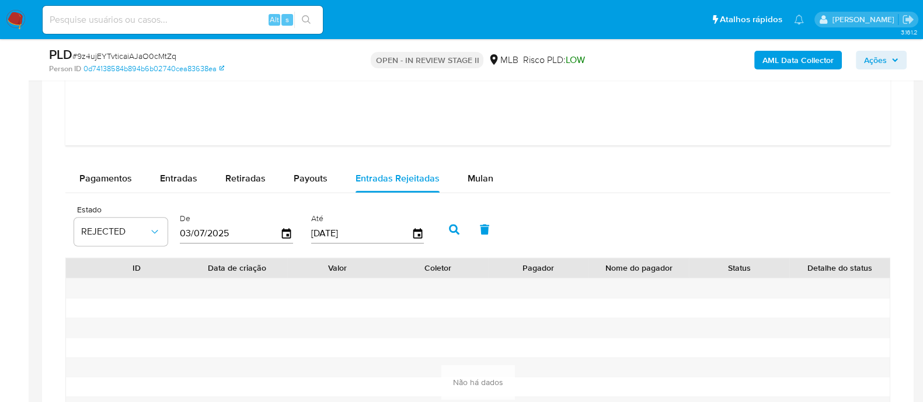
scroll to position [1907, 0]
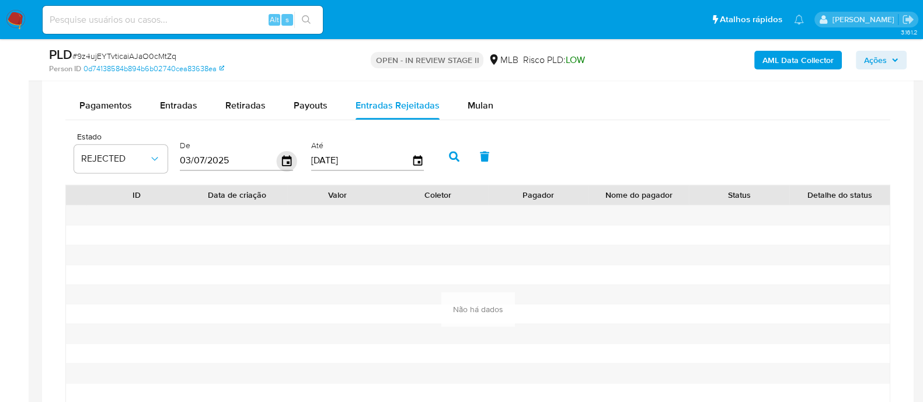
click at [288, 163] on icon "button" at bounding box center [286, 160] width 9 height 11
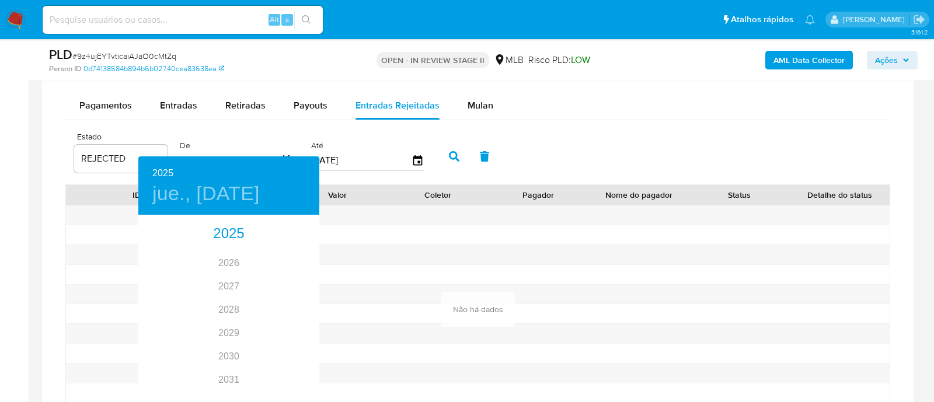
click at [632, 150] on div at bounding box center [467, 201] width 934 height 402
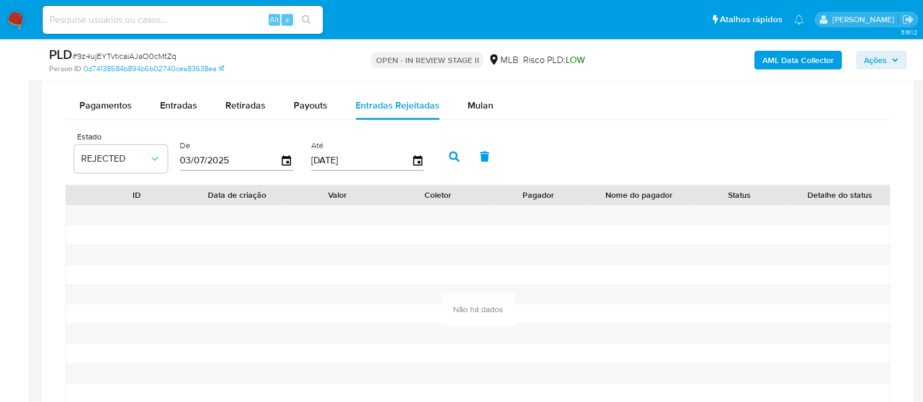
click at [450, 152] on icon "button" at bounding box center [454, 156] width 11 height 11
click at [481, 109] on span "Mulan" at bounding box center [481, 105] width 26 height 13
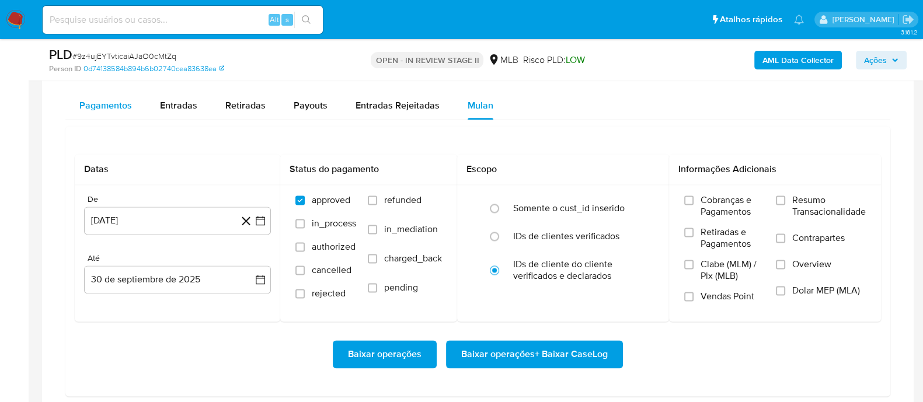
click at [124, 95] on div "Pagamentos" at bounding box center [105, 106] width 53 height 28
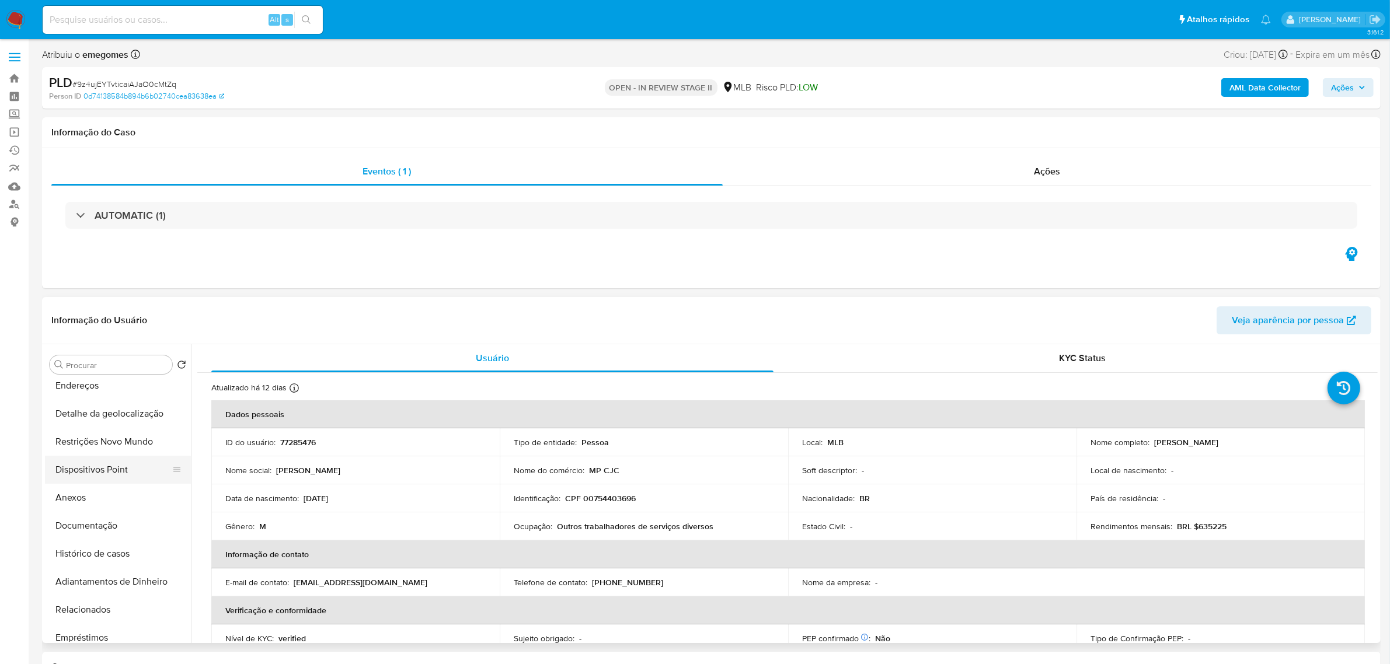
scroll to position [0, 0]
click at [85, 384] on button "Geral" at bounding box center [113, 393] width 137 height 28
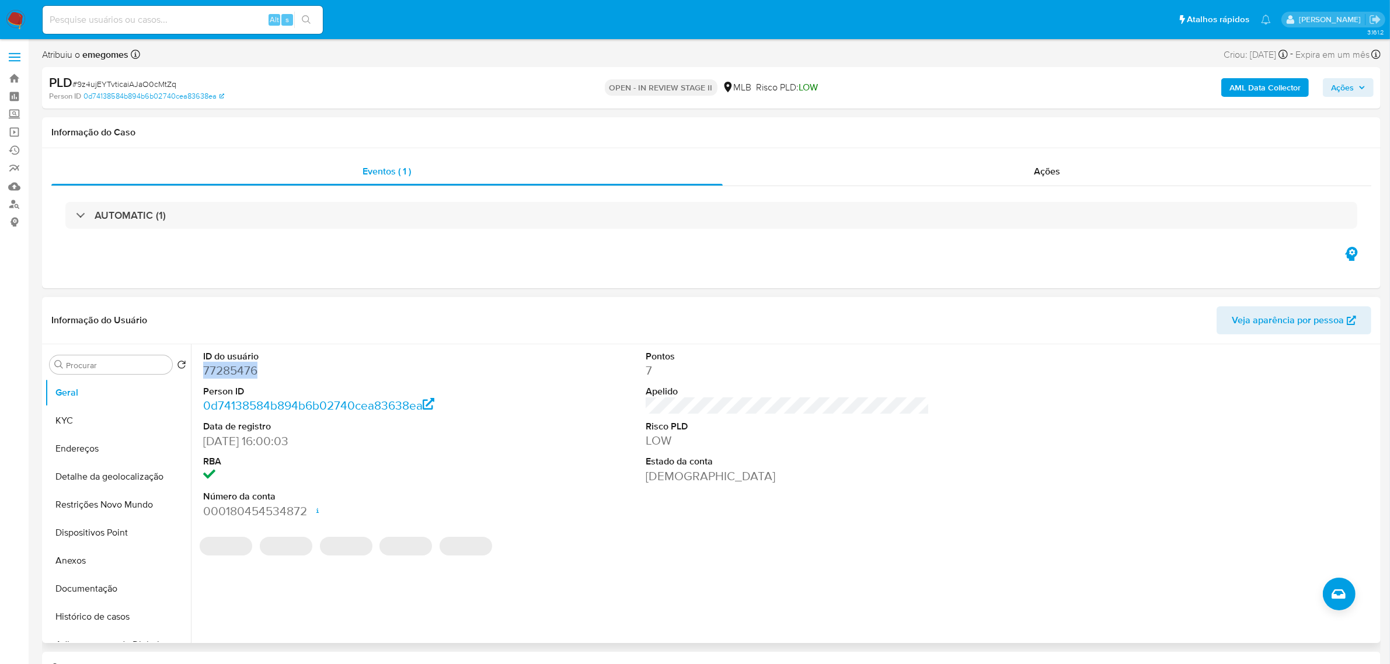
drag, startPoint x: 257, startPoint y: 374, endPoint x: 203, endPoint y: 371, distance: 53.8
click at [203, 371] on dd "77285476" at bounding box center [345, 371] width 284 height 16
copy dd "77285476"
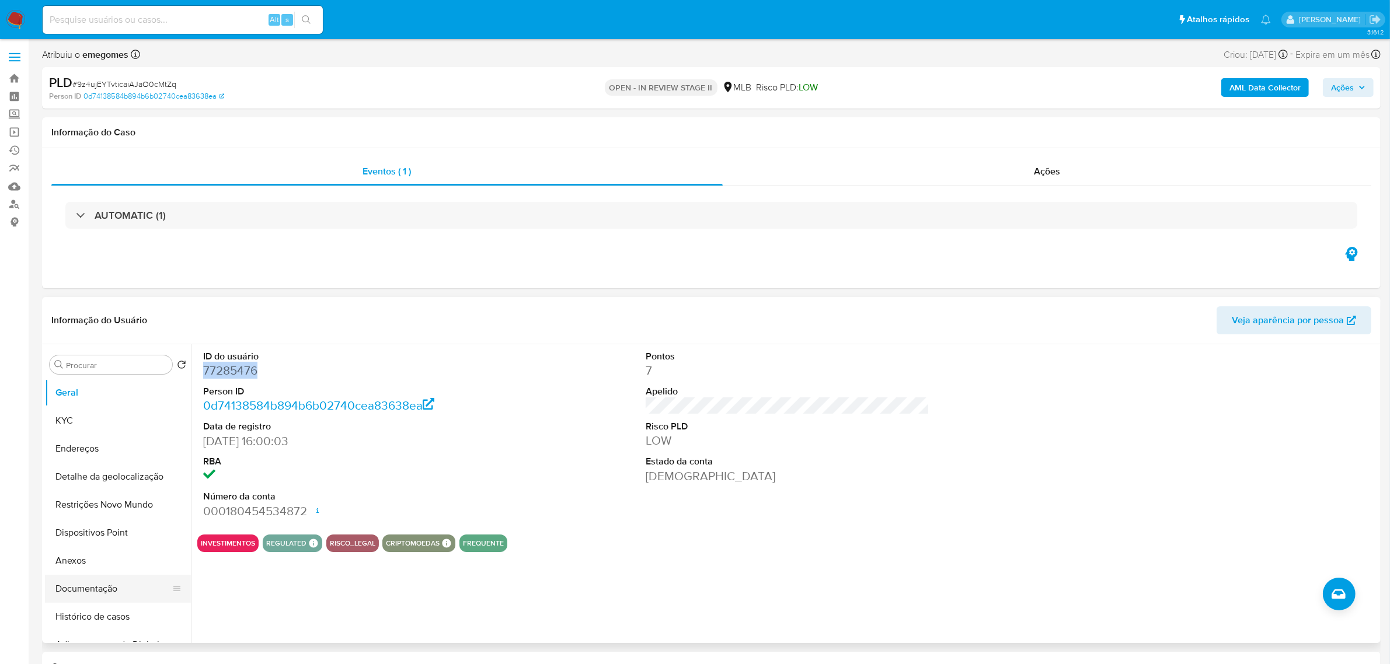
click at [100, 593] on button "Documentação" at bounding box center [113, 589] width 137 height 28
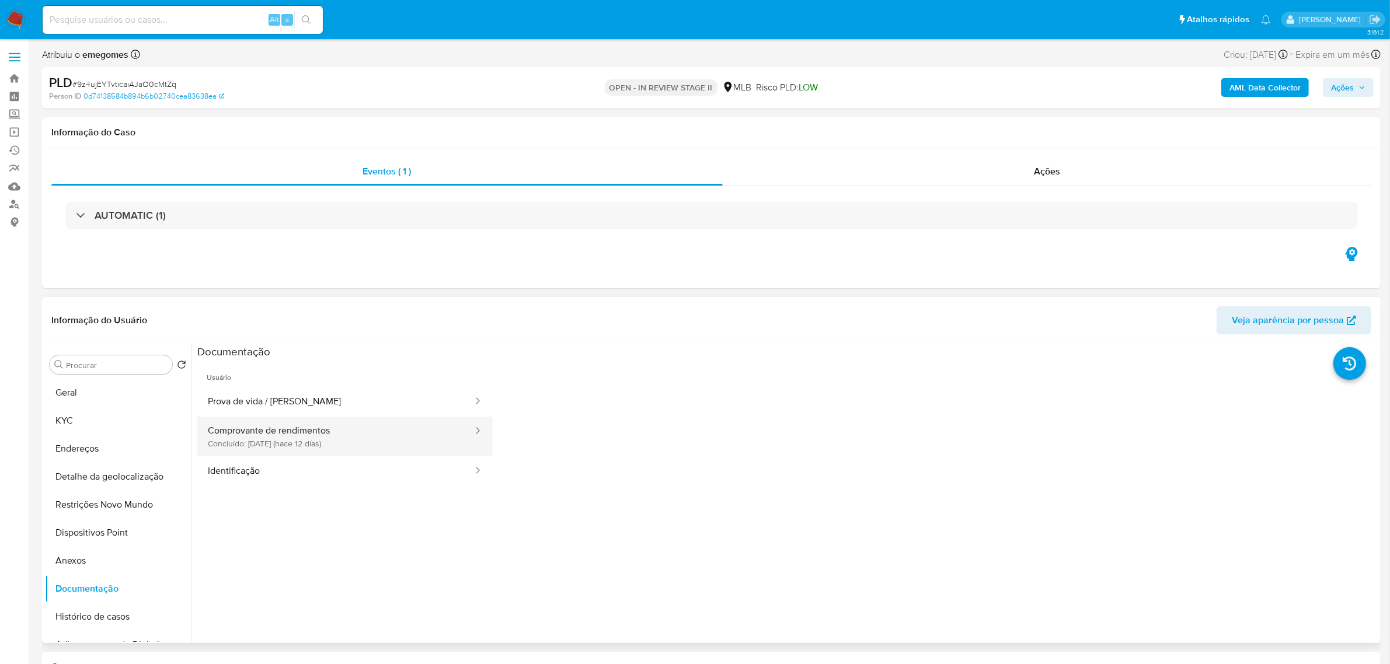
click at [302, 432] on button "Comprovante de rendimentos Concluído: 18/09/2025 (hace 12 días)" at bounding box center [335, 437] width 277 height 40
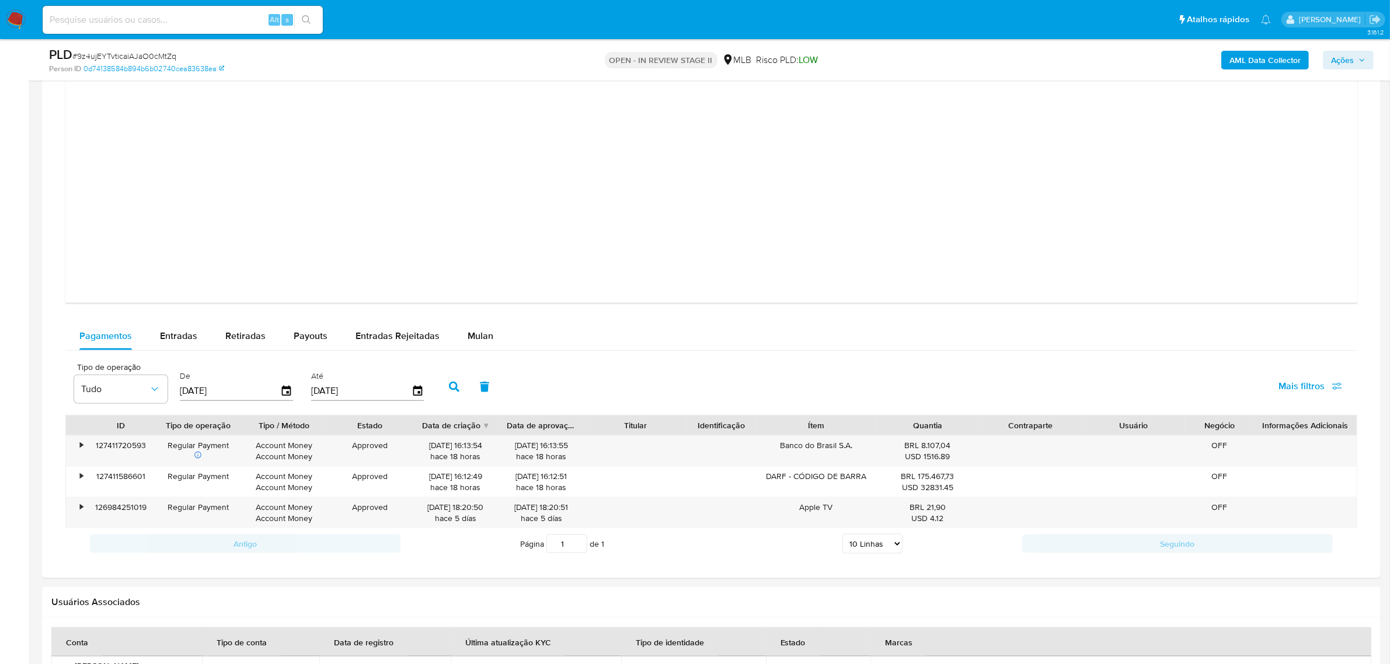
scroll to position [1679, 0]
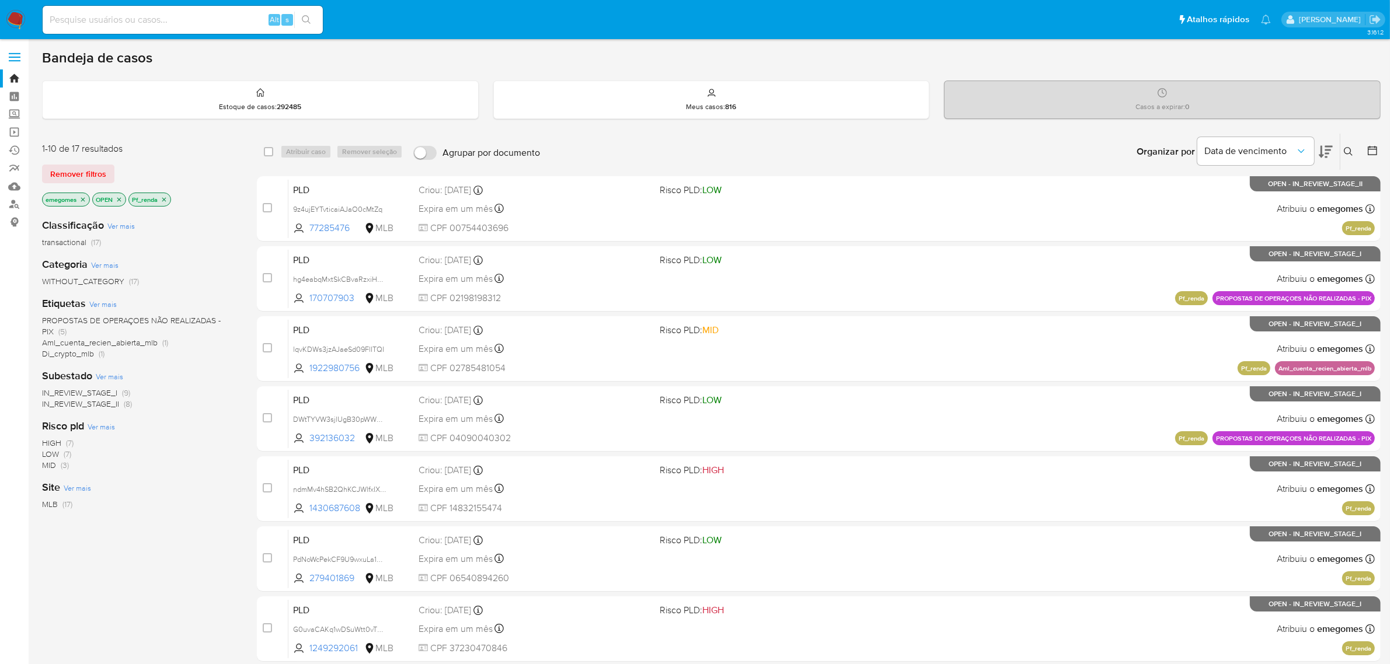
click at [164, 197] on icon "close-filter" at bounding box center [164, 199] width 7 height 7
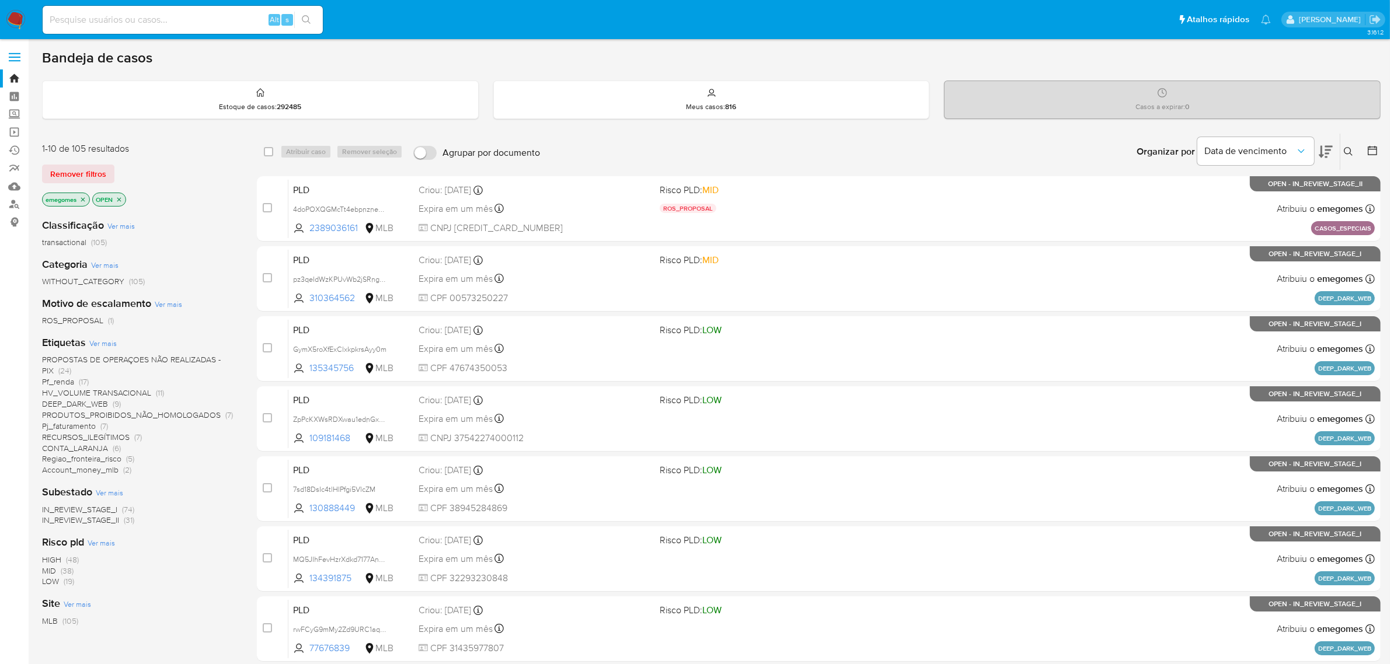
click at [94, 448] on span "CONTA_LARANJA" at bounding box center [75, 449] width 66 height 12
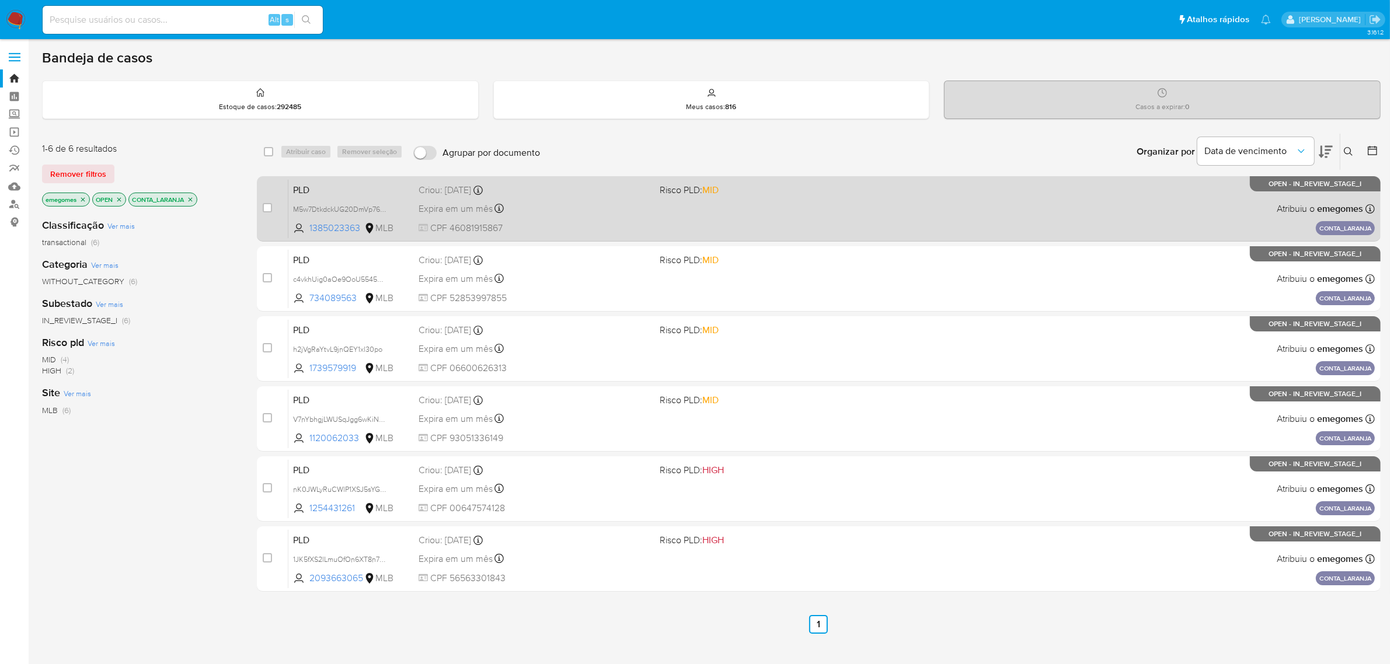
click at [594, 215] on div "Expira em um mês Expira em [DATE] 16:21:34" at bounding box center [535, 209] width 232 height 16
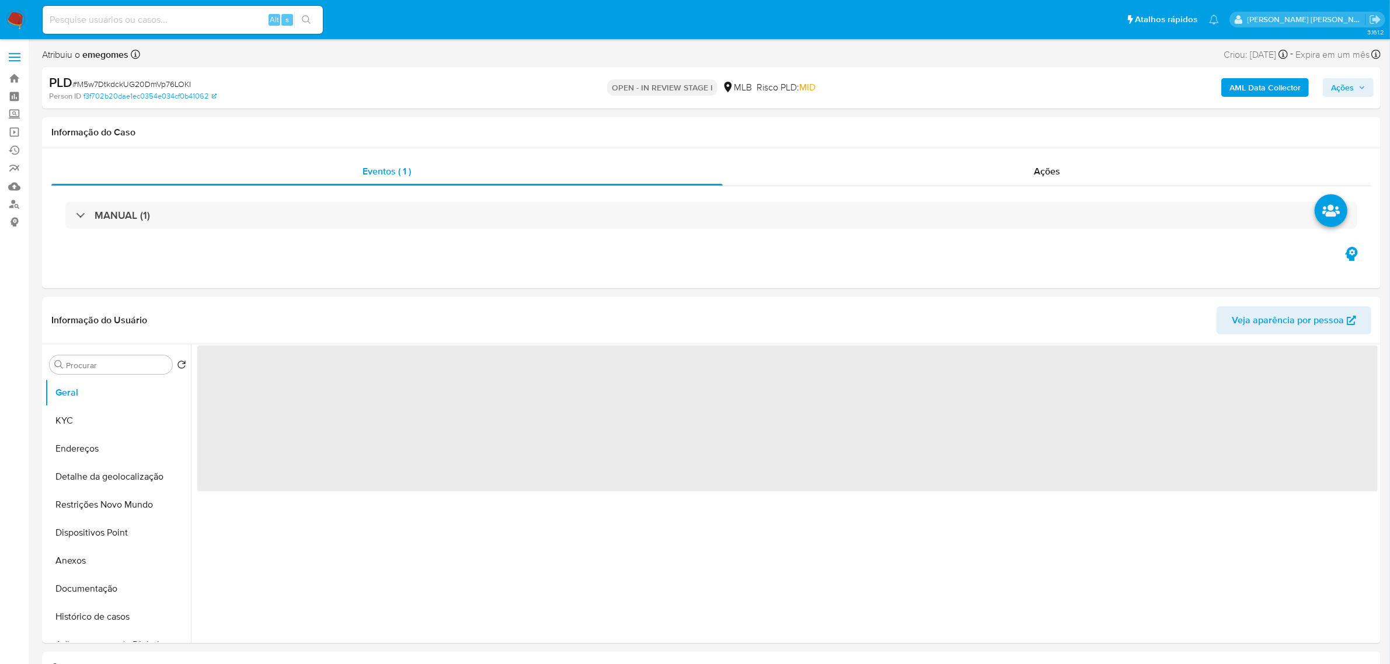
select select "10"
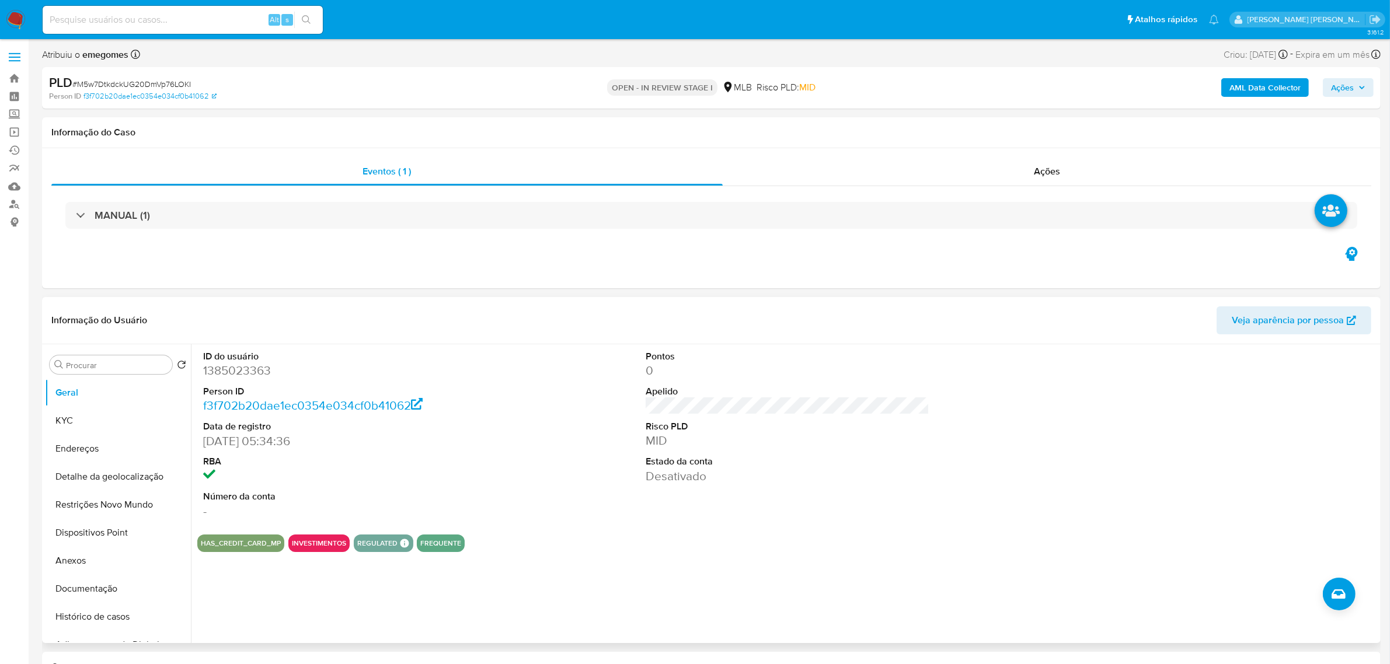
click at [412, 463] on dt "RBA" at bounding box center [345, 461] width 284 height 13
click at [83, 422] on button "KYC" at bounding box center [113, 421] width 137 height 28
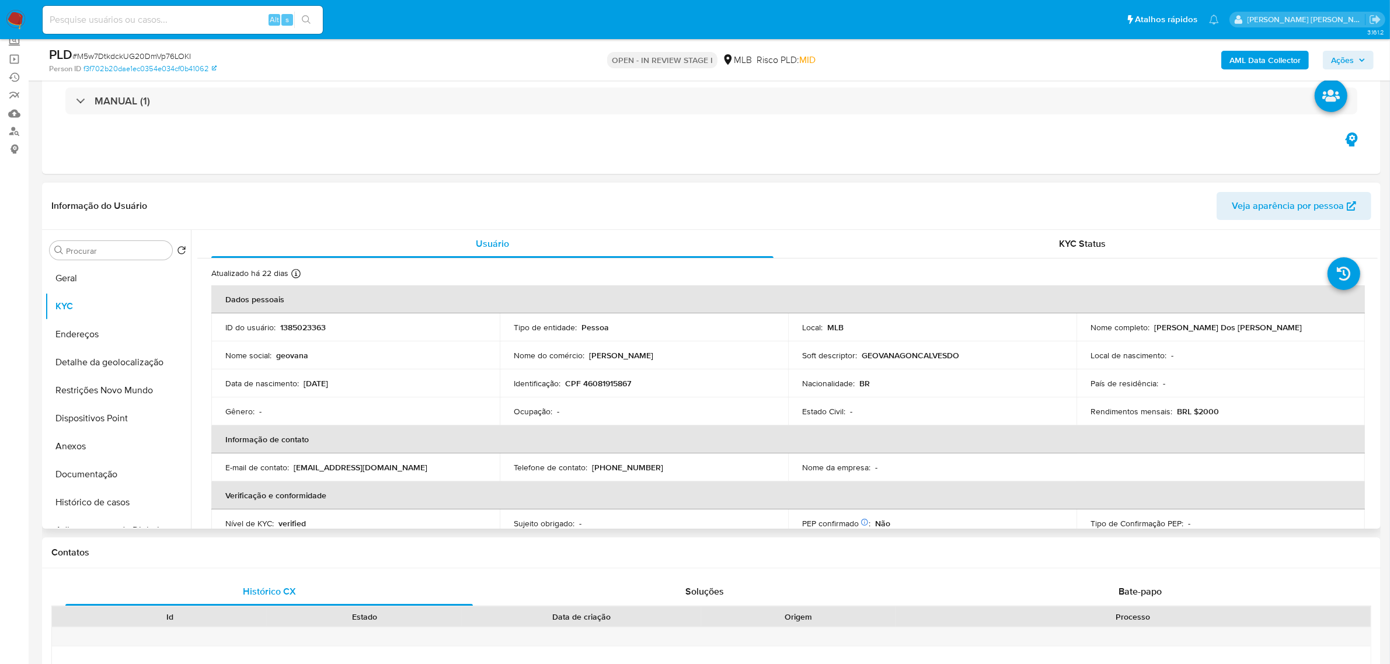
click at [407, 373] on td "Data [PERSON_NAME] : [DEMOGRAPHIC_DATA]" at bounding box center [355, 384] width 288 height 28
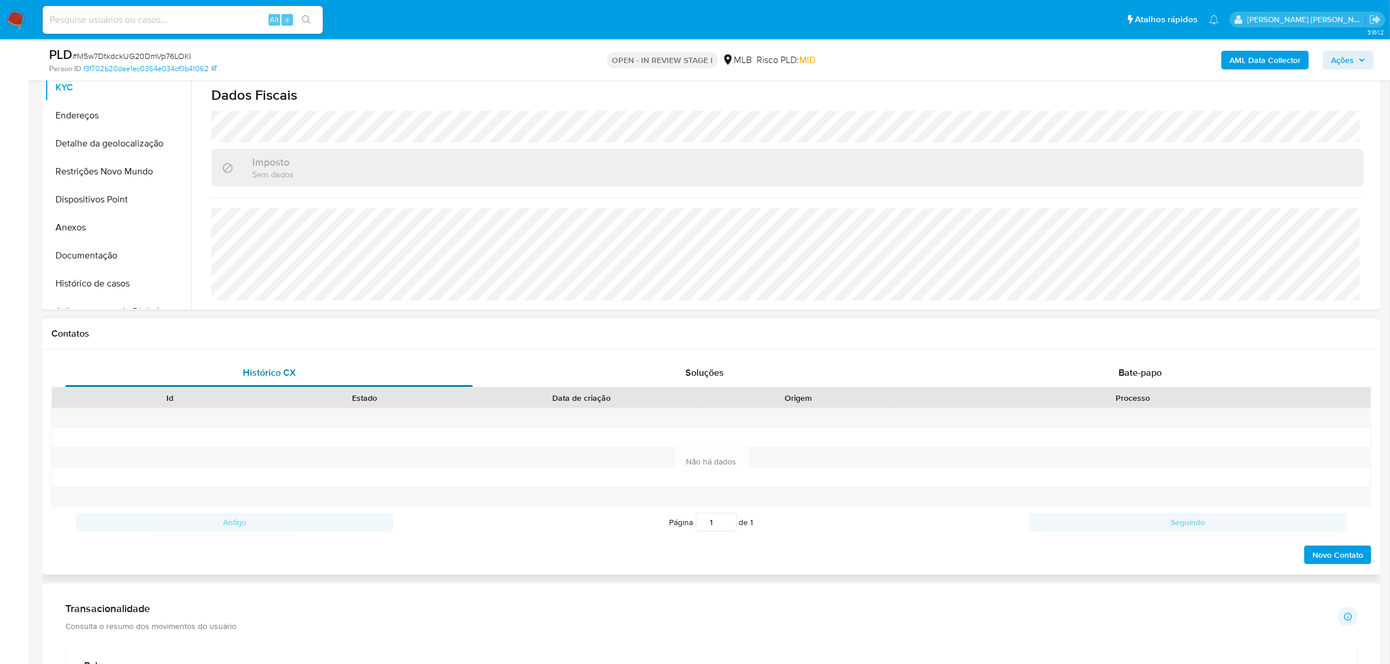
scroll to position [146, 0]
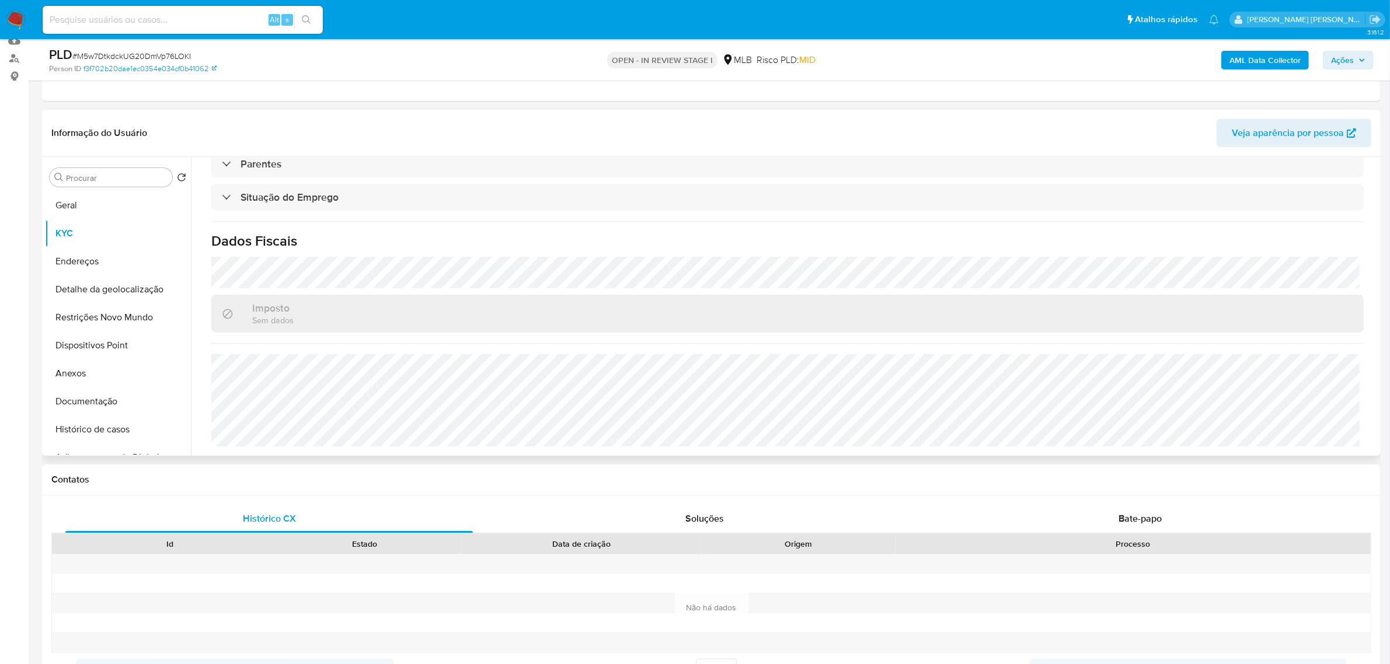
click at [400, 234] on h1 "Dados Fiscais" at bounding box center [787, 241] width 1153 height 18
click at [82, 266] on button "Endereços" at bounding box center [113, 262] width 137 height 28
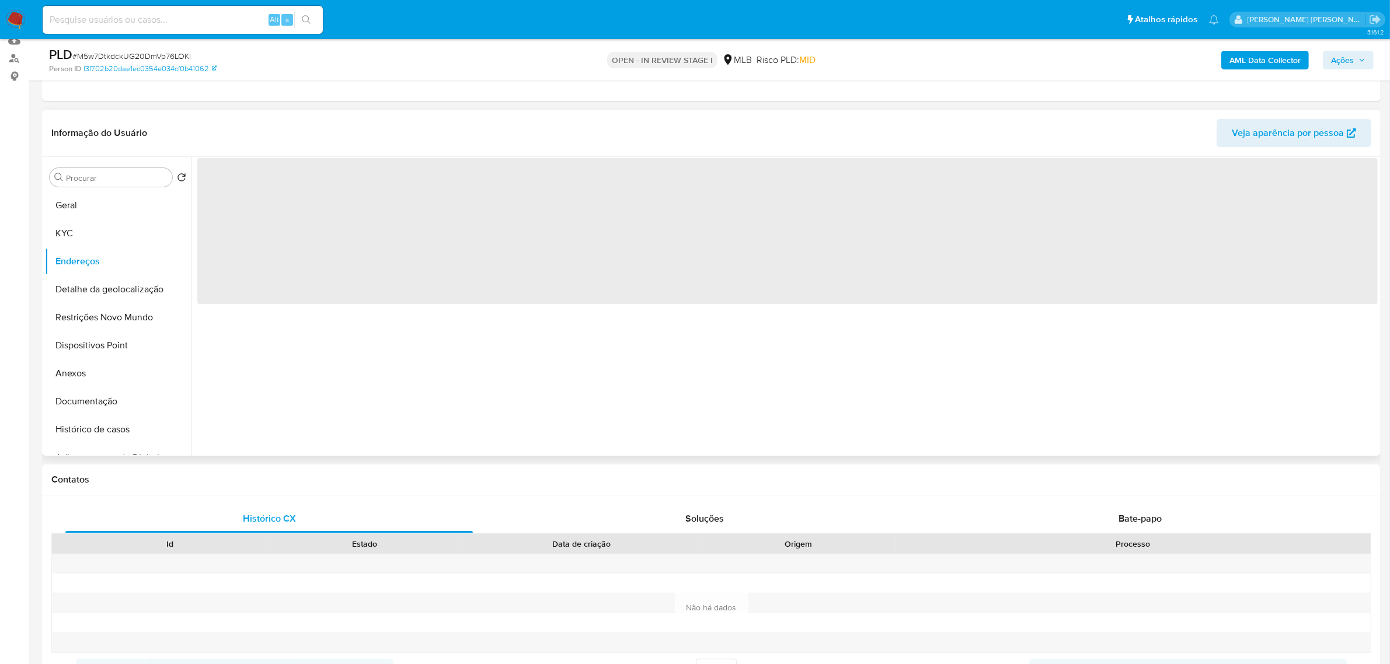
scroll to position [0, 0]
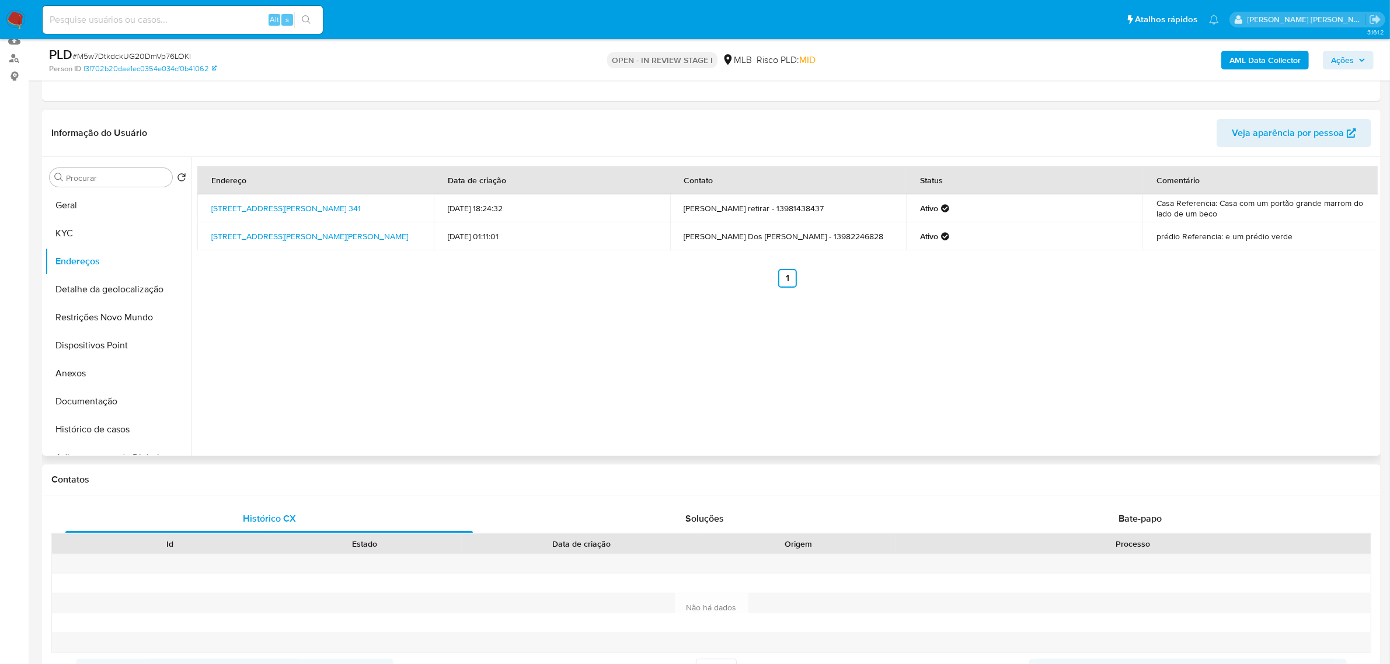
click at [314, 111] on div "Informação do Usuário Veja aparência por pessoa" at bounding box center [711, 133] width 1339 height 47
click at [130, 291] on button "Detalhe da geolocalização" at bounding box center [113, 290] width 137 height 28
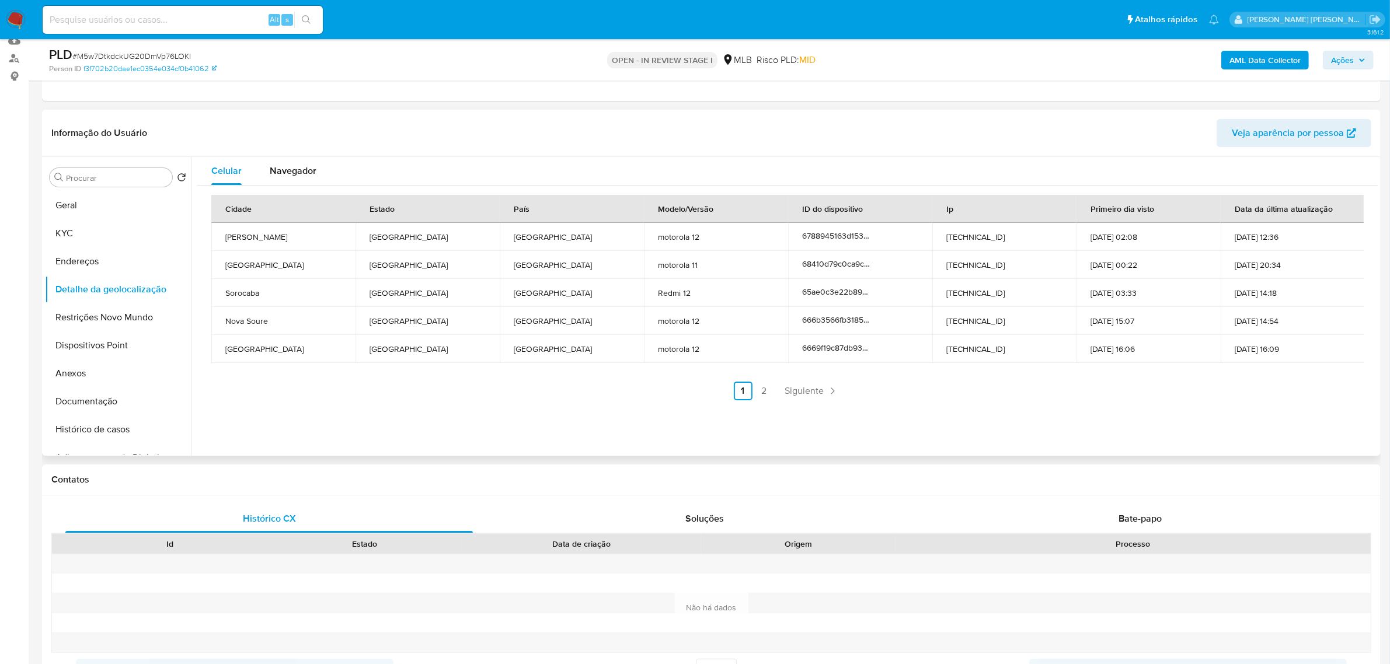
click at [272, 118] on div "Informação do Usuário Veja aparência por pessoa" at bounding box center [711, 133] width 1339 height 47
click at [101, 317] on button "Restrições Novo Mundo" at bounding box center [113, 318] width 137 height 28
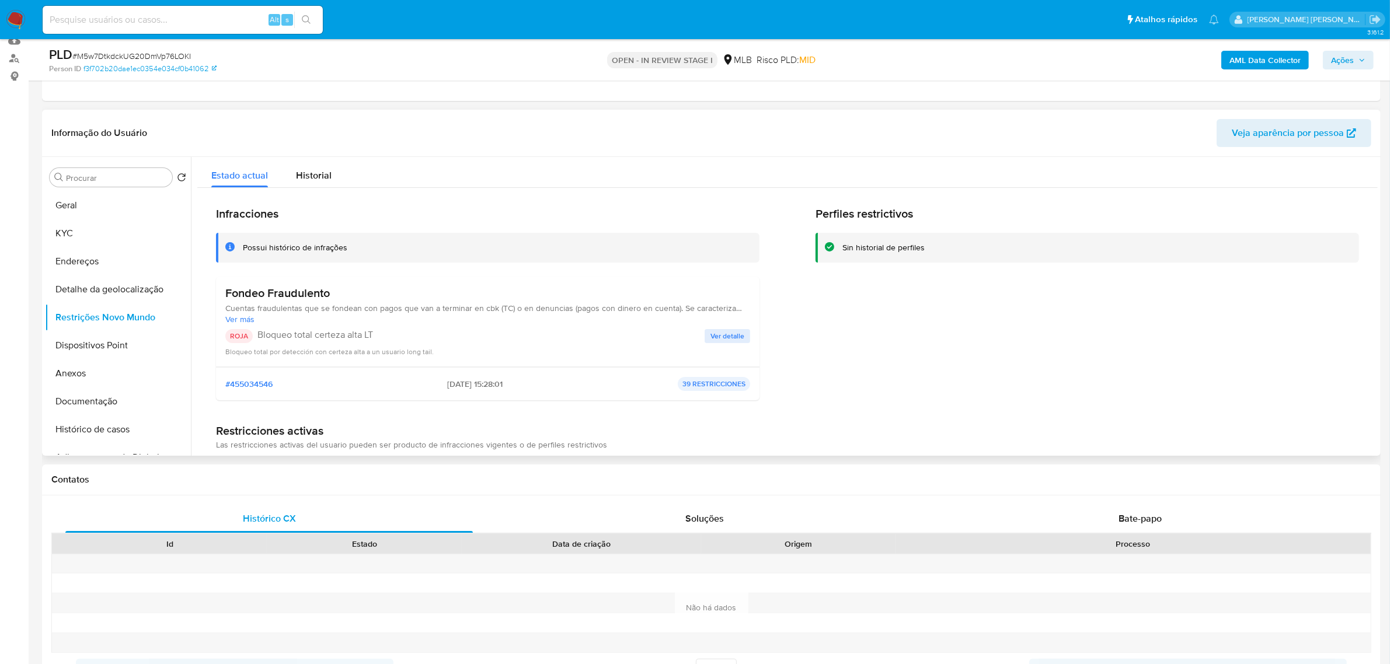
click at [293, 114] on div "Informação do Usuário Veja aparência por pessoa" at bounding box center [711, 133] width 1339 height 47
click at [113, 343] on button "Dispositivos Point" at bounding box center [113, 346] width 137 height 28
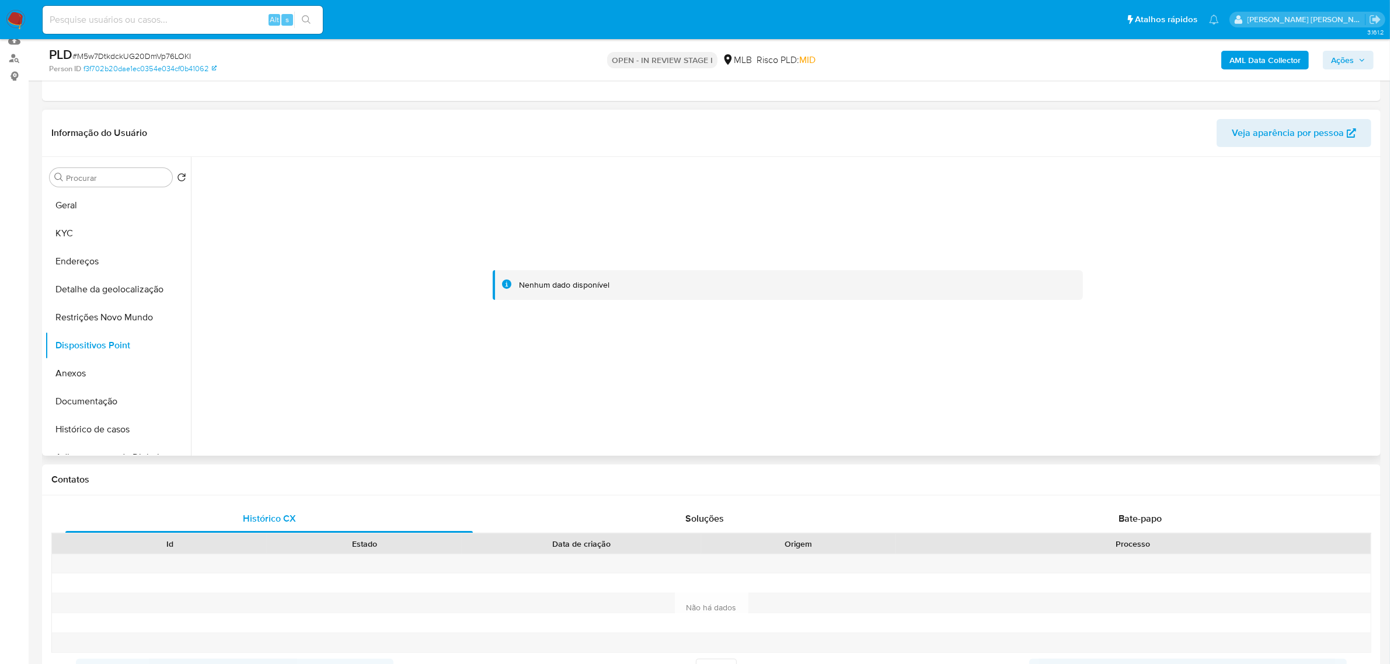
click at [375, 126] on header "Informação do Usuário Veja aparência por pessoa" at bounding box center [711, 133] width 1320 height 28
click at [82, 231] on button "KYC" at bounding box center [113, 234] width 137 height 28
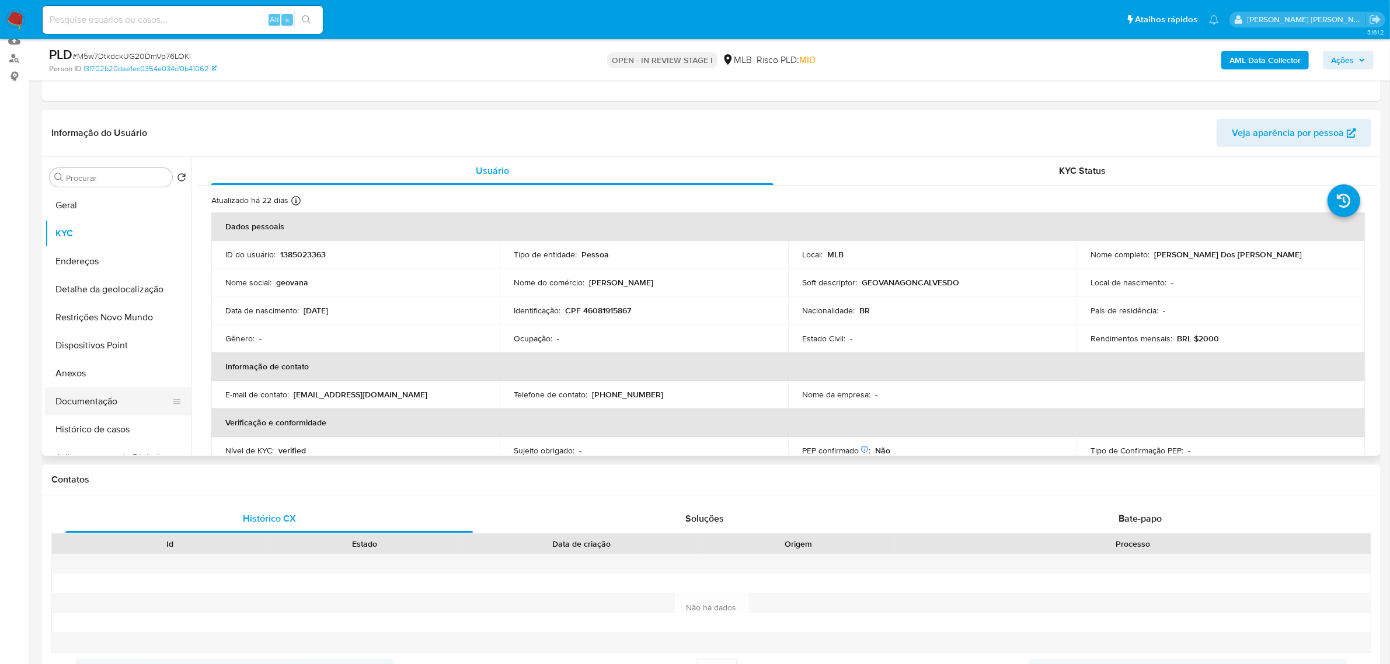
click at [102, 413] on button "Documentação" at bounding box center [113, 402] width 137 height 28
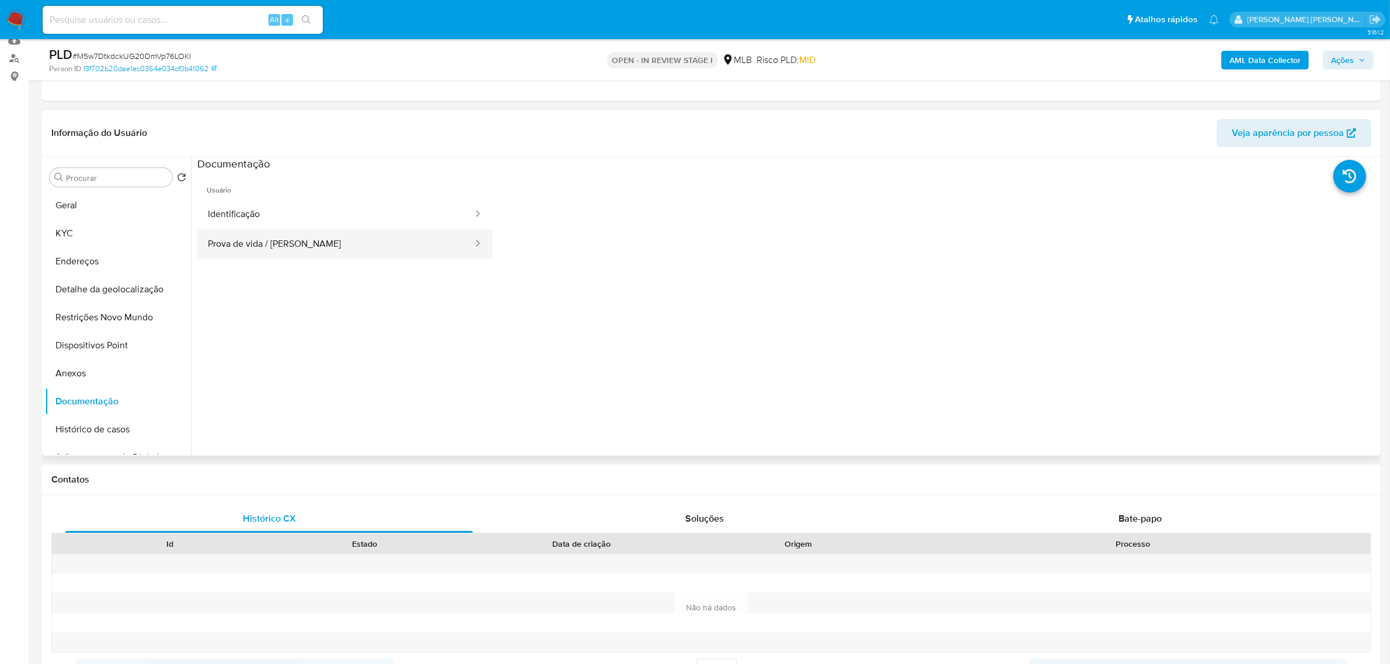
click at [318, 238] on button "Prova de vida / [PERSON_NAME]" at bounding box center [335, 244] width 277 height 30
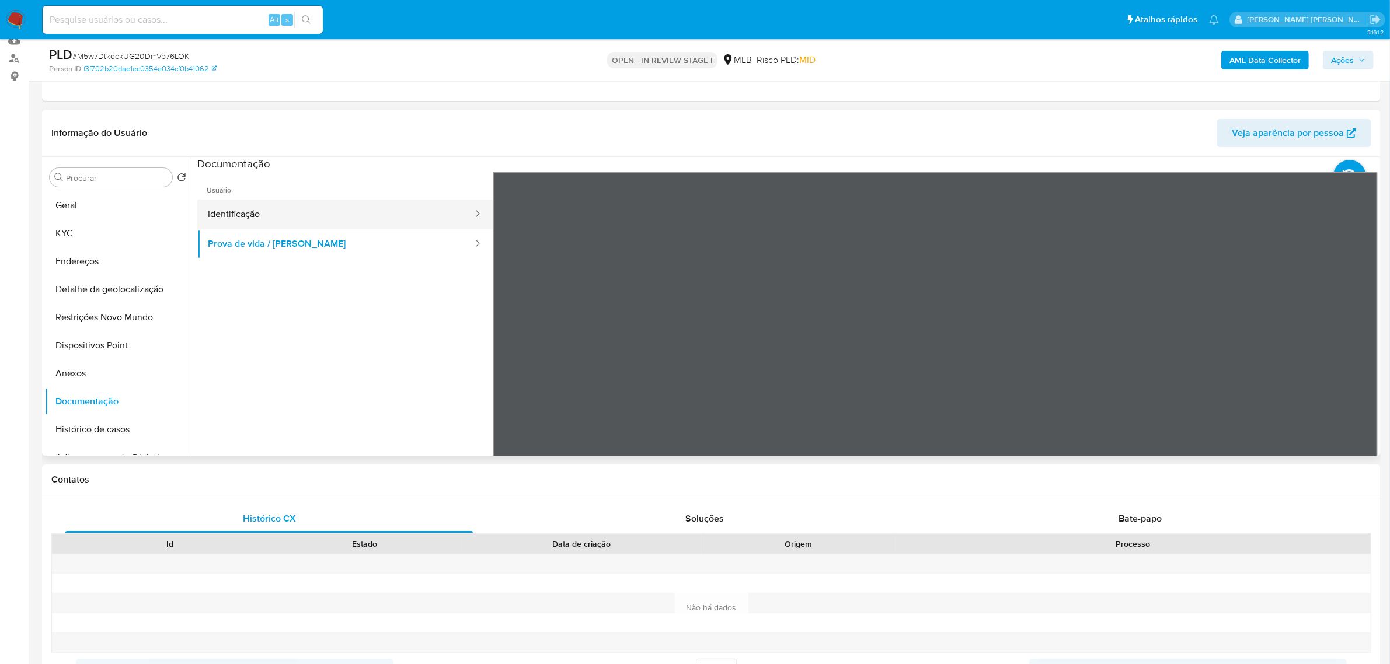
click at [259, 219] on button "Identificação" at bounding box center [335, 215] width 277 height 30
click at [77, 238] on button "KYC" at bounding box center [113, 234] width 137 height 28
